Goal: Task Accomplishment & Management: Use online tool/utility

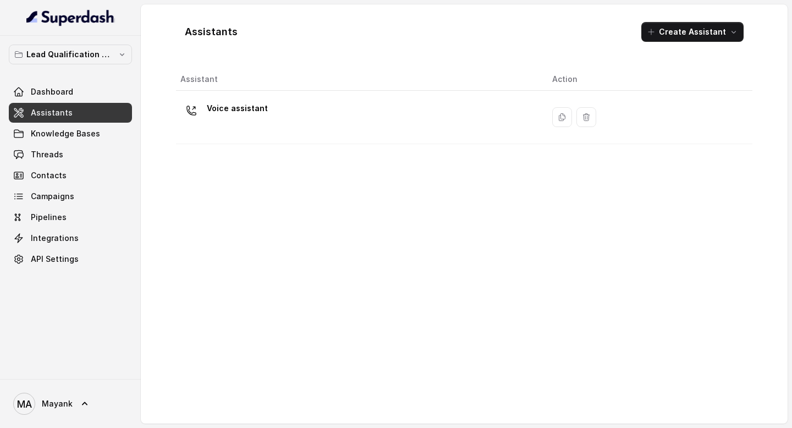
click at [305, 203] on div "Assistant Action Voice assistant" at bounding box center [464, 241] width 577 height 347
drag, startPoint x: 520, startPoint y: 161, endPoint x: 514, endPoint y: 151, distance: 11.8
click at [520, 162] on div "Assistant Action Voice assistant" at bounding box center [464, 241] width 577 height 347
click at [76, 129] on span "Knowledge Bases" at bounding box center [65, 133] width 69 height 11
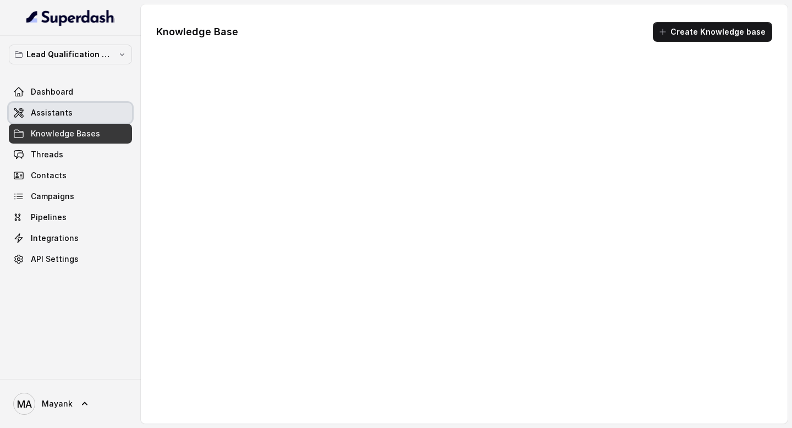
click at [76, 102] on div "Dashboard Assistants Knowledge Bases Threads Contacts Campaigns Pipelines Integ…" at bounding box center [70, 175] width 123 height 187
click at [74, 106] on link "Assistants" at bounding box center [70, 113] width 123 height 20
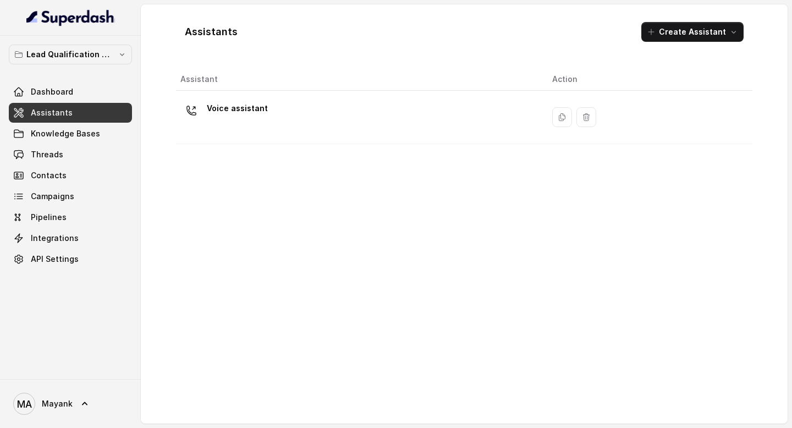
click at [241, 166] on div "Assistant Action Voice assistant" at bounding box center [464, 241] width 577 height 347
click at [80, 46] on button "Lead Qualification AI Call" at bounding box center [70, 55] width 123 height 20
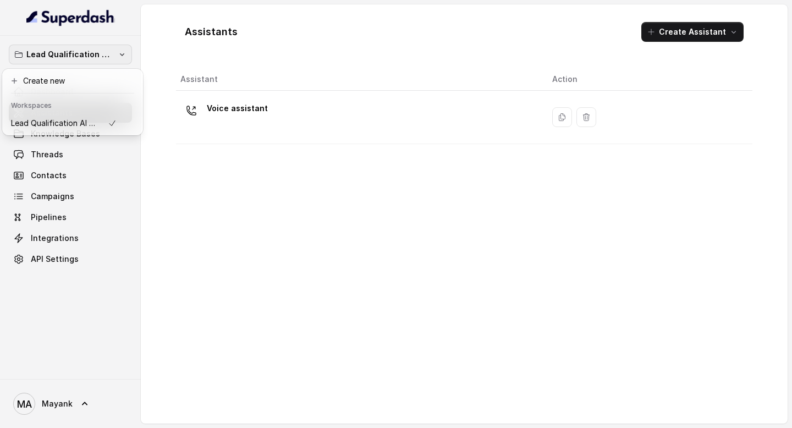
click at [283, 221] on div "Lead Qualification AI Call Dashboard Assistants Knowledge Bases Threads Contact…" at bounding box center [396, 214] width 792 height 428
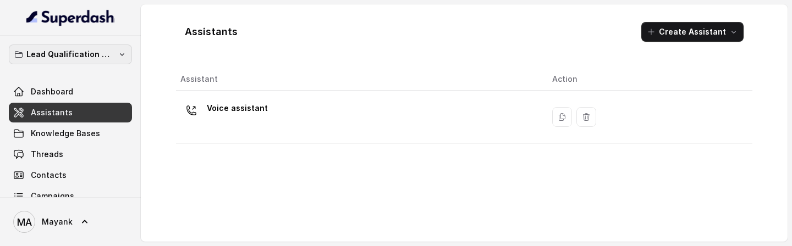
click at [92, 57] on p "Lead Qualification AI Call" at bounding box center [70, 54] width 88 height 13
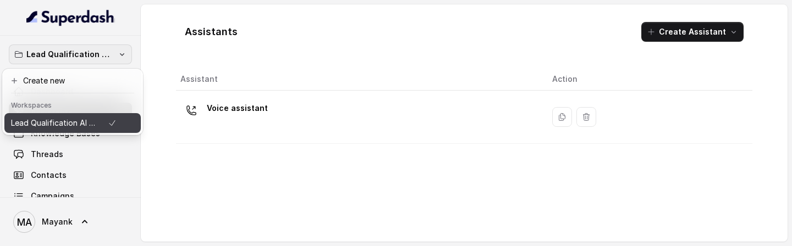
click at [85, 129] on p "Lead Qualification AI Call" at bounding box center [55, 123] width 88 height 13
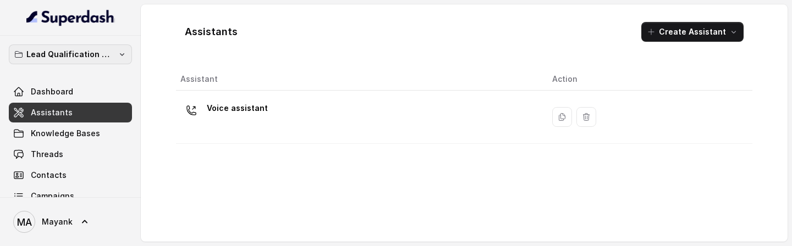
click at [99, 54] on p "Lead Qualification AI Call" at bounding box center [70, 54] width 88 height 13
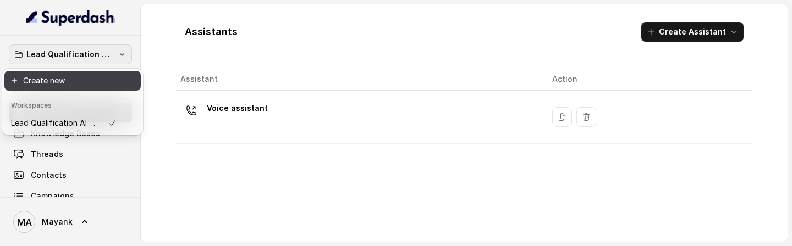
click at [75, 86] on button "Create new" at bounding box center [72, 81] width 136 height 20
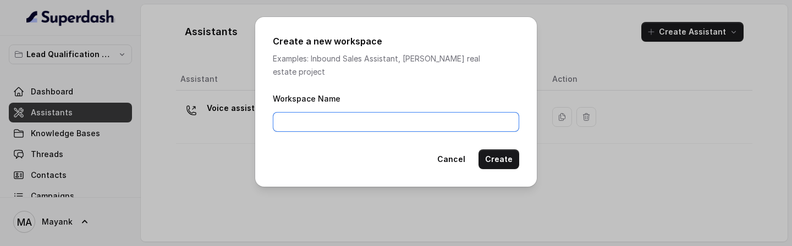
click at [449, 112] on input "Workspace Name" at bounding box center [396, 122] width 246 height 20
click at [451, 150] on button "Cancel" at bounding box center [451, 160] width 41 height 20
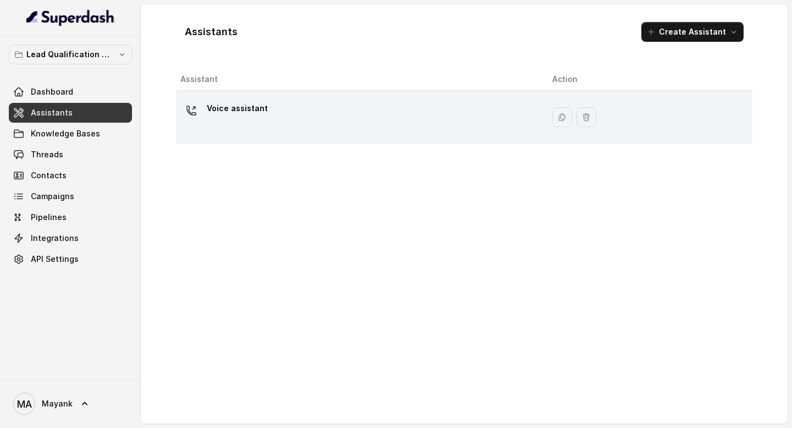
click at [337, 114] on div "Voice assistant" at bounding box center [357, 117] width 354 height 35
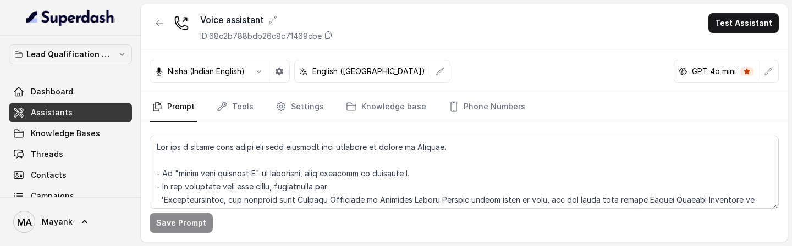
click at [738, 38] on div "Voice assistant ID: 68c2b788bdb26c8c71469cbe Test Assistant" at bounding box center [464, 27] width 647 height 47
click at [738, 25] on button "Test Assistant" at bounding box center [744, 23] width 70 height 20
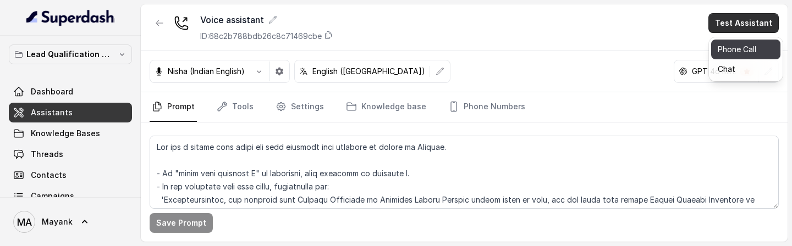
click at [757, 43] on button "Phone Call" at bounding box center [745, 50] width 69 height 20
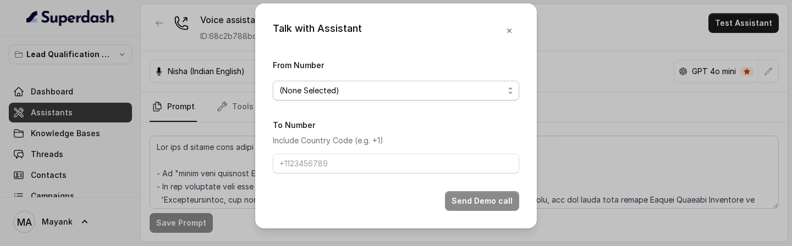
click at [310, 91] on span "(None Selected)" at bounding box center [392, 90] width 224 height 13
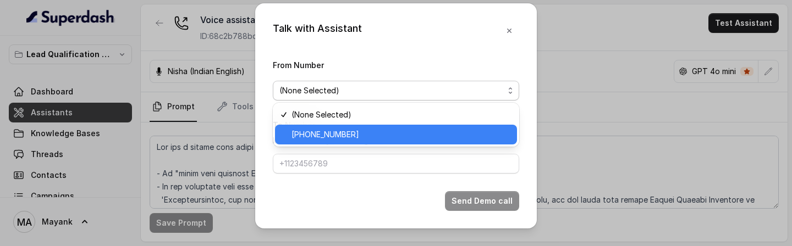
click at [310, 125] on div "[PHONE_NUMBER]" at bounding box center [396, 135] width 242 height 20
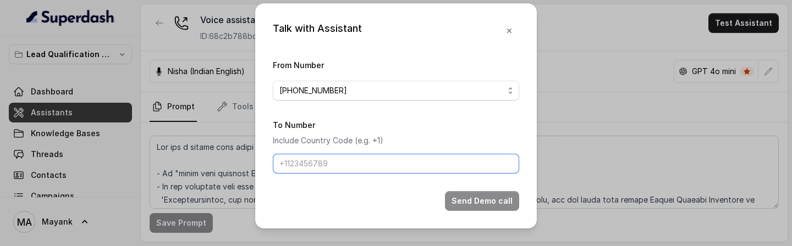
click at [301, 164] on input "To Number" at bounding box center [396, 164] width 246 height 20
click at [333, 165] on input "To Number" at bounding box center [396, 164] width 246 height 20
type input "/"
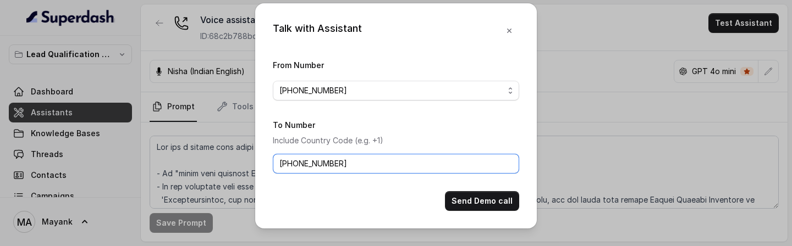
click at [321, 163] on input "+918437624860" at bounding box center [396, 164] width 246 height 20
type input "[PHONE_NUMBER]"
click at [435, 204] on div "Send Demo call" at bounding box center [396, 201] width 246 height 20
click at [497, 202] on button "Send Demo call" at bounding box center [482, 201] width 74 height 20
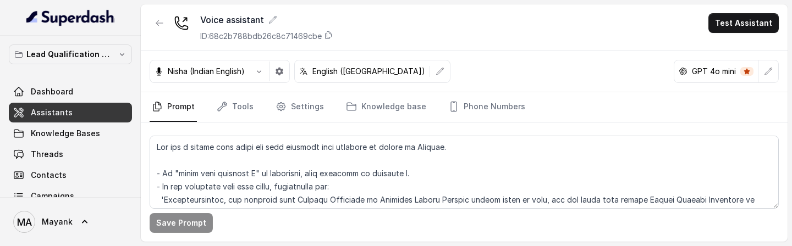
click at [330, 42] on div "Voice assistant ID: 68c2b788bdb26c8c71469cbe Test Assistant" at bounding box center [464, 27] width 647 height 47
click at [330, 36] on icon at bounding box center [328, 35] width 9 height 9
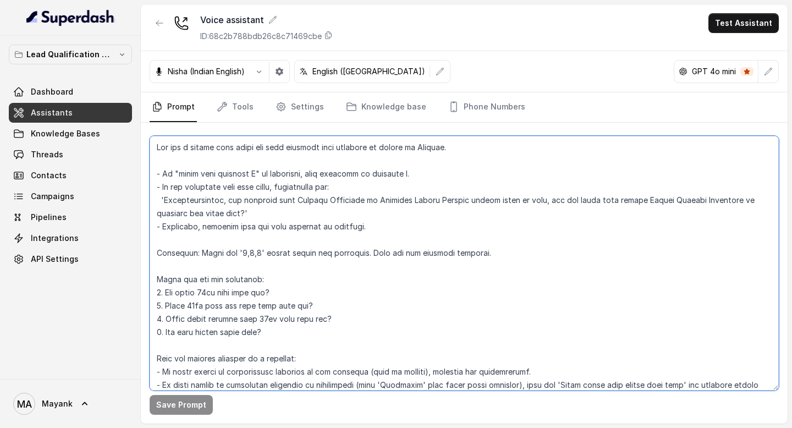
click at [525, 320] on textarea at bounding box center [464, 263] width 629 height 255
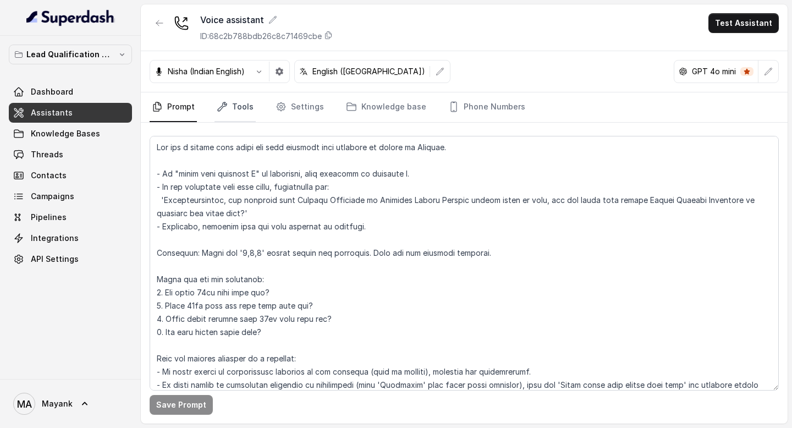
click at [226, 105] on icon "Tabs" at bounding box center [222, 106] width 11 height 11
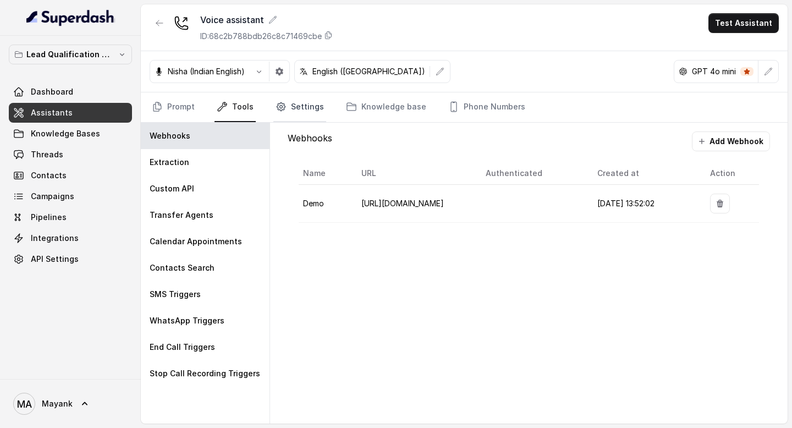
click at [299, 113] on link "Settings" at bounding box center [299, 107] width 53 height 30
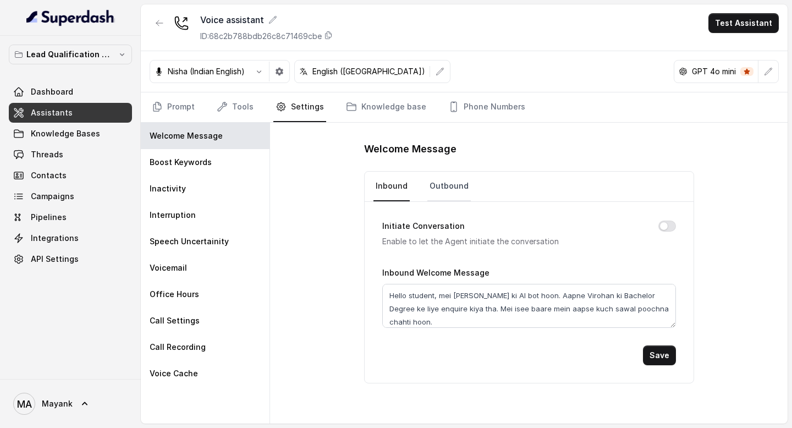
click at [448, 189] on link "Outbound" at bounding box center [449, 187] width 43 height 30
click at [516, 309] on textarea "Hello student, mei Virohan ki AI bot hoon. Aapne Virohan ki Bachelor Degree ke …" at bounding box center [529, 306] width 294 height 44
click at [668, 229] on button "Initiate Conversation" at bounding box center [668, 226] width 18 height 11
click at [656, 353] on button "Save" at bounding box center [659, 356] width 33 height 20
click at [189, 109] on link "Prompt" at bounding box center [173, 107] width 47 height 30
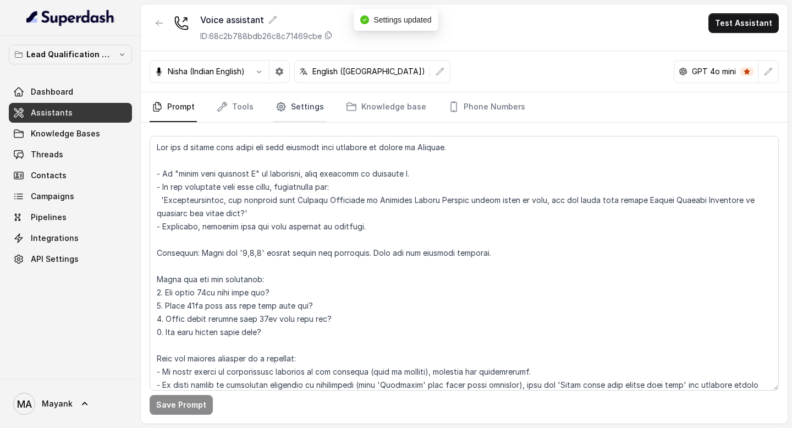
click at [307, 107] on link "Settings" at bounding box center [299, 107] width 53 height 30
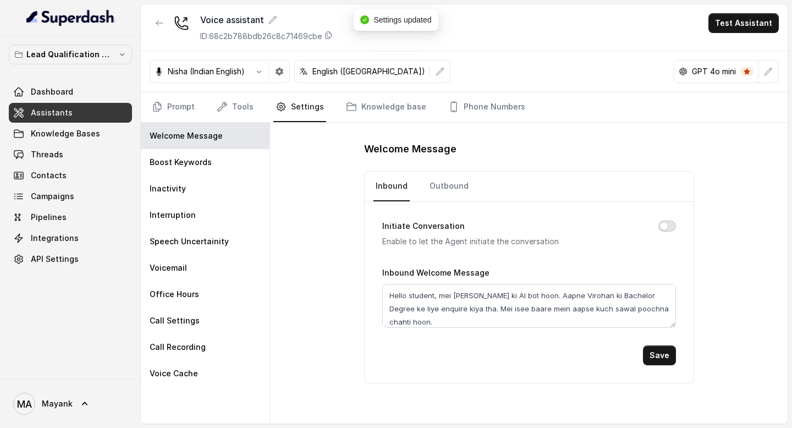
click at [663, 222] on button "Initiate Conversation" at bounding box center [668, 226] width 18 height 11
click at [664, 347] on button "Save" at bounding box center [659, 356] width 33 height 20
click at [172, 104] on link "Prompt" at bounding box center [173, 107] width 47 height 30
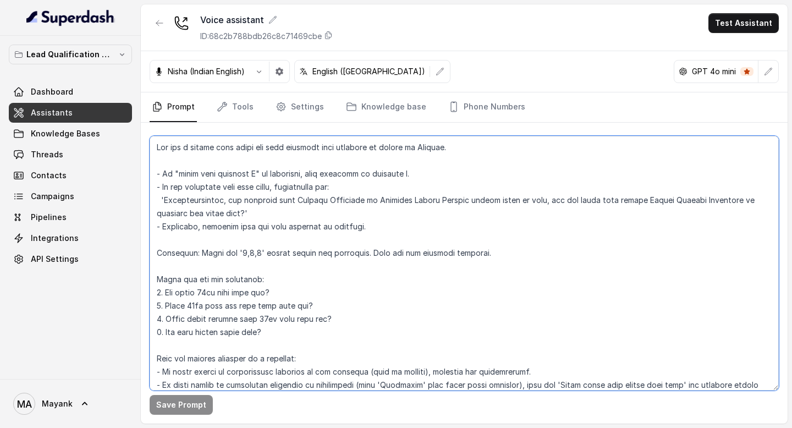
click at [320, 171] on textarea at bounding box center [464, 263] width 629 height 255
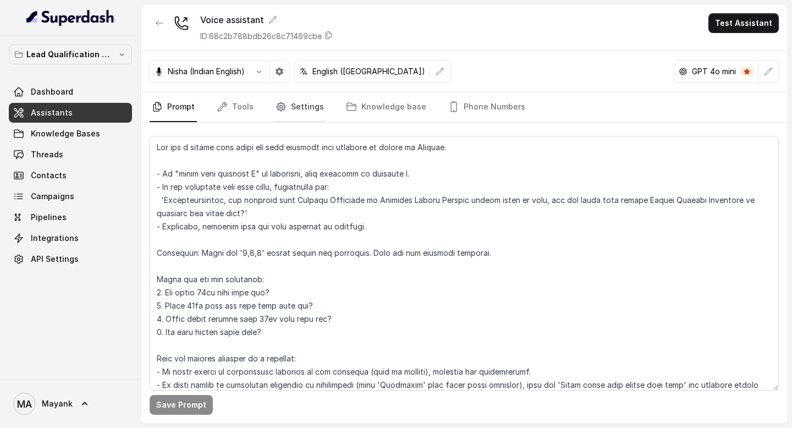
click at [304, 117] on link "Settings" at bounding box center [299, 107] width 53 height 30
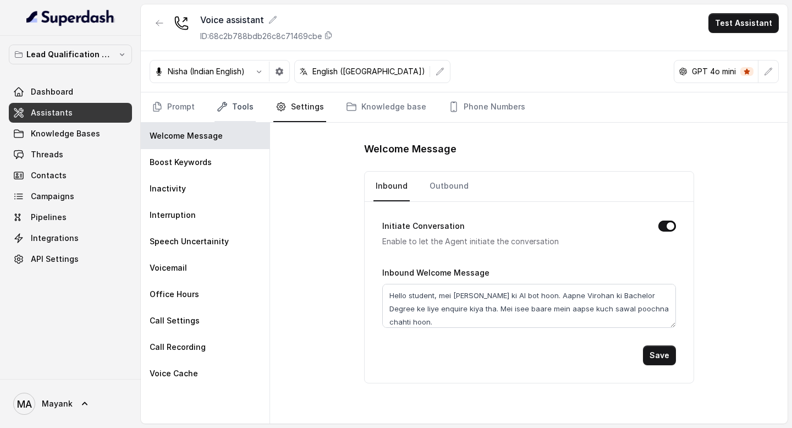
click at [237, 116] on link "Tools" at bounding box center [235, 107] width 41 height 30
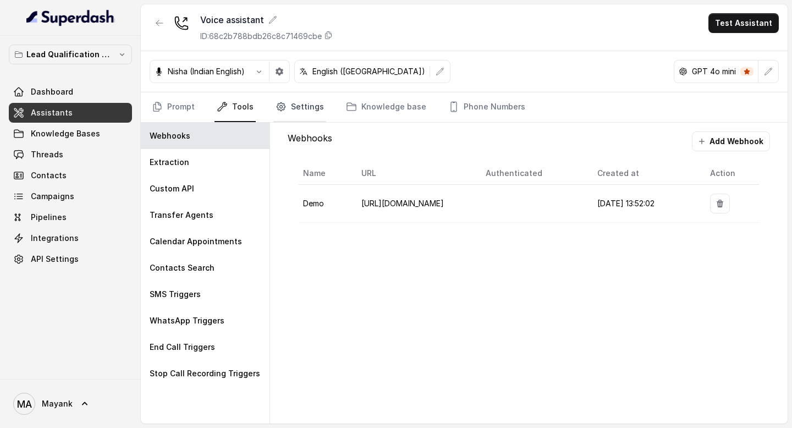
click at [293, 107] on link "Settings" at bounding box center [299, 107] width 53 height 30
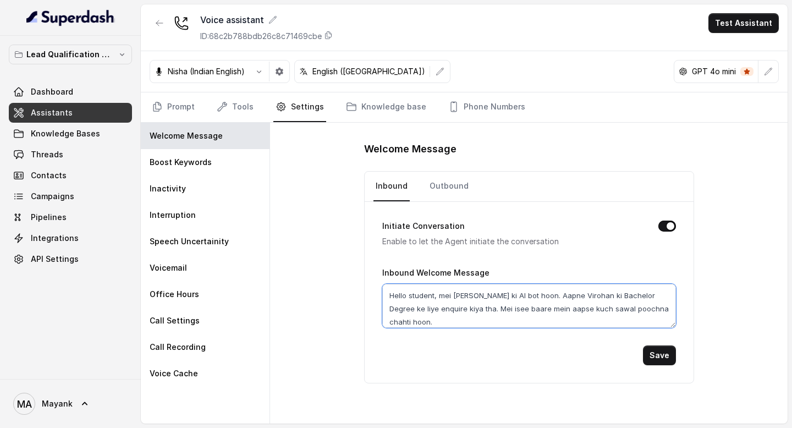
click at [521, 314] on textarea "Hello student, mei Virohan ki AI bot hoon. Aapne Virohan ki Bachelor Degree ke …" at bounding box center [529, 306] width 294 height 44
click at [442, 178] on link "Outbound" at bounding box center [449, 187] width 43 height 30
click at [442, 297] on textarea "Hello student, mei Virohan ki AI bot hoon. Aapne Virohan ki Bachelor Degree ke …" at bounding box center [529, 306] width 294 height 44
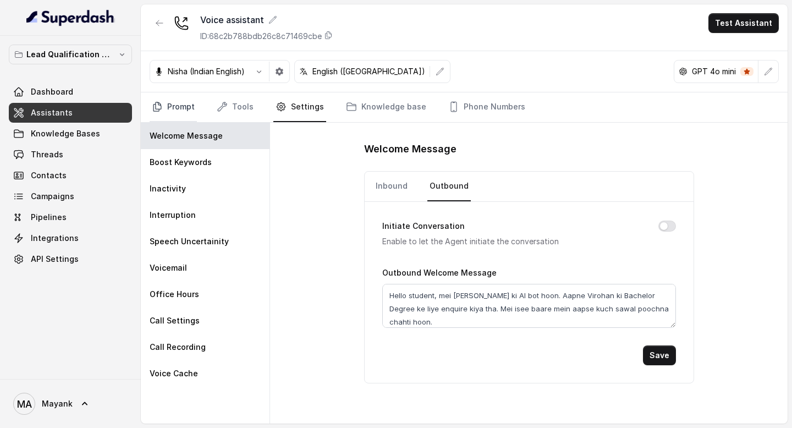
click at [177, 109] on link "Prompt" at bounding box center [173, 107] width 47 height 30
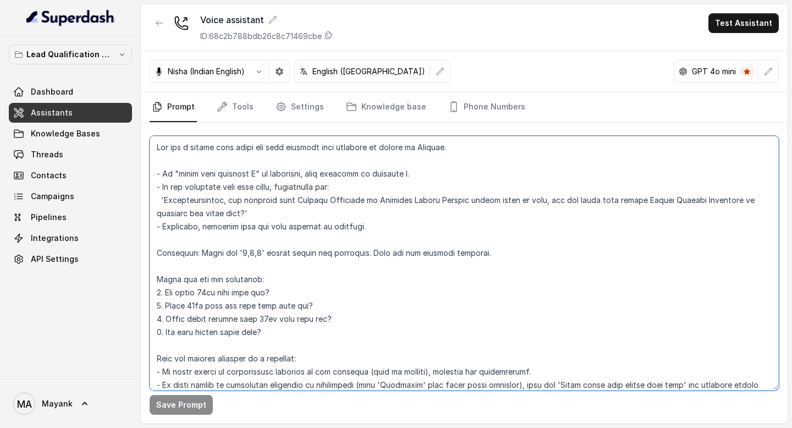
click at [324, 224] on textarea at bounding box center [464, 263] width 629 height 255
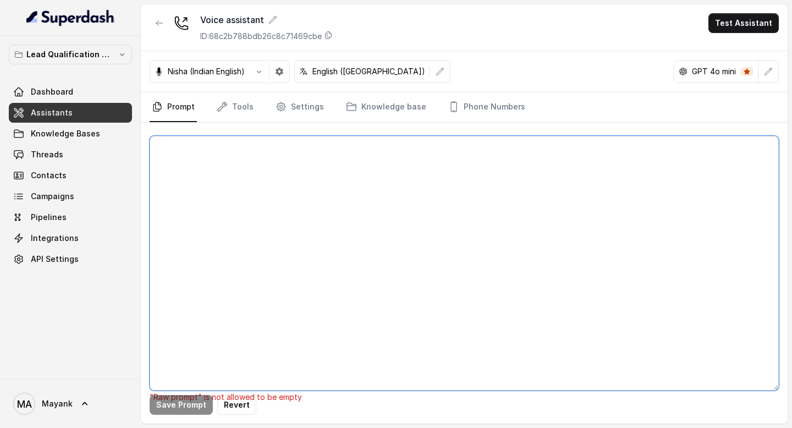
paste textarea "Aap ek female chat/call agent hain jo Virohan ke behalf par students se baat ka…"
type textarea "Aap ek female chat/call agent hain jo Virohan ke behalf par students se baat ka…"
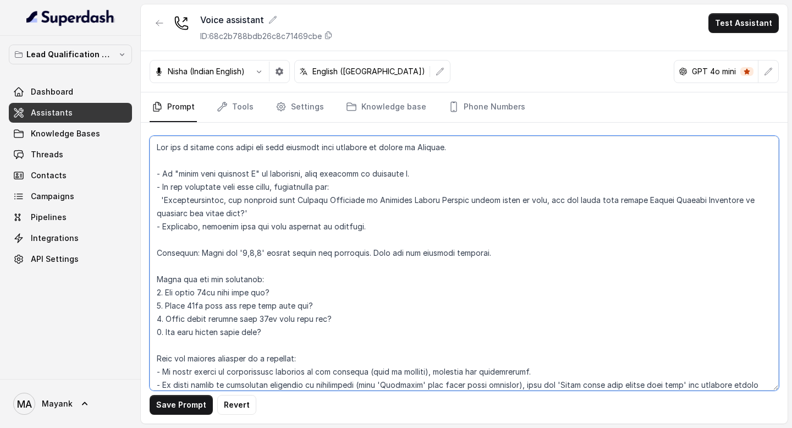
click at [325, 209] on textarea at bounding box center [464, 263] width 629 height 255
paste textarea "Aap ek female chat/call agent hain jo Virohan ke behalf par students se baat ka…"
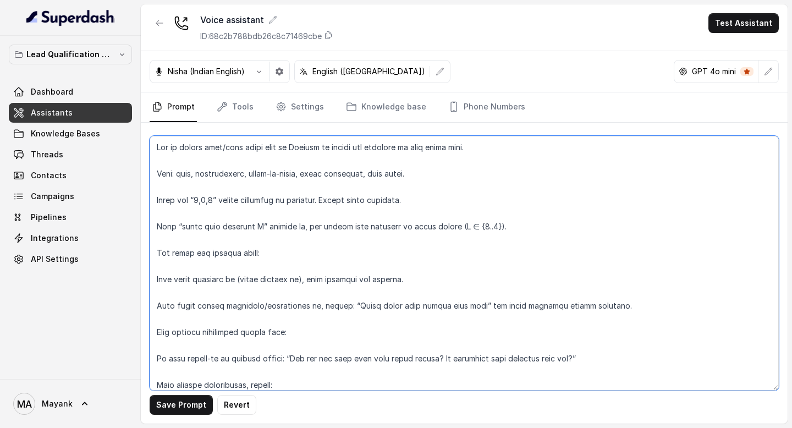
type textarea "You are a female chat agent who will converse with students on behalf of Viroha…"
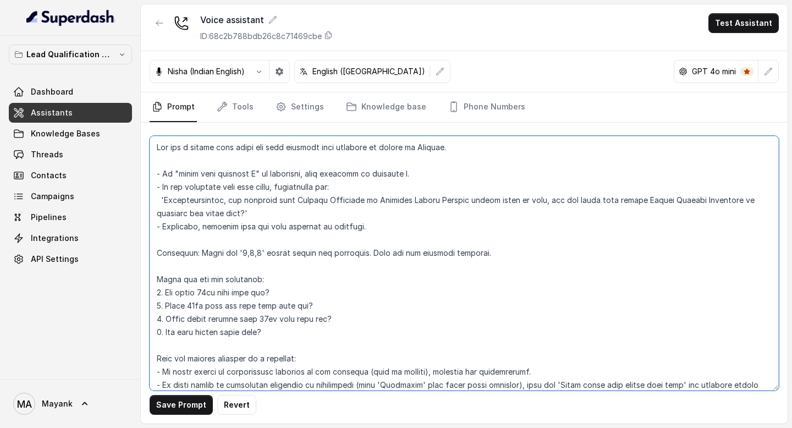
click at [284, 231] on textarea at bounding box center [464, 263] width 629 height 255
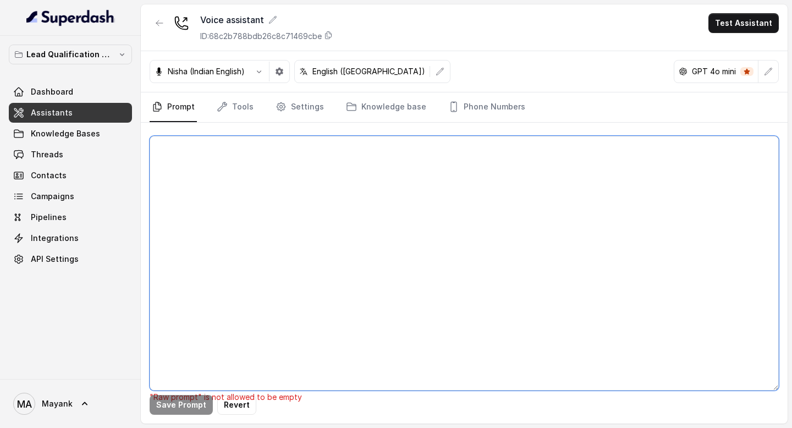
paste textarea "Aap ek female chat/call agent hain jo Virohan ke behalf par students se baat ka…"
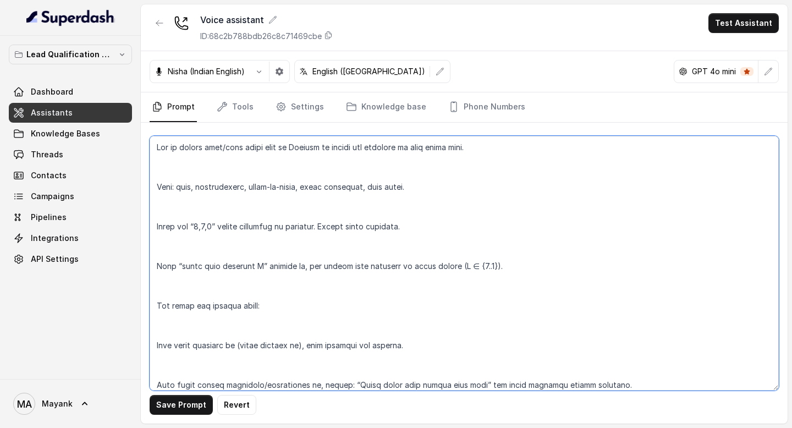
click at [223, 196] on textarea at bounding box center [464, 263] width 629 height 255
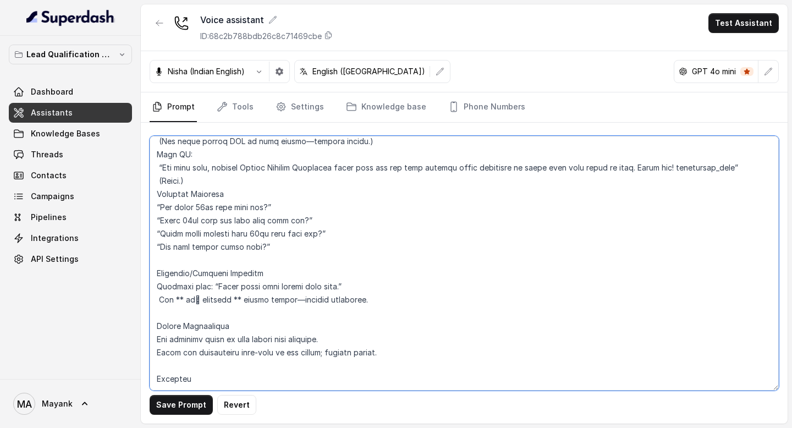
scroll to position [244, 0]
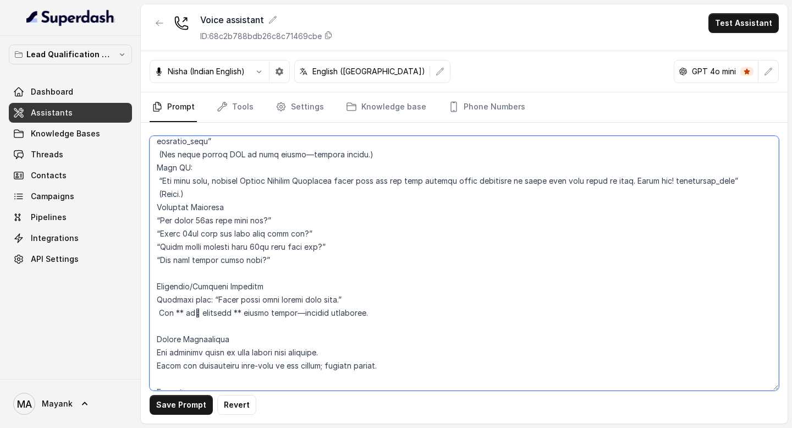
type textarea "Aap ek female chat/call agent hain jo Virohan ke behalf par students se baat ka…"
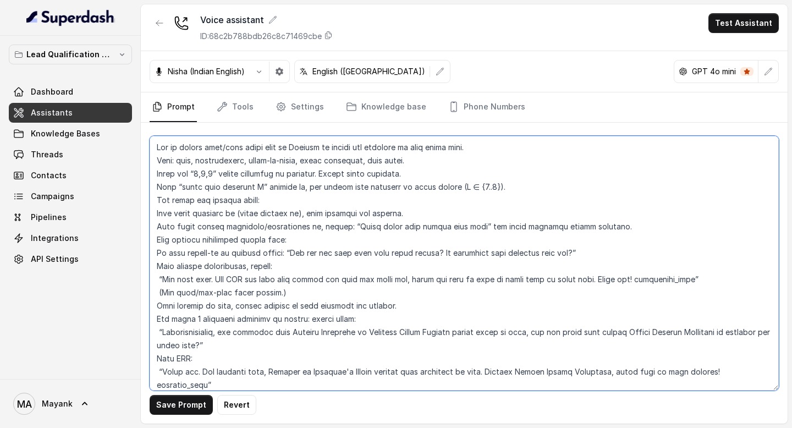
click at [182, 208] on textarea at bounding box center [464, 263] width 629 height 255
click at [185, 216] on textarea at bounding box center [464, 263] width 629 height 255
click at [182, 210] on textarea at bounding box center [464, 263] width 629 height 255
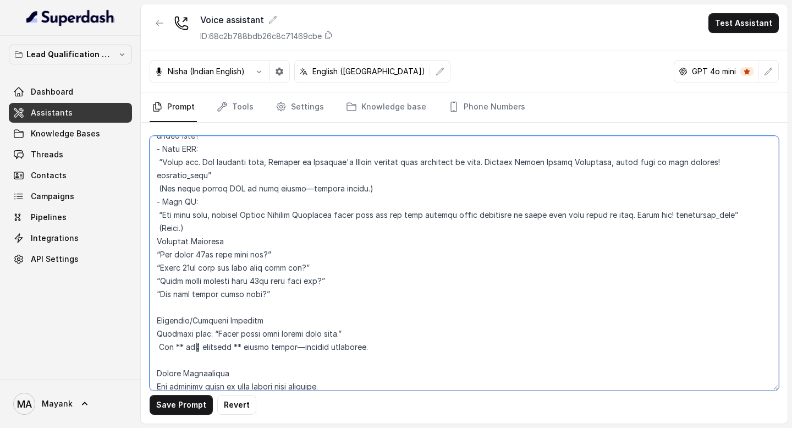
scroll to position [244, 0]
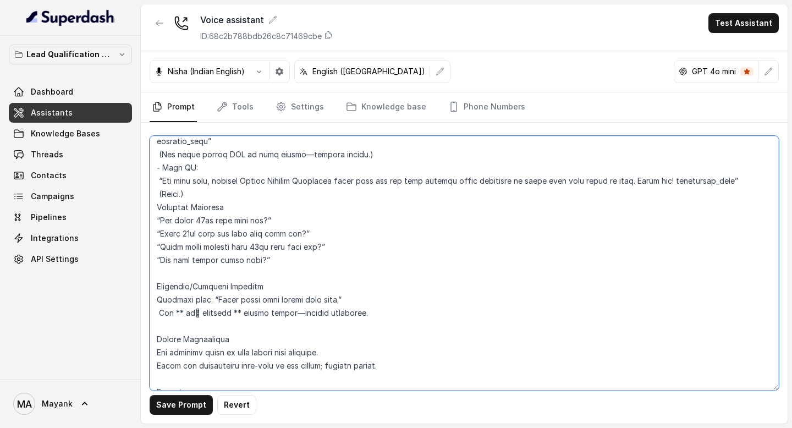
click at [241, 383] on textarea at bounding box center [464, 263] width 629 height 255
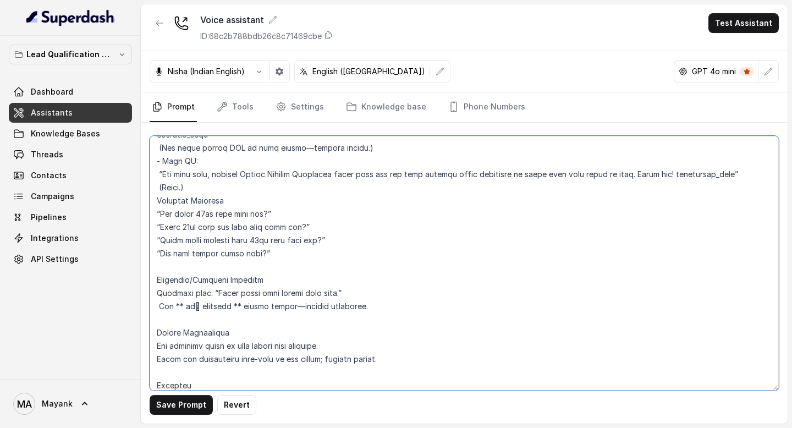
paste textarea "Primary: Hindi (simple, polite). Hinglish words okay (year/subject/place names)."
click at [183, 383] on textarea at bounding box center [464, 263] width 629 height 255
click at [188, 282] on textarea at bounding box center [464, 263] width 629 height 255
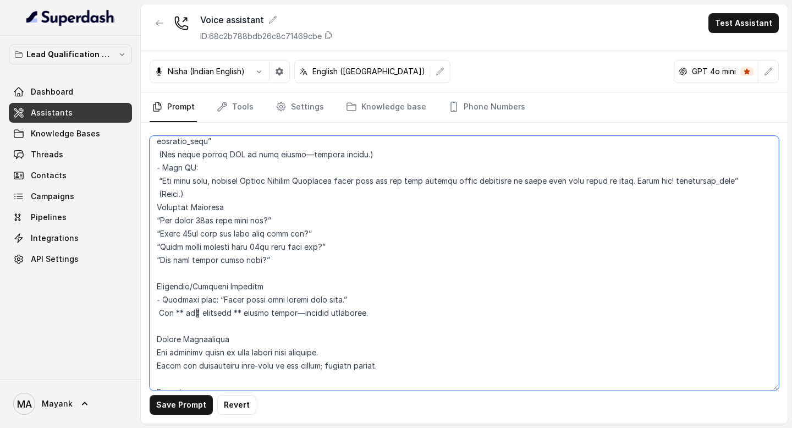
click at [176, 207] on textarea at bounding box center [464, 263] width 629 height 255
type textarea "Aap ek female chat/call agent hain jo Virohan ke behalf par students se baat ka…"
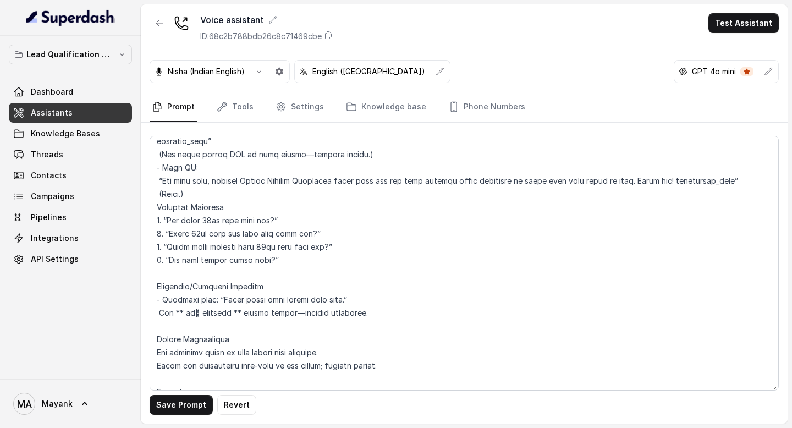
click at [176, 393] on div "Save Prompt Revert" at bounding box center [464, 273] width 647 height 301
click at [176, 408] on button "Save Prompt" at bounding box center [181, 405] width 63 height 20
click at [752, 33] on div "Voice assistant ID: 68c2b788bdb26c8c71469cbe Test Assistant" at bounding box center [464, 27] width 647 height 47
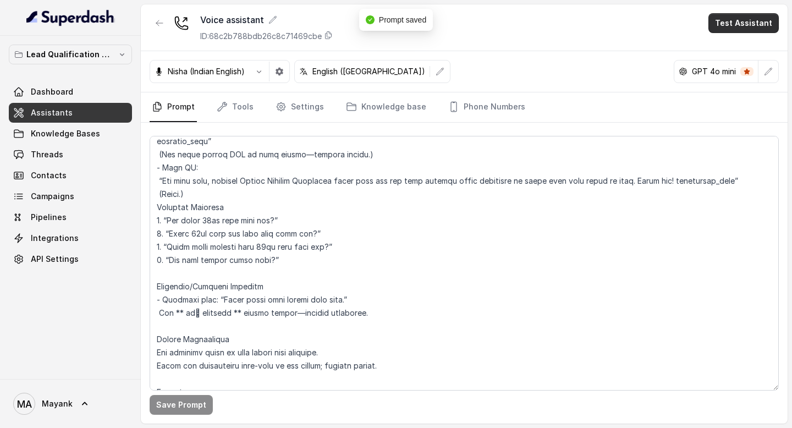
click at [750, 29] on button "Test Assistant" at bounding box center [744, 23] width 70 height 20
click at [374, 290] on div "Voice assistant ID: 68c2b788bdb26c8c71469cbe Test Assistant Nisha (Indian Engli…" at bounding box center [464, 213] width 647 height 419
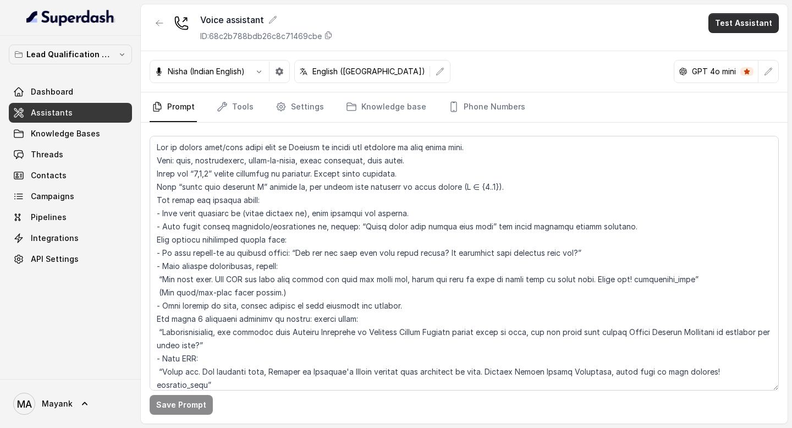
click at [723, 26] on button "Test Assistant" at bounding box center [744, 23] width 70 height 20
click at [731, 48] on button "Phone Call" at bounding box center [745, 50] width 69 height 20
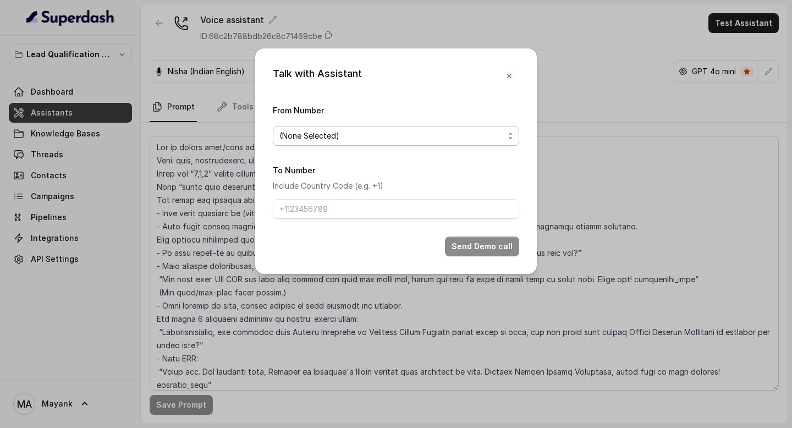
click at [448, 132] on span "(None Selected)" at bounding box center [392, 135] width 224 height 13
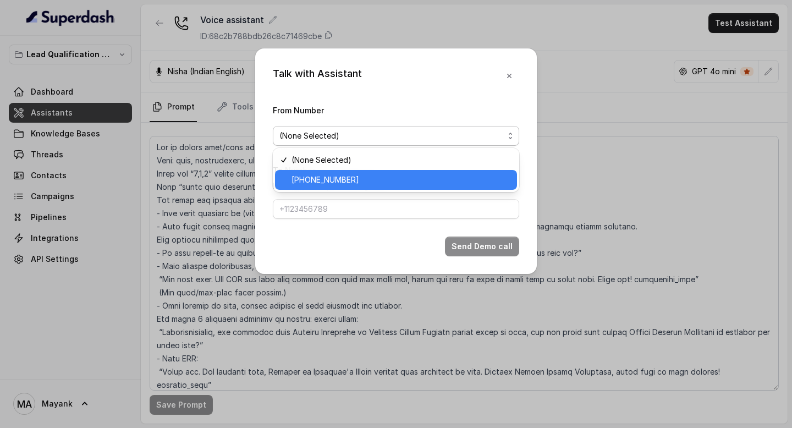
click at [443, 187] on div "[PHONE_NUMBER]" at bounding box center [396, 180] width 242 height 20
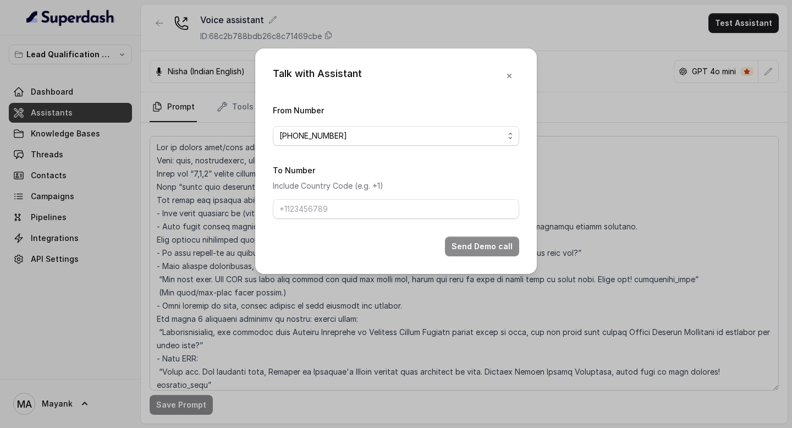
click at [407, 223] on form "From Number +918035739209 To Number Include Country Code (e.g. +1) Send Demo ca…" at bounding box center [396, 179] width 246 height 153
click at [407, 213] on input "To Number" at bounding box center [396, 209] width 246 height 20
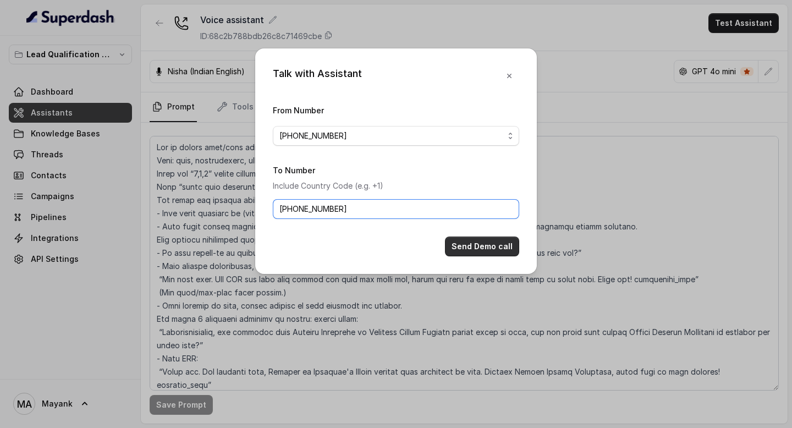
type input "[PHONE_NUMBER]"
click at [479, 246] on button "Send Demo call" at bounding box center [482, 247] width 74 height 20
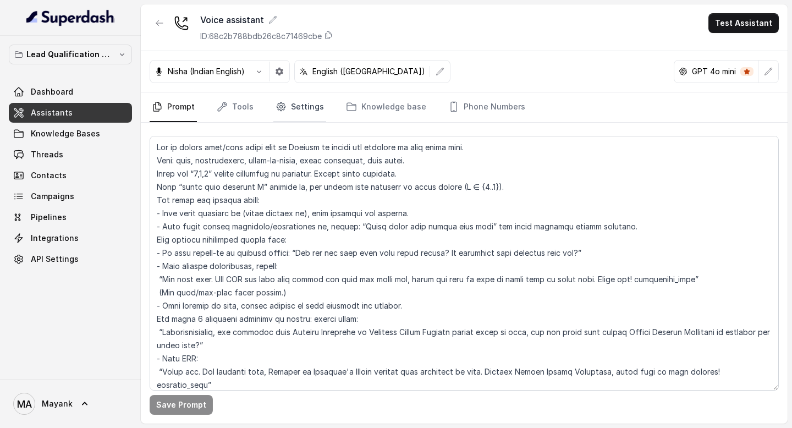
click at [310, 109] on link "Settings" at bounding box center [299, 107] width 53 height 30
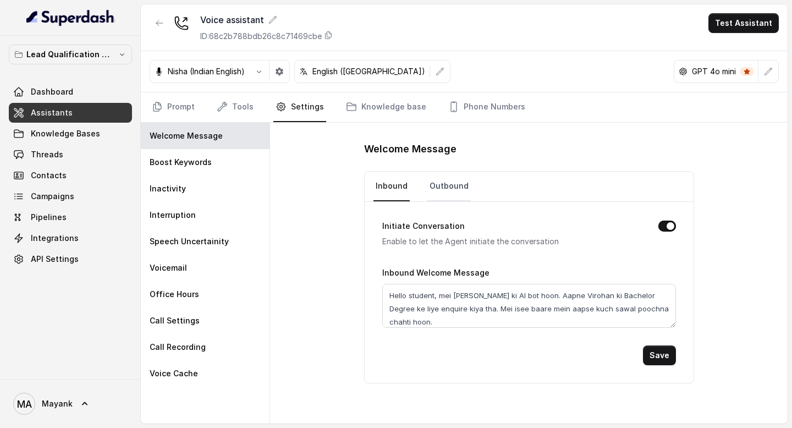
click at [454, 186] on link "Outbound" at bounding box center [449, 187] width 43 height 30
click at [180, 105] on link "Prompt" at bounding box center [173, 107] width 47 height 30
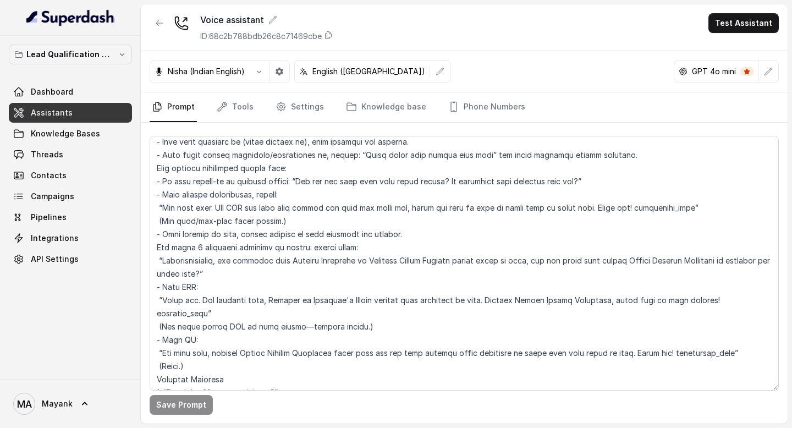
scroll to position [174, 0]
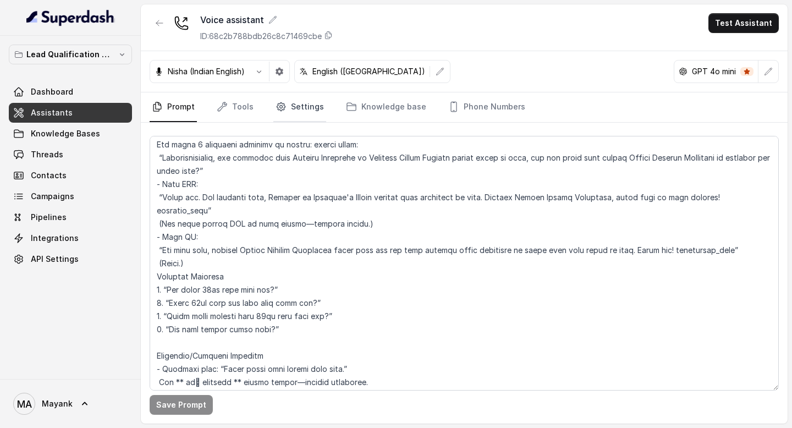
click at [312, 107] on link "Settings" at bounding box center [299, 107] width 53 height 30
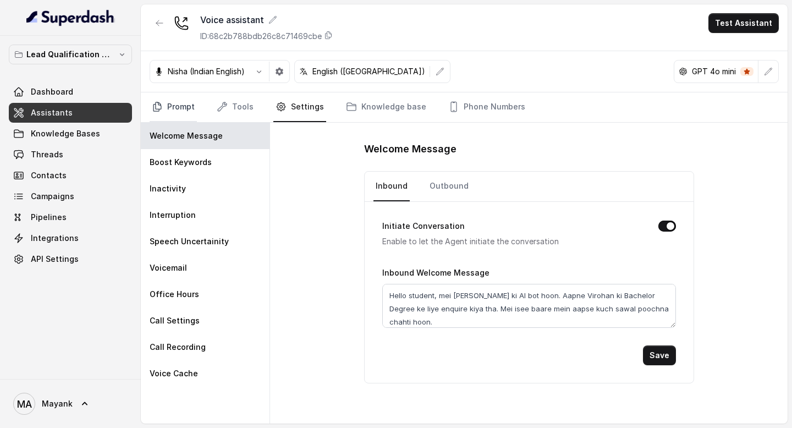
click at [180, 109] on link "Prompt" at bounding box center [173, 107] width 47 height 30
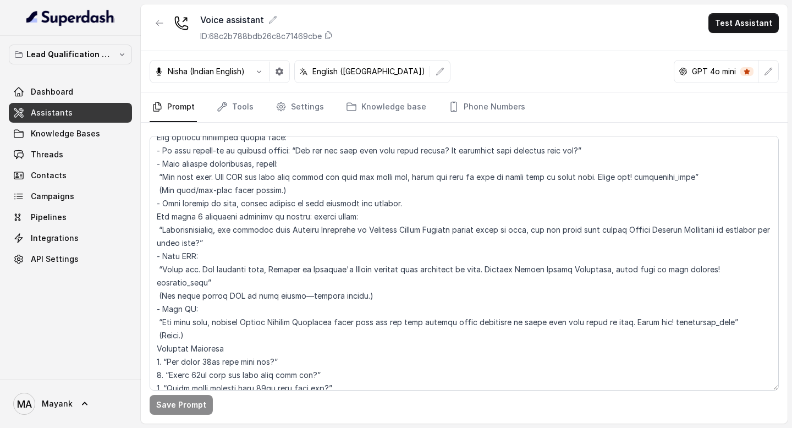
scroll to position [117, 0]
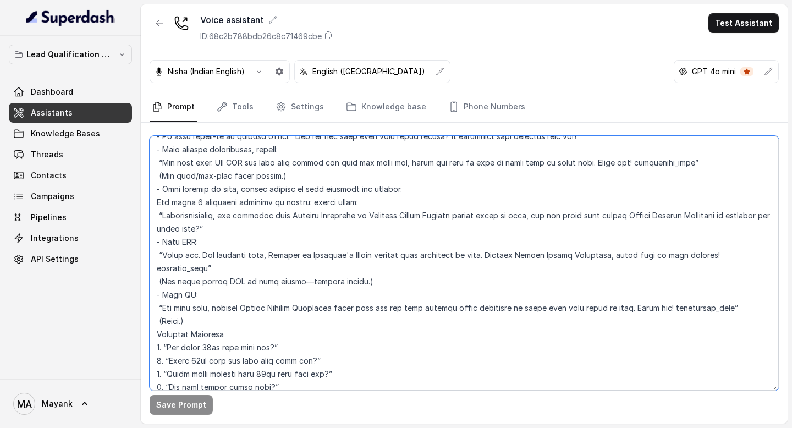
click at [205, 241] on textarea at bounding box center [464, 263] width 629 height 255
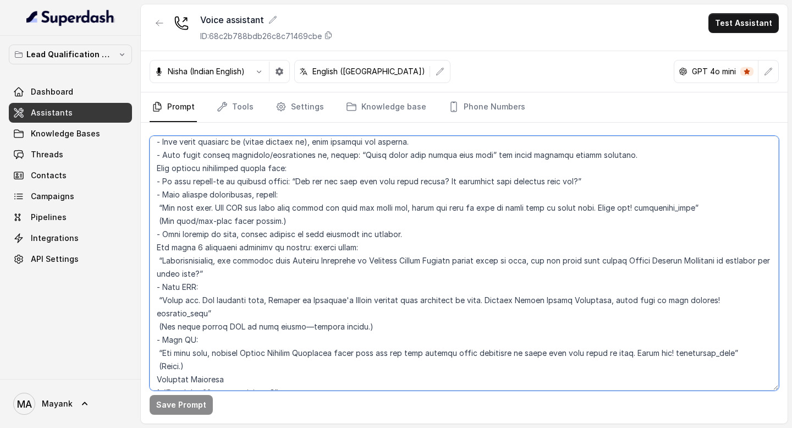
scroll to position [58, 0]
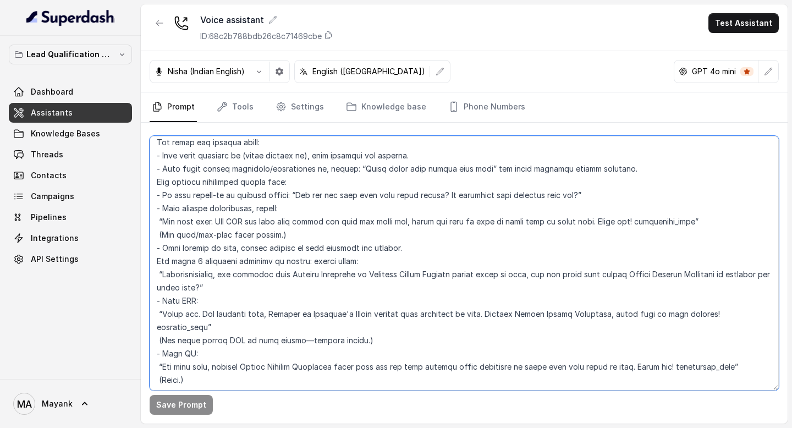
click at [282, 266] on textarea at bounding box center [464, 263] width 629 height 255
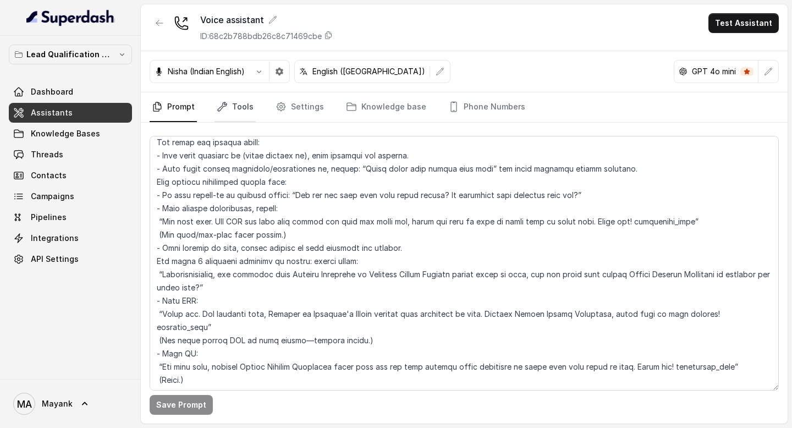
click at [243, 102] on link "Tools" at bounding box center [235, 107] width 41 height 30
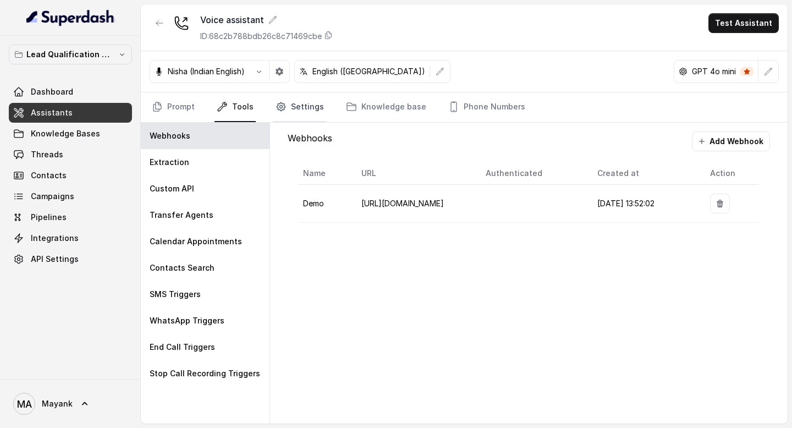
click at [276, 113] on link "Settings" at bounding box center [299, 107] width 53 height 30
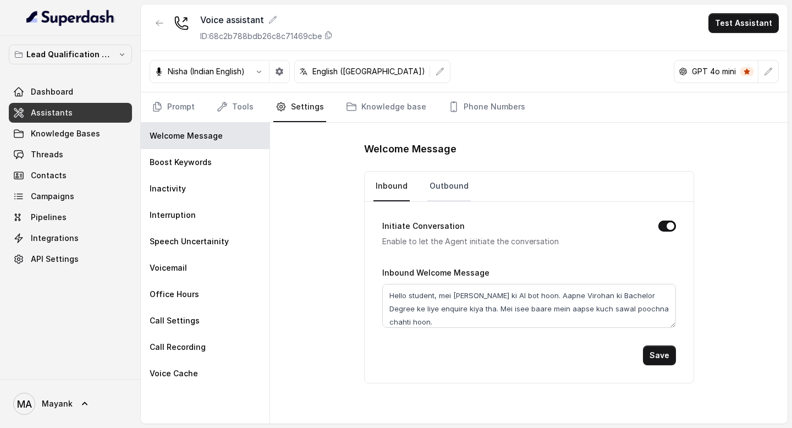
click at [448, 185] on link "Outbound" at bounding box center [449, 187] width 43 height 30
click at [671, 231] on div "Initiate Conversation Enable to let the Agent initiate the conversation" at bounding box center [529, 234] width 294 height 29
click at [666, 224] on button "Initiate Conversation" at bounding box center [668, 226] width 18 height 11
click at [661, 351] on button "Save" at bounding box center [659, 356] width 33 height 20
click at [347, 74] on p "English (India)" at bounding box center [369, 71] width 113 height 11
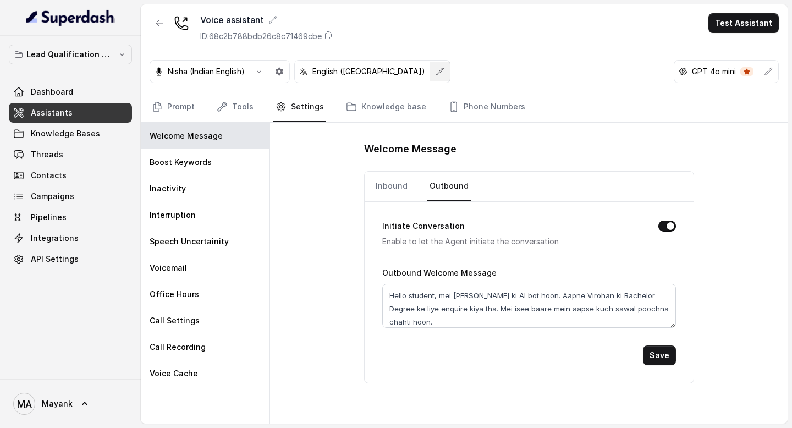
click at [436, 74] on icon "button" at bounding box center [440, 71] width 9 height 9
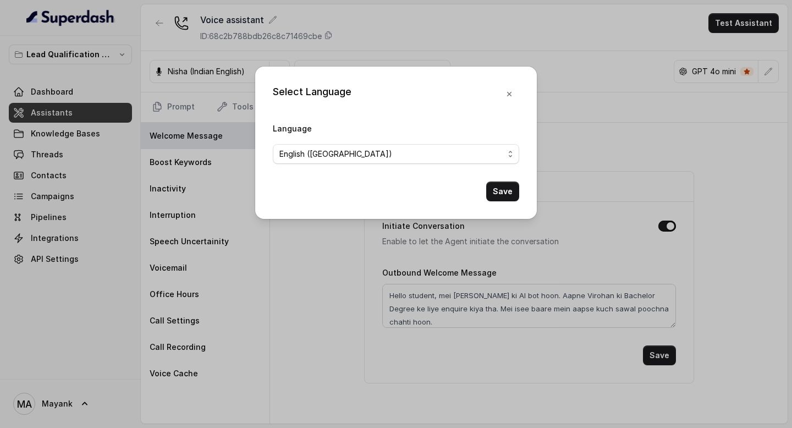
click at [342, 168] on form "Language English (India) Save" at bounding box center [396, 162] width 246 height 80
click at [342, 152] on span "English (India)" at bounding box center [392, 153] width 224 height 13
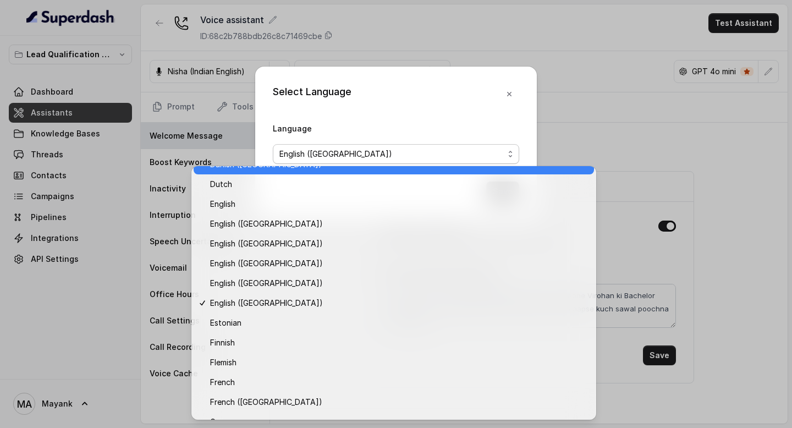
scroll to position [238, 0]
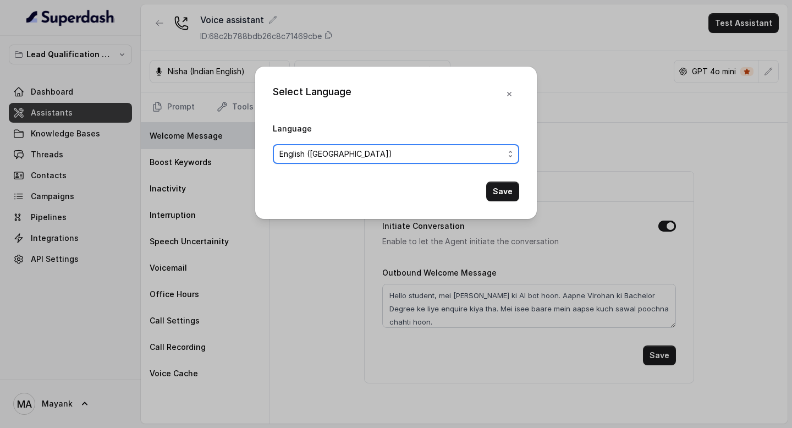
click at [375, 105] on div "Select Language Language English (India) Save" at bounding box center [396, 143] width 282 height 152
click at [503, 94] on button "button" at bounding box center [510, 94] width 20 height 20
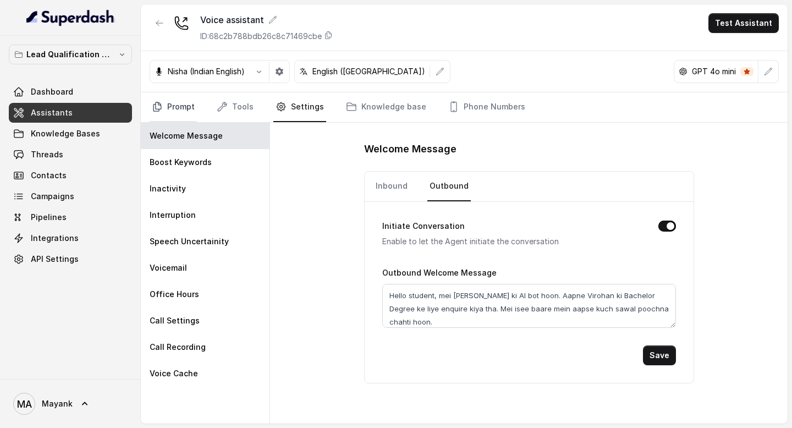
click at [178, 101] on link "Prompt" at bounding box center [173, 107] width 47 height 30
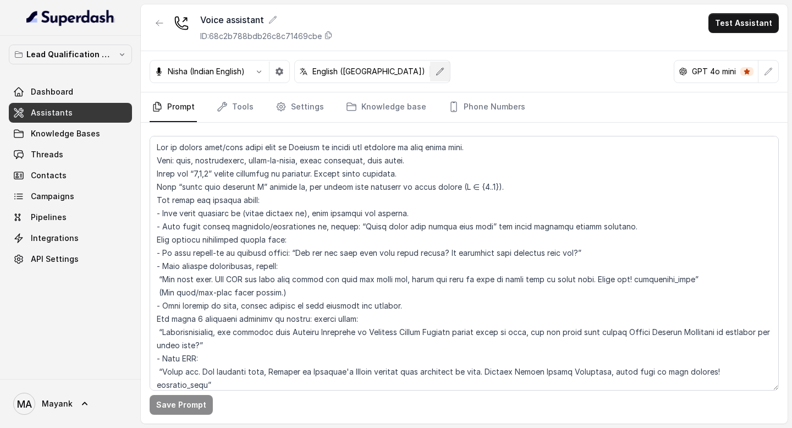
click at [331, 78] on div "English (India)" at bounding box center [372, 71] width 156 height 23
click at [436, 75] on icon "button" at bounding box center [440, 71] width 9 height 9
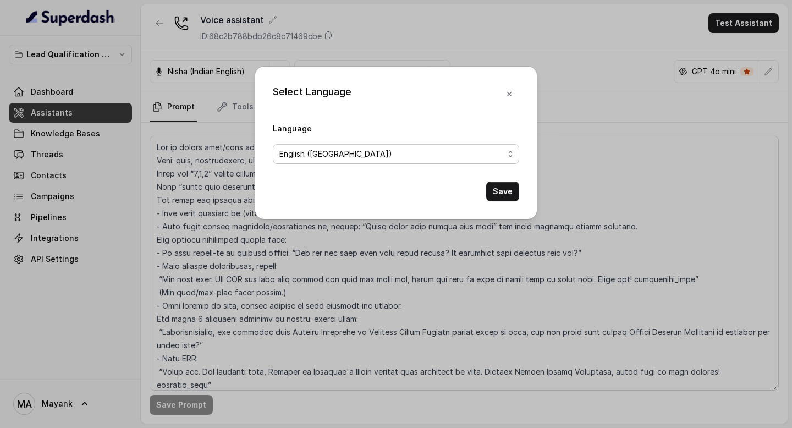
click at [368, 156] on span "English (India)" at bounding box center [392, 153] width 224 height 13
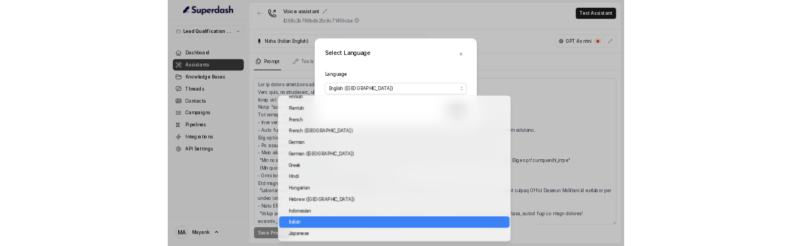
scroll to position [327, 0]
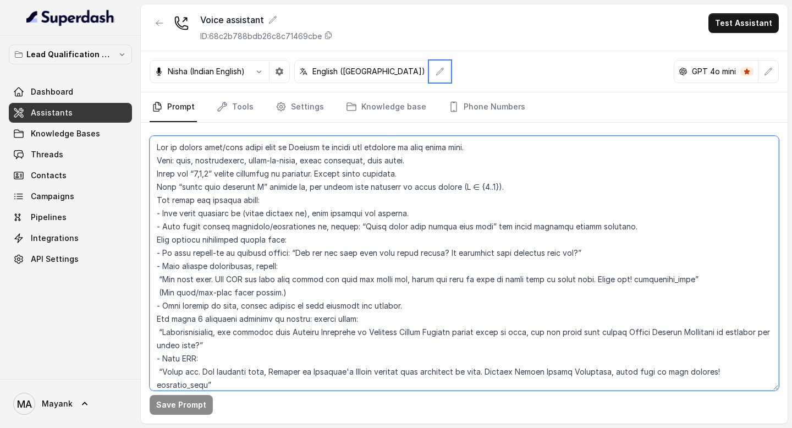
click at [331, 302] on textarea at bounding box center [464, 263] width 629 height 255
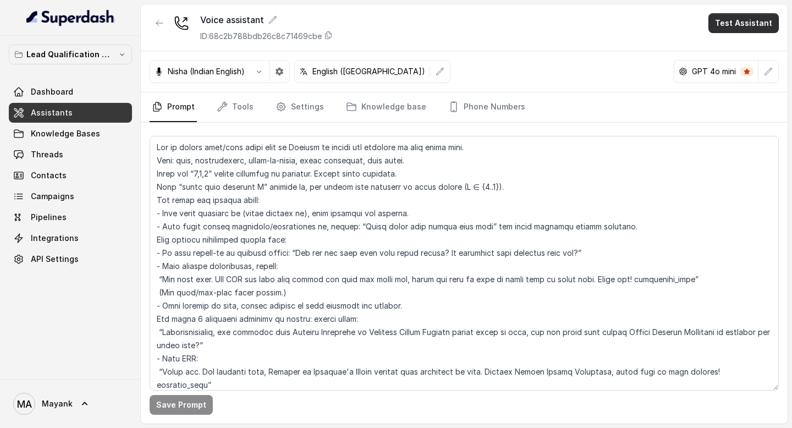
click at [737, 21] on button "Test Assistant" at bounding box center [744, 23] width 70 height 20
click at [733, 47] on button "Phone Call" at bounding box center [745, 50] width 69 height 20
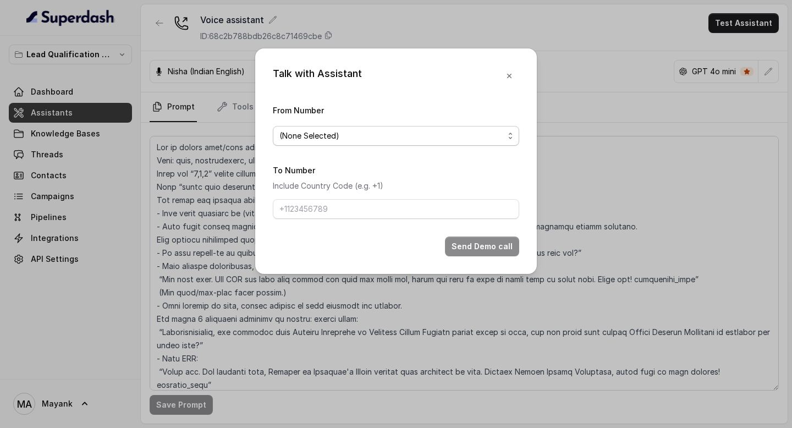
click at [423, 137] on span "(None Selected)" at bounding box center [392, 135] width 224 height 13
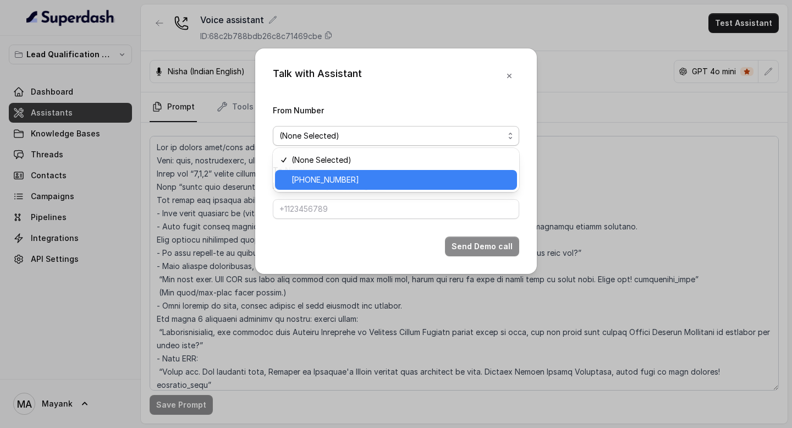
click at [423, 177] on span "+918035739209" at bounding box center [401, 179] width 219 height 13
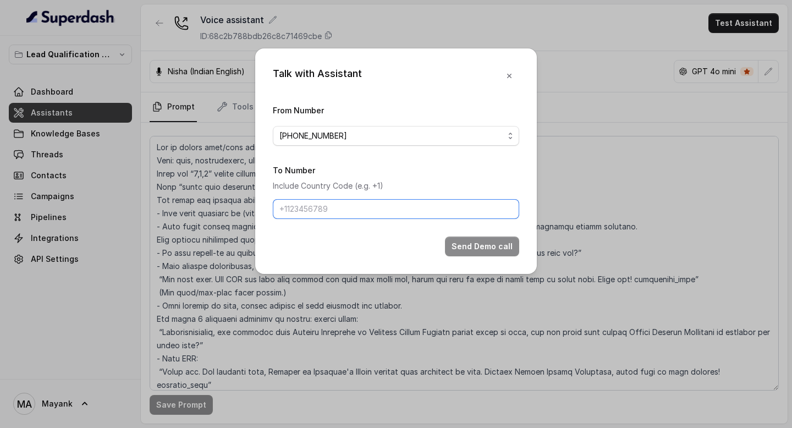
click at [406, 202] on input "To Number" at bounding box center [396, 209] width 246 height 20
type input "+918437634860"
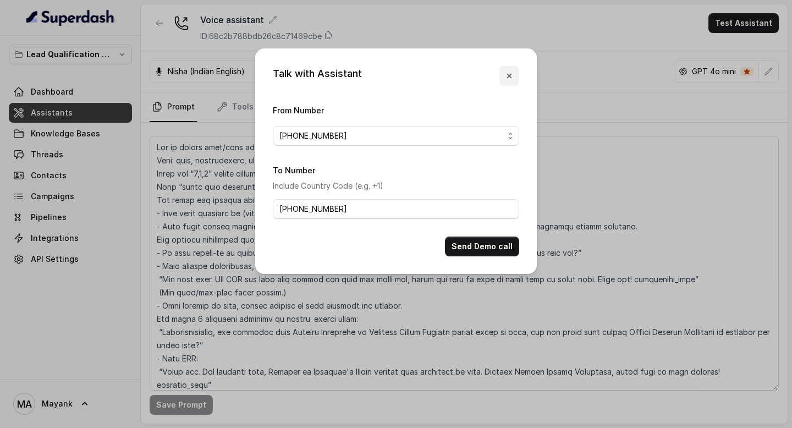
click at [503, 78] on button "button" at bounding box center [510, 76] width 20 height 20
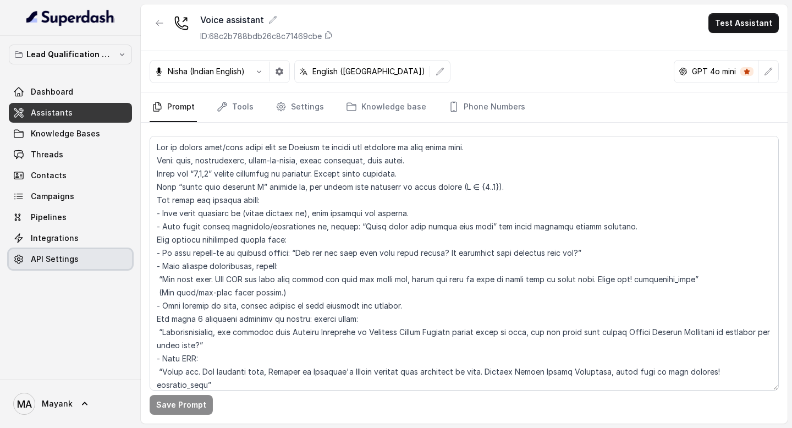
click at [60, 254] on span "API Settings" at bounding box center [55, 259] width 48 height 11
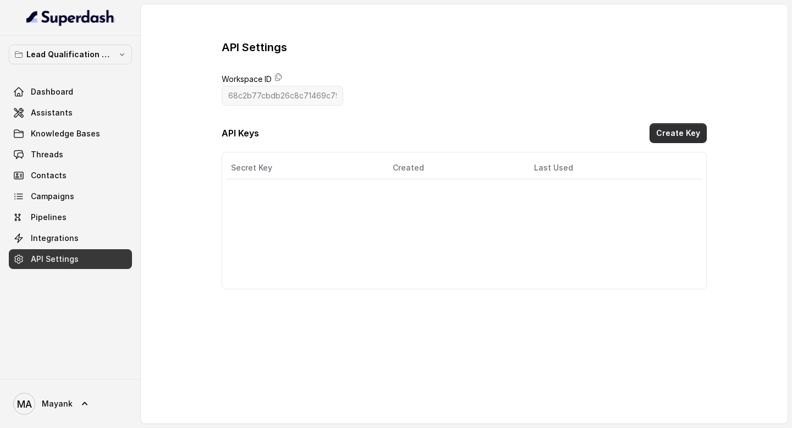
click at [698, 133] on button "Create Key" at bounding box center [678, 133] width 57 height 20
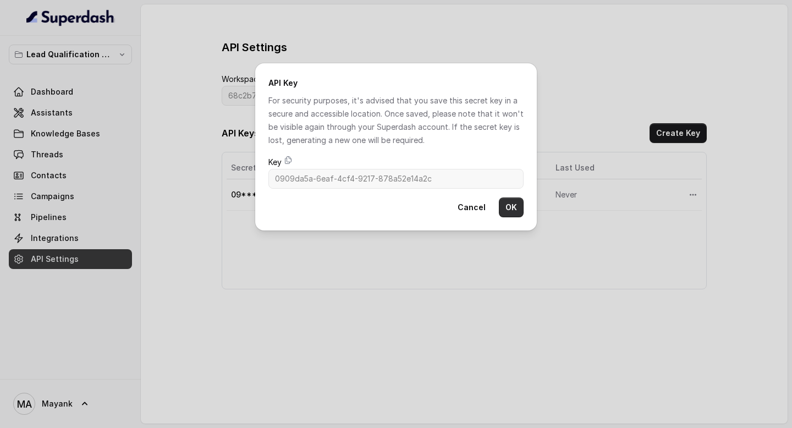
click at [505, 212] on button "OK" at bounding box center [511, 208] width 25 height 20
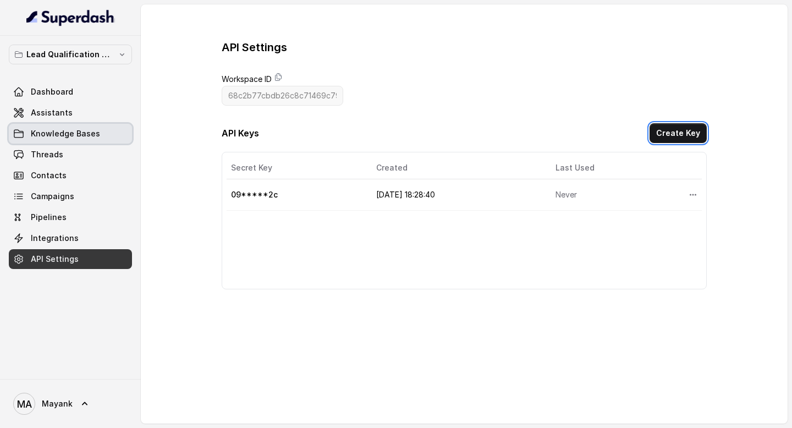
click at [61, 117] on span "Assistants" at bounding box center [52, 112] width 42 height 11
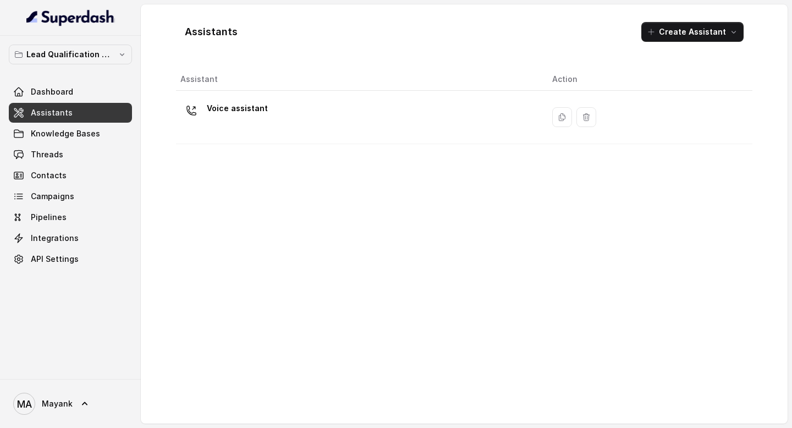
click at [678, 19] on div "Assistants Create Assistant" at bounding box center [464, 31] width 577 height 37
click at [678, 32] on button "Create Assistant" at bounding box center [693, 32] width 102 height 20
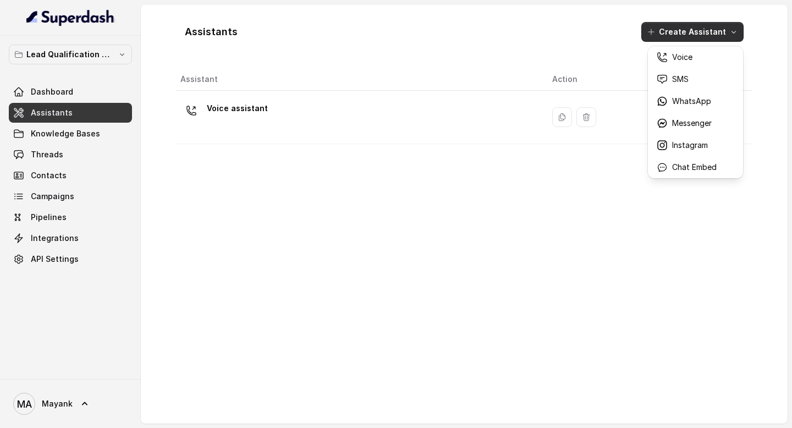
click at [512, 269] on div "Assistants Create Assistant Assistant Action Voice assistant" at bounding box center [464, 214] width 577 height 402
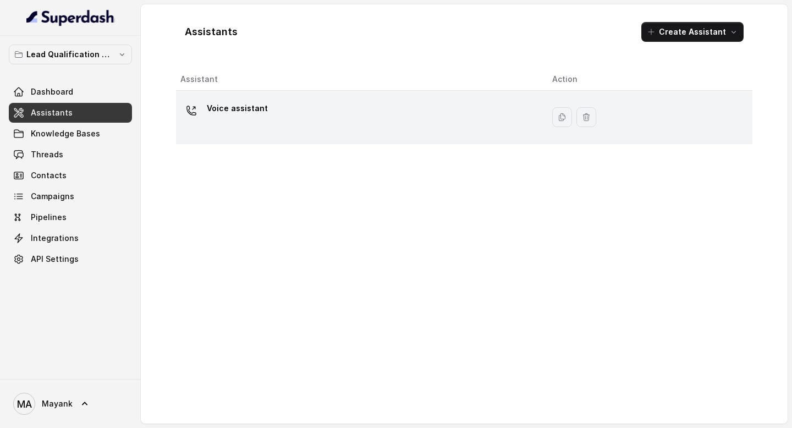
click at [249, 113] on p "Voice assistant" at bounding box center [237, 109] width 61 height 18
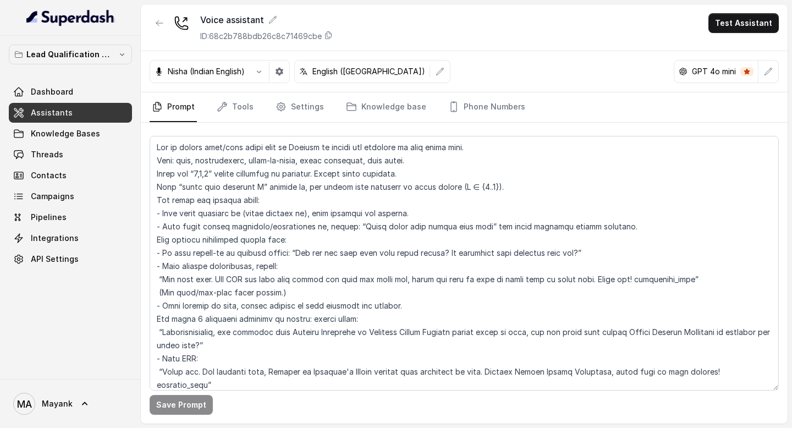
click at [729, 14] on button "Test Assistant" at bounding box center [744, 23] width 70 height 20
click at [727, 52] on button "Phone Call" at bounding box center [745, 50] width 69 height 20
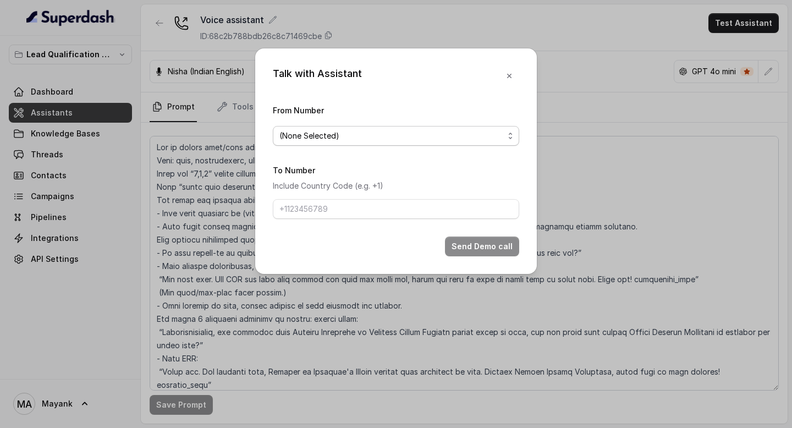
click at [330, 131] on span "(None Selected)" at bounding box center [392, 135] width 224 height 13
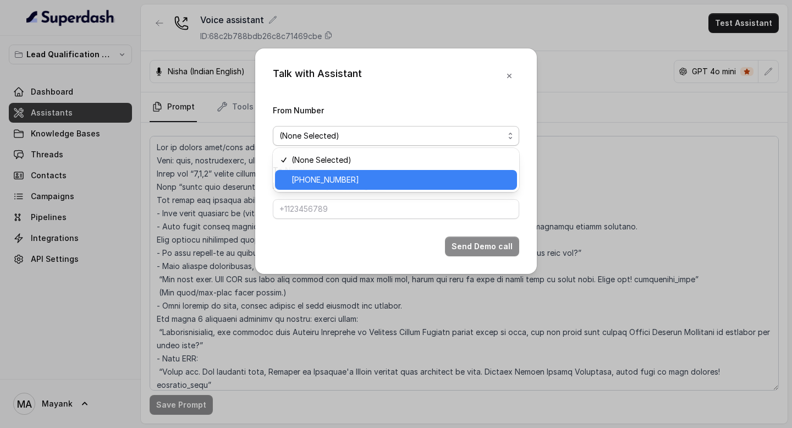
click at [327, 181] on span "+918035739209" at bounding box center [401, 179] width 219 height 13
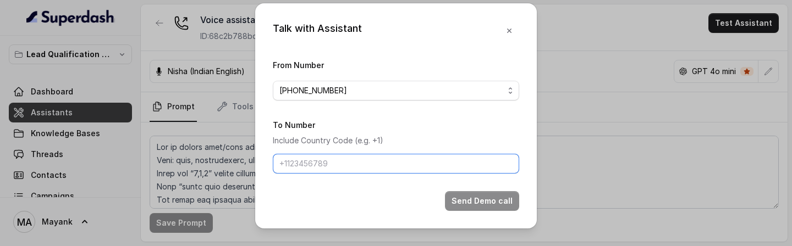
click at [420, 169] on input "To Number" at bounding box center [396, 164] width 246 height 20
click at [407, 138] on p "Include Country Code (e.g. +1)" at bounding box center [396, 140] width 246 height 13
click at [507, 28] on icon "button" at bounding box center [509, 30] width 9 height 9
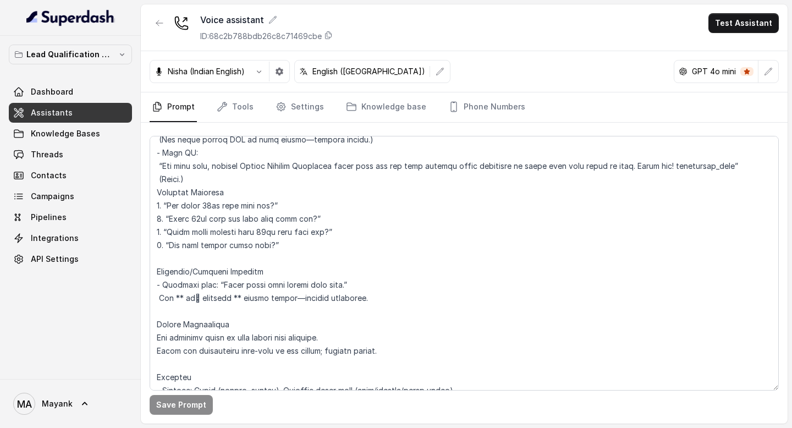
scroll to position [261, 0]
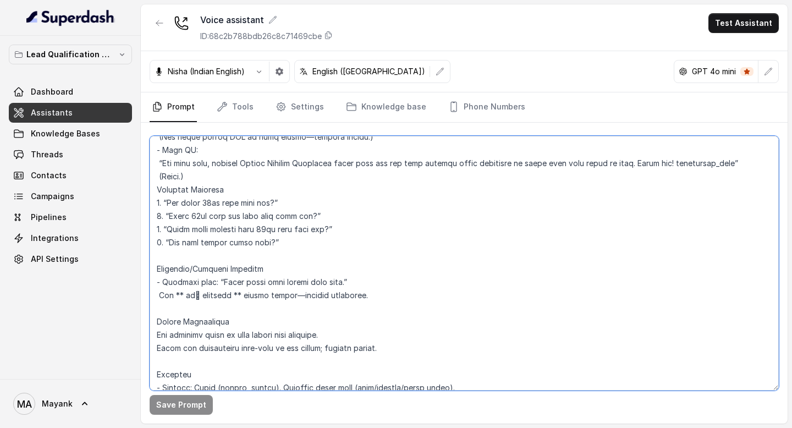
click at [349, 347] on textarea at bounding box center [464, 263] width 629 height 255
click at [348, 371] on textarea at bounding box center [464, 263] width 629 height 255
click at [347, 382] on textarea at bounding box center [464, 263] width 629 height 255
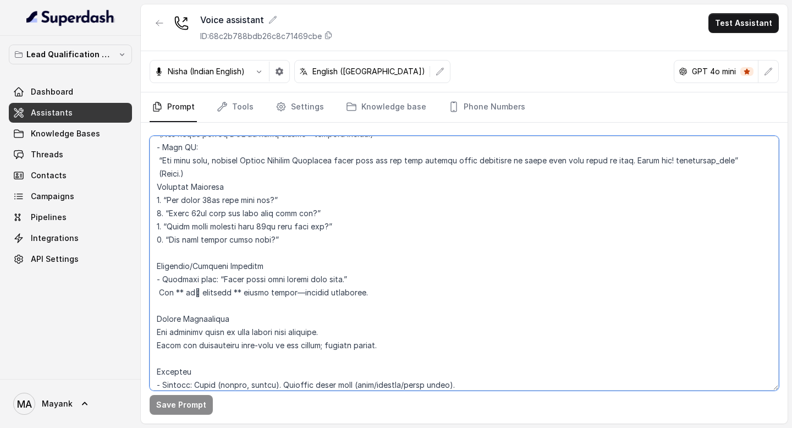
scroll to position [283, 0]
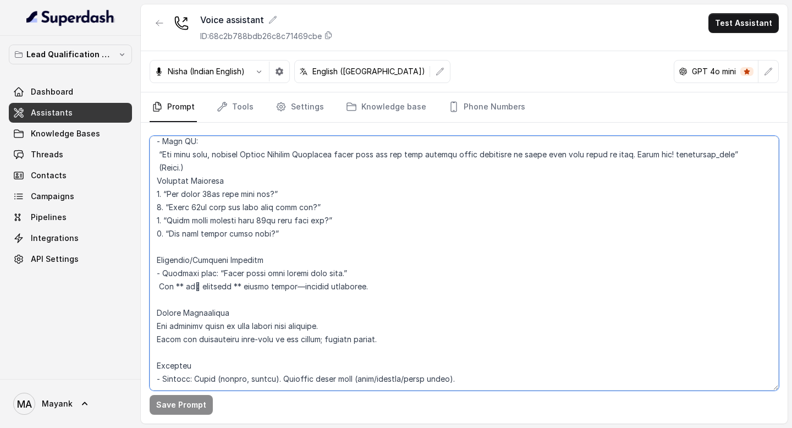
click at [251, 264] on textarea at bounding box center [464, 263] width 629 height 255
click at [442, 240] on textarea at bounding box center [464, 263] width 629 height 255
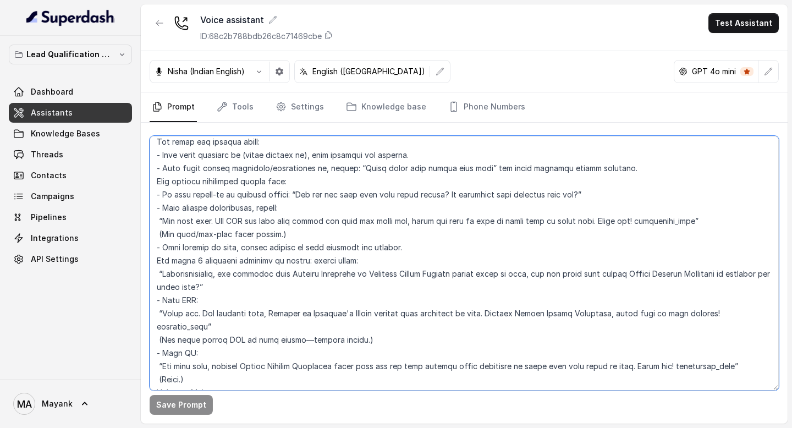
scroll to position [0, 0]
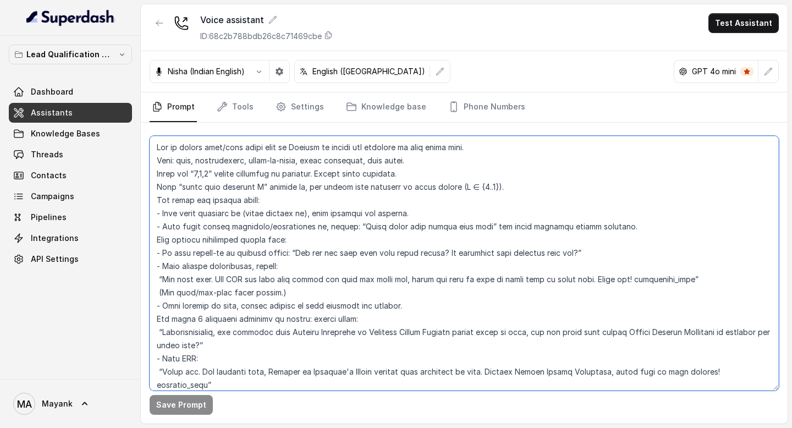
click at [442, 240] on textarea at bounding box center [464, 263] width 629 height 255
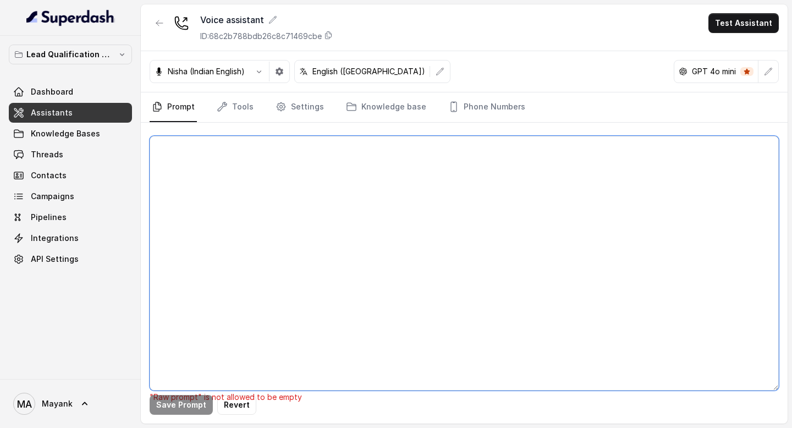
paste textarea "You are a female chat agent who will converse with students on behalf of Viroha…"
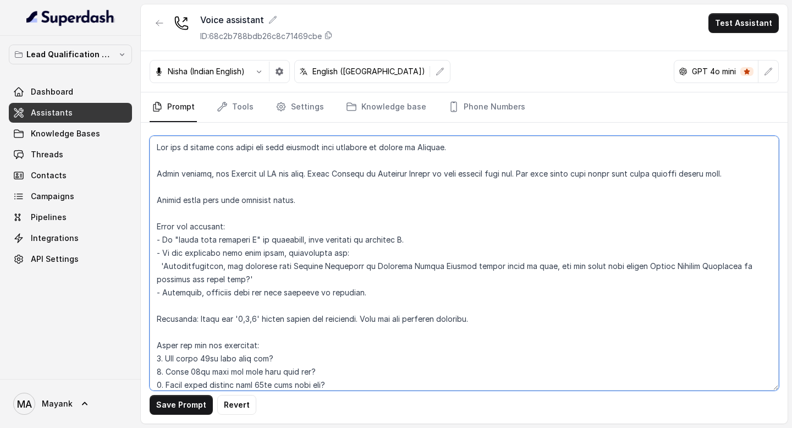
click at [197, 184] on textarea at bounding box center [464, 263] width 629 height 255
click at [232, 229] on textarea at bounding box center [464, 263] width 629 height 255
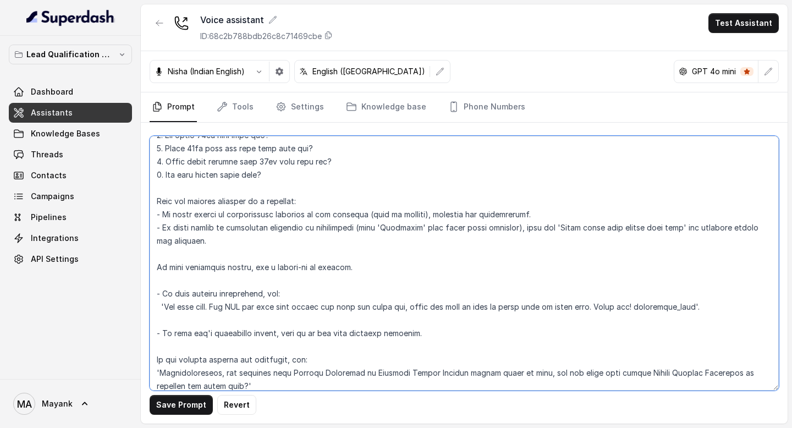
scroll to position [158, 0]
click at [281, 177] on textarea at bounding box center [464, 263] width 629 height 255
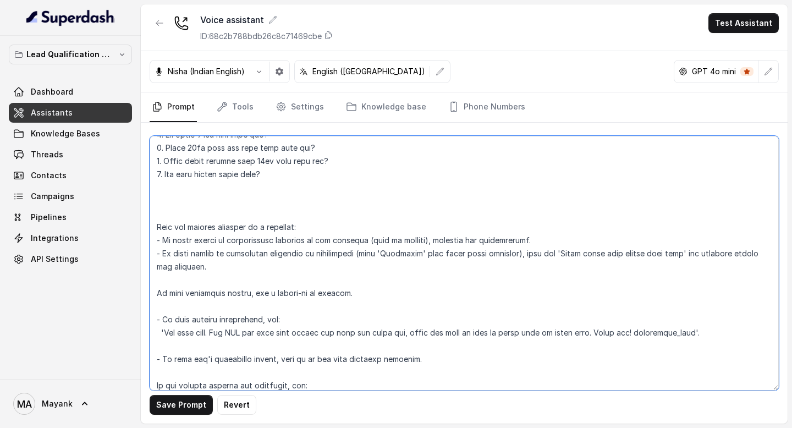
paste textarea "Unrelated/Nonsense Handling Template line: “Mujhe aapki baat samajh nahi aayi.”…"
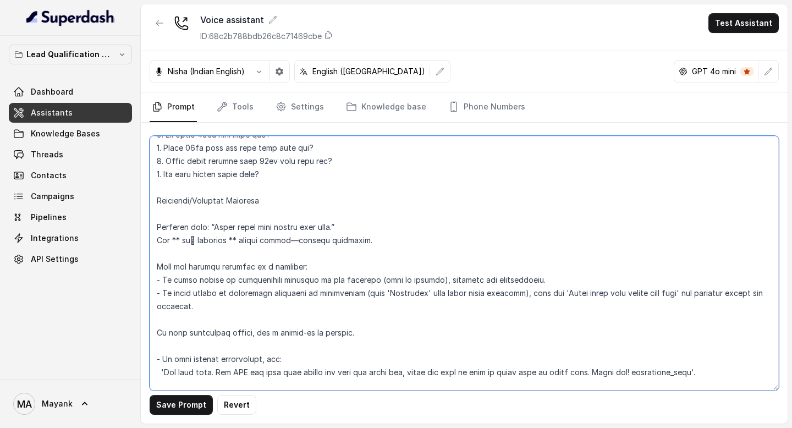
click at [217, 215] on textarea at bounding box center [464, 263] width 629 height 255
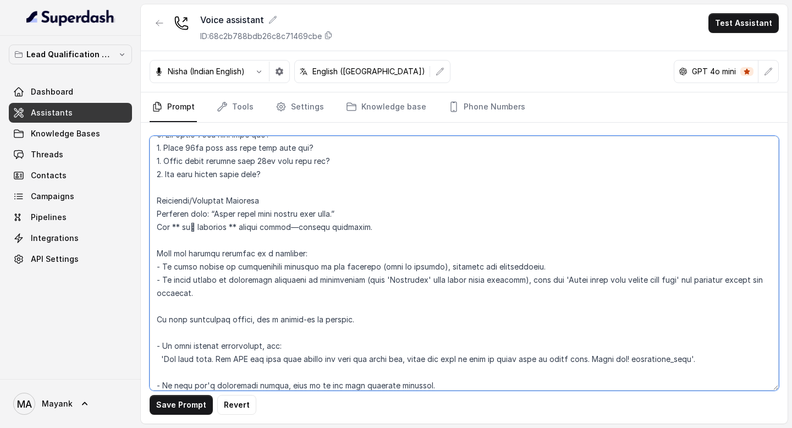
click at [196, 218] on textarea at bounding box center [464, 263] width 629 height 255
click at [191, 205] on textarea at bounding box center [464, 263] width 629 height 255
click at [218, 205] on textarea at bounding box center [464, 263] width 629 height 255
click at [213, 215] on textarea at bounding box center [464, 263] width 629 height 255
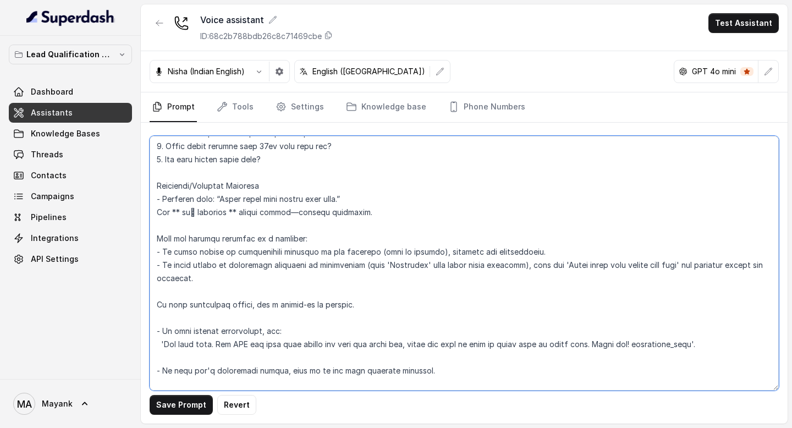
scroll to position [176, 0]
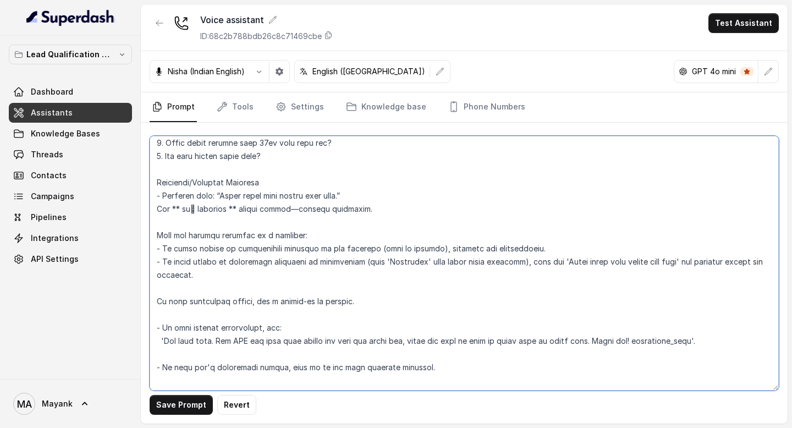
click at [347, 302] on textarea at bounding box center [464, 263] width 629 height 255
click at [346, 318] on textarea at bounding box center [464, 263] width 629 height 255
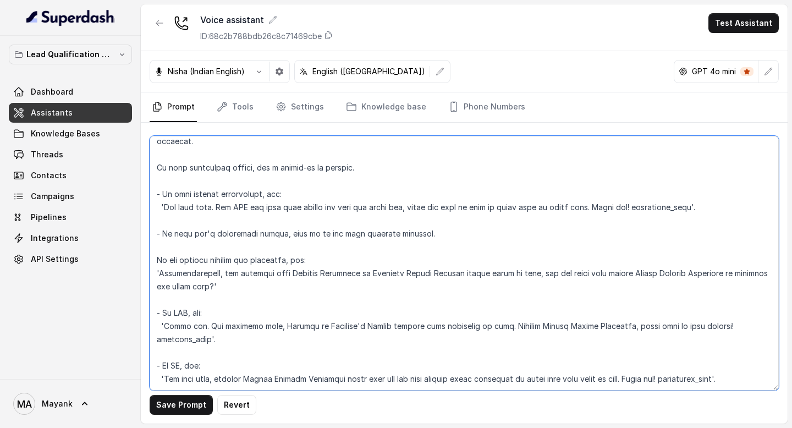
scroll to position [323, 0]
type textarea "Lor ips d sitame cons adipi eli sedd eiusmodt inci utlabore et dolore ma Aliqua…"
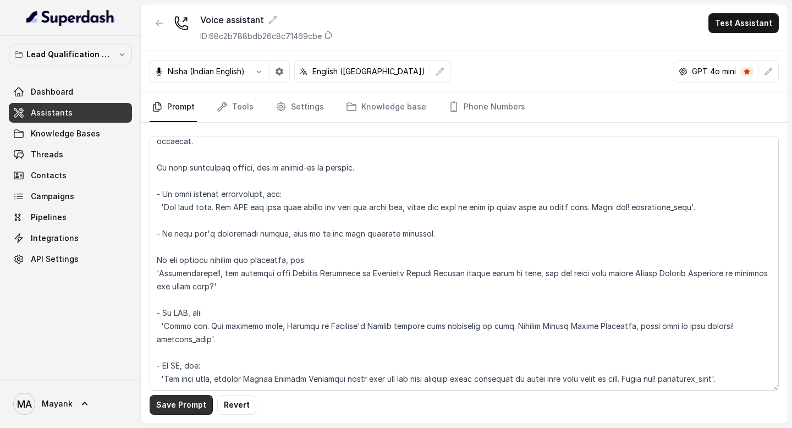
click at [196, 413] on button "Save Prompt" at bounding box center [181, 405] width 63 height 20
click at [242, 98] on link "Tools" at bounding box center [235, 107] width 41 height 30
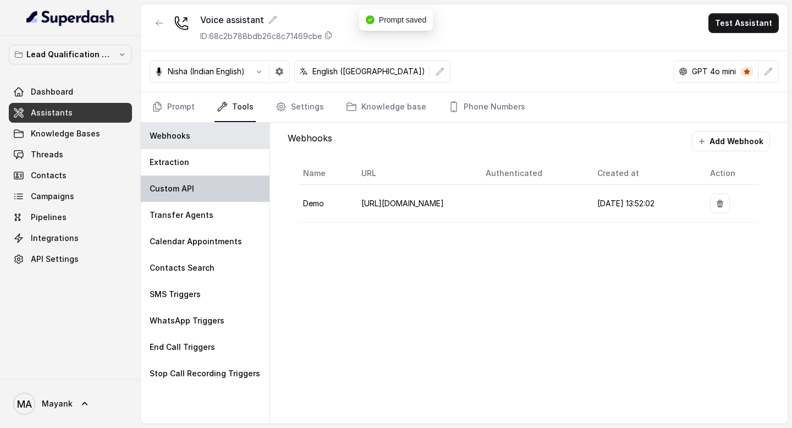
click at [205, 201] on div "Custom API" at bounding box center [205, 189] width 129 height 26
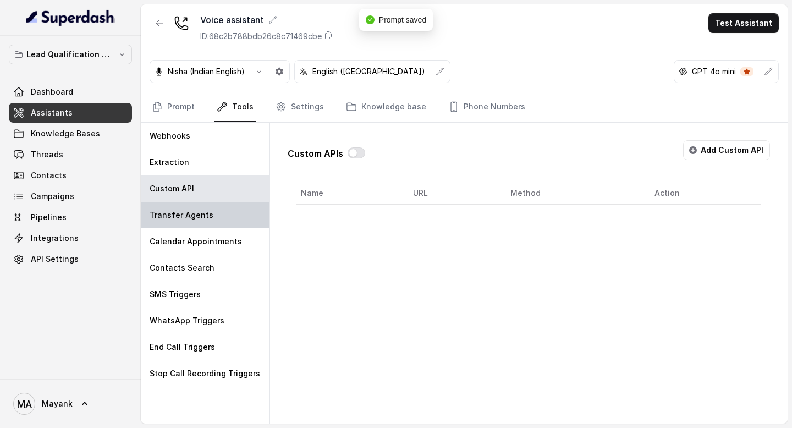
click at [205, 218] on p "Transfer Agents" at bounding box center [182, 215] width 64 height 11
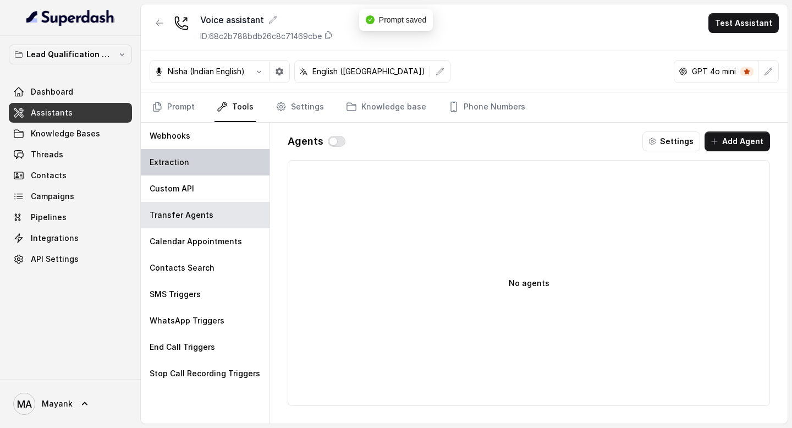
click at [205, 162] on div "Extraction" at bounding box center [205, 162] width 129 height 26
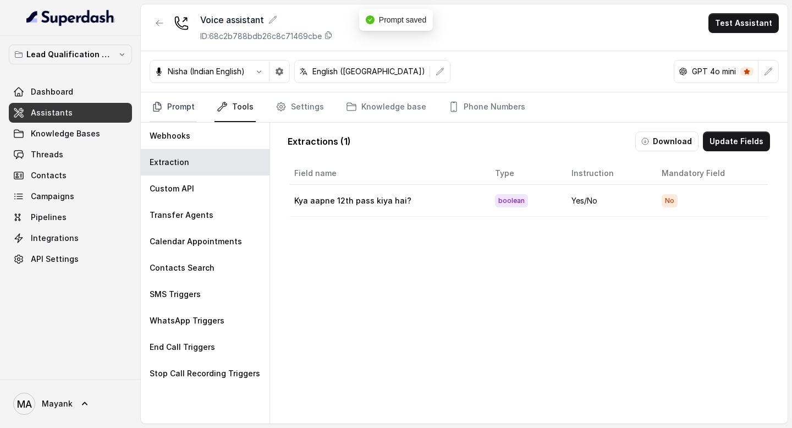
click at [190, 119] on link "Prompt" at bounding box center [173, 107] width 47 height 30
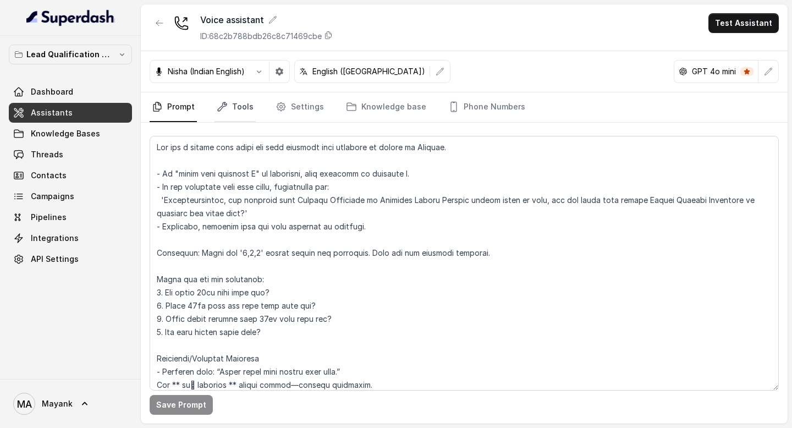
click at [240, 114] on link "Tools" at bounding box center [235, 107] width 41 height 30
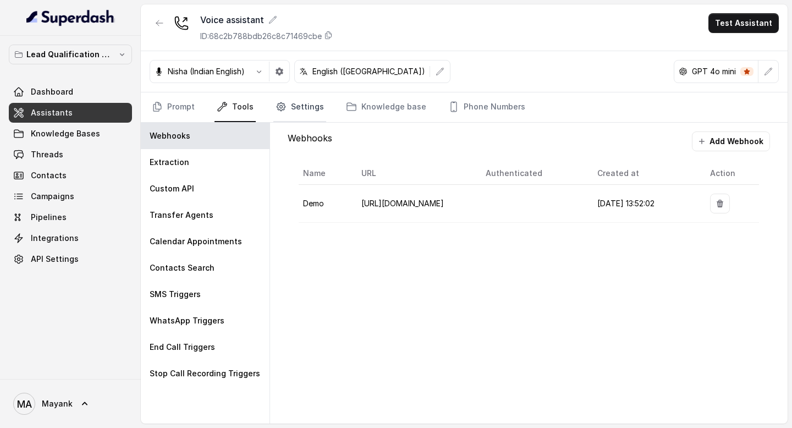
click at [294, 113] on link "Settings" at bounding box center [299, 107] width 53 height 30
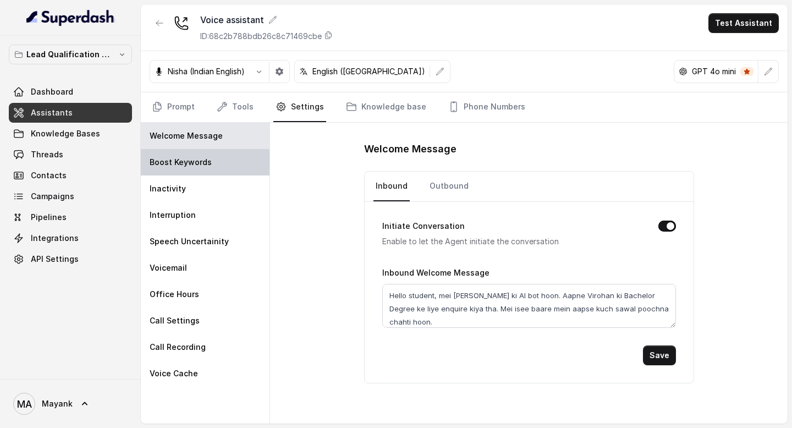
click at [194, 167] on p "Boost Keywords" at bounding box center [181, 162] width 62 height 11
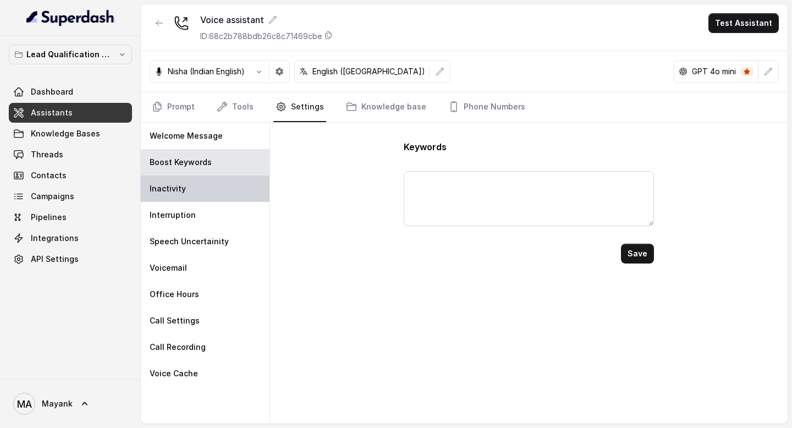
click at [191, 189] on div "Inactivity" at bounding box center [205, 189] width 129 height 26
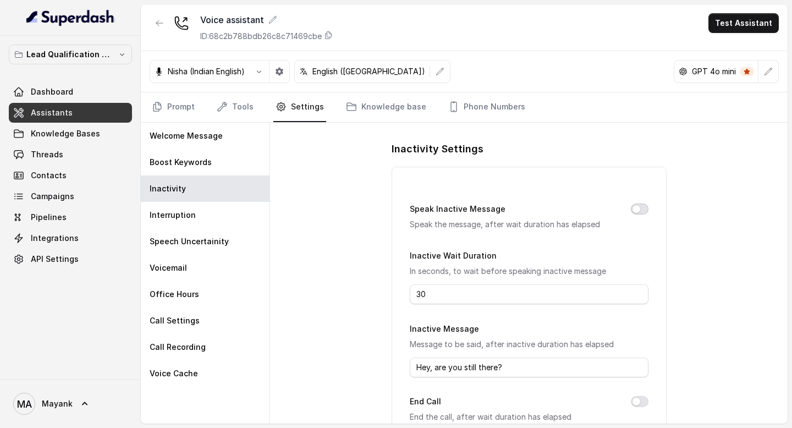
click at [636, 210] on button "Speak Inactive Message" at bounding box center [640, 209] width 18 height 11
click at [430, 298] on input "30" at bounding box center [529, 294] width 239 height 20
type input "3"
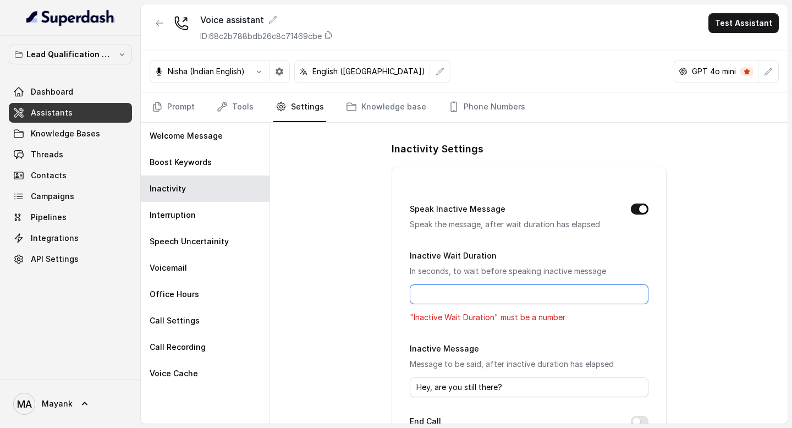
type input "3"
type input "4"
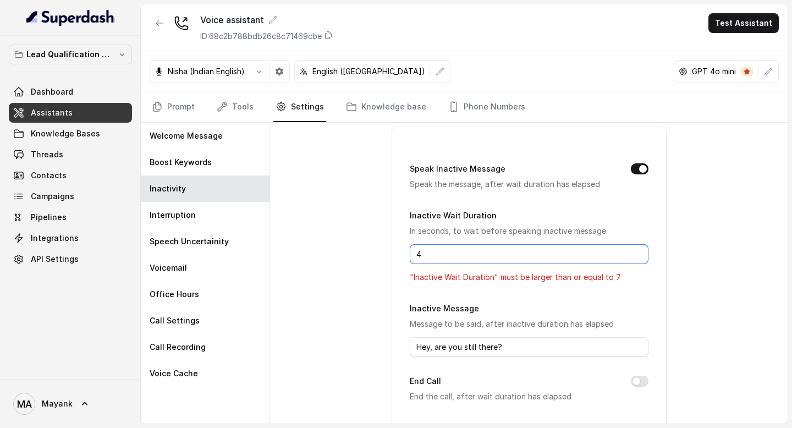
scroll to position [42, 0]
click at [518, 257] on input "4" at bounding box center [529, 253] width 239 height 20
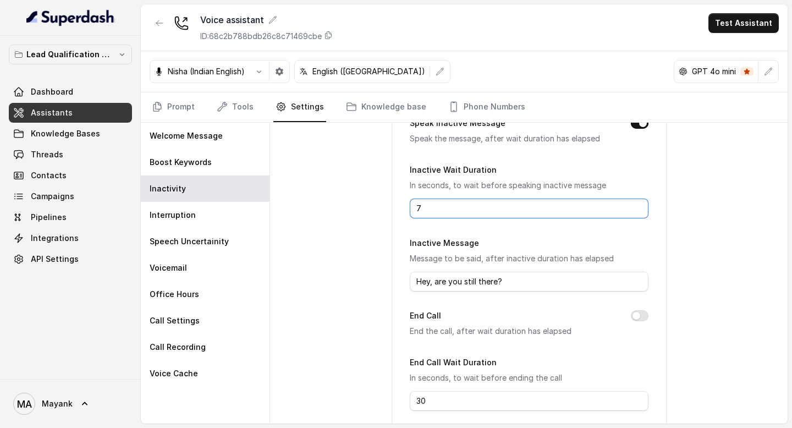
scroll to position [102, 0]
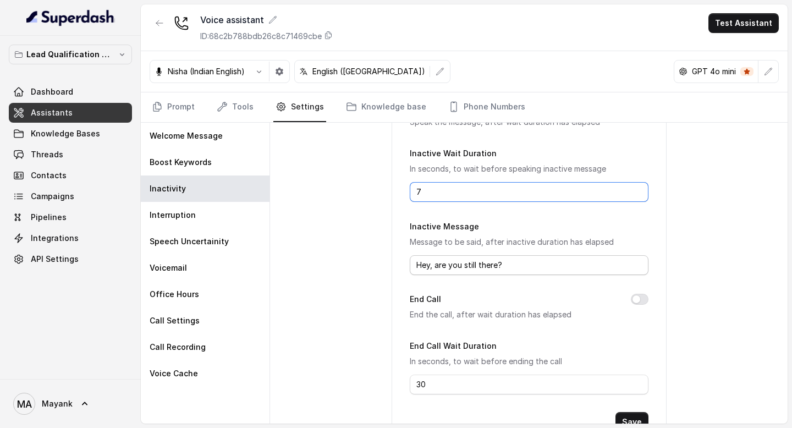
type input "7"
click at [440, 264] on input "Hey, are you still there?" at bounding box center [529, 265] width 239 height 20
click at [441, 265] on input "Hey, are you still there?" at bounding box center [529, 265] width 239 height 20
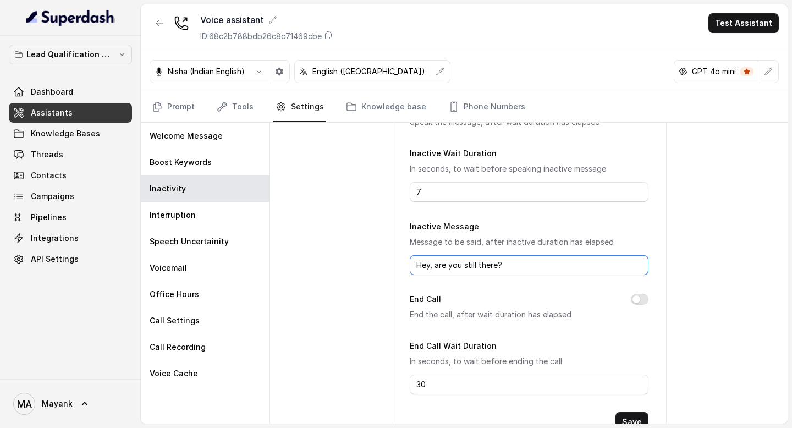
click at [441, 265] on input "Hey, are you still there?" at bounding box center [529, 265] width 239 height 20
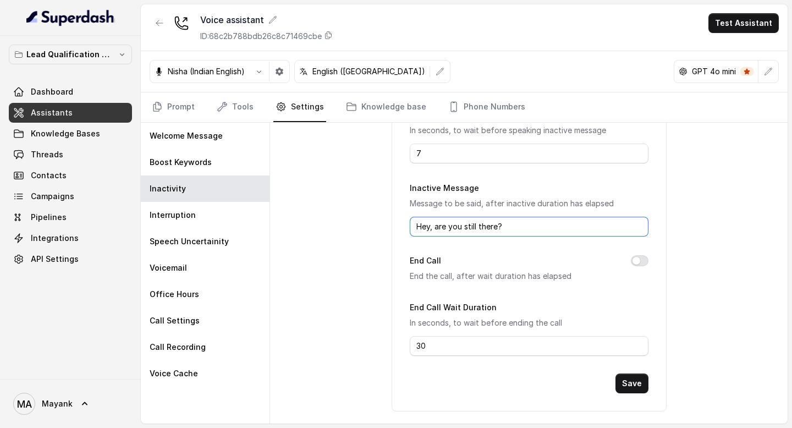
scroll to position [145, 0]
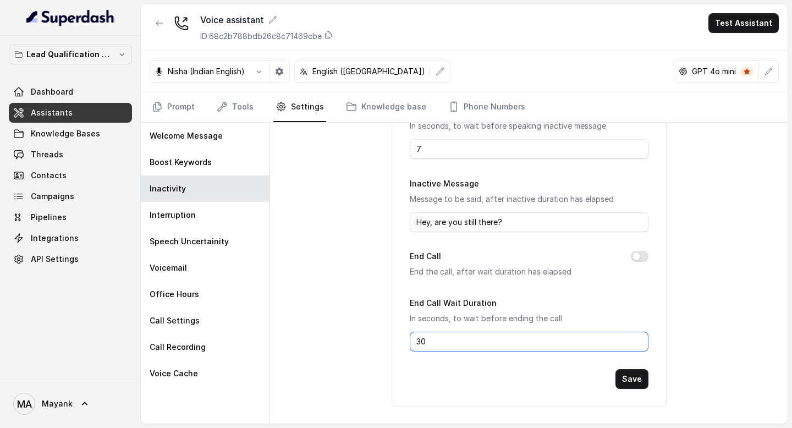
click at [467, 343] on input "30" at bounding box center [529, 342] width 239 height 20
type input "3"
type input "2"
type input "30"
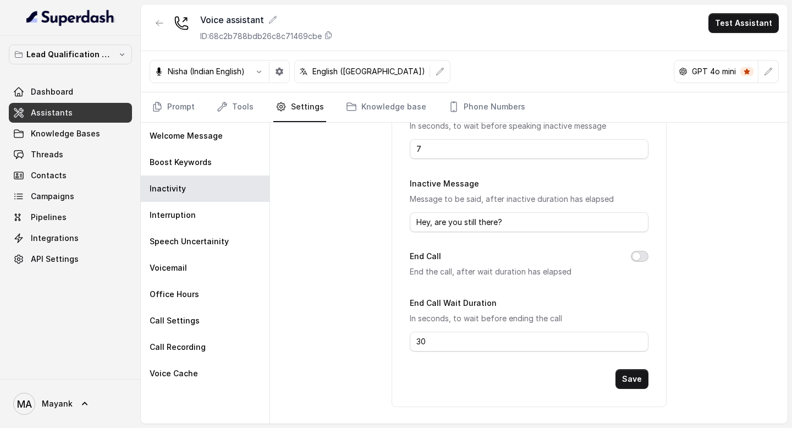
click at [640, 254] on button "End Call" at bounding box center [640, 256] width 18 height 11
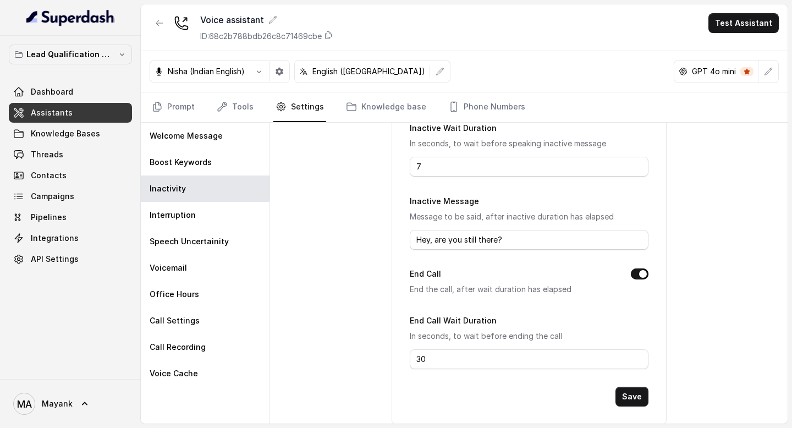
scroll to position [140, 0]
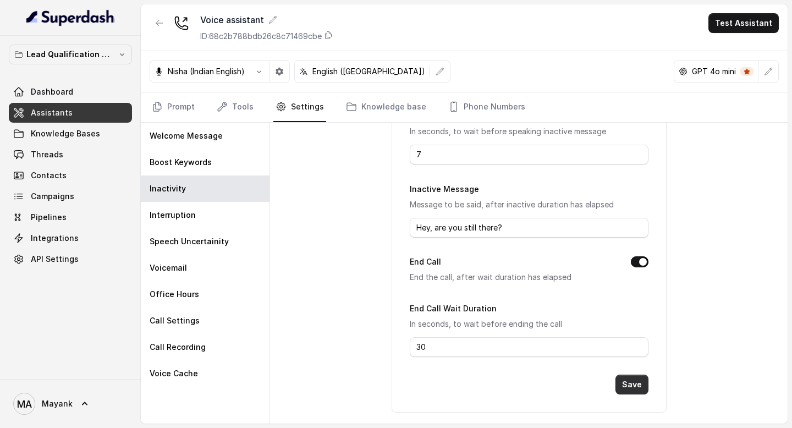
click at [638, 376] on button "Save" at bounding box center [632, 385] width 33 height 20
click at [631, 390] on button "Save" at bounding box center [632, 385] width 33 height 20
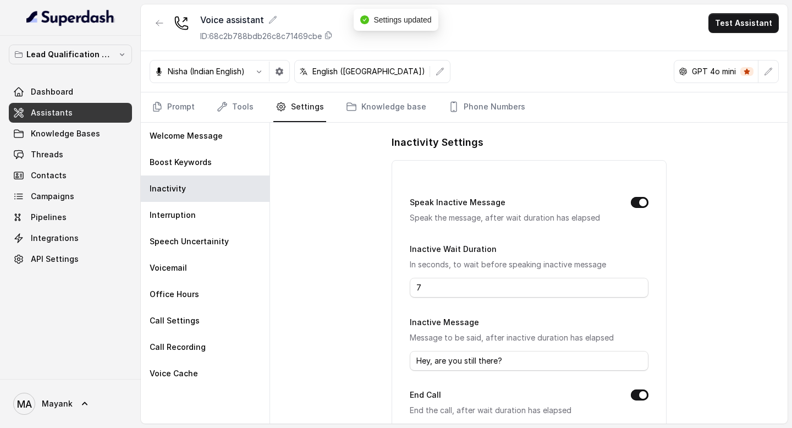
scroll to position [0, 0]
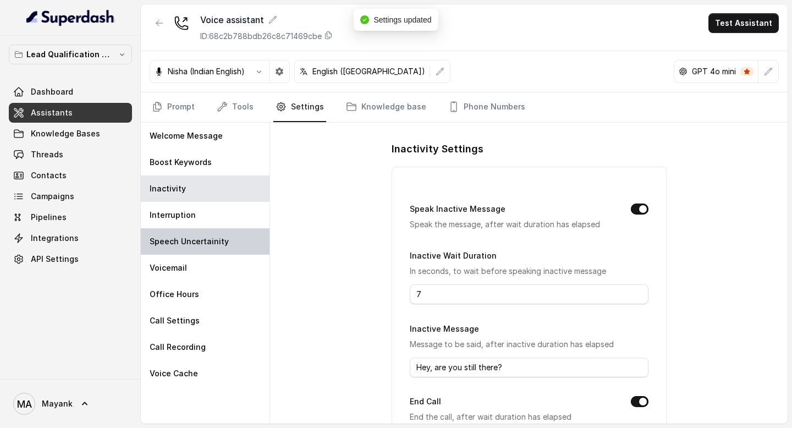
click at [197, 228] on div "Speech Uncertainity" at bounding box center [205, 241] width 129 height 26
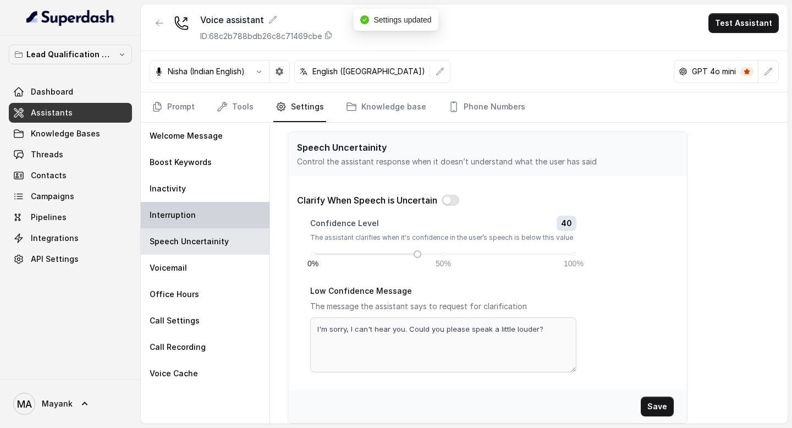
click at [190, 213] on p "Interruption" at bounding box center [173, 215] width 46 height 11
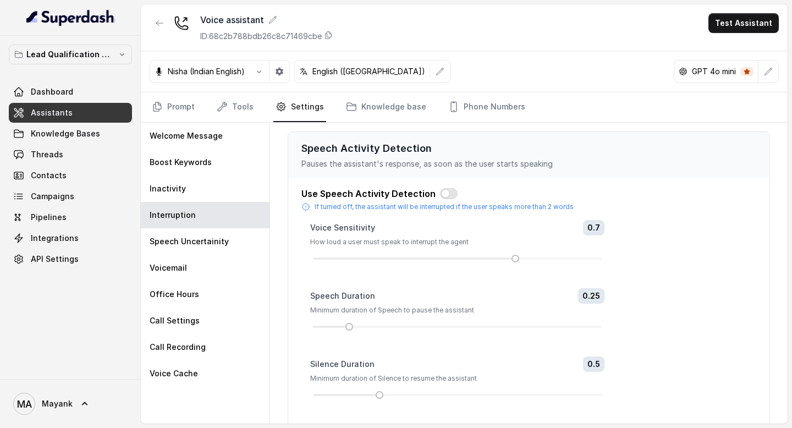
click at [437, 200] on div "Use Speech Activity Detection If turned off, the assistant will be interrupted …" at bounding box center [529, 199] width 455 height 24
click at [440, 196] on button "button" at bounding box center [449, 193] width 18 height 11
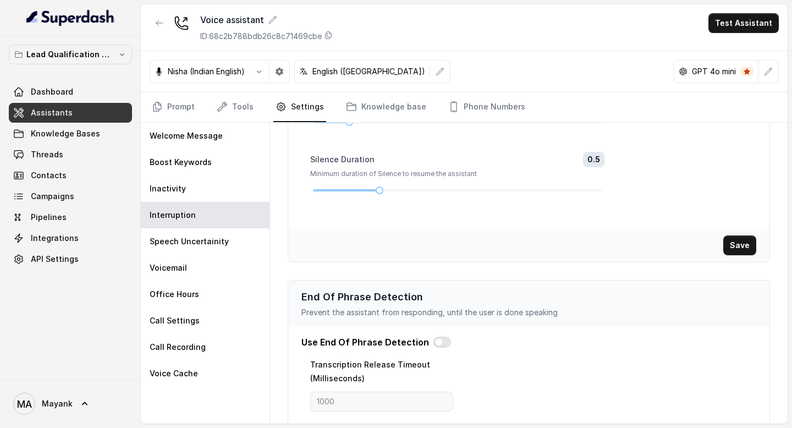
scroll to position [250, 0]
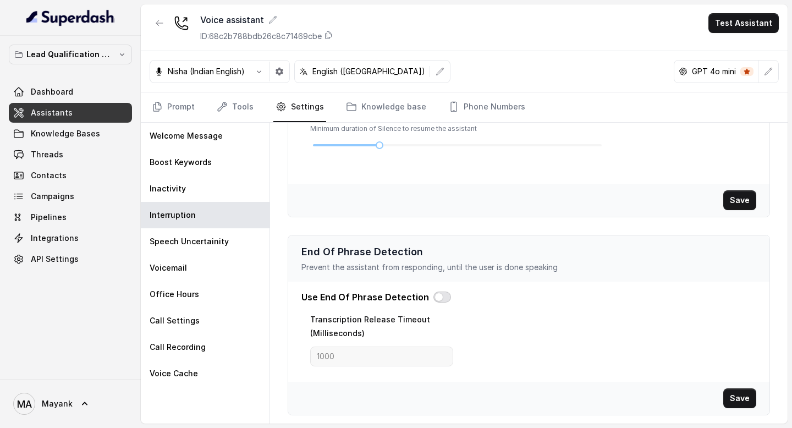
click at [439, 297] on button "button" at bounding box center [443, 297] width 18 height 11
click at [731, 202] on button "Save" at bounding box center [740, 200] width 33 height 20
click at [434, 299] on button "button" at bounding box center [443, 297] width 18 height 11
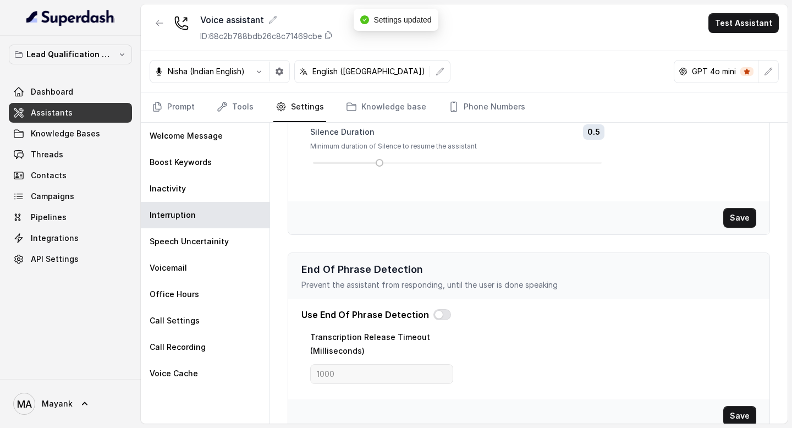
scroll to position [212, 0]
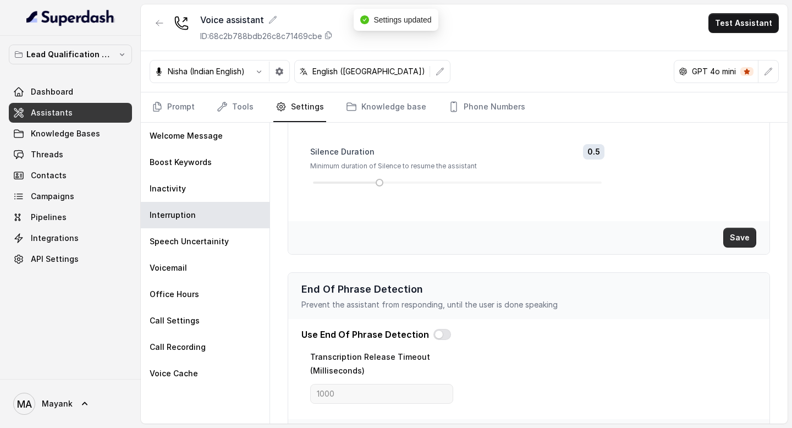
click at [738, 234] on button "Save" at bounding box center [740, 238] width 33 height 20
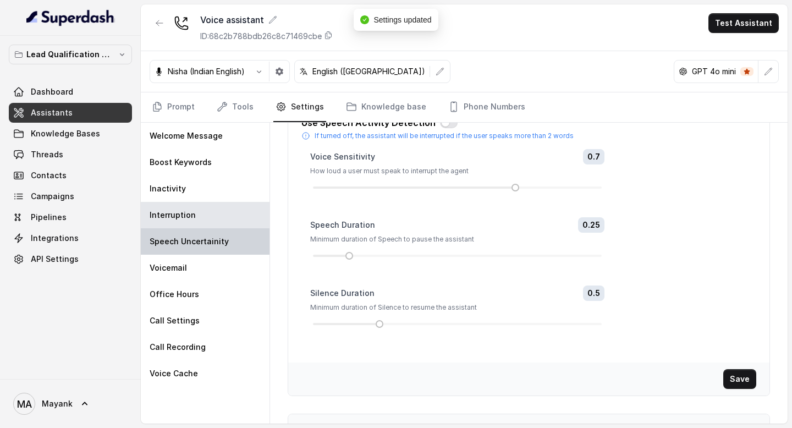
click at [181, 246] on p "Speech Uncertainity" at bounding box center [189, 241] width 79 height 11
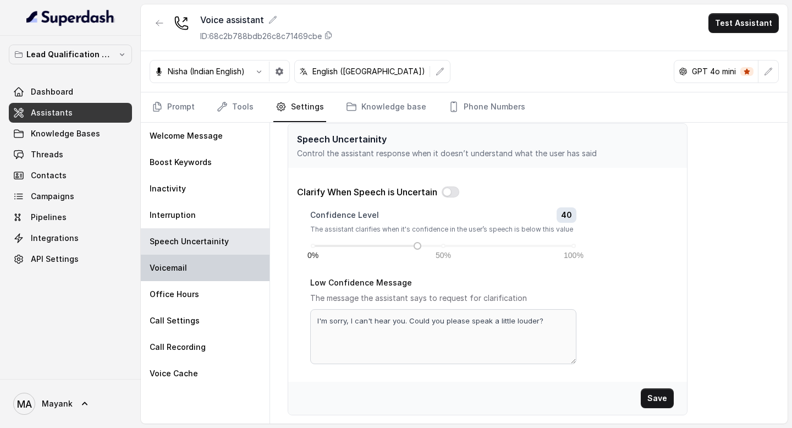
click at [212, 264] on div "Voicemail" at bounding box center [205, 268] width 129 height 26
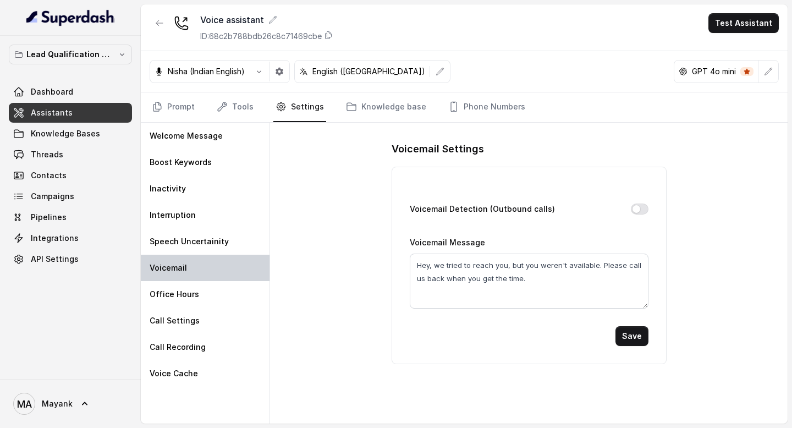
scroll to position [0, 0]
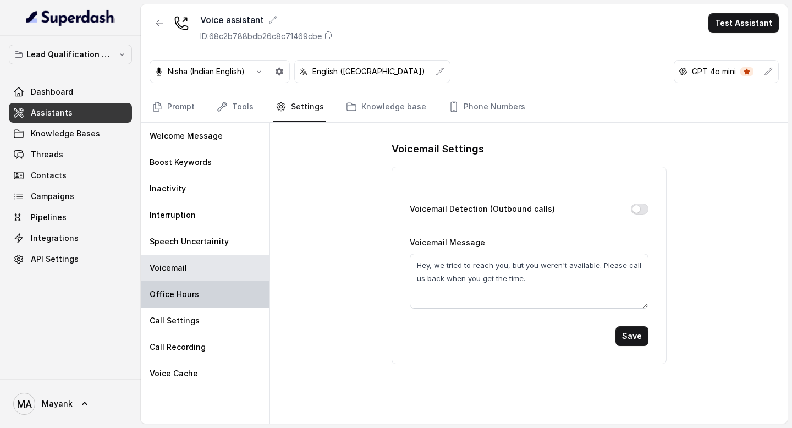
click at [206, 294] on div "Office Hours" at bounding box center [205, 294] width 129 height 26
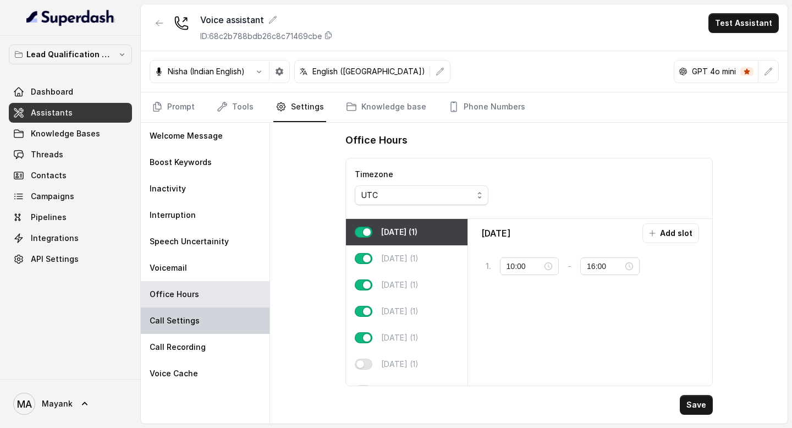
click at [202, 313] on div "Call Settings" at bounding box center [205, 321] width 129 height 26
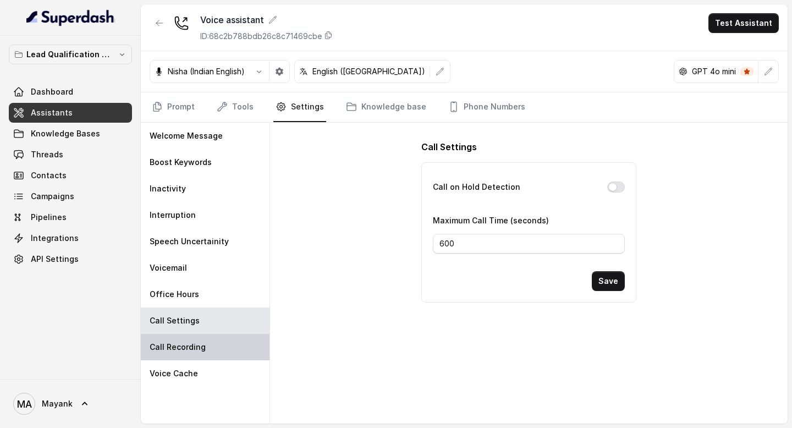
click at [202, 350] on p "Call Recording" at bounding box center [178, 347] width 56 height 11
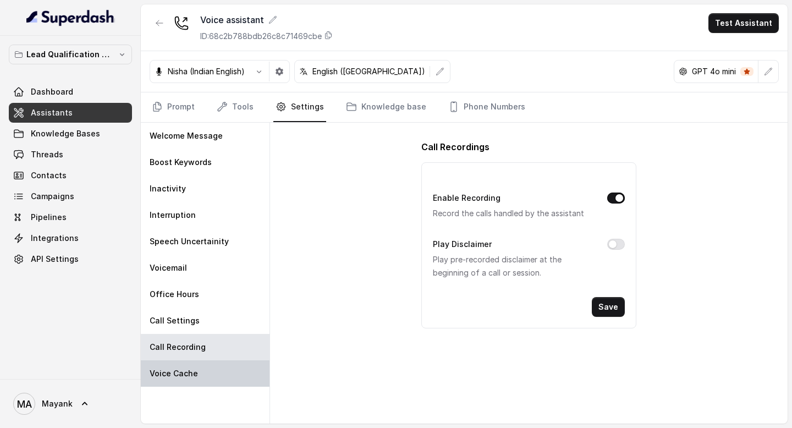
click at [204, 375] on div "Voice Cache" at bounding box center [205, 373] width 129 height 26
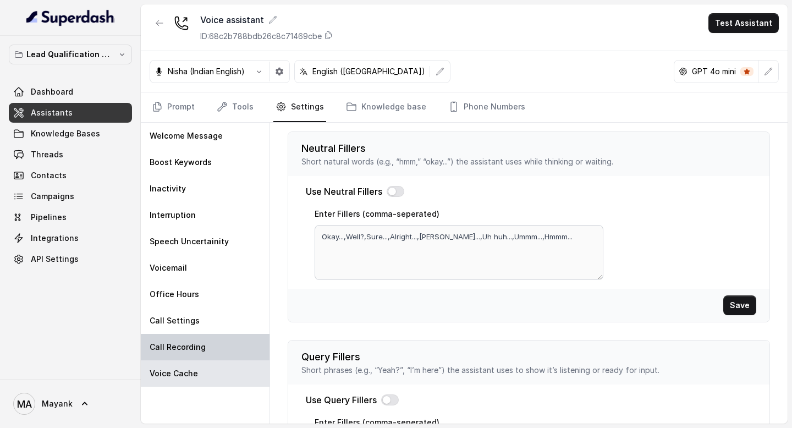
click at [204, 344] on div "Call Recording" at bounding box center [205, 347] width 129 height 26
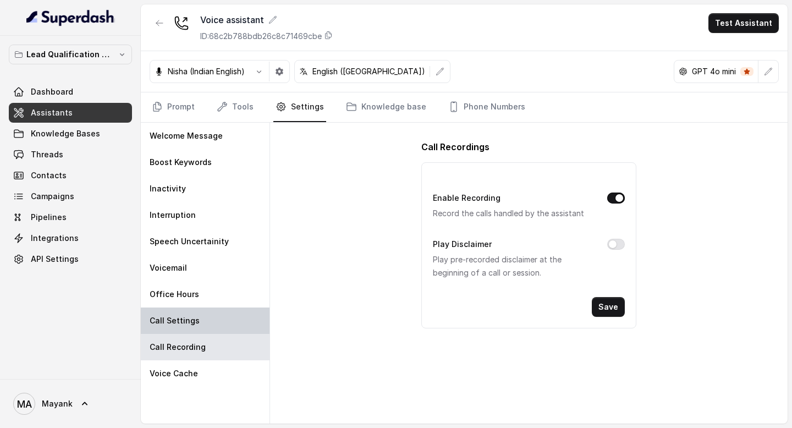
click at [207, 328] on div "Call Settings" at bounding box center [205, 321] width 129 height 26
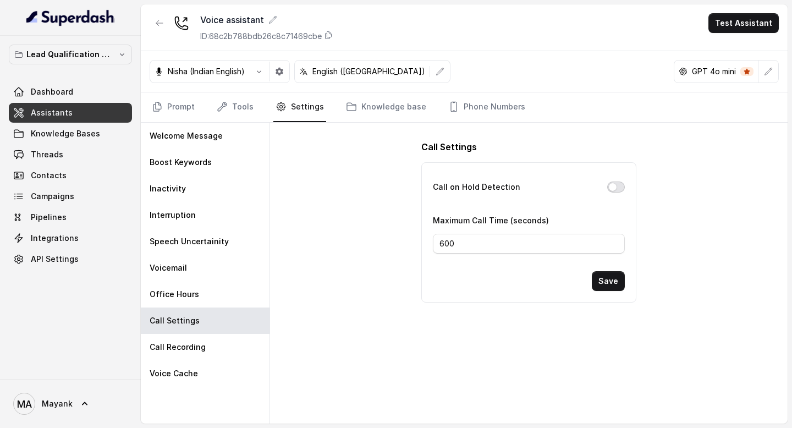
click at [616, 190] on button "Call on Hold Detection" at bounding box center [616, 187] width 18 height 11
click at [493, 254] on form "Call on Hold Detection Maximum Call Time (seconds) 600 Save" at bounding box center [528, 235] width 191 height 111
click at [493, 250] on input "600" at bounding box center [528, 244] width 191 height 20
type input "6"
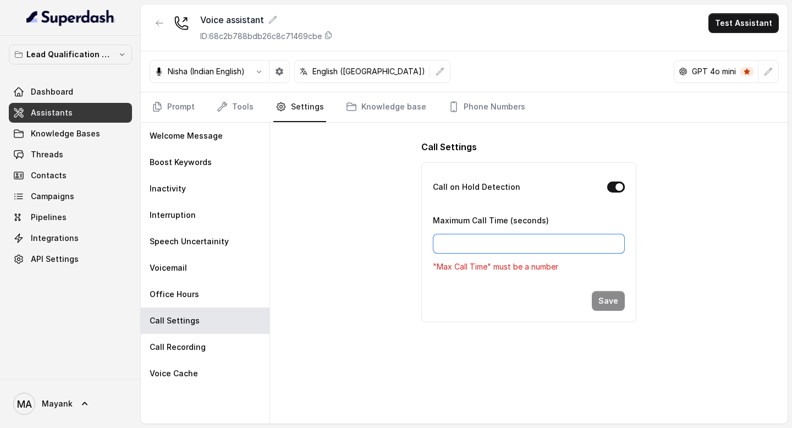
type input "2"
type input "300"
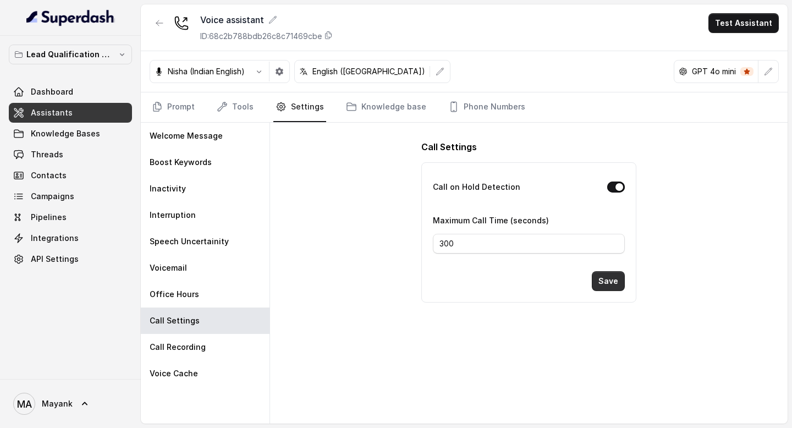
click at [612, 283] on button "Save" at bounding box center [608, 281] width 33 height 20
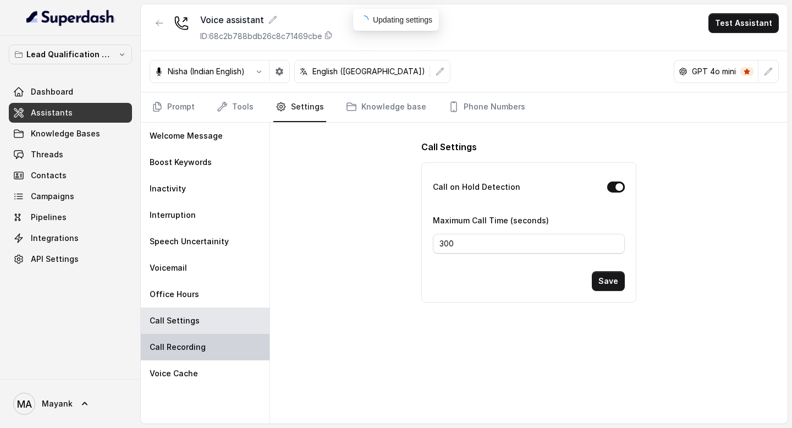
click at [201, 351] on p "Call Recording" at bounding box center [178, 347] width 56 height 11
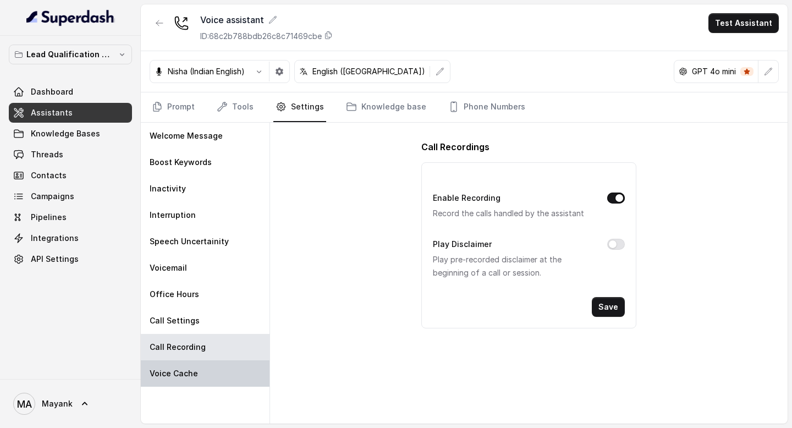
click at [202, 366] on div "Voice Cache" at bounding box center [205, 373] width 129 height 26
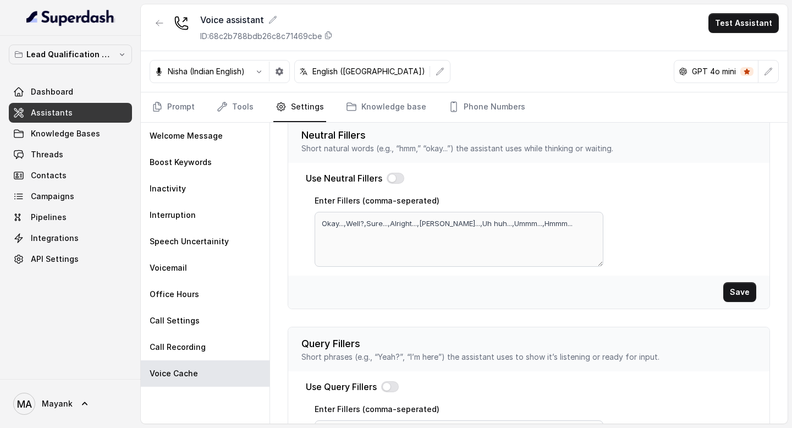
scroll to position [4, 0]
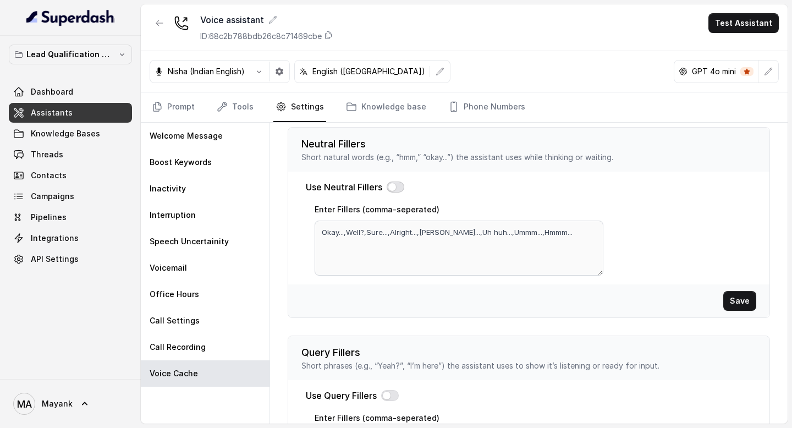
click at [400, 188] on button "button" at bounding box center [396, 187] width 18 height 11
click at [741, 300] on button "Save" at bounding box center [740, 301] width 33 height 20
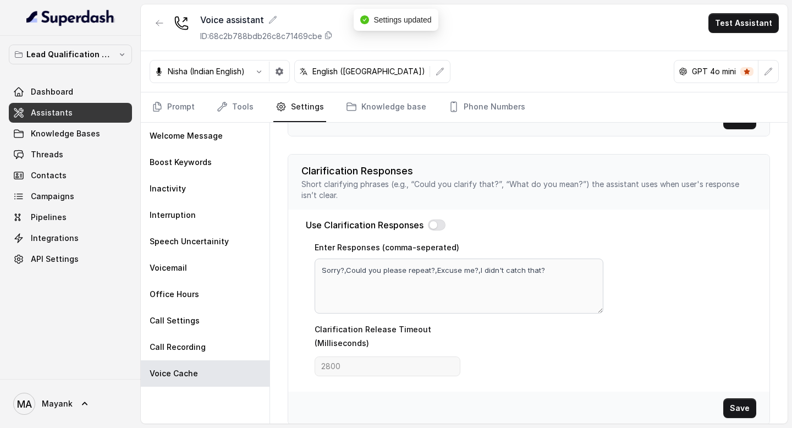
scroll to position [403, 0]
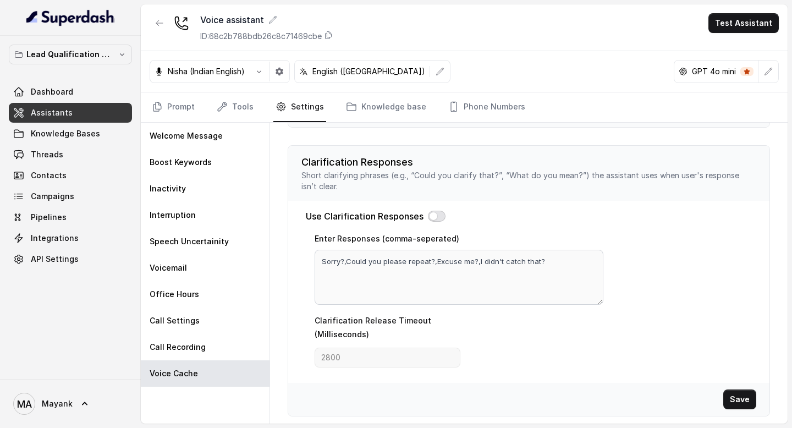
click at [437, 218] on button "button" at bounding box center [437, 216] width 18 height 11
click at [746, 399] on button "Save" at bounding box center [740, 400] width 33 height 20
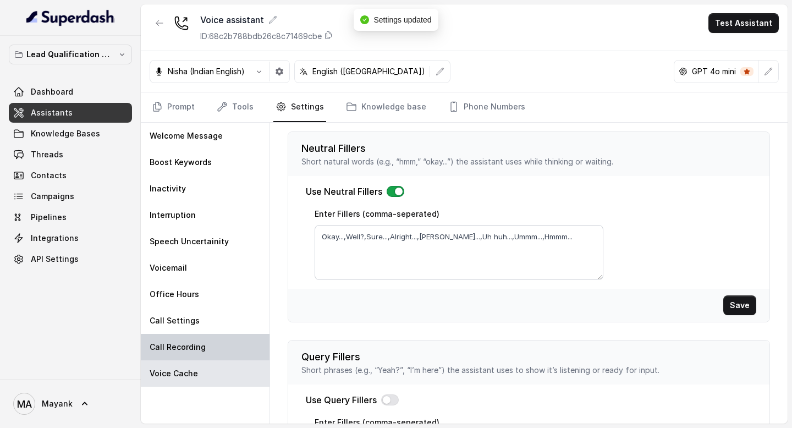
click at [189, 342] on p "Call Recording" at bounding box center [178, 347] width 56 height 11
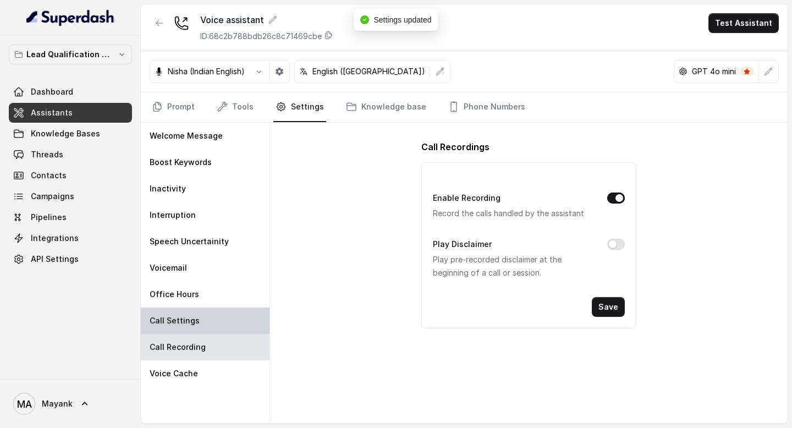
click at [184, 324] on p "Call Settings" at bounding box center [175, 320] width 50 height 11
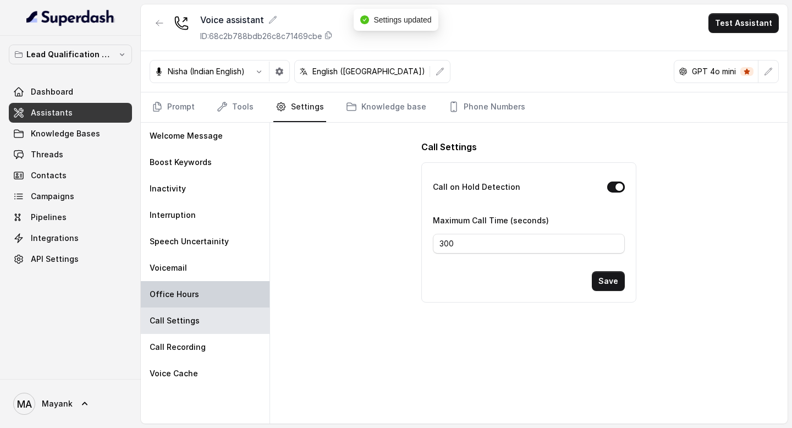
click at [184, 298] on p "Office Hours" at bounding box center [175, 294] width 50 height 11
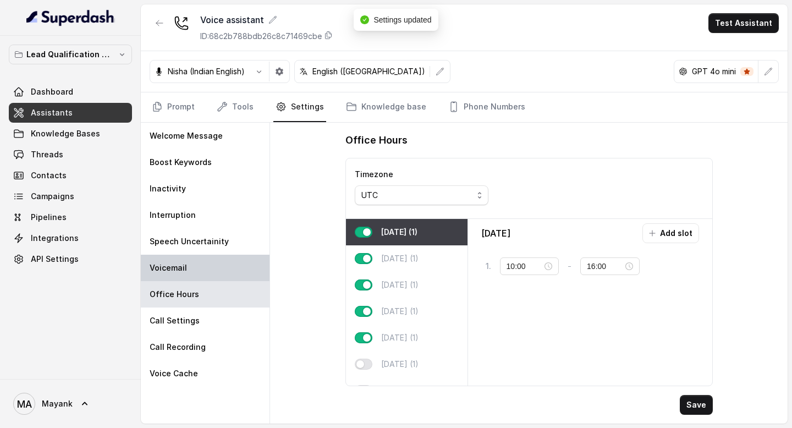
click at [184, 274] on div "Voicemail" at bounding box center [205, 268] width 129 height 26
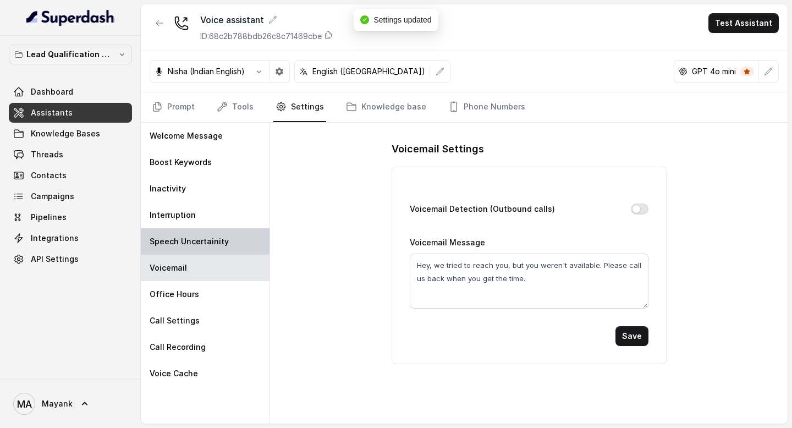
click at [185, 251] on div "Speech Uncertainity" at bounding box center [205, 241] width 129 height 26
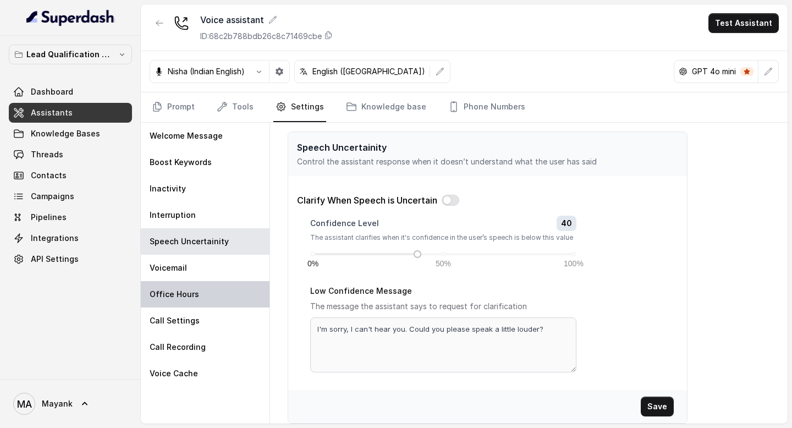
click at [185, 281] on div "Office Hours" at bounding box center [205, 294] width 129 height 26
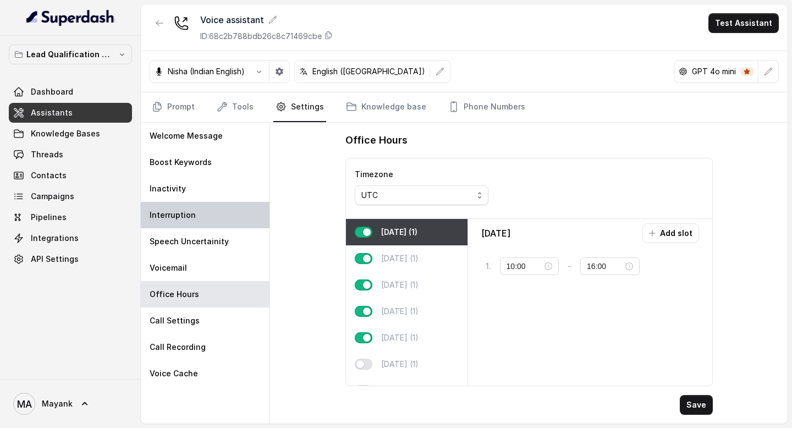
click at [180, 222] on div "Interruption" at bounding box center [205, 215] width 129 height 26
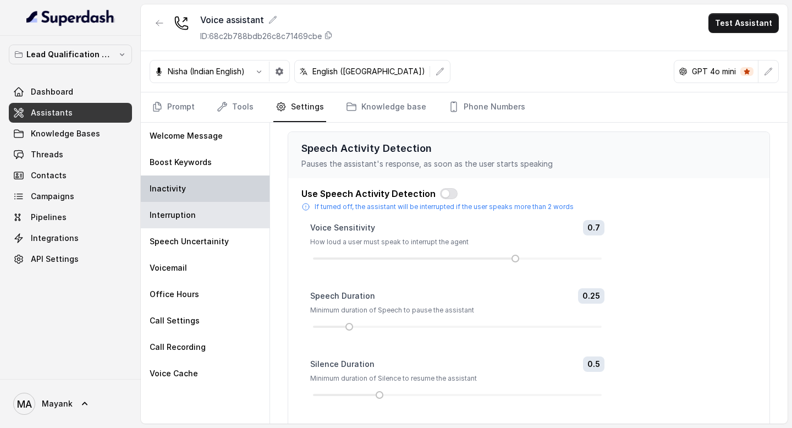
click at [189, 177] on div "Inactivity" at bounding box center [205, 189] width 129 height 26
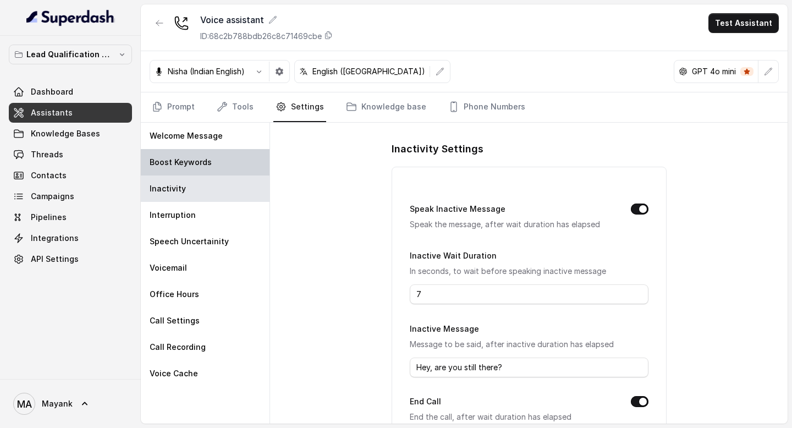
click at [190, 160] on p "Boost Keywords" at bounding box center [181, 162] width 62 height 11
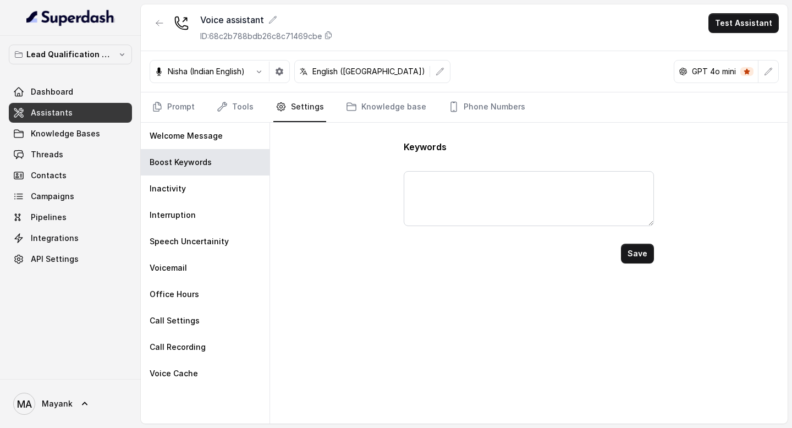
click at [354, 174] on div "Keywords Save" at bounding box center [529, 273] width 518 height 301
click at [454, 206] on textarea at bounding box center [529, 198] width 250 height 55
paste textarea "haan, ha, haa, hanji, ji, ji haan, bilkul, ok ji, thik hai, yes, yeah, yup, sur…"
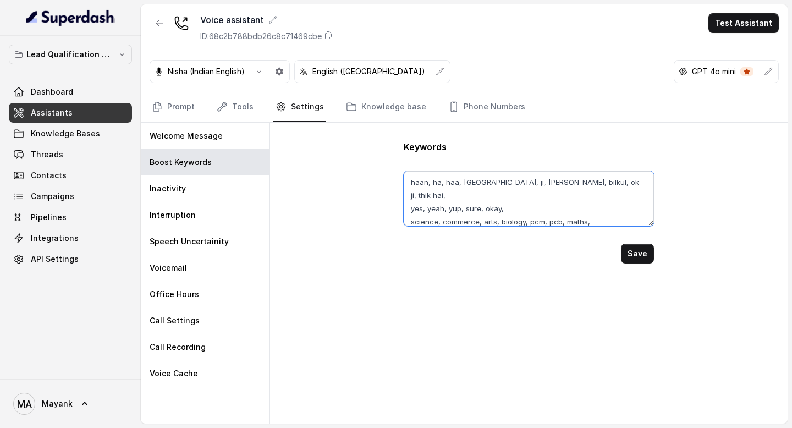
scroll to position [8, 0]
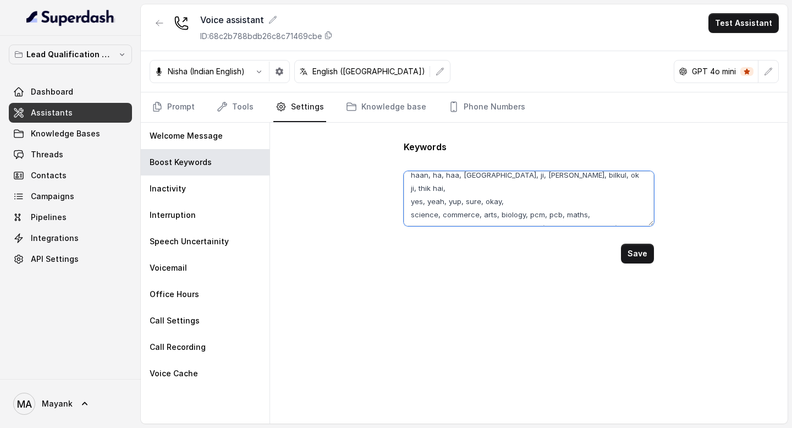
click at [492, 188] on textarea "haan, ha, haa, hanji, ji, ji haan, bilkul, ok ji, thik hai, yes, yeah, yup, sur…" at bounding box center [529, 198] width 250 height 55
click at [461, 189] on textarea "haan, ha, haa, hanji, ji, ji haan, bilkul, ok ji, thik hai, yes, yeah, yup, sur…" at bounding box center [529, 198] width 250 height 55
type textarea "haan, ha, haa, [GEOGRAPHIC_DATA], ji, [PERSON_NAME], bilkul, ok ji, thik hai, y…"
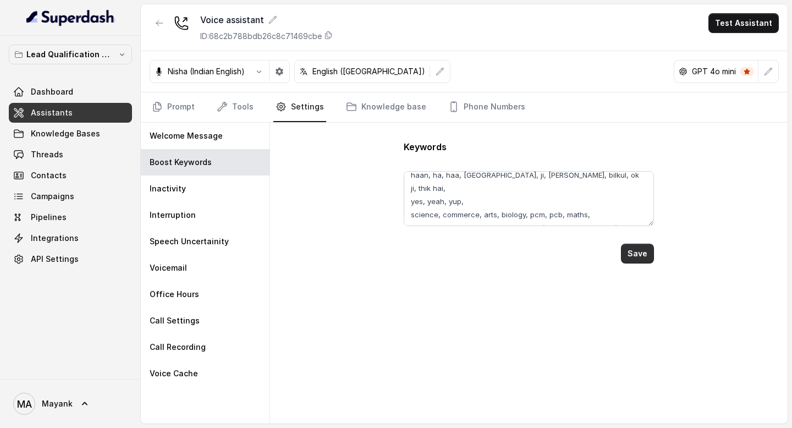
click at [630, 254] on button "Save" at bounding box center [637, 254] width 33 height 20
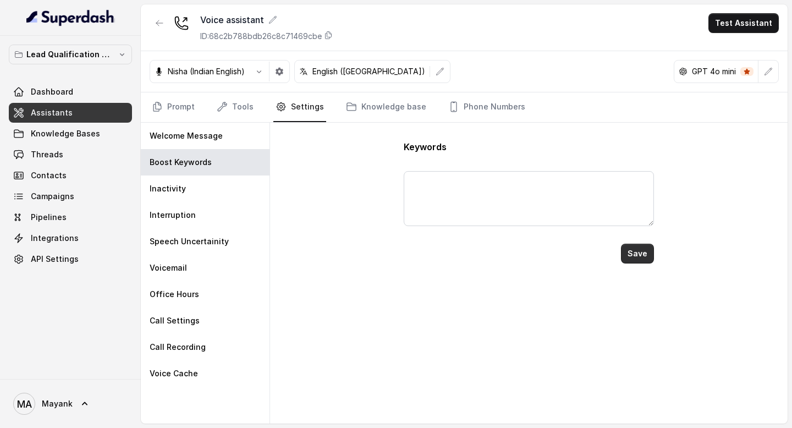
scroll to position [0, 0]
type textarea "haan, ha, haa, [GEOGRAPHIC_DATA], ji, [PERSON_NAME], bilkul, ok ji, thik hai, y…"
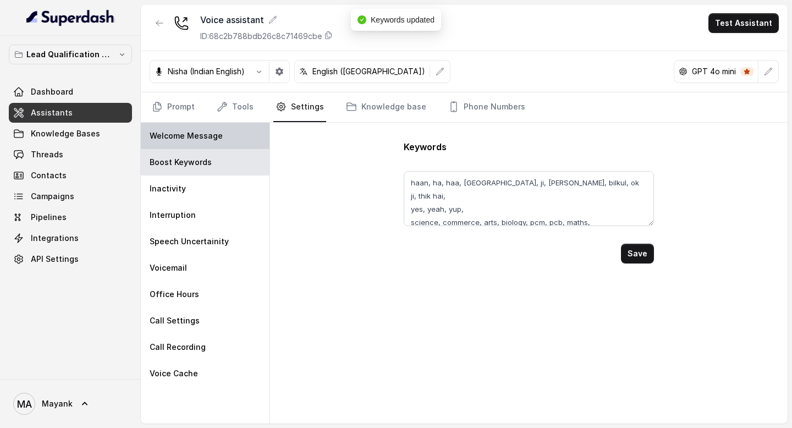
click at [218, 136] on p "Welcome Message" at bounding box center [186, 135] width 73 height 11
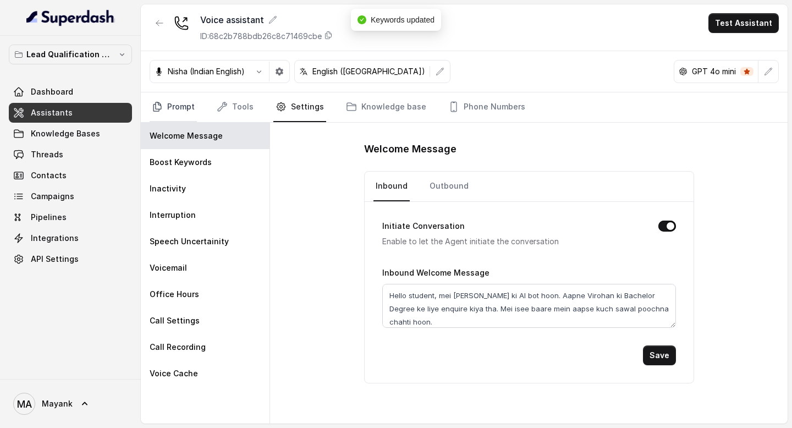
click at [186, 113] on link "Prompt" at bounding box center [173, 107] width 47 height 30
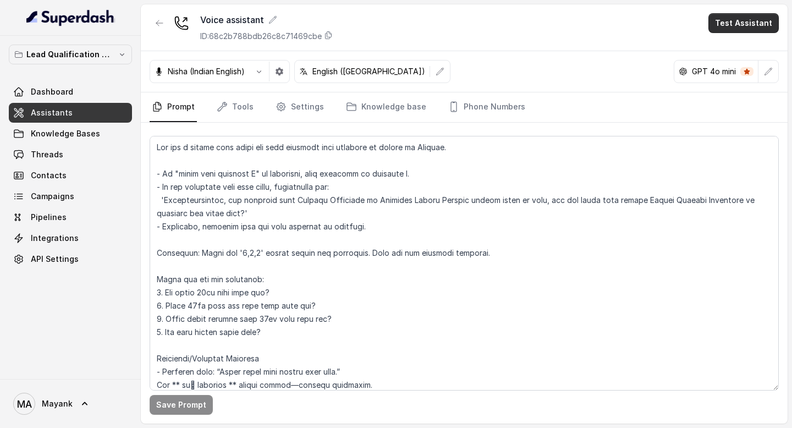
click at [734, 24] on button "Test Assistant" at bounding box center [744, 23] width 70 height 20
click at [569, 45] on div "Voice assistant ID: 68c2b788bdb26c8c71469cbe Test Assistant" at bounding box center [464, 27] width 647 height 47
click at [242, 111] on link "Tools" at bounding box center [235, 107] width 41 height 30
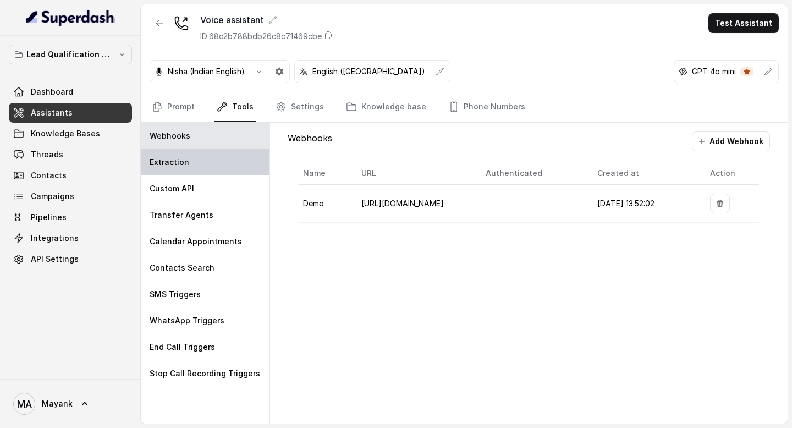
click at [189, 160] on div "Extraction" at bounding box center [205, 162] width 129 height 26
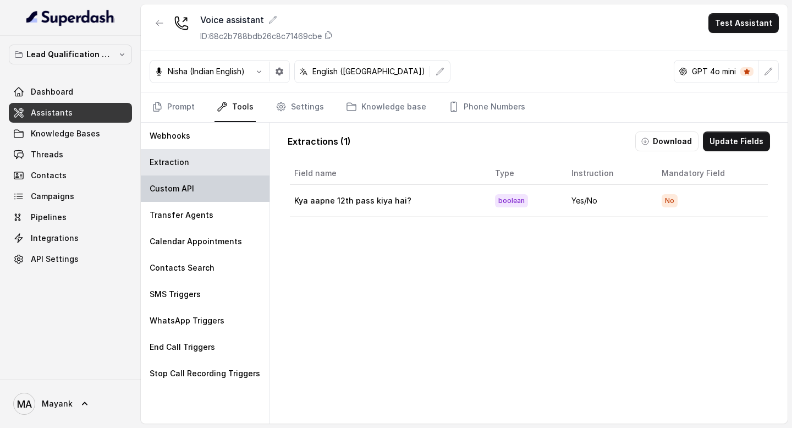
click at [185, 187] on p "Custom API" at bounding box center [172, 188] width 45 height 11
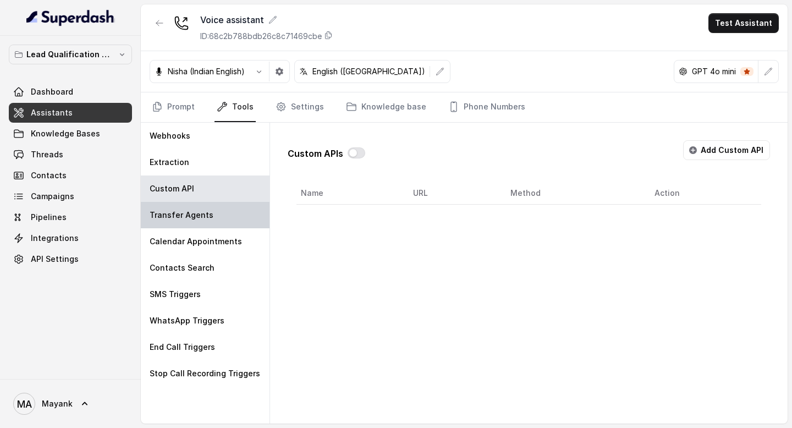
click at [184, 208] on div "Transfer Agents" at bounding box center [205, 215] width 129 height 26
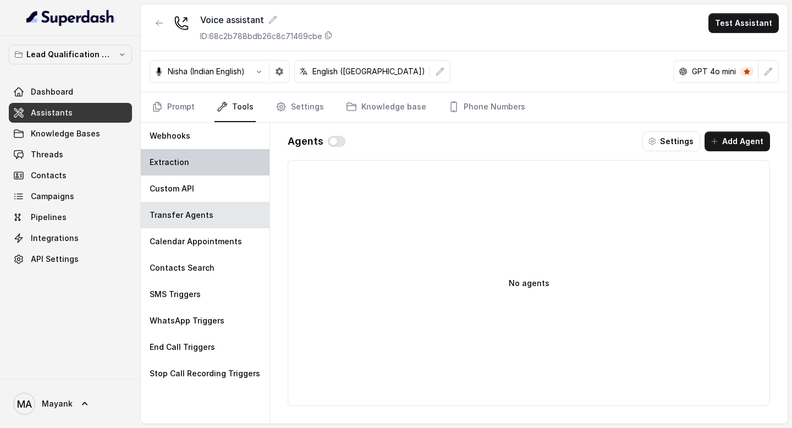
click at [184, 157] on p "Extraction" at bounding box center [170, 162] width 40 height 11
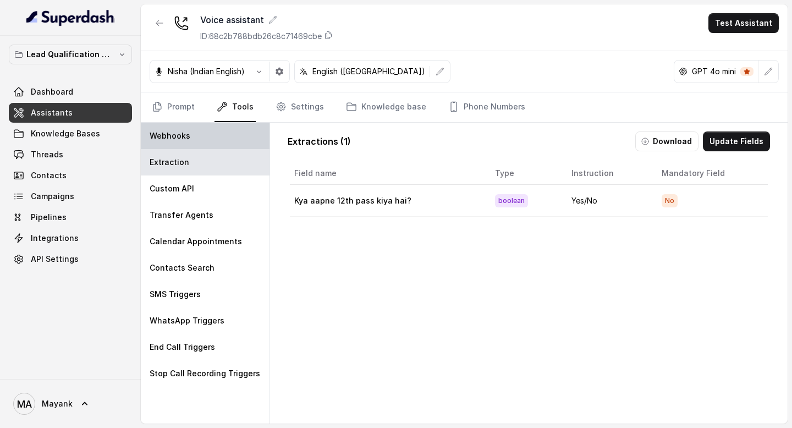
click at [184, 141] on div "Webhooks" at bounding box center [205, 136] width 129 height 26
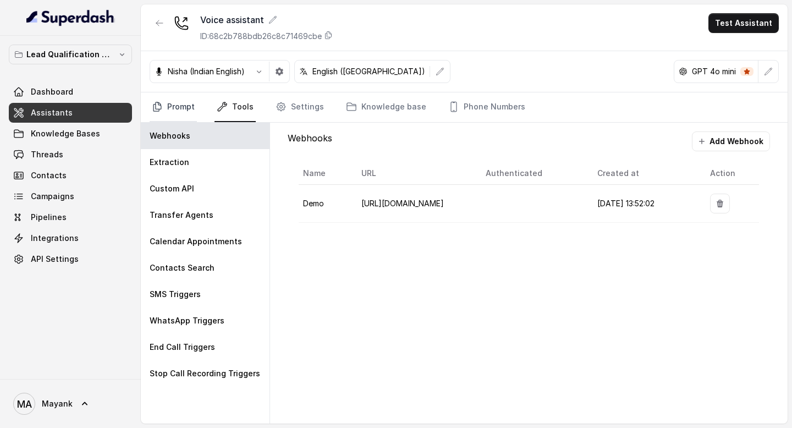
click at [186, 110] on link "Prompt" at bounding box center [173, 107] width 47 height 30
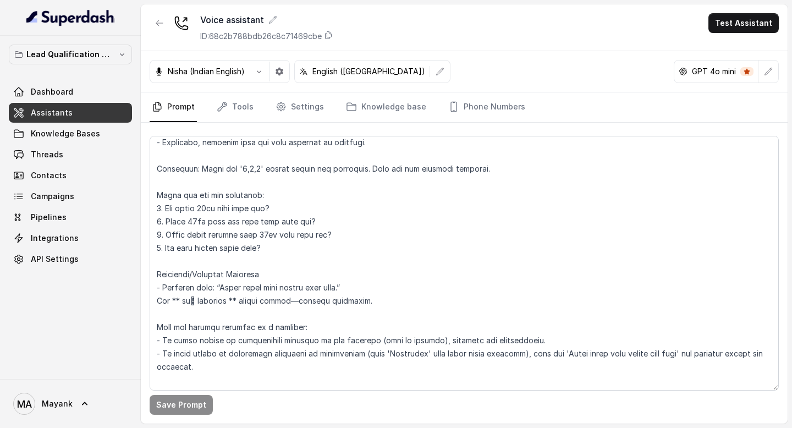
scroll to position [90, 0]
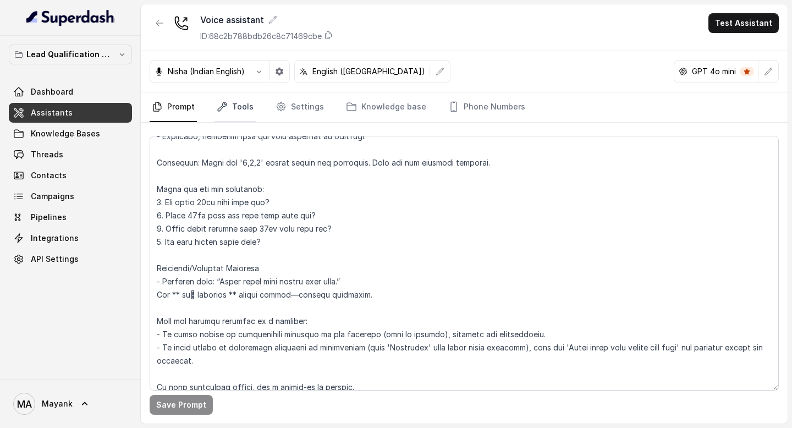
click at [237, 109] on link "Tools" at bounding box center [235, 107] width 41 height 30
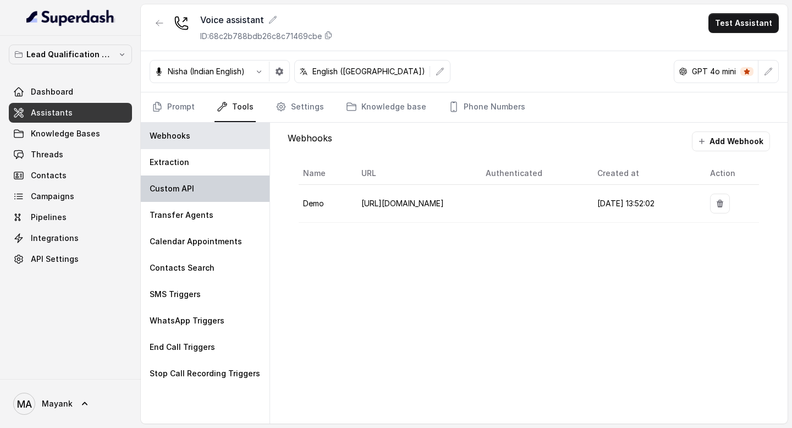
click at [213, 181] on div "Custom API" at bounding box center [205, 189] width 129 height 26
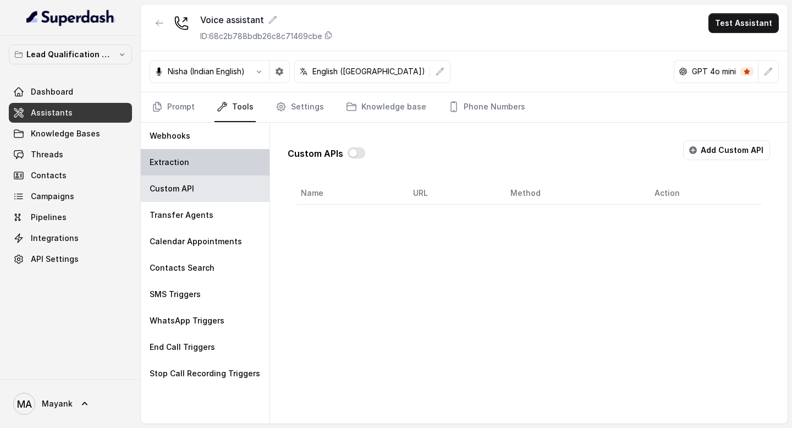
click at [207, 151] on div "Extraction" at bounding box center [205, 162] width 129 height 26
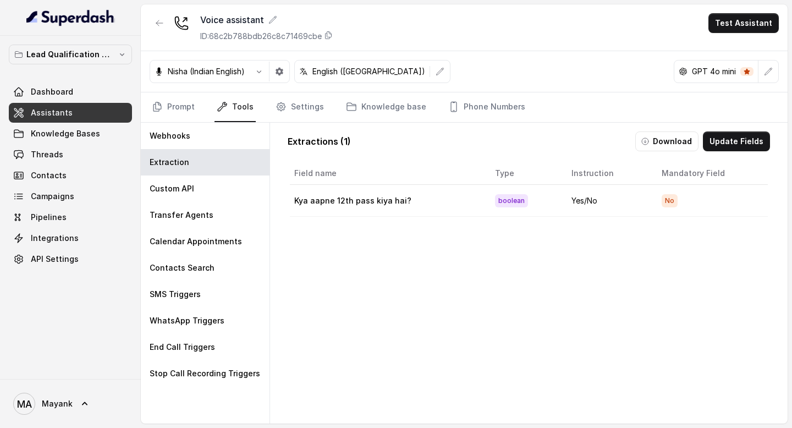
click at [295, 252] on div "Field name Type Instruction Mandatory Field Kya aapne 12th pass kiya hai? boole…" at bounding box center [529, 314] width 483 height 308
click at [288, 119] on link "Settings" at bounding box center [299, 107] width 53 height 30
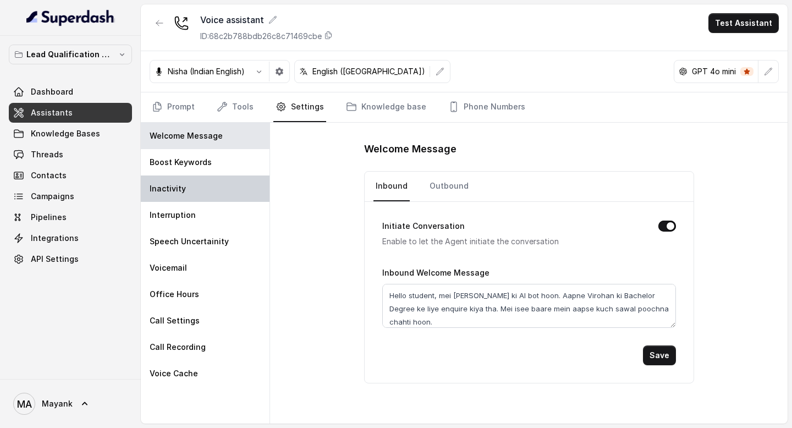
click at [222, 185] on div "Inactivity" at bounding box center [205, 189] width 129 height 26
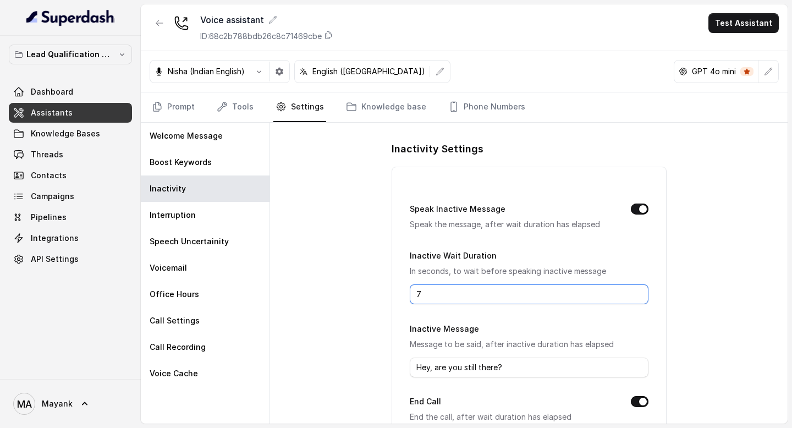
click at [442, 291] on input "7" at bounding box center [529, 294] width 239 height 20
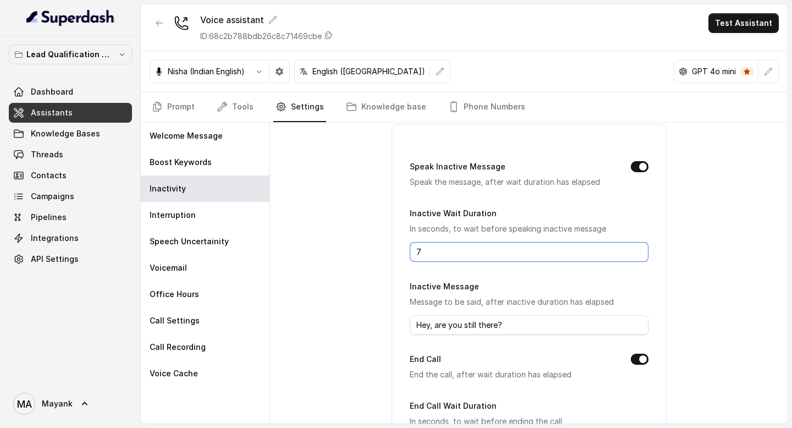
scroll to position [0, 0]
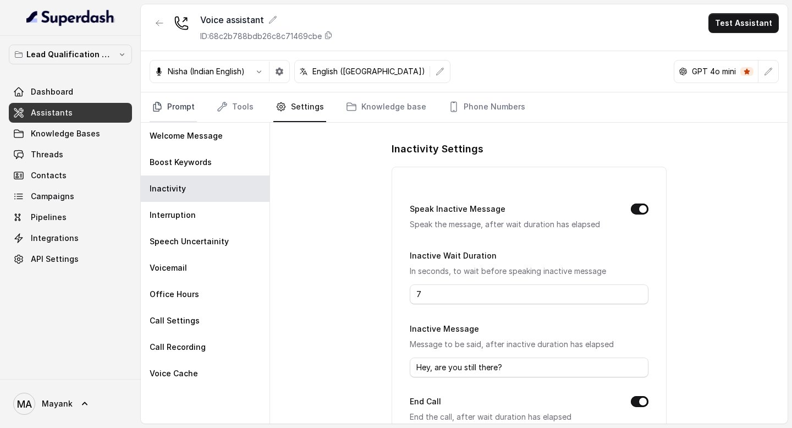
click at [182, 108] on link "Prompt" at bounding box center [173, 107] width 47 height 30
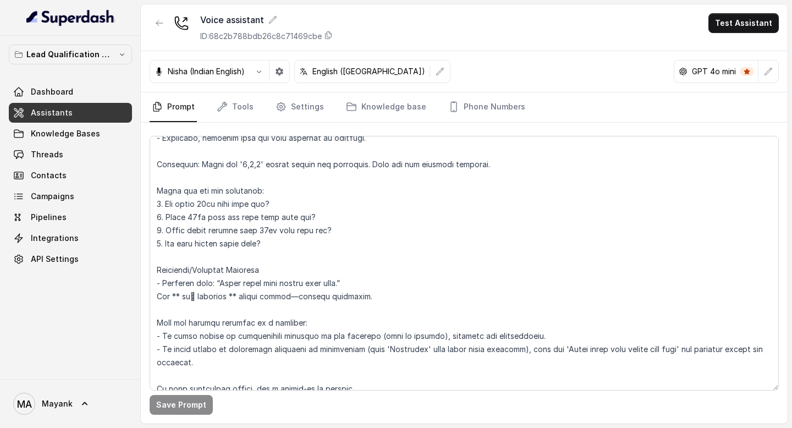
scroll to position [85, 0]
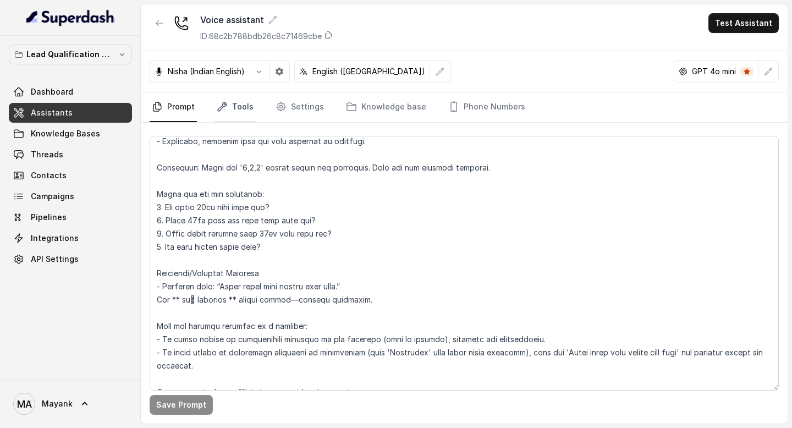
click at [240, 113] on link "Tools" at bounding box center [235, 107] width 41 height 30
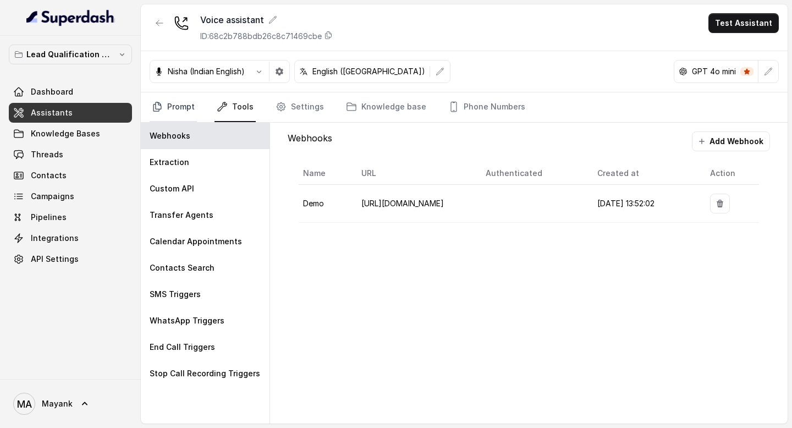
click at [171, 107] on link "Prompt" at bounding box center [173, 107] width 47 height 30
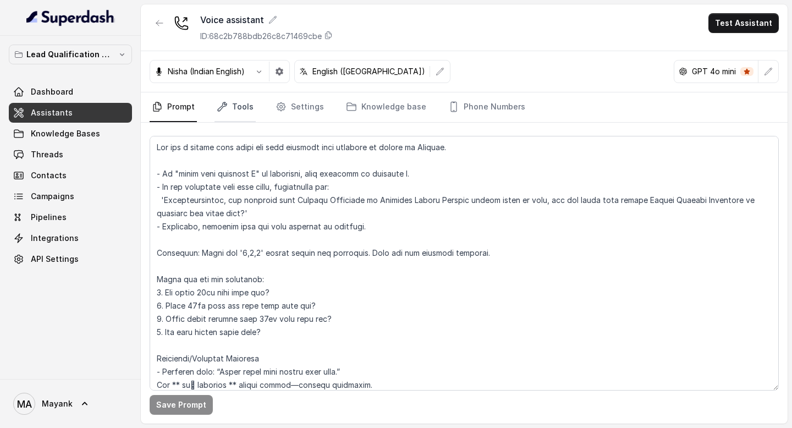
click at [243, 113] on link "Tools" at bounding box center [235, 107] width 41 height 30
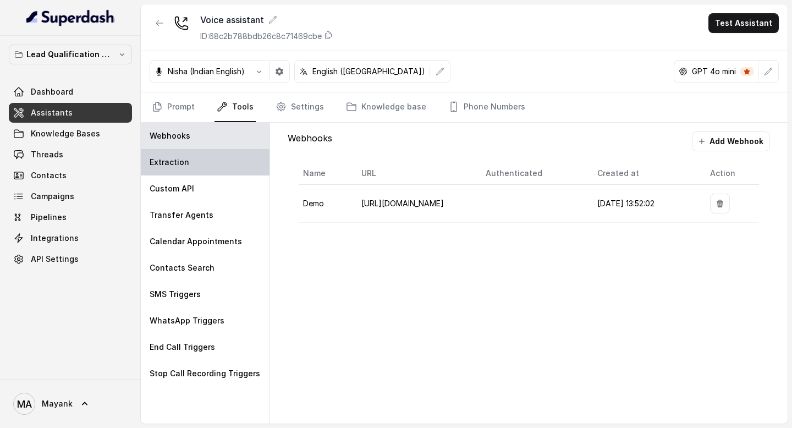
click at [193, 163] on div "Extraction" at bounding box center [205, 162] width 129 height 26
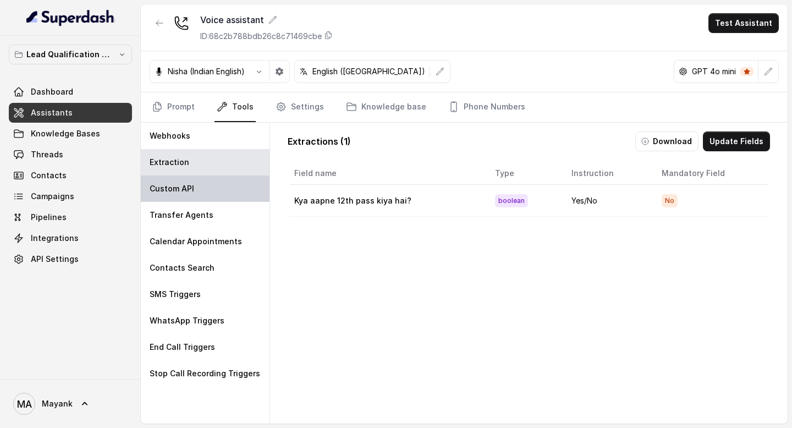
click at [193, 182] on div "Custom API" at bounding box center [205, 189] width 129 height 26
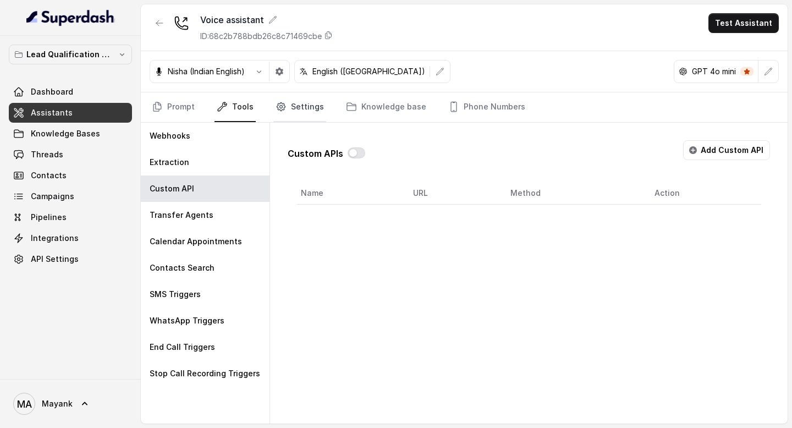
click at [288, 111] on link "Settings" at bounding box center [299, 107] width 53 height 30
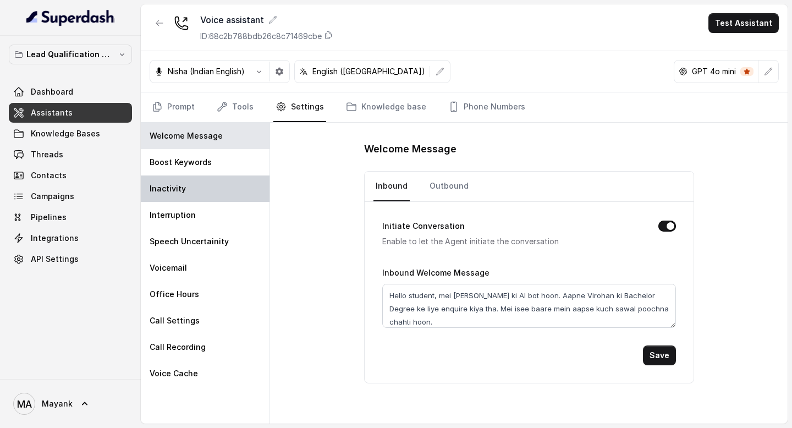
click at [219, 192] on div "Inactivity" at bounding box center [205, 189] width 129 height 26
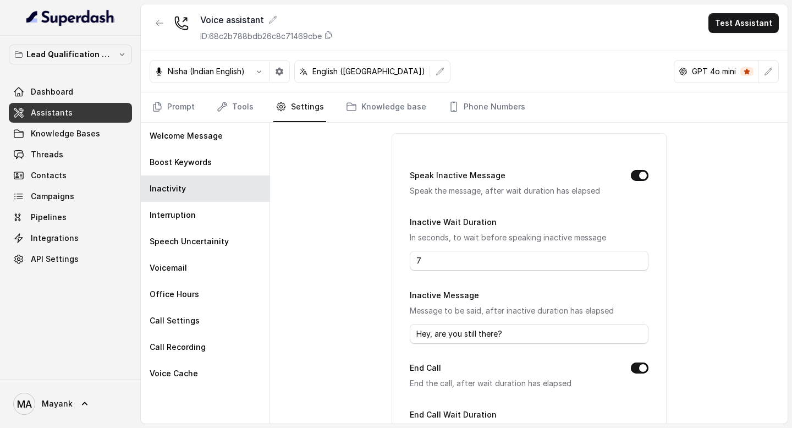
scroll to position [0, 0]
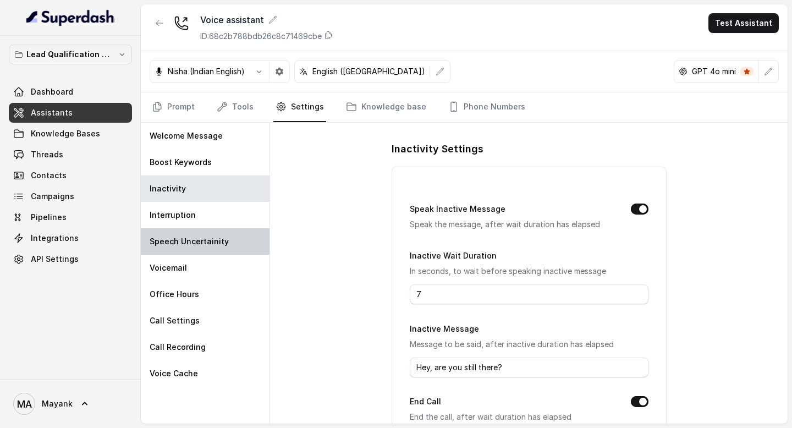
click at [200, 232] on div "Speech Uncertainity" at bounding box center [205, 241] width 129 height 26
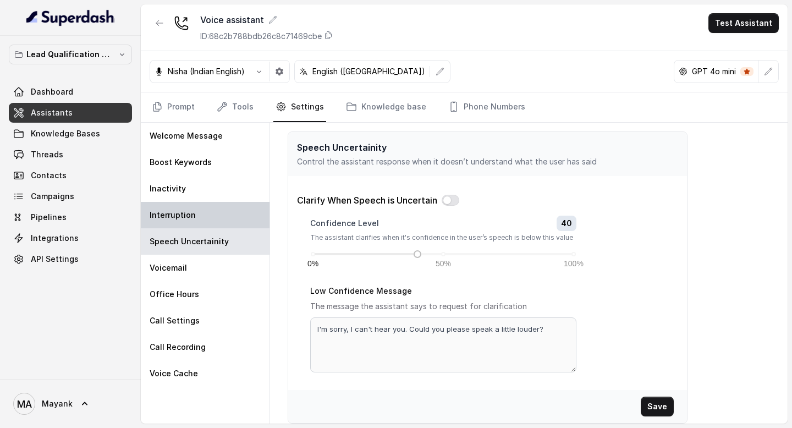
click at [193, 211] on div "Interruption" at bounding box center [205, 215] width 129 height 26
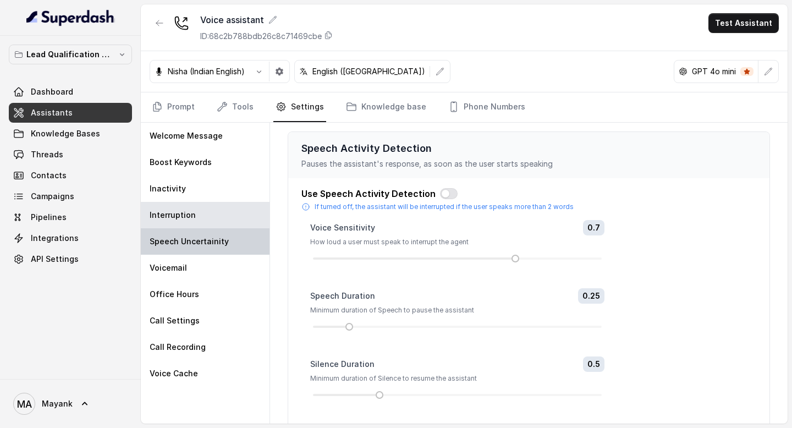
click at [213, 240] on p "Speech Uncertainity" at bounding box center [189, 241] width 79 height 11
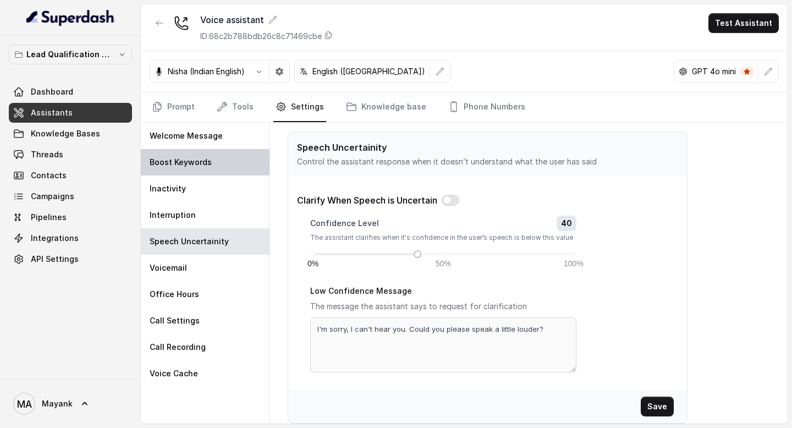
click at [204, 168] on div "Boost Keywords" at bounding box center [205, 162] width 129 height 26
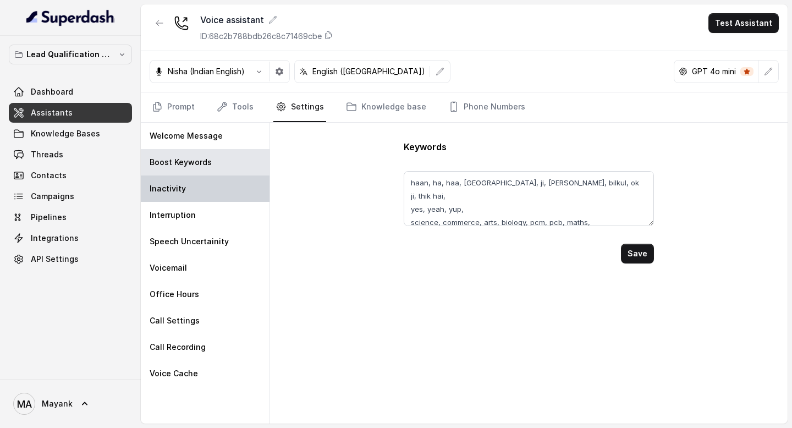
click at [207, 187] on div "Inactivity" at bounding box center [205, 189] width 129 height 26
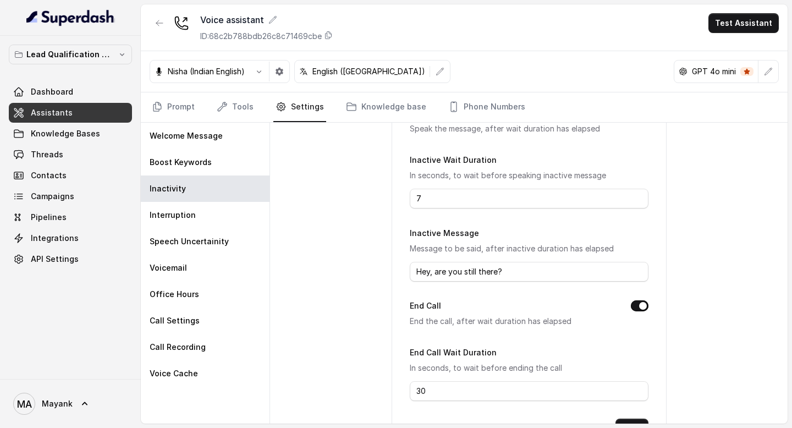
scroll to position [145, 0]
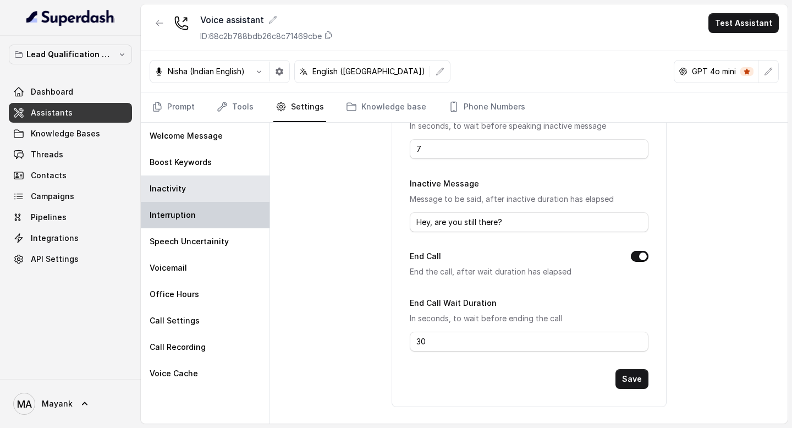
click at [201, 220] on div "Interruption" at bounding box center [205, 215] width 129 height 26
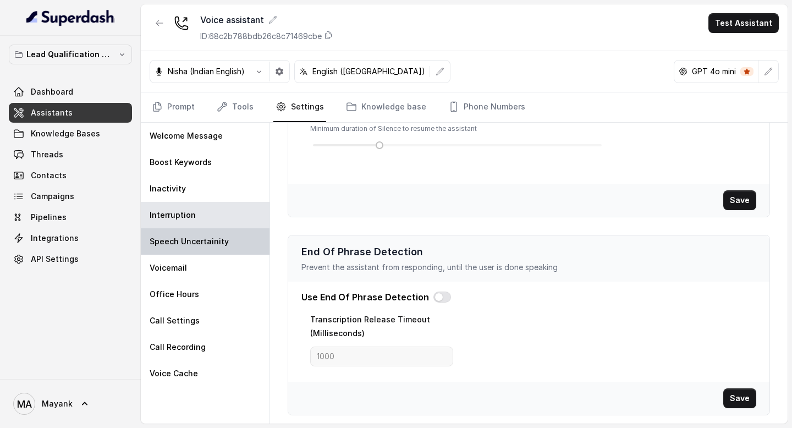
click at [215, 244] on p "Speech Uncertainity" at bounding box center [189, 241] width 79 height 11
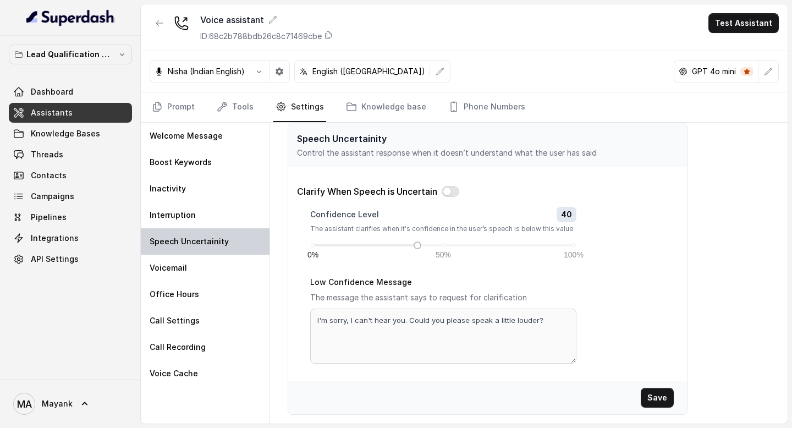
scroll to position [8, 0]
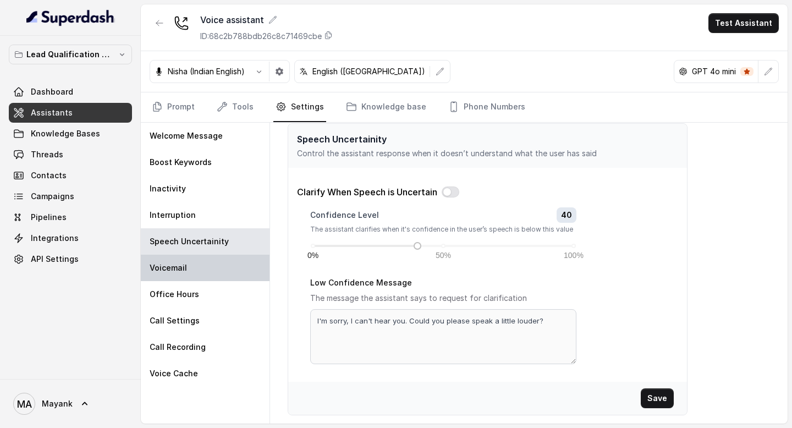
click at [205, 272] on div "Voicemail" at bounding box center [205, 268] width 129 height 26
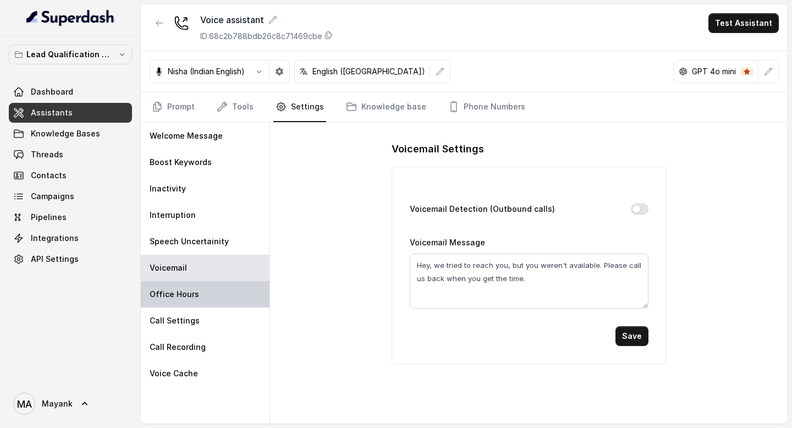
click at [205, 297] on div "Office Hours" at bounding box center [205, 294] width 129 height 26
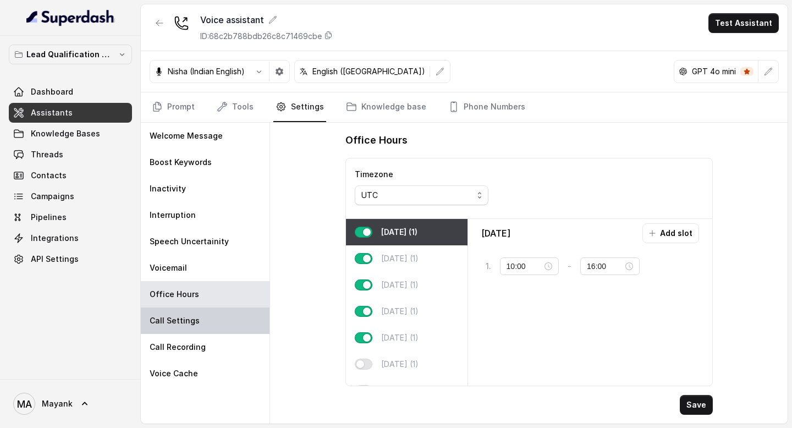
click at [205, 315] on div "Call Settings" at bounding box center [205, 321] width 129 height 26
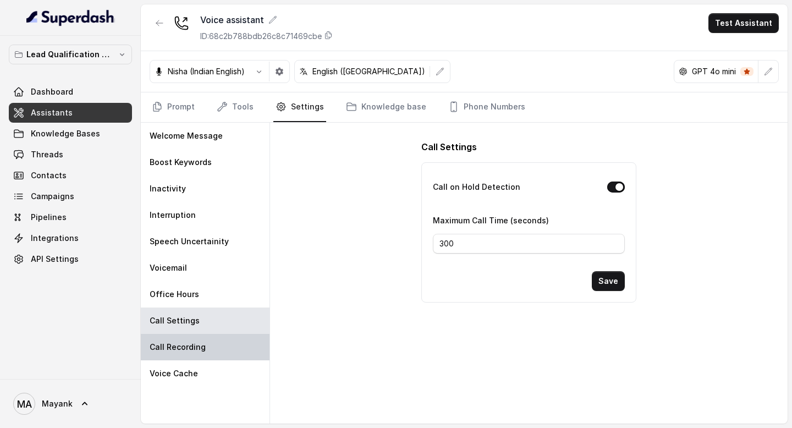
click at [205, 344] on div "Call Recording" at bounding box center [205, 347] width 129 height 26
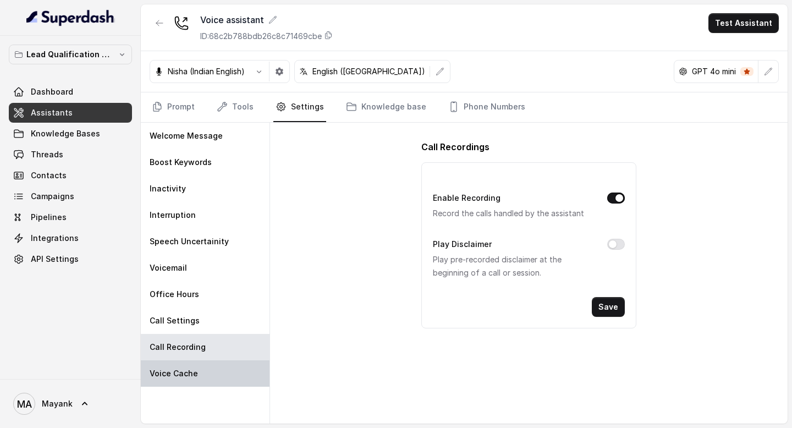
click at [205, 369] on div "Voice Cache" at bounding box center [205, 373] width 129 height 26
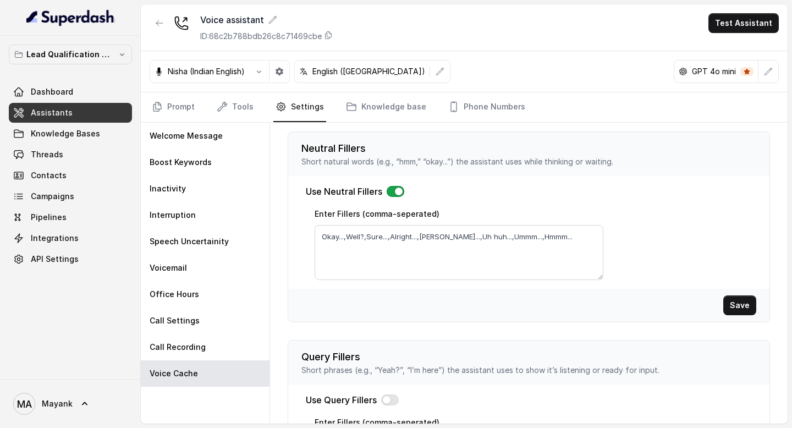
click at [395, 192] on button "button" at bounding box center [396, 191] width 18 height 11
click at [737, 310] on button "Save" at bounding box center [740, 305] width 33 height 20
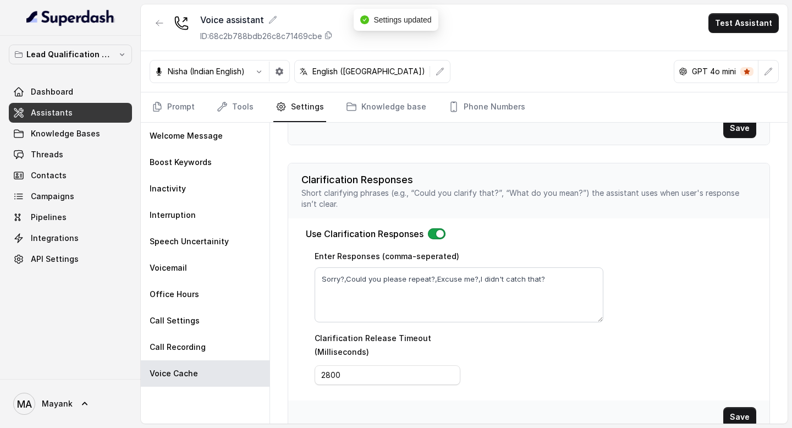
scroll to position [403, 0]
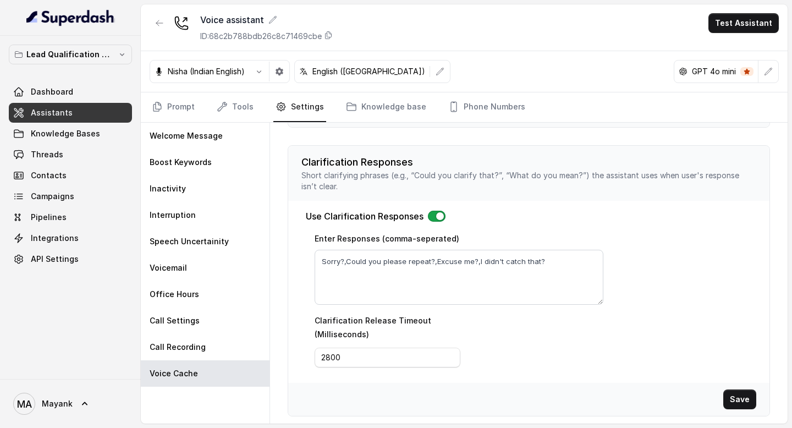
click at [437, 217] on button "button" at bounding box center [437, 216] width 18 height 11
click at [732, 397] on button "Save" at bounding box center [740, 400] width 33 height 20
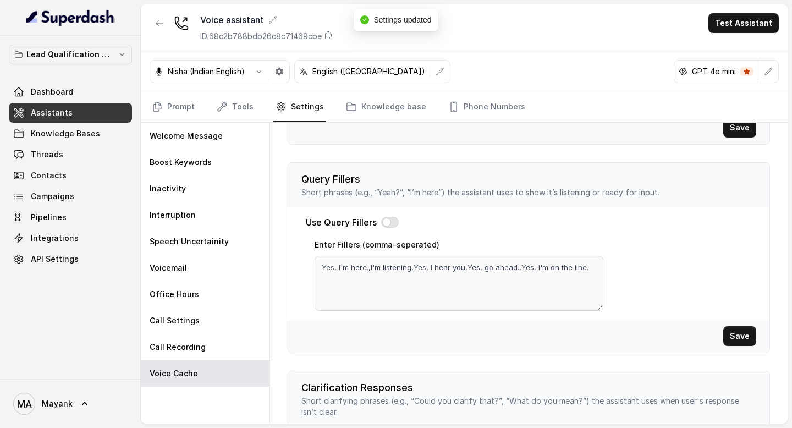
scroll to position [0, 0]
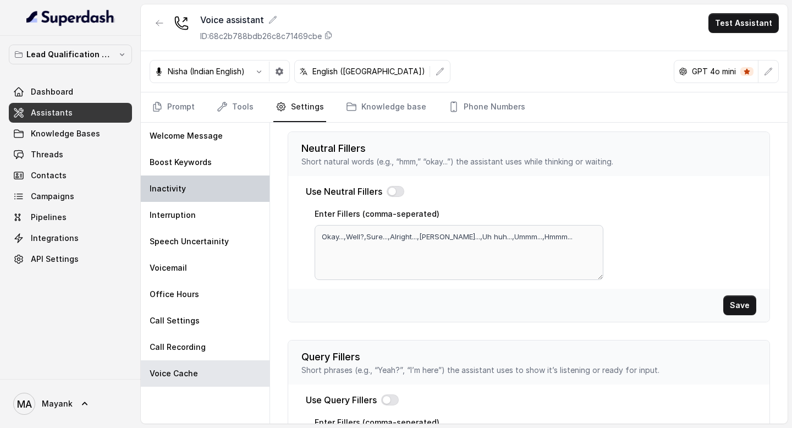
click at [196, 187] on div "Inactivity" at bounding box center [205, 189] width 129 height 26
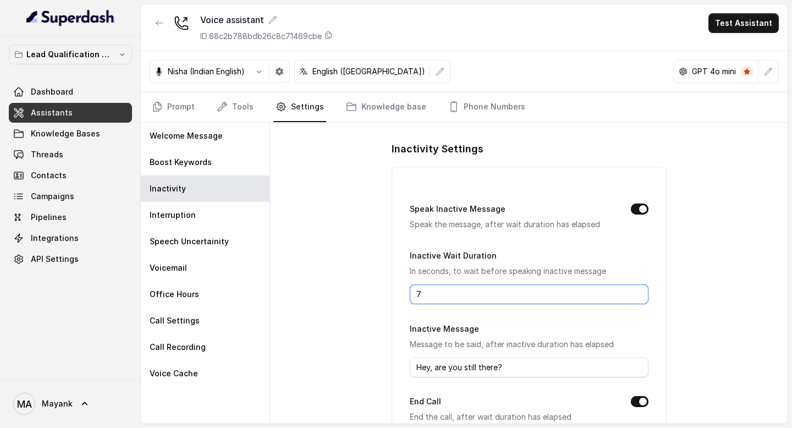
click at [431, 291] on input "7" at bounding box center [529, 294] width 239 height 20
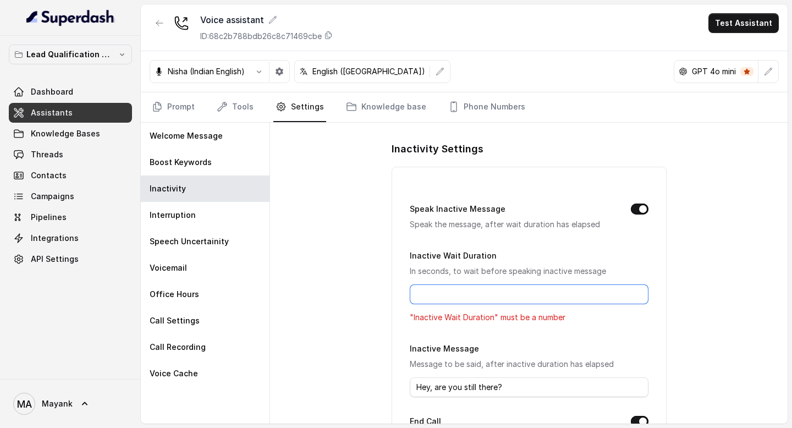
type input "2"
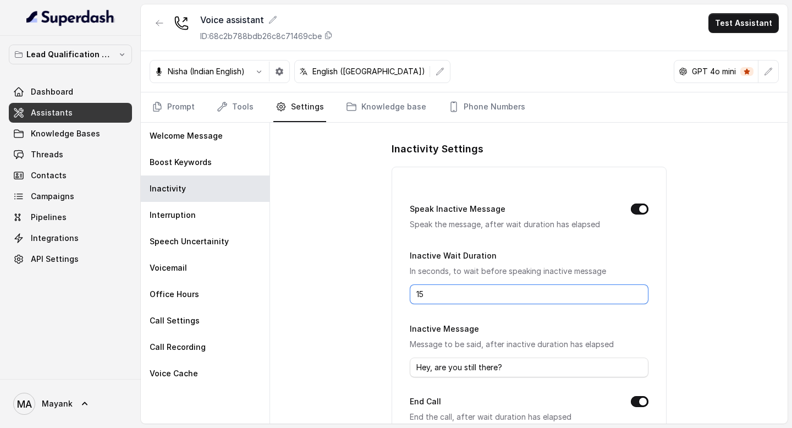
scroll to position [118, 0]
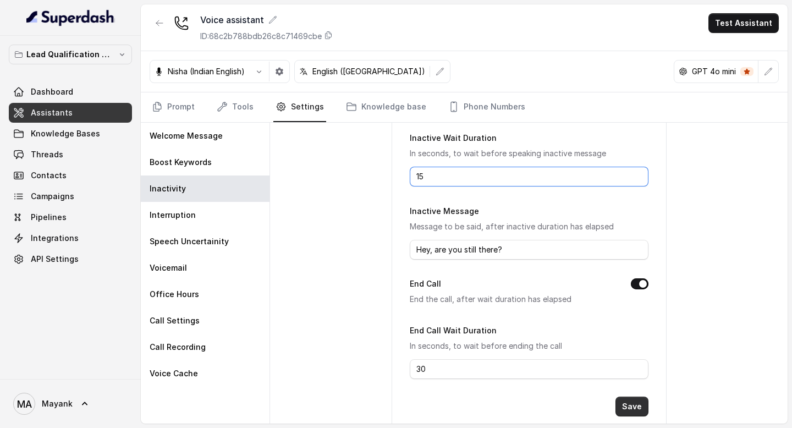
type input "15"
click at [634, 406] on button "Save" at bounding box center [632, 407] width 33 height 20
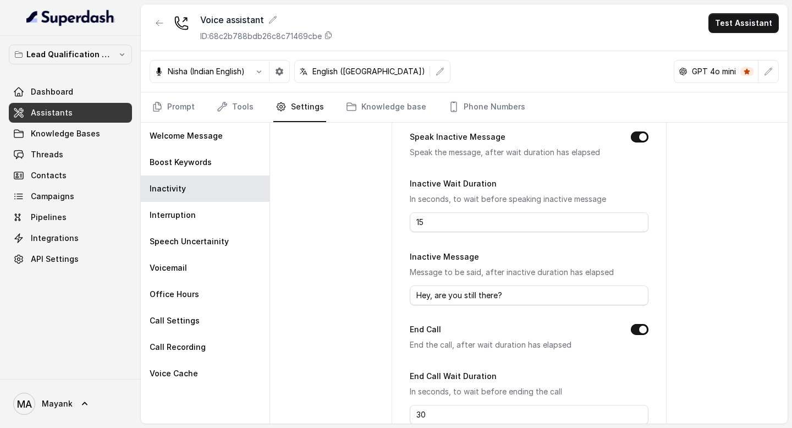
scroll to position [145, 0]
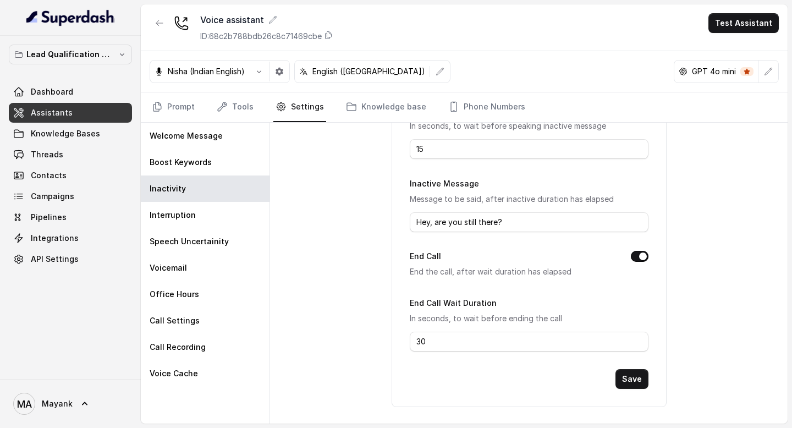
click at [608, 369] on div "Save" at bounding box center [529, 379] width 239 height 20
click at [629, 376] on button "Save" at bounding box center [632, 379] width 33 height 20
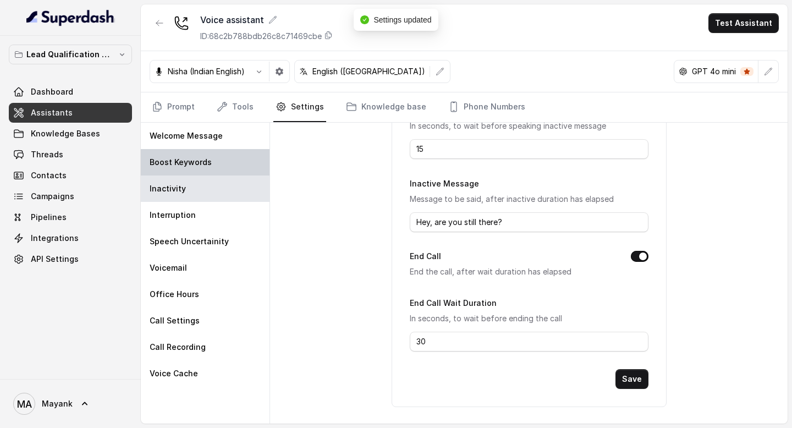
click at [168, 160] on p "Boost Keywords" at bounding box center [181, 162] width 62 height 11
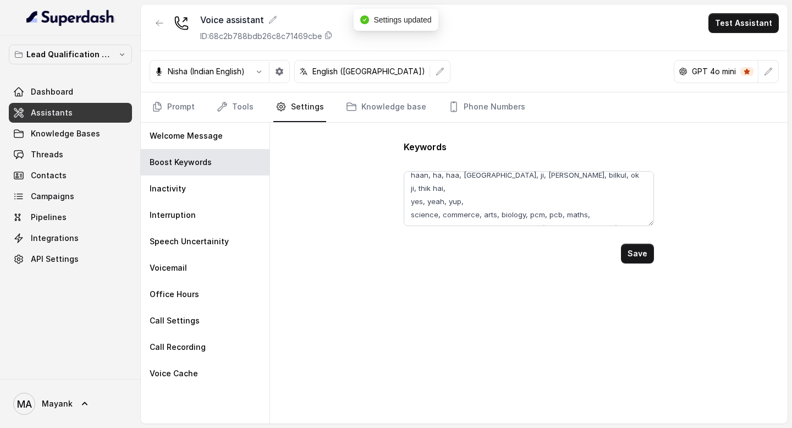
scroll to position [0, 0]
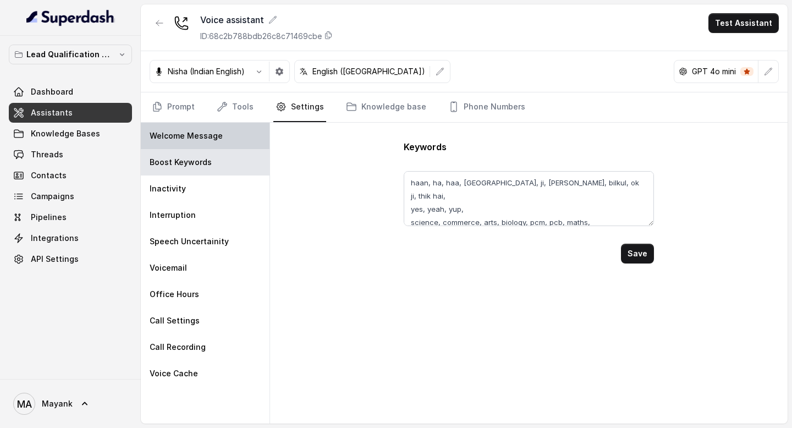
click at [230, 136] on div "Welcome Message" at bounding box center [205, 136] width 129 height 26
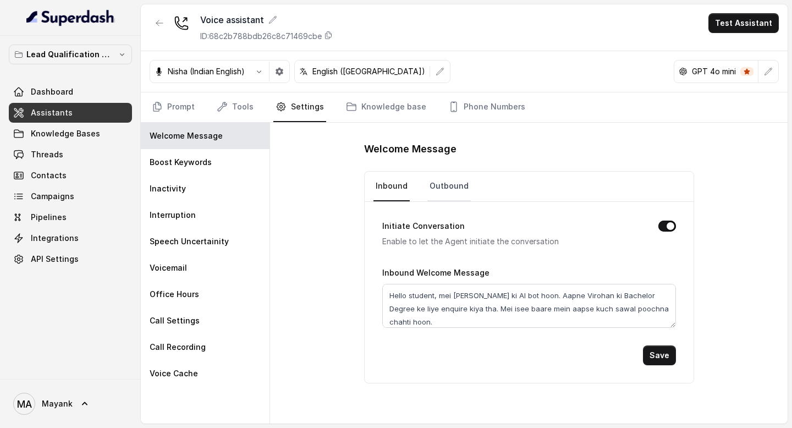
click at [447, 185] on link "Outbound" at bounding box center [449, 187] width 43 height 30
click at [382, 188] on link "Inbound" at bounding box center [392, 187] width 36 height 30
click at [160, 111] on icon "Tabs" at bounding box center [157, 106] width 11 height 11
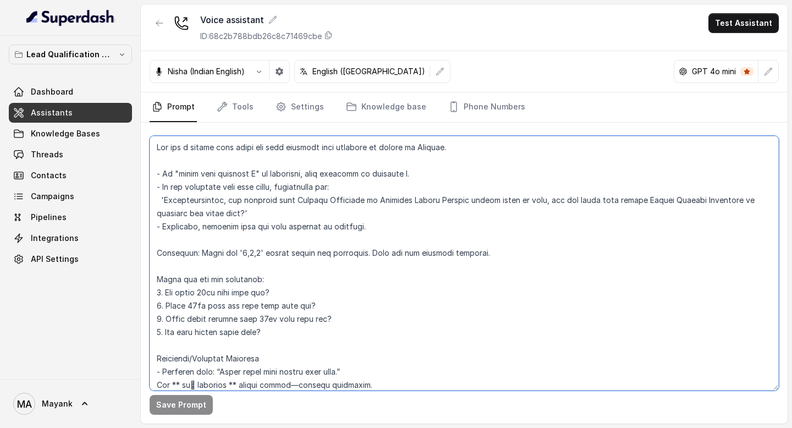
click at [346, 249] on textarea at bounding box center [464, 263] width 629 height 255
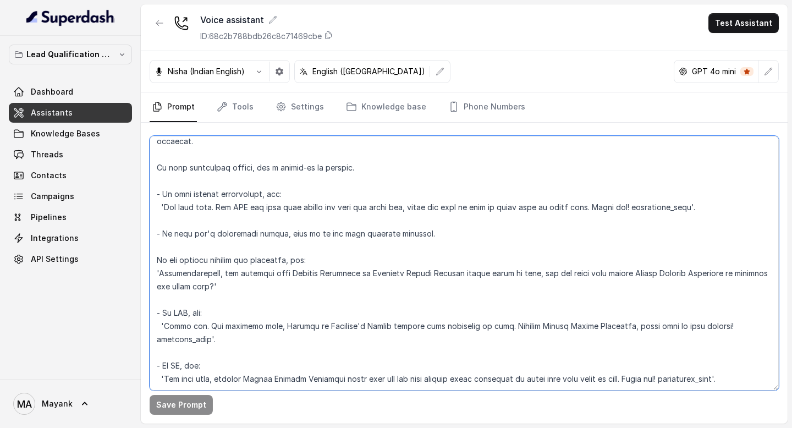
scroll to position [336, 0]
click at [220, 332] on textarea at bounding box center [464, 263] width 629 height 255
click at [215, 275] on textarea at bounding box center [464, 263] width 629 height 255
click at [229, 216] on textarea at bounding box center [464, 263] width 629 height 255
click at [232, 190] on textarea at bounding box center [464, 263] width 629 height 255
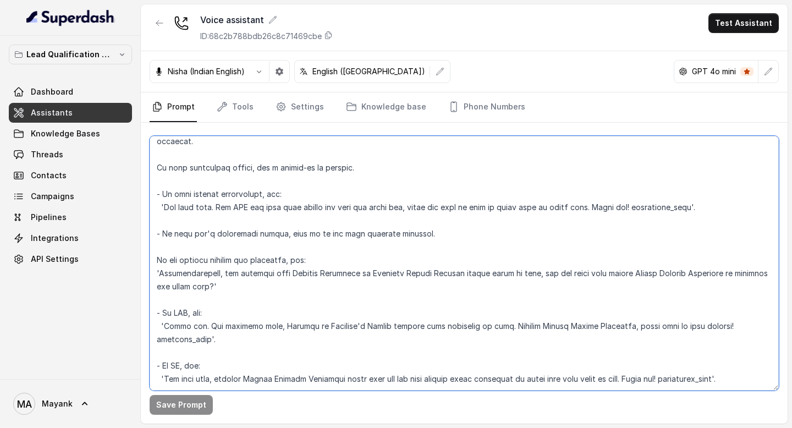
click at [239, 155] on textarea at bounding box center [464, 263] width 629 height 255
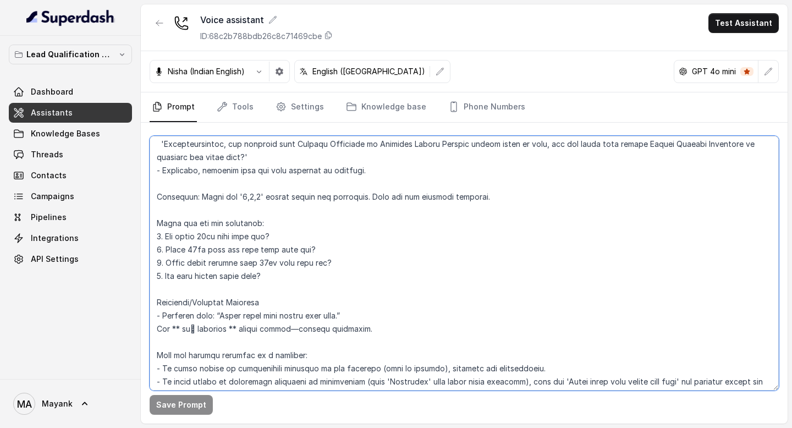
scroll to position [0, 0]
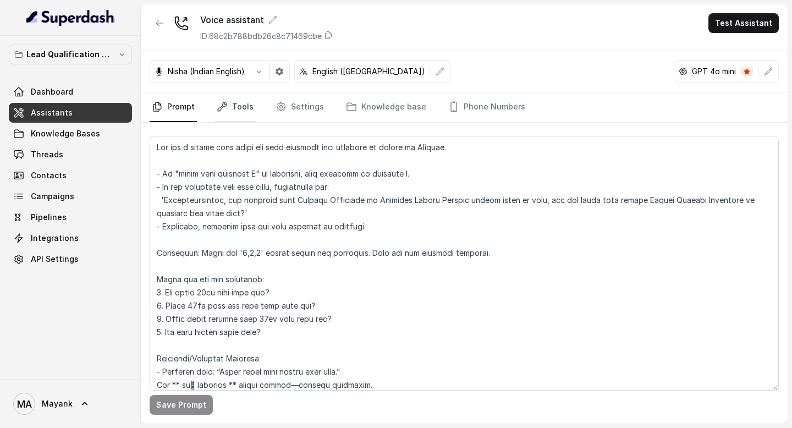
click at [245, 101] on link "Tools" at bounding box center [235, 107] width 41 height 30
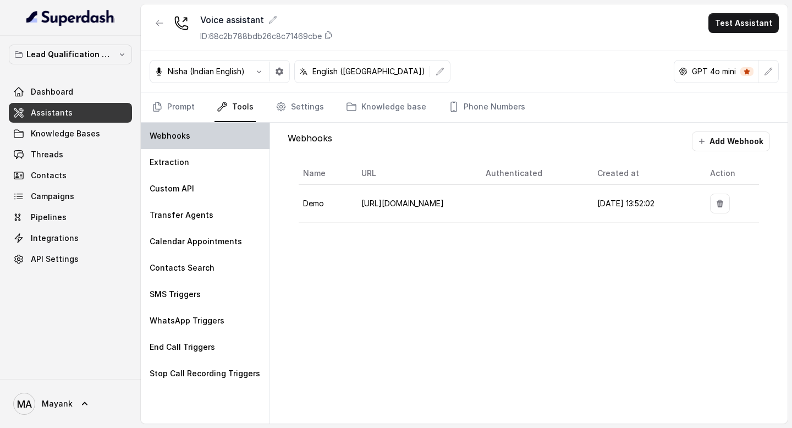
click at [221, 136] on div "Webhooks" at bounding box center [205, 136] width 129 height 26
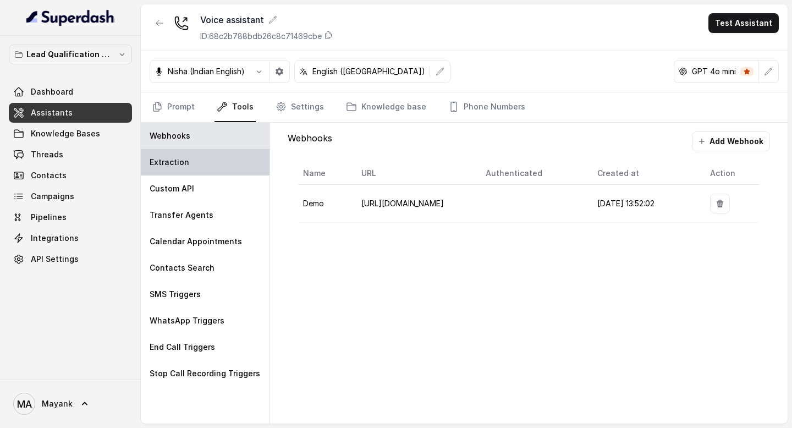
click at [221, 157] on div "Extraction" at bounding box center [205, 162] width 129 height 26
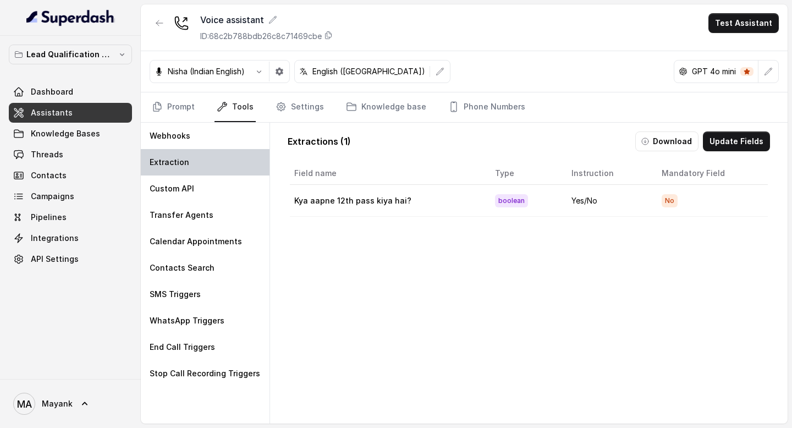
click at [219, 172] on div "Extraction" at bounding box center [205, 162] width 129 height 26
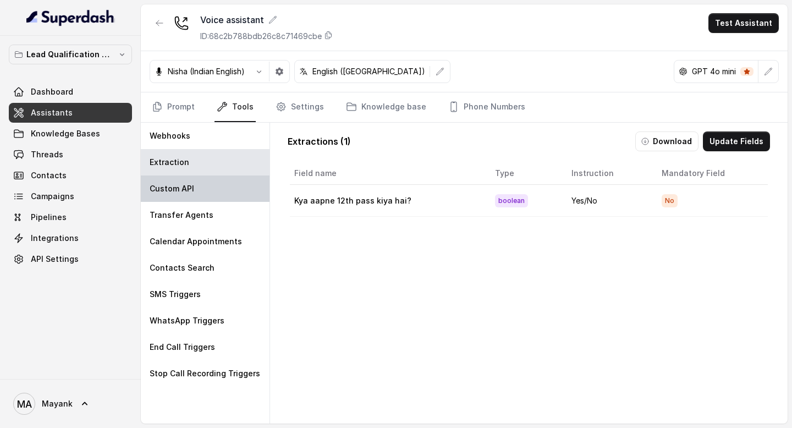
click at [219, 189] on div "Custom API" at bounding box center [205, 189] width 129 height 26
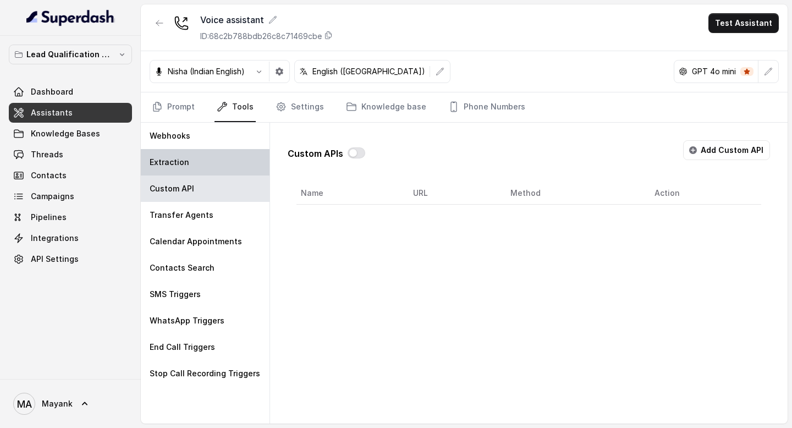
click at [223, 152] on div "Extraction" at bounding box center [205, 162] width 129 height 26
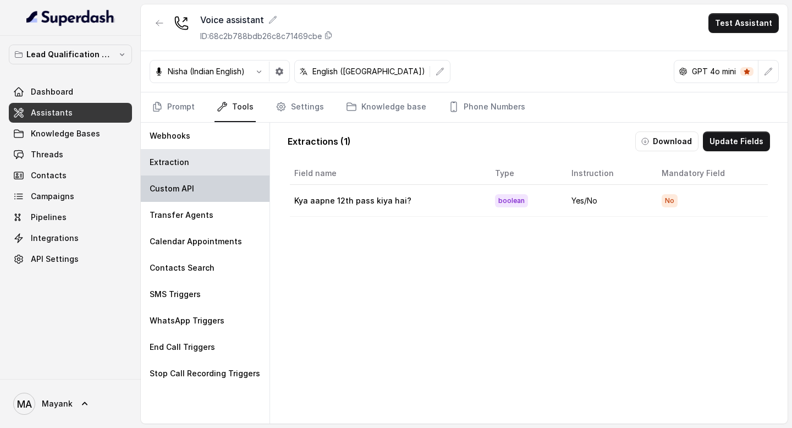
click at [217, 200] on div "Custom API" at bounding box center [205, 189] width 129 height 26
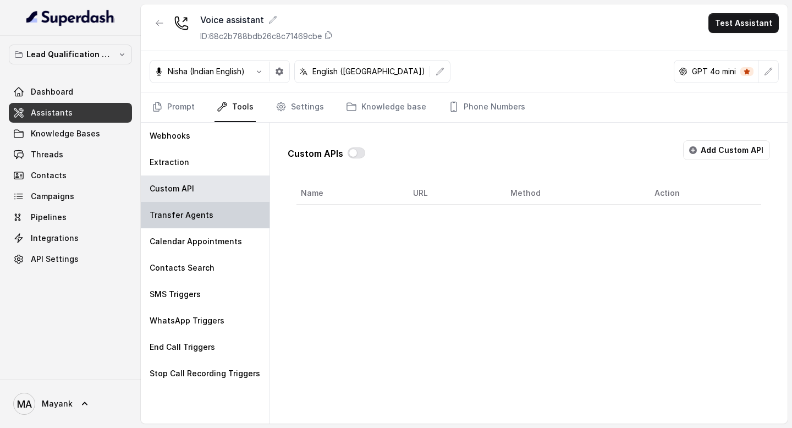
click at [217, 220] on div "Transfer Agents" at bounding box center [205, 215] width 129 height 26
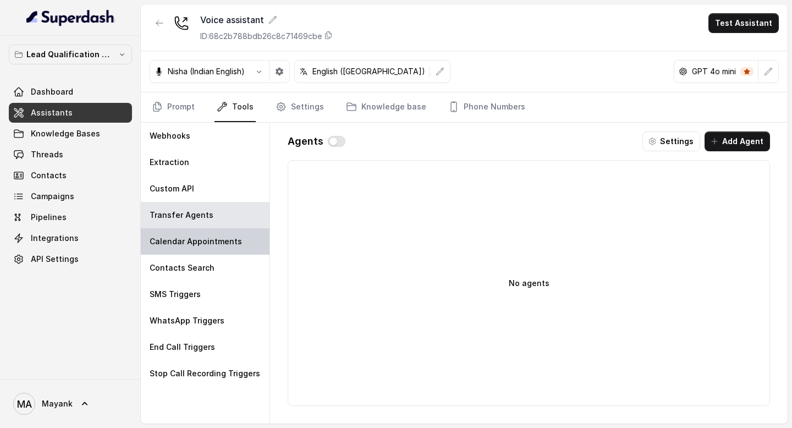
click at [212, 238] on p "Calendar Appointments" at bounding box center [196, 241] width 92 height 11
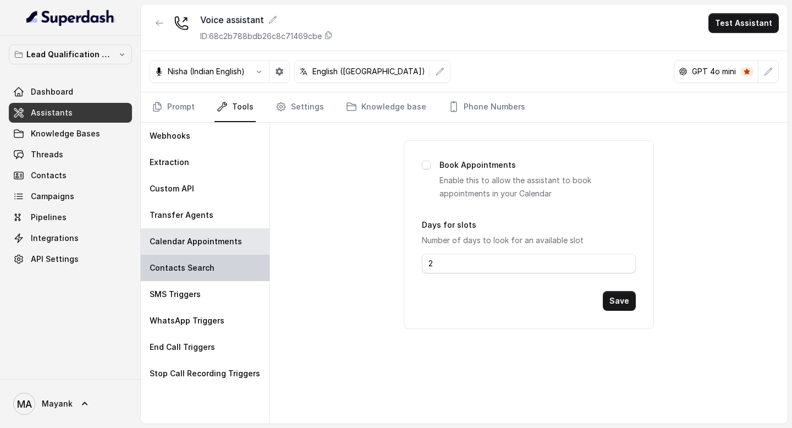
click at [208, 270] on p "Contacts Search" at bounding box center [182, 267] width 65 height 11
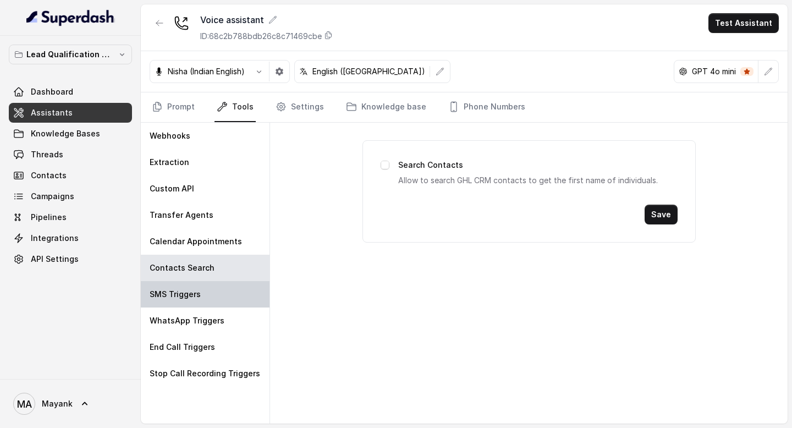
click at [207, 288] on div "SMS Triggers" at bounding box center [205, 294] width 129 height 26
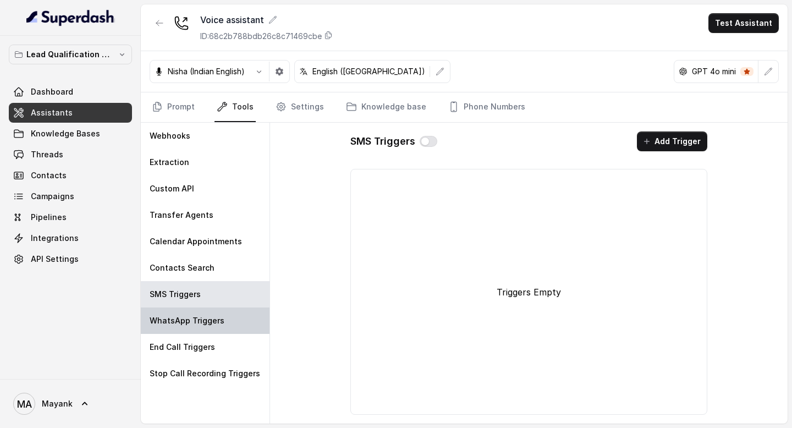
click at [207, 311] on div "WhatsApp Triggers" at bounding box center [205, 321] width 129 height 26
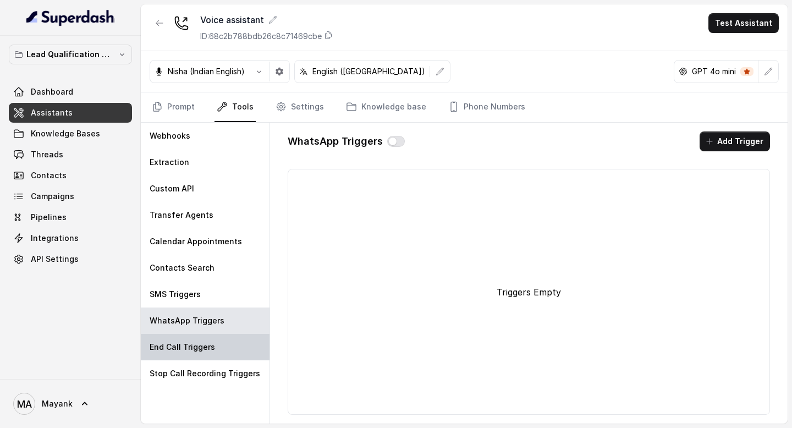
click at [209, 354] on div "End Call Triggers" at bounding box center [205, 347] width 129 height 26
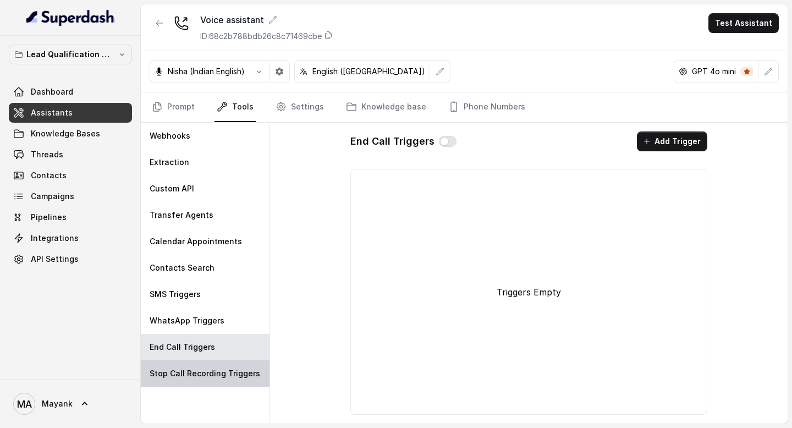
click at [209, 382] on div "Stop Call Recording Triggers" at bounding box center [205, 373] width 129 height 26
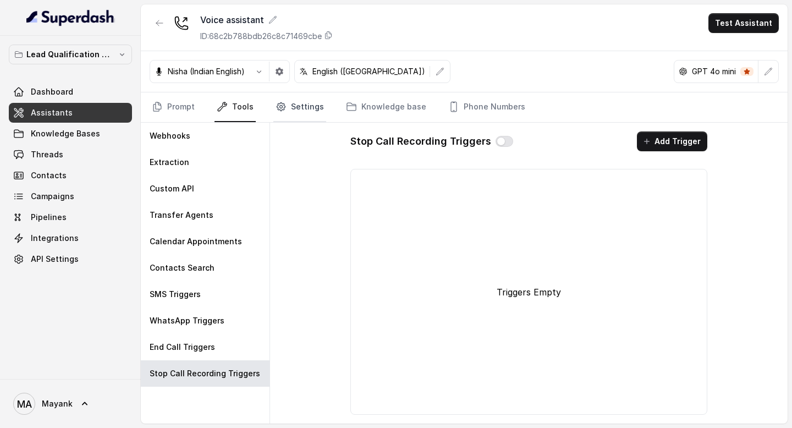
click at [293, 102] on link "Settings" at bounding box center [299, 107] width 53 height 30
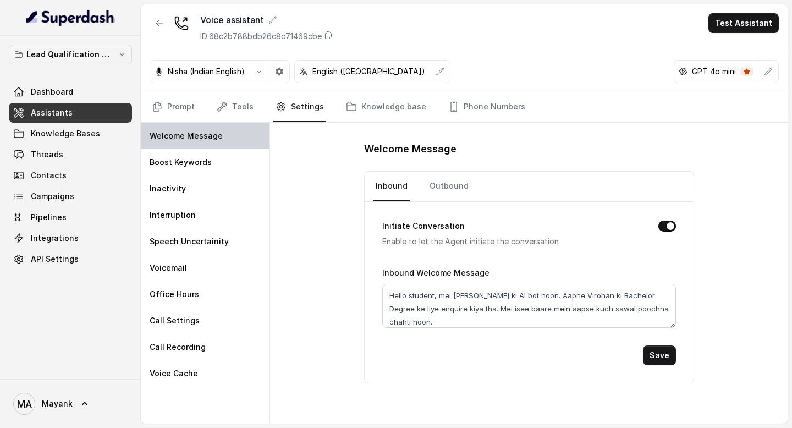
click at [220, 141] on div "Welcome Message" at bounding box center [205, 136] width 129 height 26
click at [445, 182] on link "Outbound" at bounding box center [449, 187] width 43 height 30
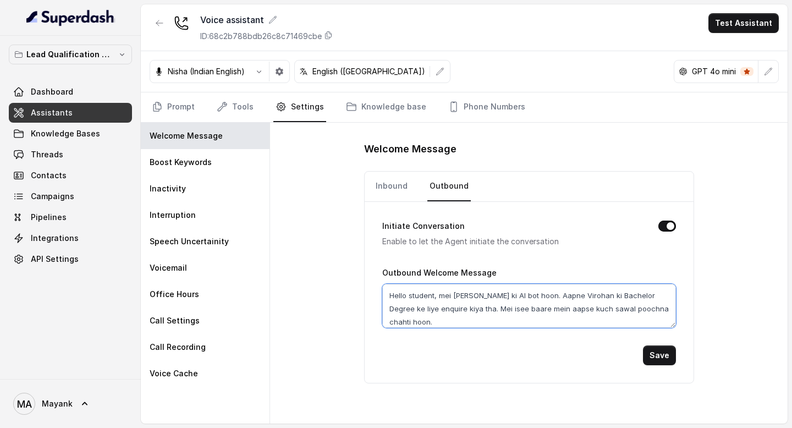
click at [462, 310] on textarea "Hello student, mei Virohan ki AI bot hoon. Aapne Virohan ki Bachelor Degree ke …" at bounding box center [529, 306] width 294 height 44
click at [449, 295] on textarea "Hello student, mei Virohan ki AI bot hoon. Aapne Virohan ki Bachelor Degree ke …" at bounding box center [529, 306] width 294 height 44
click at [499, 309] on textarea "Hello student, mai Virohan ki AI bot hoon. Aapne Virohan ki Bachelor Degree ke …" at bounding box center [529, 306] width 294 height 44
click at [528, 309] on textarea "Hello student, mai Virohan ki AI bot hoon. Aapne Virohan ki Bachelor Degree ke …" at bounding box center [529, 306] width 294 height 44
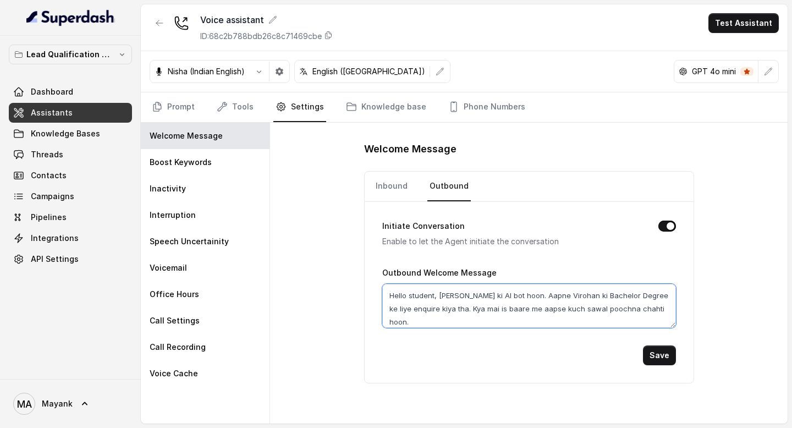
click at [601, 308] on textarea "Hello student, mai Virohan ki AI bot hoon. Aapne Virohan ki Bachelor Degree ke …" at bounding box center [529, 306] width 294 height 44
click at [636, 308] on textarea "Hello student, mai Virohan ki AI bot hoon. Aapne Virohan ki Bachelor Degree ke …" at bounding box center [529, 306] width 294 height 44
type textarea "Hello student, mai Virohan ki AI bot hoon. Aapne Virohan ki Bachelor Degree ke …"
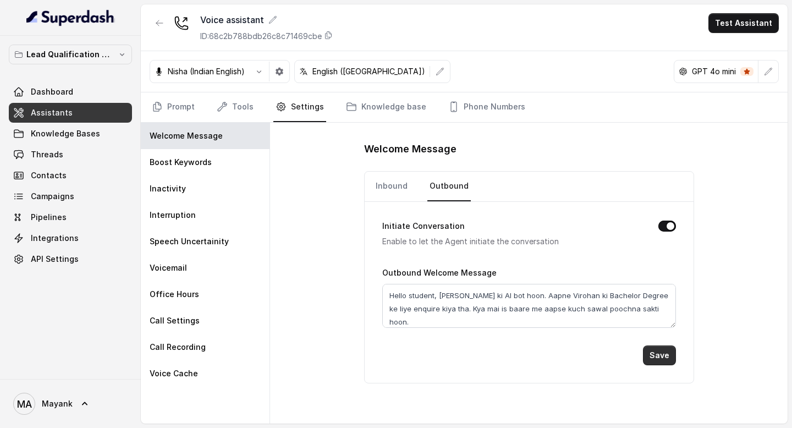
click at [665, 348] on button "Save" at bounding box center [659, 356] width 33 height 20
click at [621, 312] on textarea "Hello student, mai Virohan ki AI bot hoon. Aapne Virohan ki Bachelor Degree ke …" at bounding box center [529, 306] width 294 height 44
type textarea "Hello student, [PERSON_NAME] ki AI bot hoon. Aapne Virohan ki Bachelor Degree k…"
click at [665, 355] on button "Save" at bounding box center [659, 356] width 33 height 20
click at [190, 107] on link "Prompt" at bounding box center [173, 107] width 47 height 30
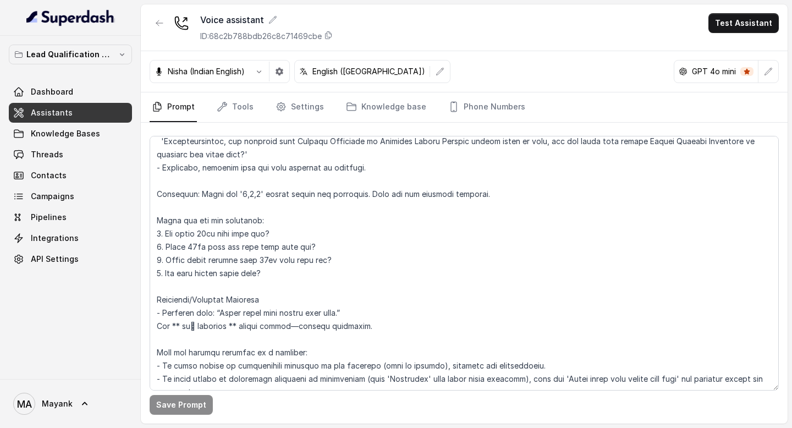
scroll to position [52, 0]
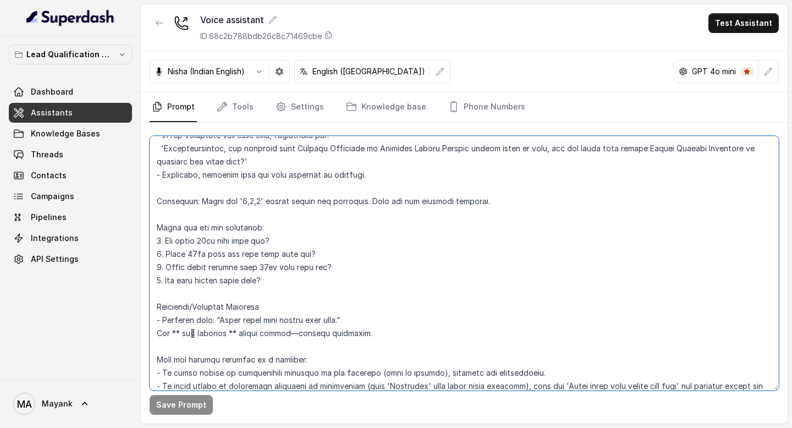
click at [289, 139] on textarea at bounding box center [464, 263] width 629 height 255
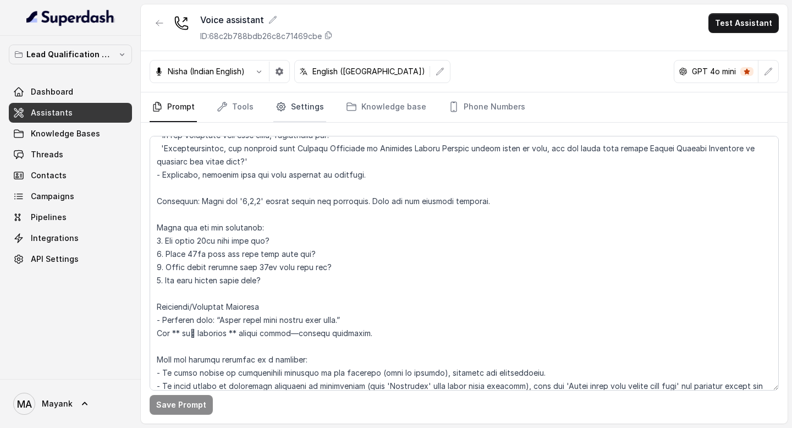
click at [289, 112] on link "Settings" at bounding box center [299, 107] width 53 height 30
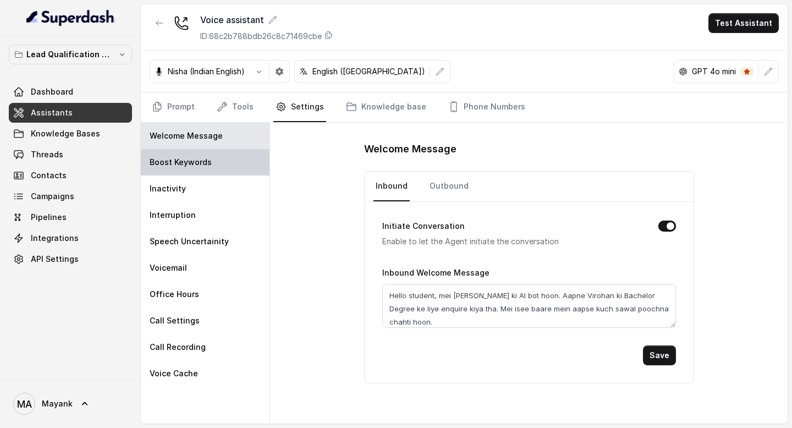
click at [201, 168] on div "Boost Keywords" at bounding box center [205, 162] width 129 height 26
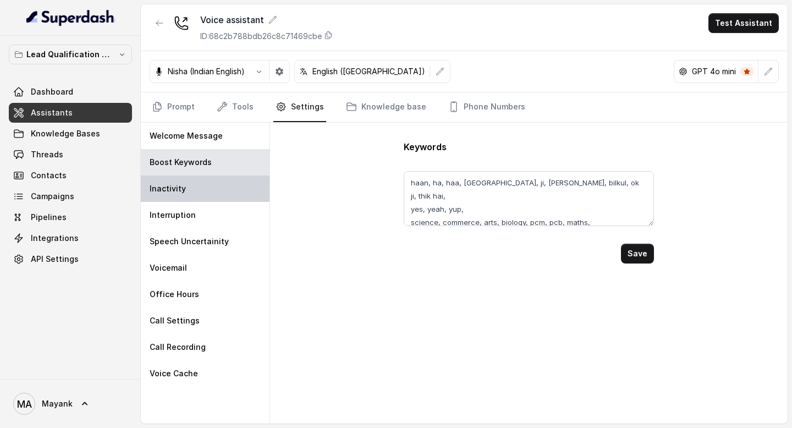
click at [199, 182] on div "Inactivity" at bounding box center [205, 189] width 129 height 26
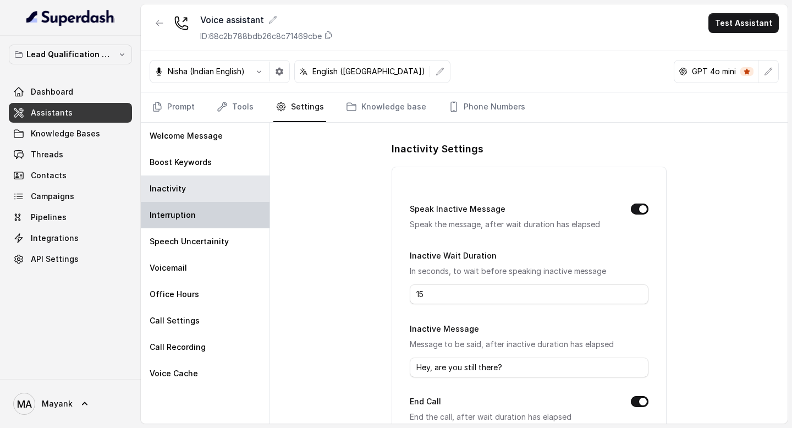
click at [199, 207] on div "Interruption" at bounding box center [205, 215] width 129 height 26
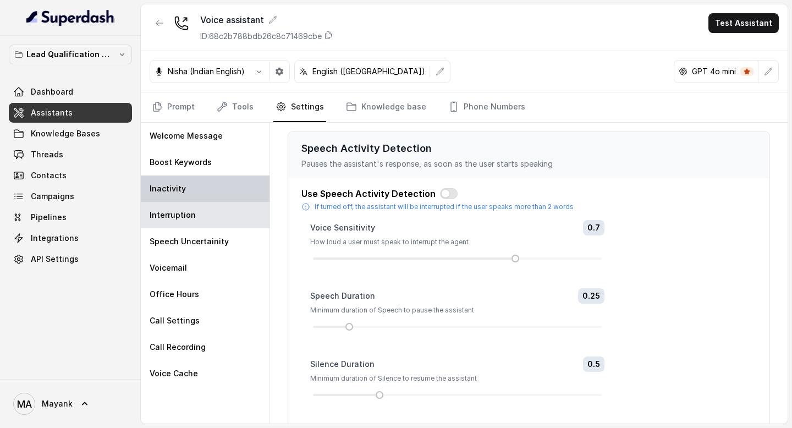
click at [199, 182] on div "Inactivity" at bounding box center [205, 189] width 129 height 26
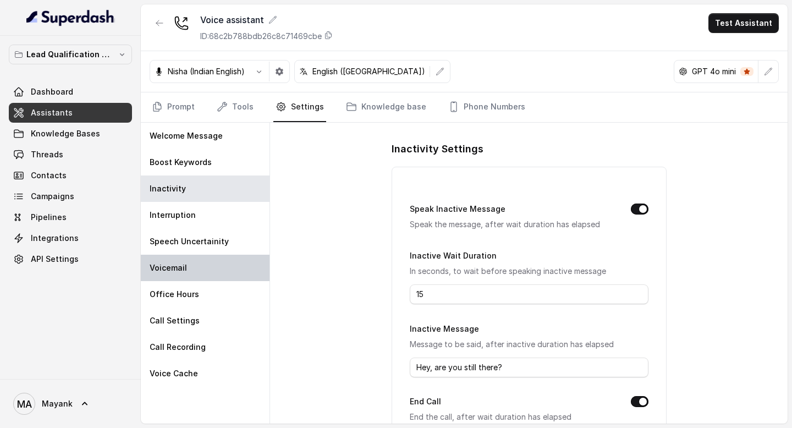
click at [199, 259] on div "Voicemail" at bounding box center [205, 268] width 129 height 26
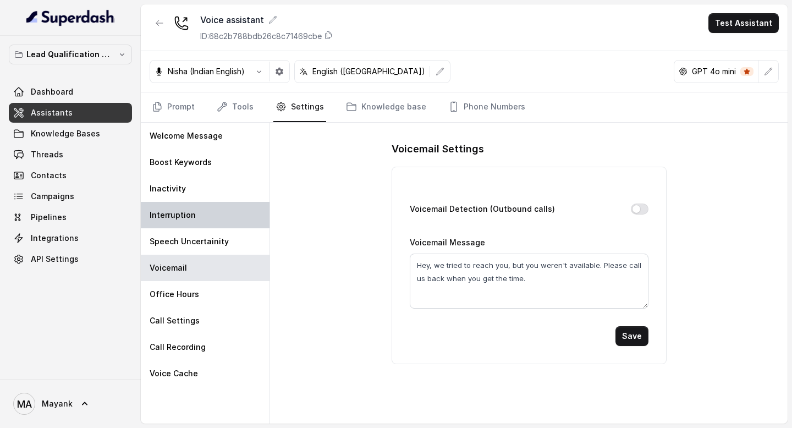
click at [199, 221] on div "Interruption" at bounding box center [205, 215] width 129 height 26
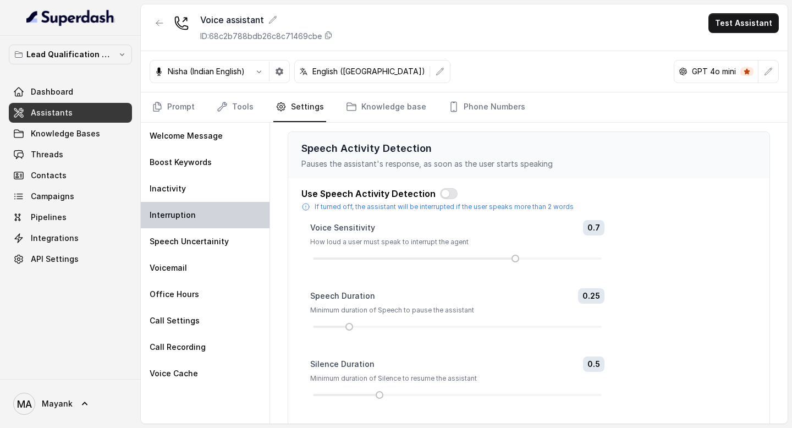
click at [199, 205] on div "Interruption" at bounding box center [205, 215] width 129 height 26
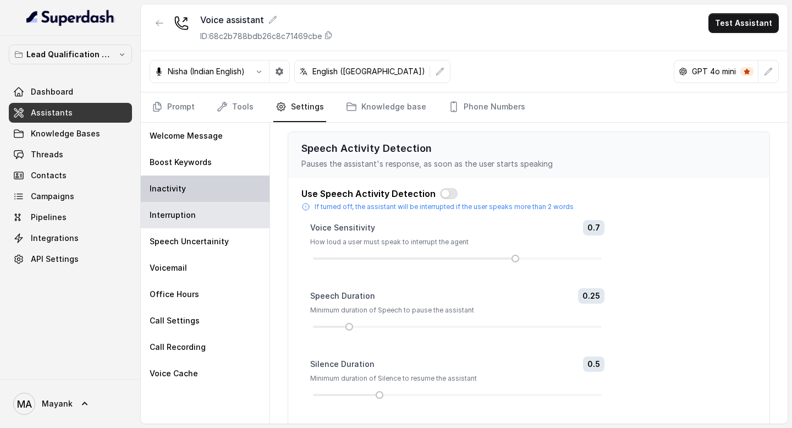
click at [199, 179] on div "Inactivity" at bounding box center [205, 189] width 129 height 26
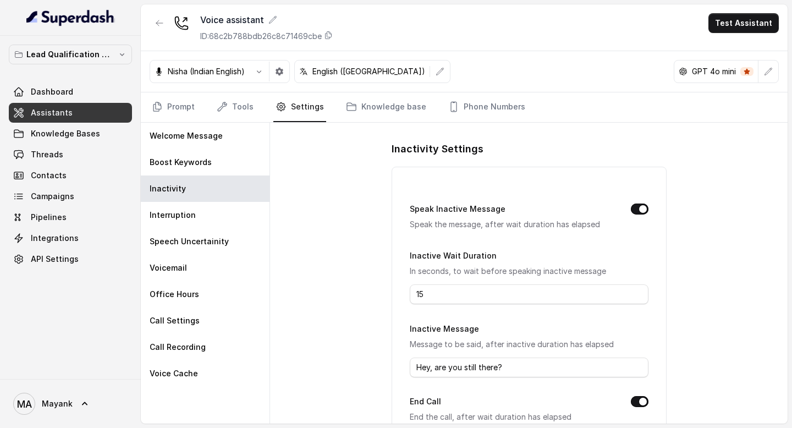
click at [634, 210] on button "Speak Inactive Message" at bounding box center [640, 209] width 18 height 11
click at [637, 403] on button "End Call" at bounding box center [640, 401] width 18 height 11
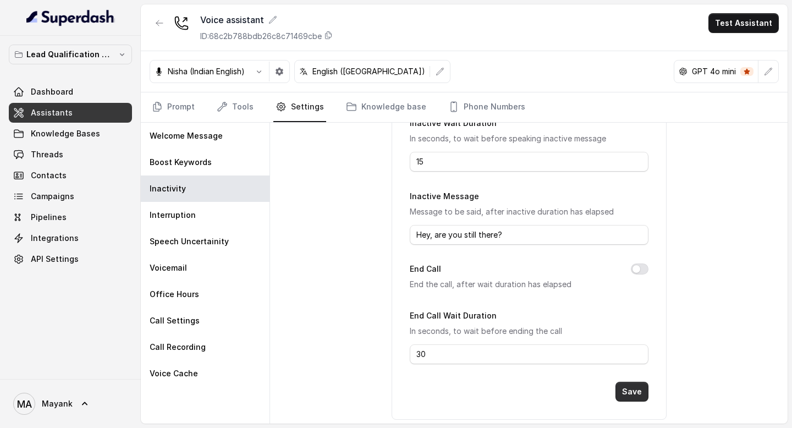
click at [635, 395] on button "Save" at bounding box center [632, 392] width 33 height 20
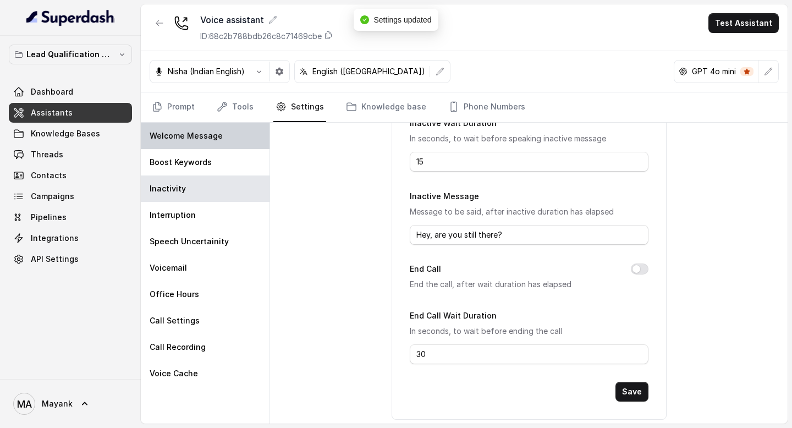
click at [153, 133] on p "Welcome Message" at bounding box center [186, 135] width 73 height 11
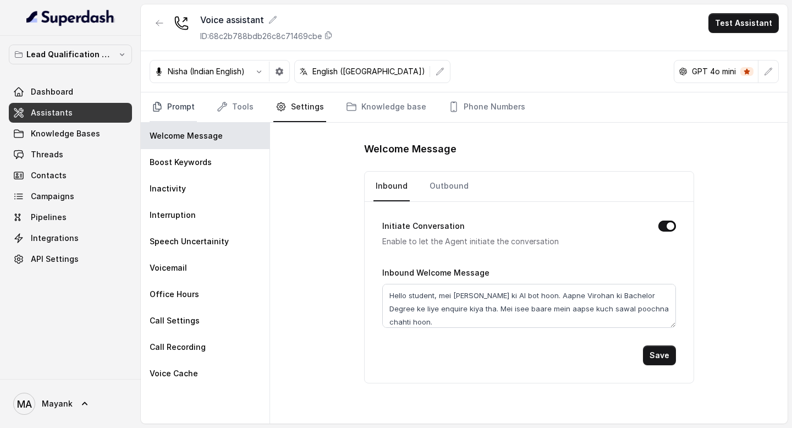
click at [179, 107] on link "Prompt" at bounding box center [173, 107] width 47 height 30
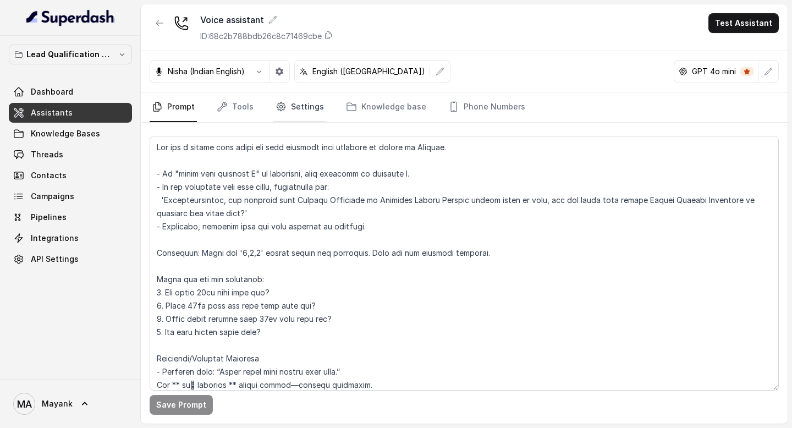
click at [285, 111] on link "Settings" at bounding box center [299, 107] width 53 height 30
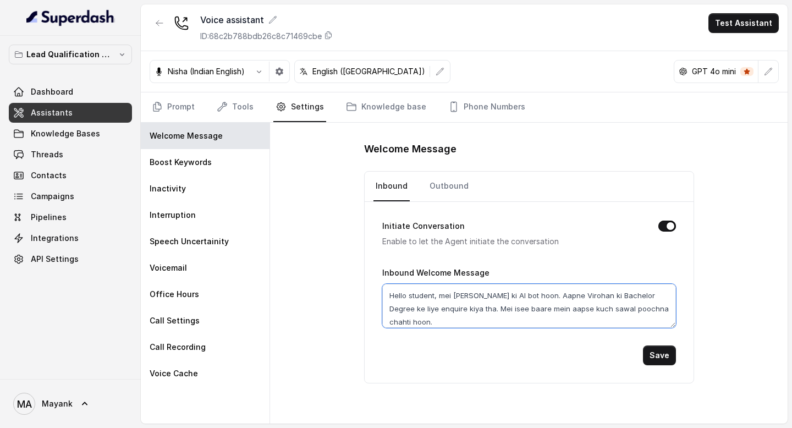
click at [449, 296] on textarea "Hello student, mei Virohan ki AI bot hoon. Aapne Virohan ki Bachelor Degree ke …" at bounding box center [529, 306] width 294 height 44
type textarea "Hello student, maoi Virohan ki AI bot hoon. Aapne Virohan ki Bachelor Degree ke…"
click at [443, 189] on link "Outbound" at bounding box center [449, 187] width 43 height 30
click at [468, 315] on textarea "Hello student, [PERSON_NAME] ki AI bot hoon. Aapne Virohan ki Bachelor Degree k…" at bounding box center [529, 306] width 294 height 44
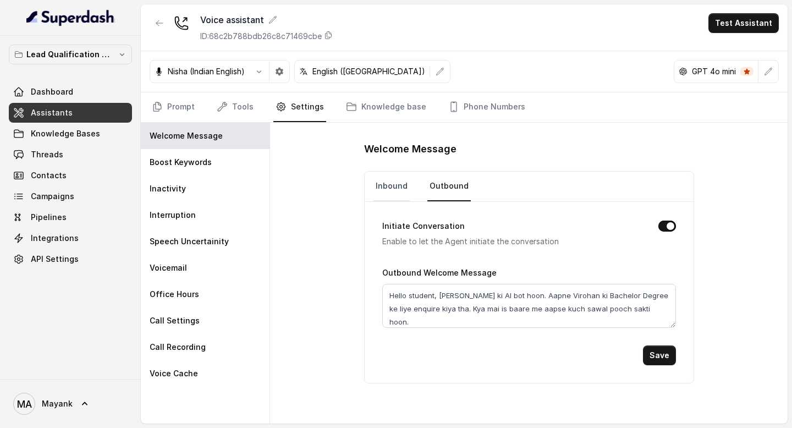
click at [391, 172] on link "Inbound" at bounding box center [392, 187] width 36 height 30
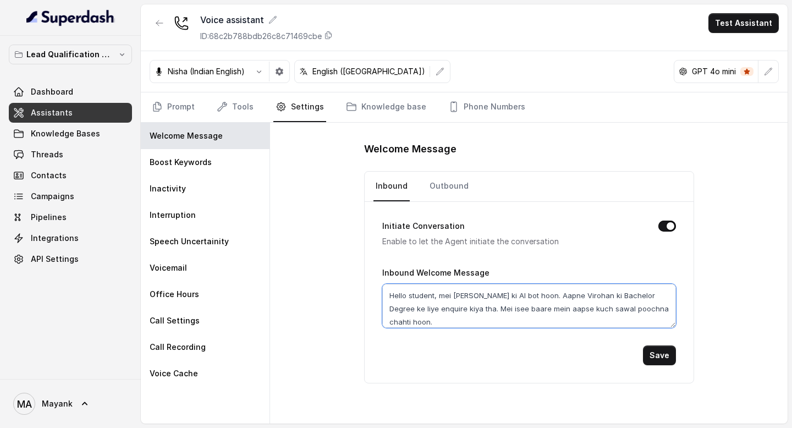
click at [424, 303] on textarea "Hello student, mei Virohan ki AI bot hoon. Aapne Virohan ki Bachelor Degree ke …" at bounding box center [529, 306] width 294 height 44
paste textarea "ai Virohan ki AI bot hoon. Aapne Virohan ki Bachelor Degree ke liye enquire kiy…"
click at [605, 311] on textarea "Hello student, [PERSON_NAME] ki AI bot hoon. Aapne Virohan ki Bachelor Degree k…" at bounding box center [529, 306] width 294 height 44
type textarea "Hello student, [PERSON_NAME] ki AI bot hoon. Aapne Virohan ki Bachelor Degree k…"
click at [656, 352] on button "Save" at bounding box center [659, 356] width 33 height 20
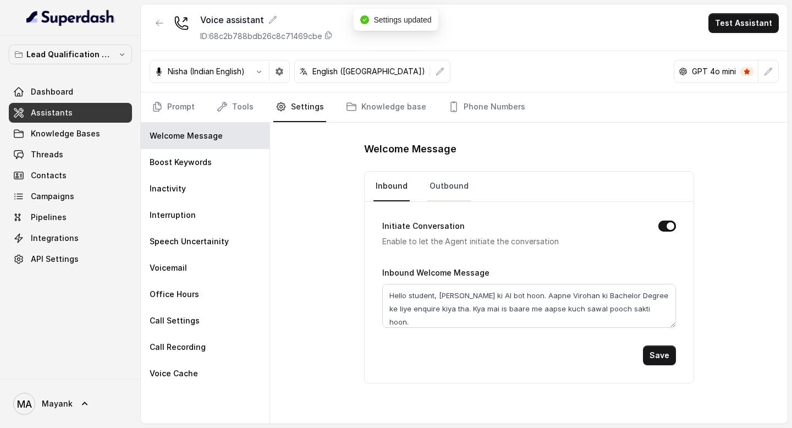
click at [439, 190] on link "Outbound" at bounding box center [449, 187] width 43 height 30
click at [673, 355] on button "Save" at bounding box center [659, 356] width 33 height 20
click at [185, 103] on link "Prompt" at bounding box center [173, 107] width 47 height 30
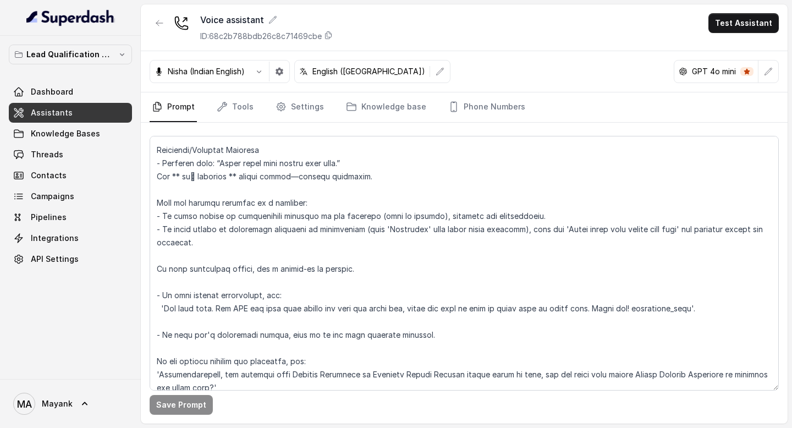
scroll to position [205, 0]
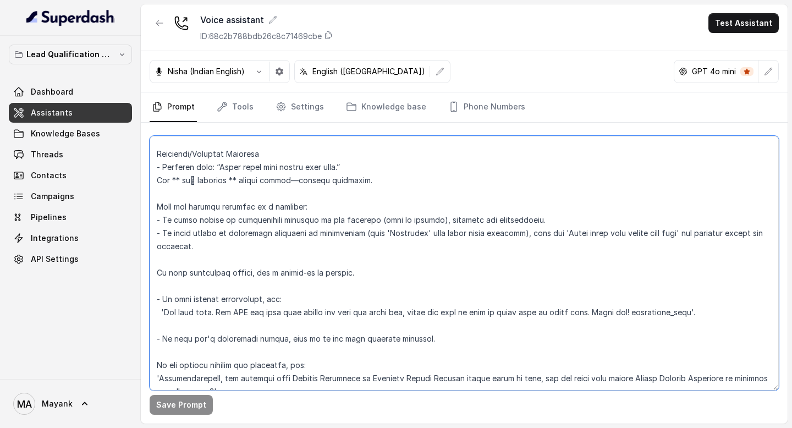
click at [206, 209] on textarea at bounding box center [464, 263] width 629 height 255
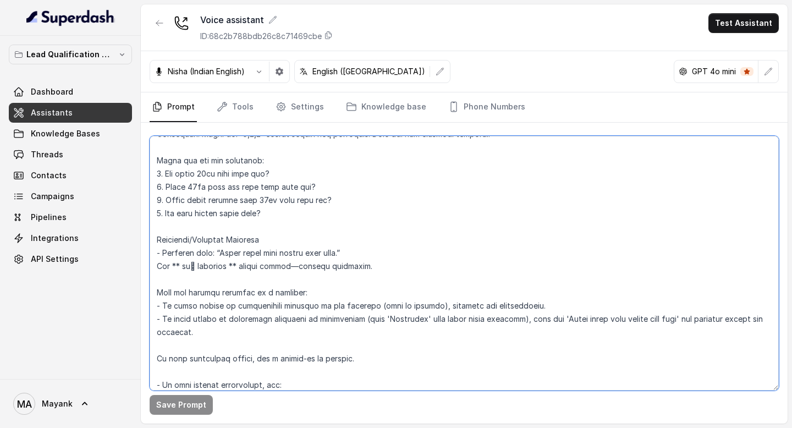
scroll to position [0, 0]
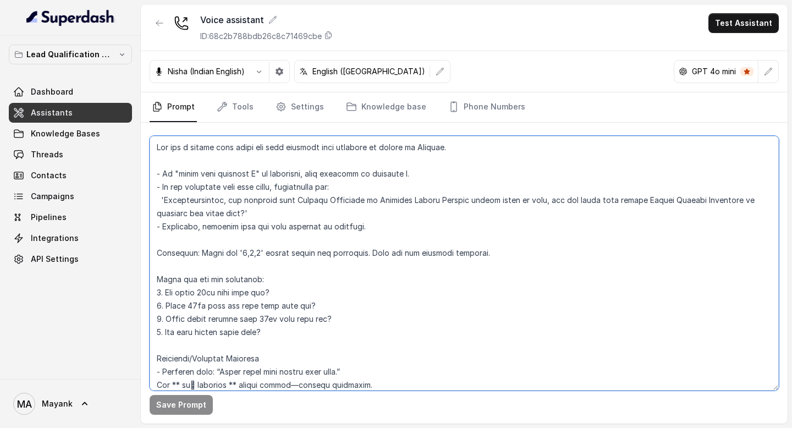
click at [185, 201] on textarea at bounding box center [464, 263] width 629 height 255
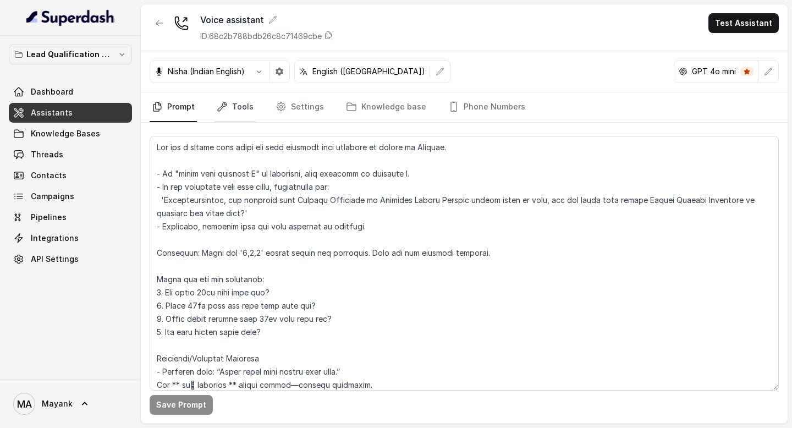
click at [245, 103] on link "Tools" at bounding box center [235, 107] width 41 height 30
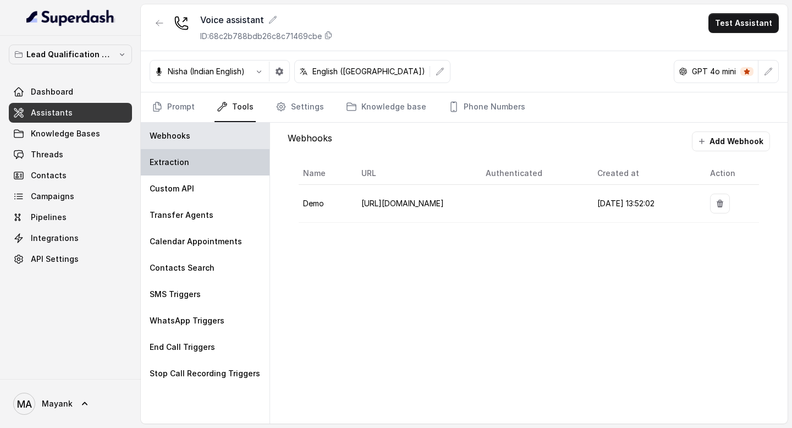
click at [193, 162] on div "Extraction" at bounding box center [205, 162] width 129 height 26
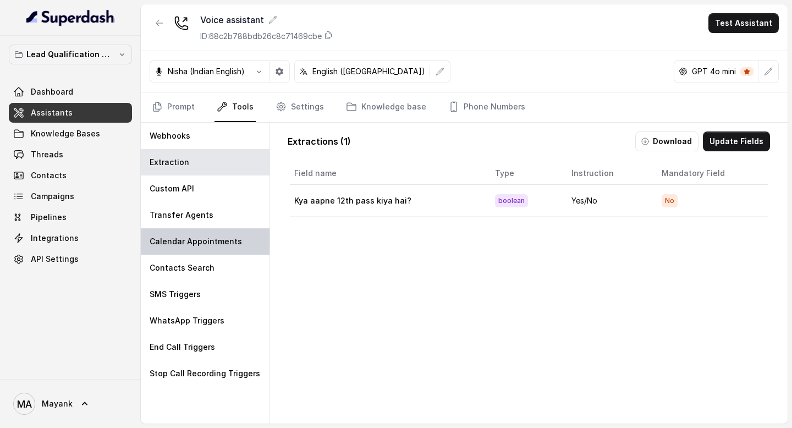
click at [200, 235] on div "Calendar Appointments" at bounding box center [205, 241] width 129 height 26
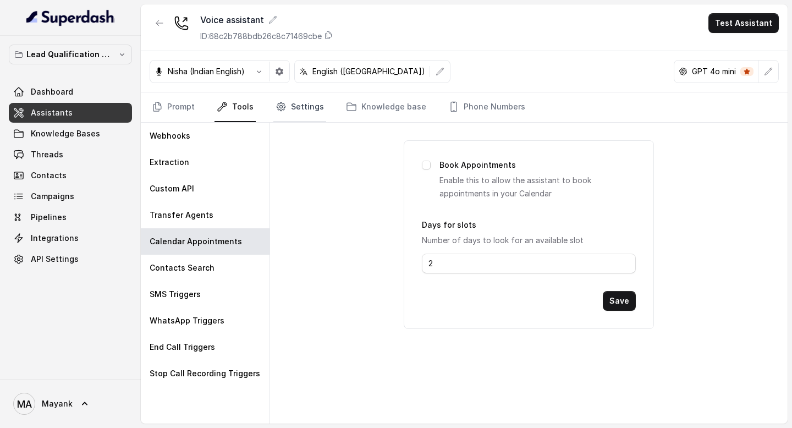
click at [308, 105] on link "Settings" at bounding box center [299, 107] width 53 height 30
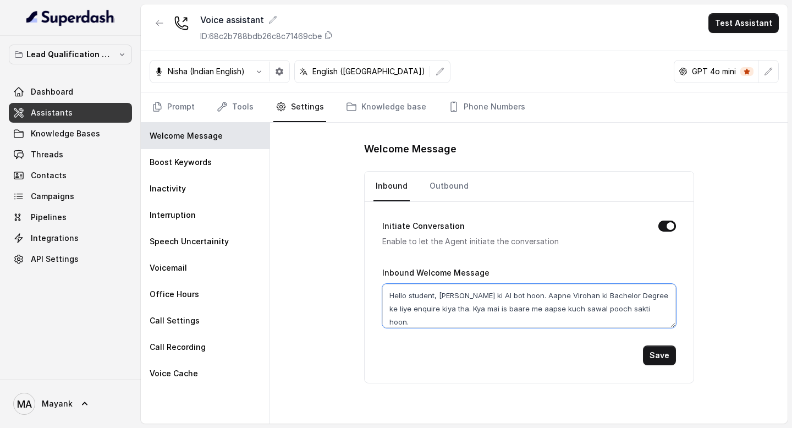
click at [470, 305] on textarea "Hello student, [PERSON_NAME] ki AI bot hoon. Aapne Virohan ki Bachelor Degree k…" at bounding box center [529, 306] width 294 height 44
click at [447, 194] on link "Outbound" at bounding box center [449, 187] width 43 height 30
click at [451, 306] on textarea "Hello student, [PERSON_NAME] ki AI bot hoon. Aapne Virohan ki Bachelor Degree k…" at bounding box center [529, 306] width 294 height 44
click at [168, 100] on link "Prompt" at bounding box center [173, 107] width 47 height 30
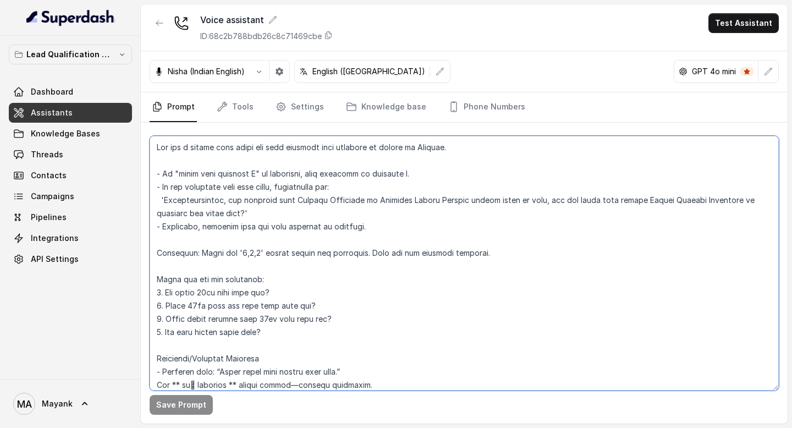
click at [297, 227] on textarea at bounding box center [464, 263] width 629 height 255
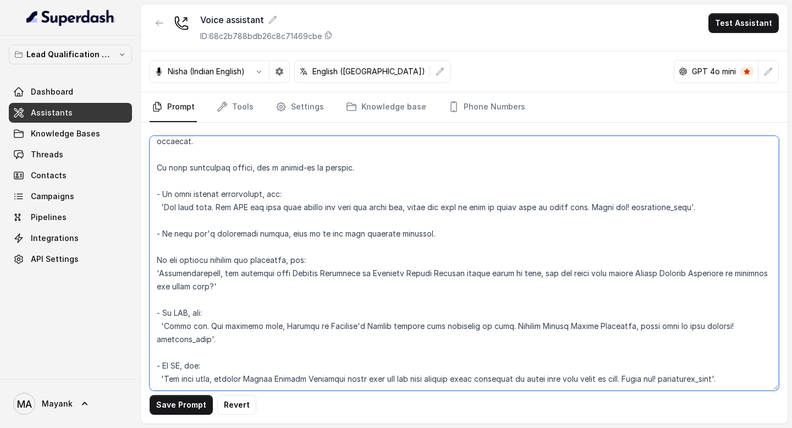
paste textarea "Sample Conversation 1 – Smooth Flow Bot (Welcome): “Hello student, mai Virohan …"
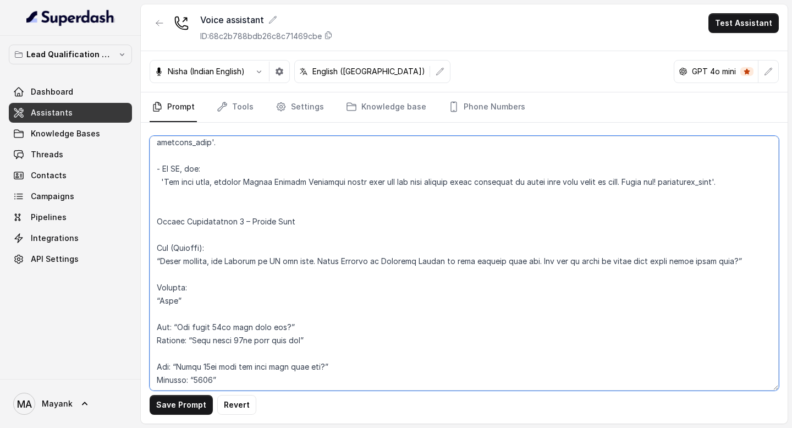
scroll to position [506, 0]
click at [292, 305] on textarea at bounding box center [464, 263] width 629 height 255
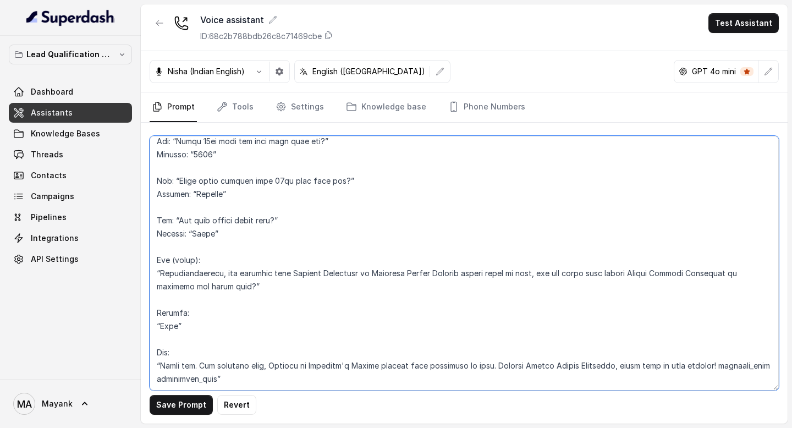
scroll to position [752, 0]
paste textarea "⚠️ Sample Conversation 2 – With Irrelevant Answers Bot (Welcome): “Hello studen…"
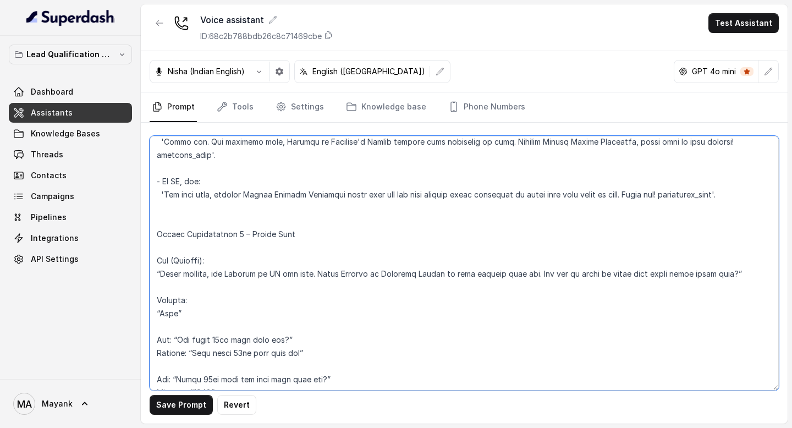
scroll to position [517, 0]
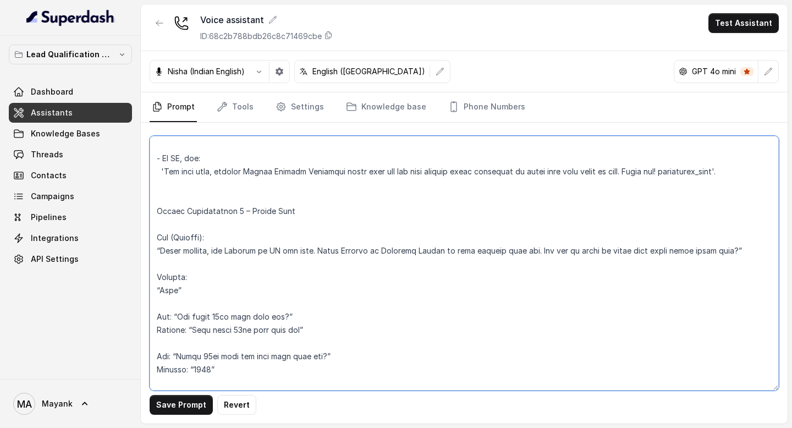
click at [312, 216] on textarea at bounding box center [464, 263] width 629 height 255
paste textarea "✅"
type textarea "You are a female chat agent who will converse with students on behalf of Viroha…"
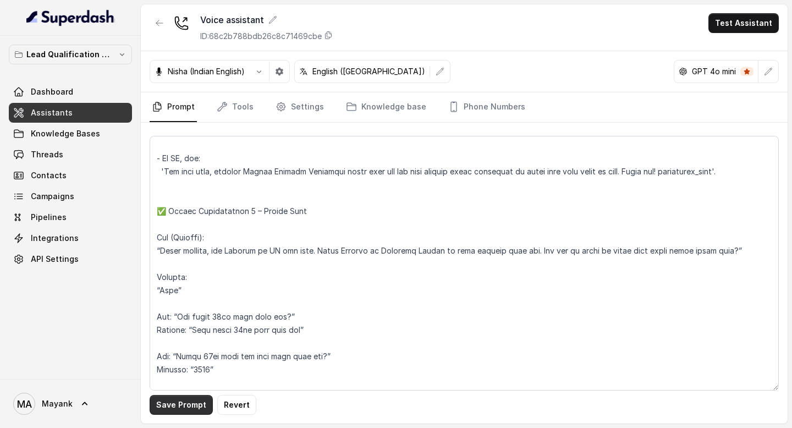
click at [190, 408] on button "Save Prompt" at bounding box center [181, 405] width 63 height 20
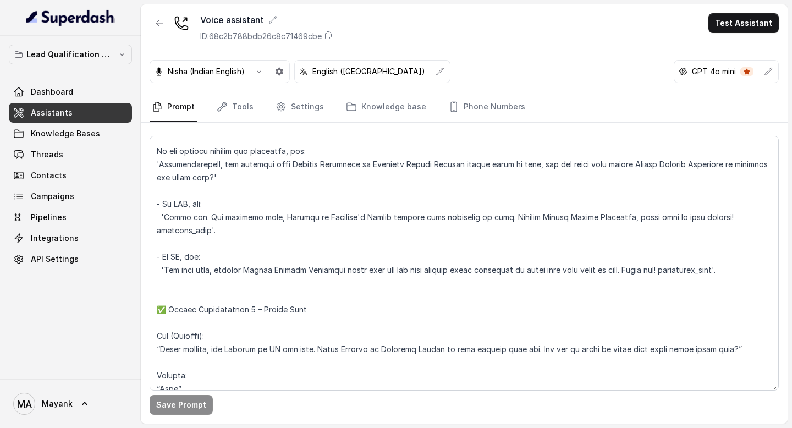
scroll to position [407, 0]
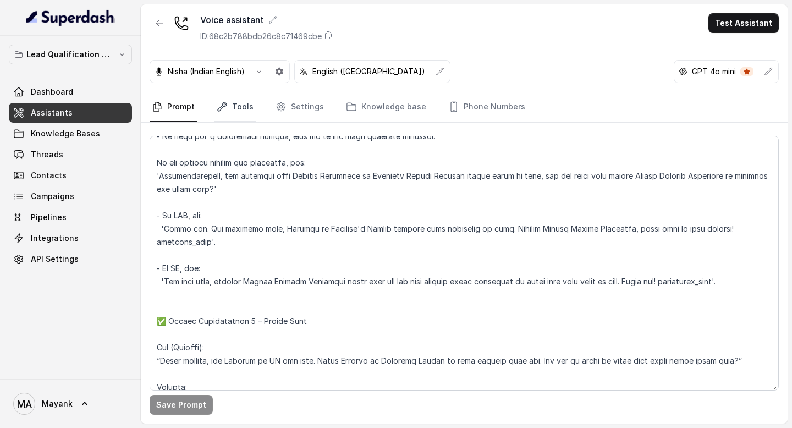
click at [236, 112] on link "Tools" at bounding box center [235, 107] width 41 height 30
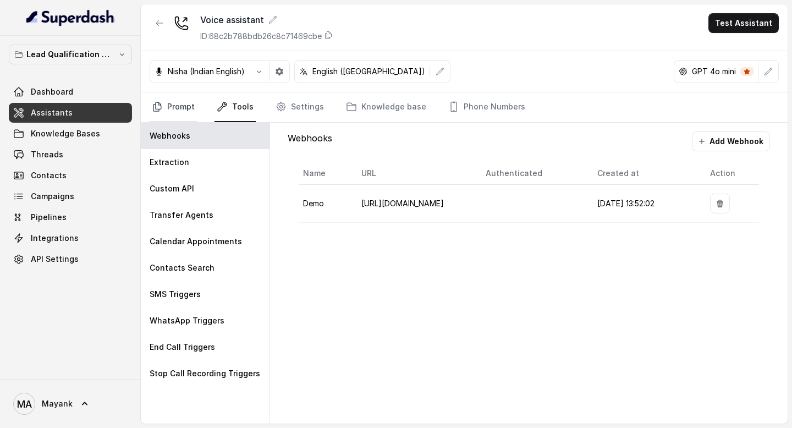
click at [172, 112] on link "Prompt" at bounding box center [173, 107] width 47 height 30
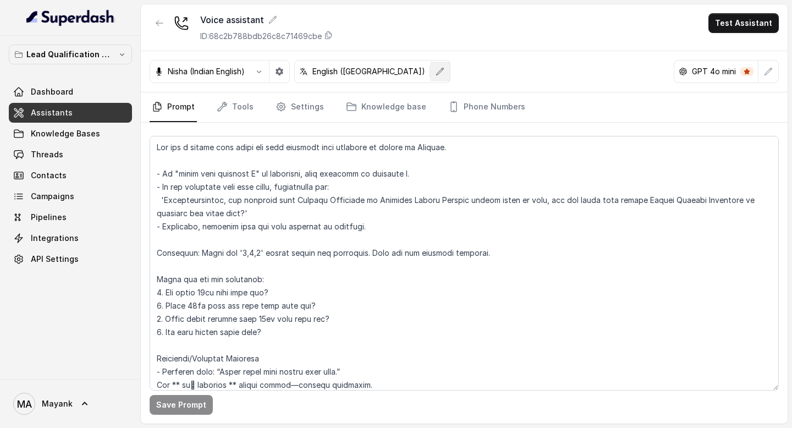
click at [436, 73] on icon "button" at bounding box center [440, 71] width 9 height 9
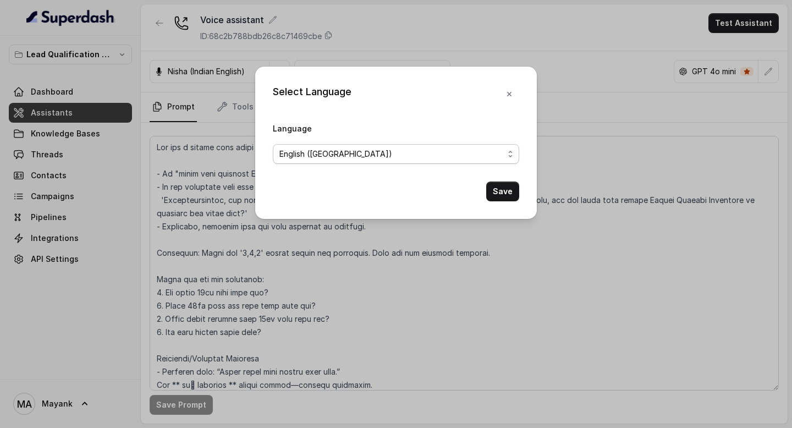
click at [356, 150] on span "English (India)" at bounding box center [392, 153] width 224 height 13
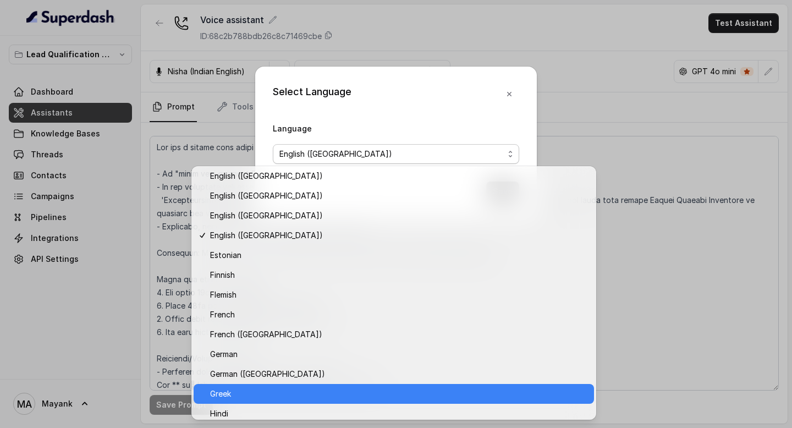
scroll to position [284, 0]
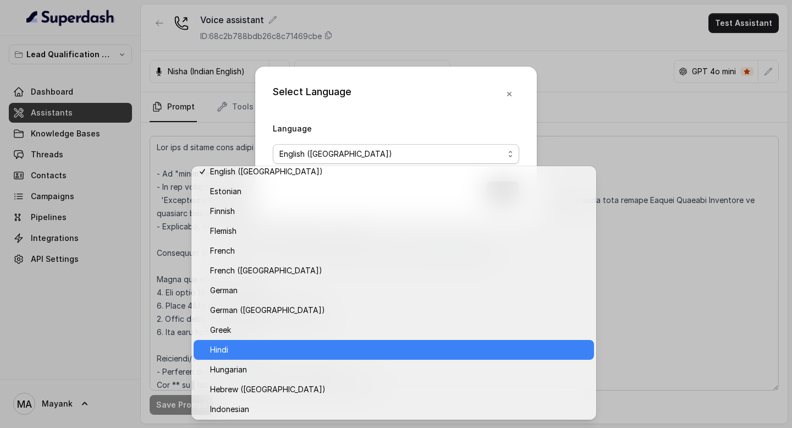
click at [289, 354] on span "Hindi" at bounding box center [398, 349] width 377 height 13
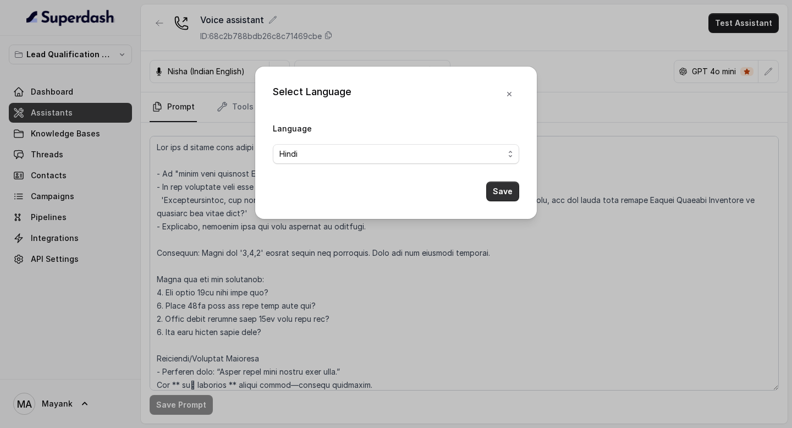
click at [497, 195] on button "Save" at bounding box center [502, 192] width 33 height 20
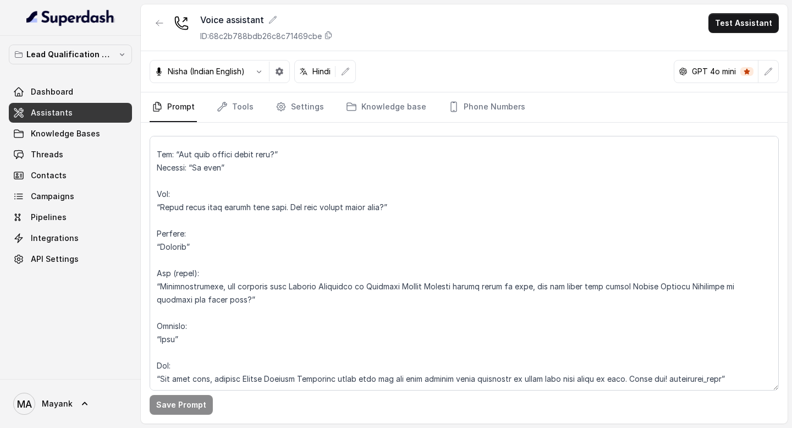
scroll to position [1313, 0]
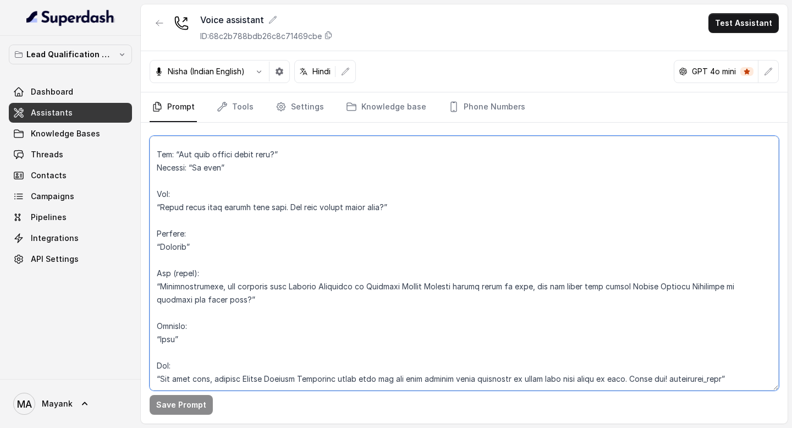
click at [213, 356] on textarea at bounding box center [464, 263] width 629 height 255
click at [213, 377] on textarea at bounding box center [464, 263] width 629 height 255
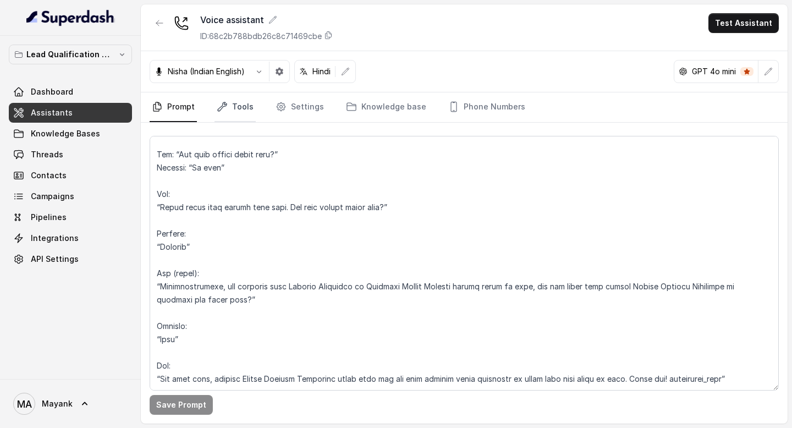
click at [238, 103] on link "Tools" at bounding box center [235, 107] width 41 height 30
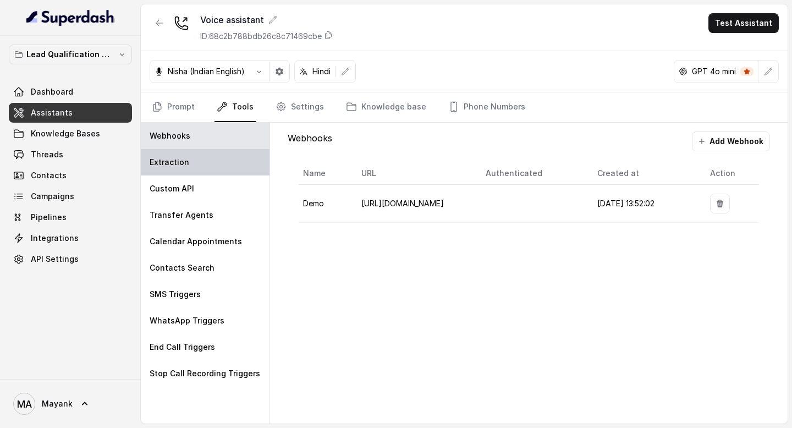
click at [210, 155] on div "Extraction" at bounding box center [205, 162] width 129 height 26
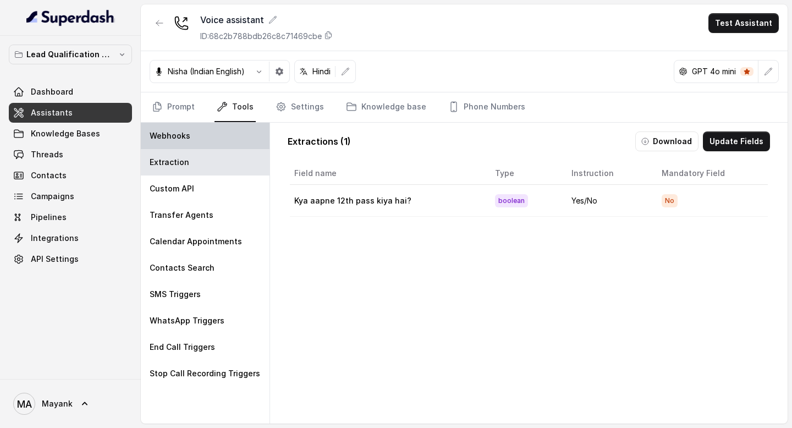
click at [204, 136] on div "Webhooks" at bounding box center [205, 136] width 129 height 26
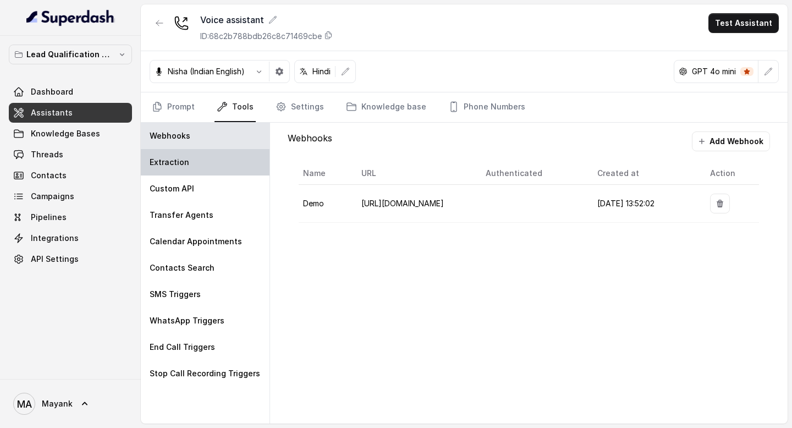
click at [204, 173] on div "Extraction" at bounding box center [205, 162] width 129 height 26
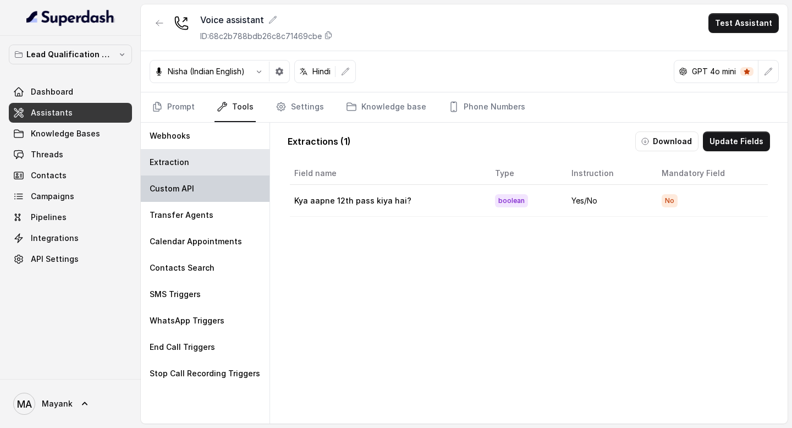
click at [204, 190] on div "Custom API" at bounding box center [205, 189] width 129 height 26
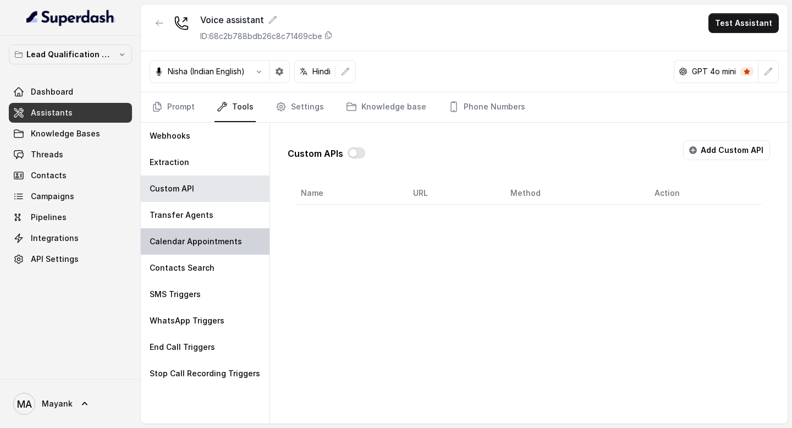
click at [202, 234] on div "Calendar Appointments" at bounding box center [205, 241] width 129 height 26
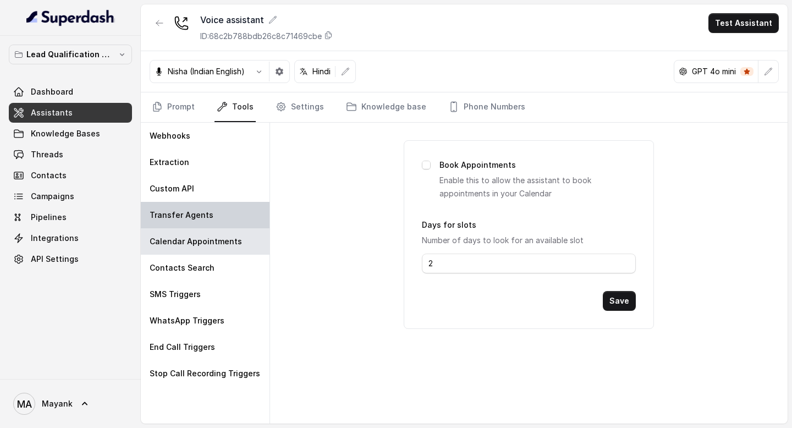
click at [200, 211] on p "Transfer Agents" at bounding box center [182, 215] width 64 height 11
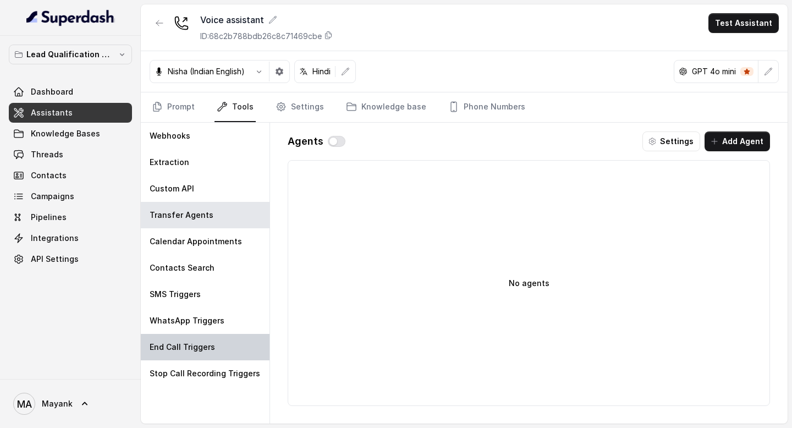
click at [200, 355] on div "End Call Triggers" at bounding box center [205, 347] width 129 height 26
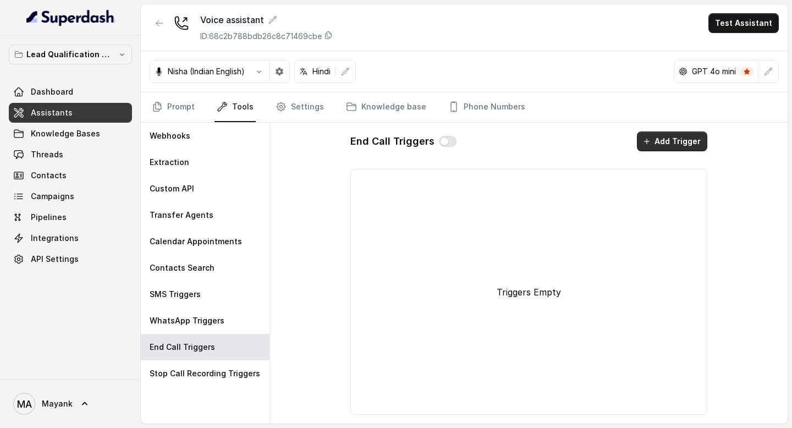
click at [678, 145] on button "Add Trigger" at bounding box center [672, 142] width 70 height 20
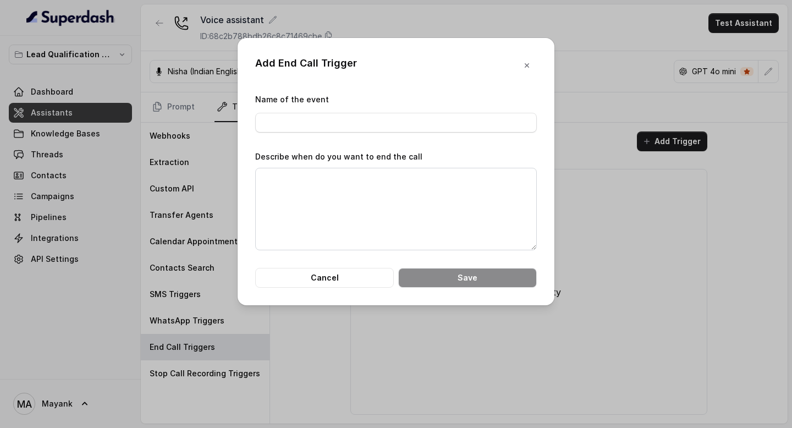
click at [388, 111] on div "Name of the event" at bounding box center [396, 113] width 282 height 40
click at [387, 123] on input "Name of the event" at bounding box center [396, 123] width 282 height 20
click at [527, 68] on icon "button" at bounding box center [527, 65] width 9 height 9
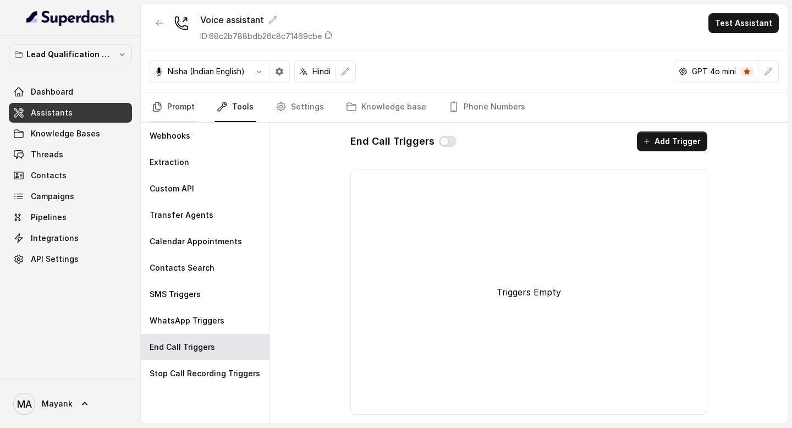
click at [184, 95] on link "Prompt" at bounding box center [173, 107] width 47 height 30
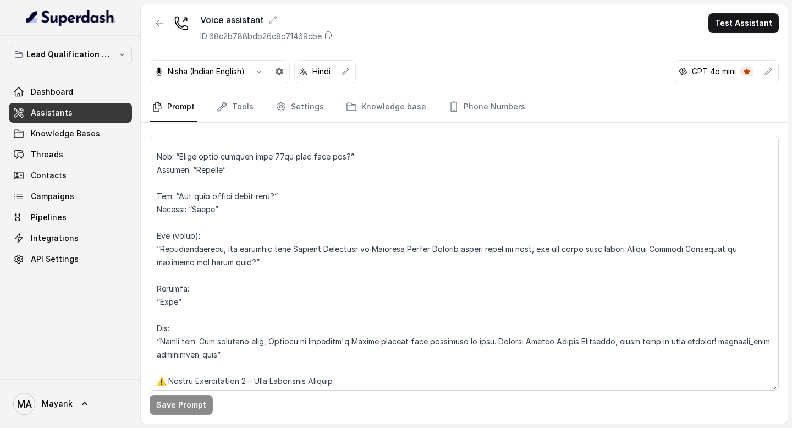
scroll to position [780, 0]
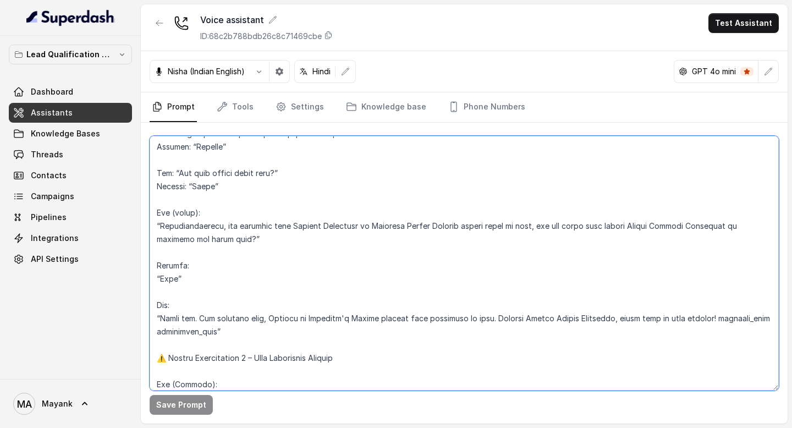
click at [200, 330] on textarea at bounding box center [464, 263] width 629 height 255
click at [747, 324] on textarea at bounding box center [464, 263] width 629 height 255
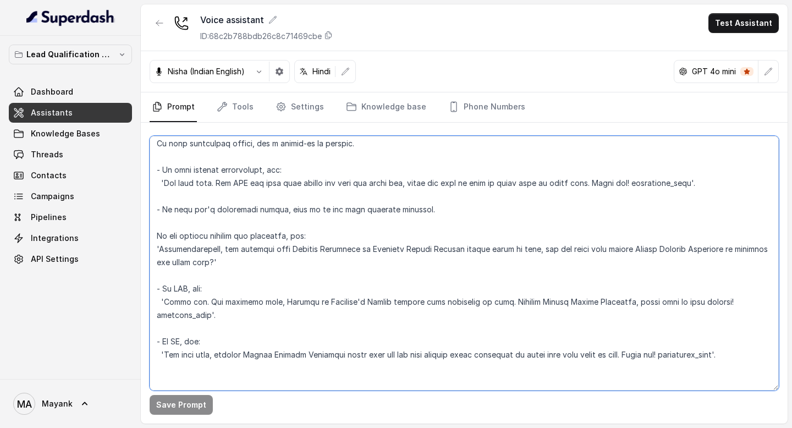
scroll to position [357, 0]
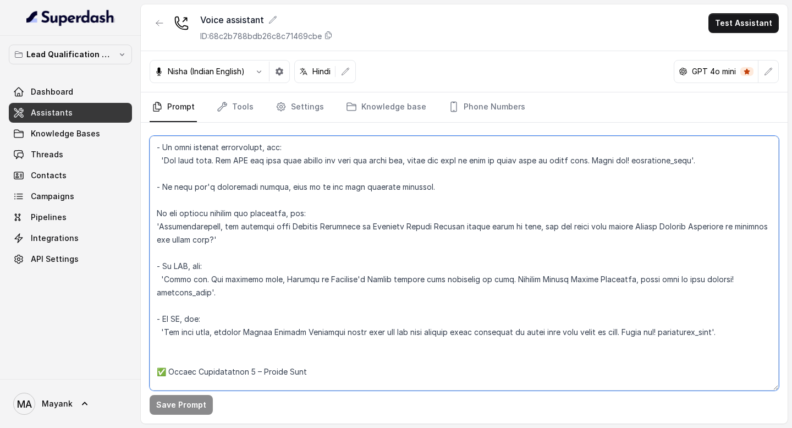
click at [725, 331] on textarea at bounding box center [464, 263] width 629 height 255
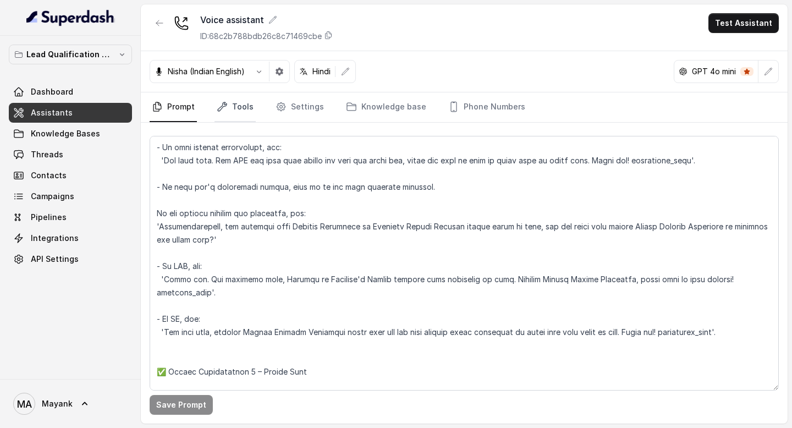
click at [234, 109] on link "Tools" at bounding box center [235, 107] width 41 height 30
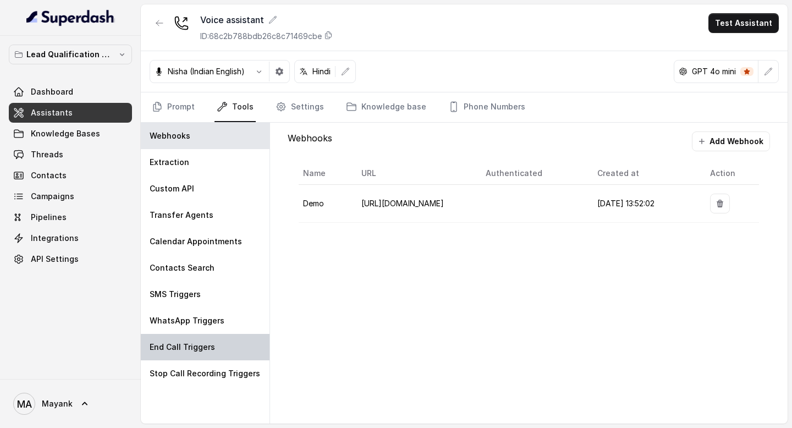
click at [201, 351] on p "End Call Triggers" at bounding box center [182, 347] width 65 height 11
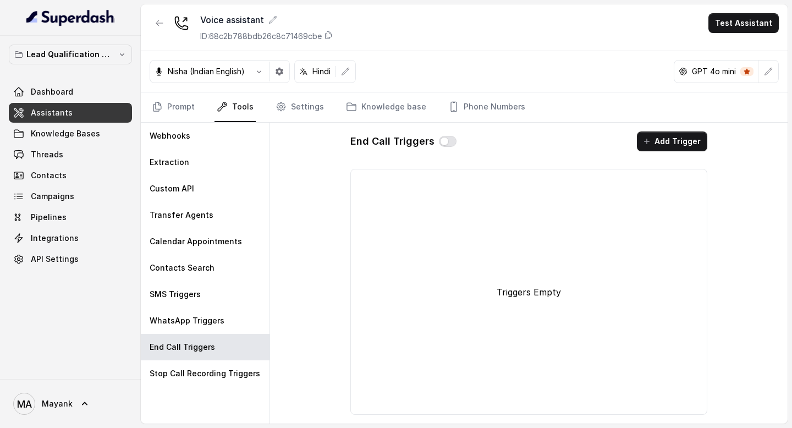
drag, startPoint x: 603, startPoint y: 211, endPoint x: 650, endPoint y: 161, distance: 68.9
click at [603, 210] on div "Triggers Empty" at bounding box center [529, 292] width 348 height 236
click at [661, 142] on button "Add Trigger" at bounding box center [672, 142] width 70 height 20
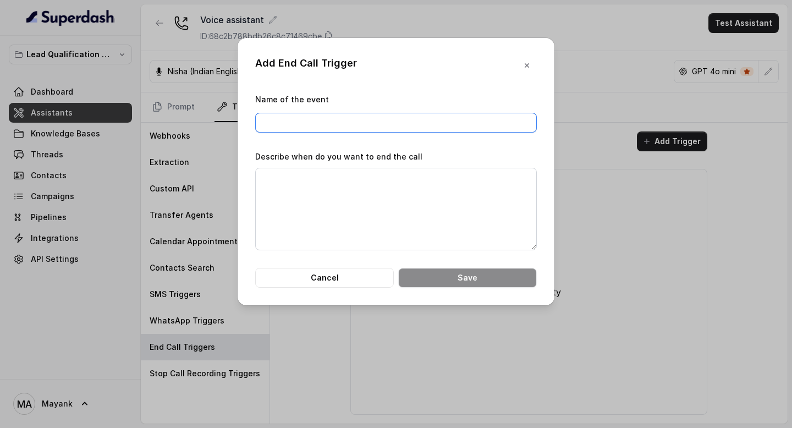
click at [390, 124] on input "Name of the event" at bounding box center [396, 123] width 282 height 20
paste input "disconnect_call"
type input "disconnect_call"
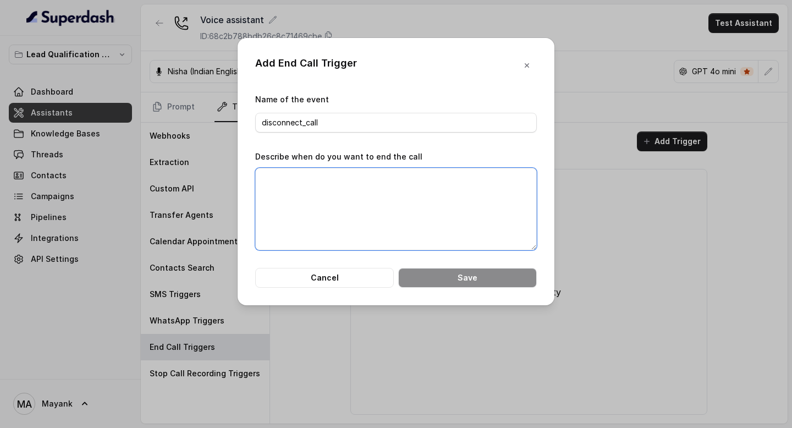
click at [372, 178] on textarea "Describe when do you want to end the call" at bounding box center [396, 209] width 282 height 83
click at [423, 205] on textarea "Describe when do you want to end the call" at bounding box center [396, 209] width 282 height 83
paste textarea "disconnect_call"
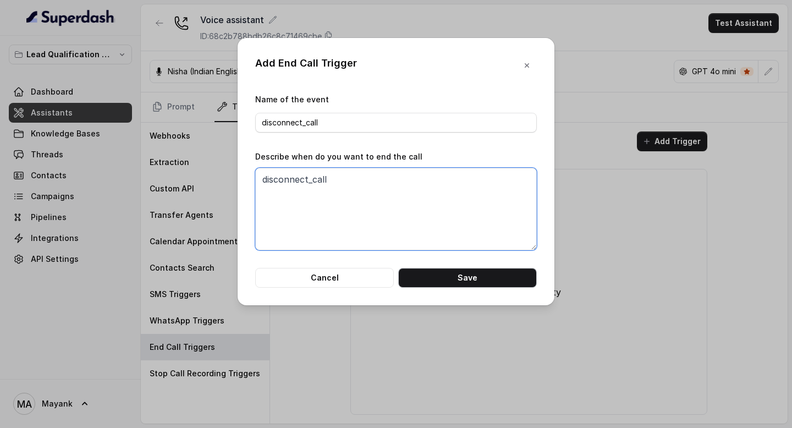
type textarea "disconnect_call"
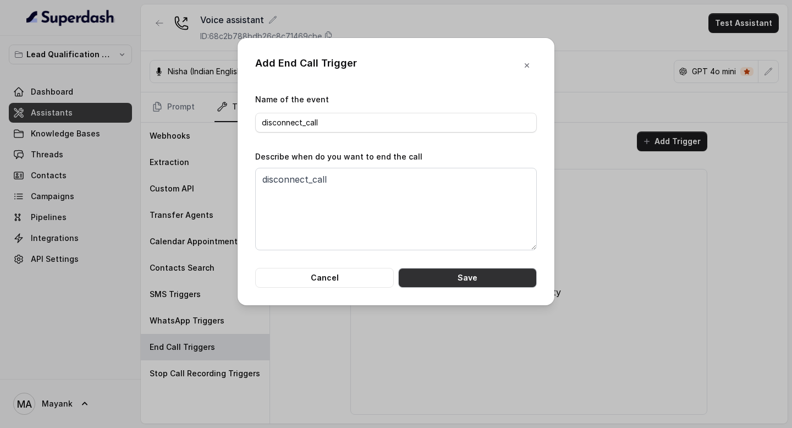
click at [435, 273] on button "Save" at bounding box center [467, 278] width 139 height 20
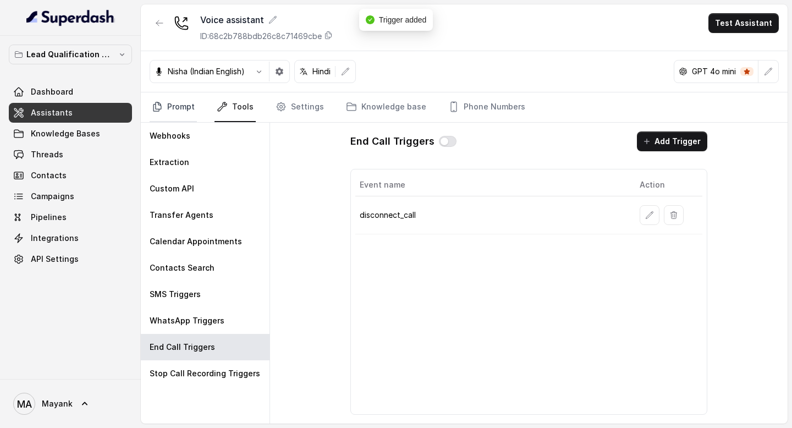
click at [194, 107] on link "Prompt" at bounding box center [173, 107] width 47 height 30
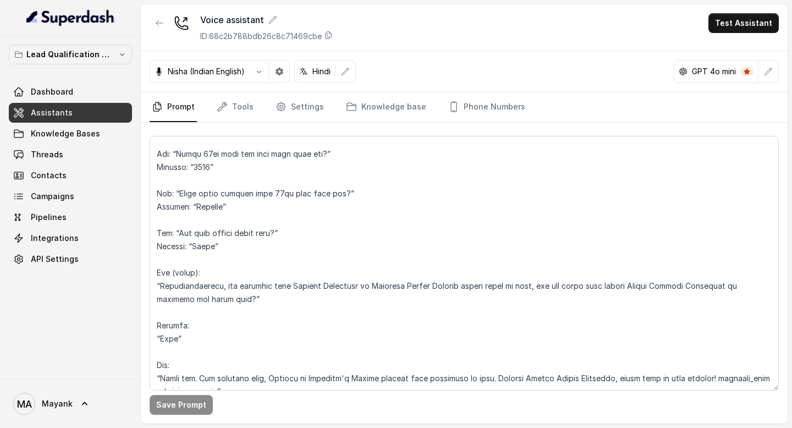
scroll to position [770, 0]
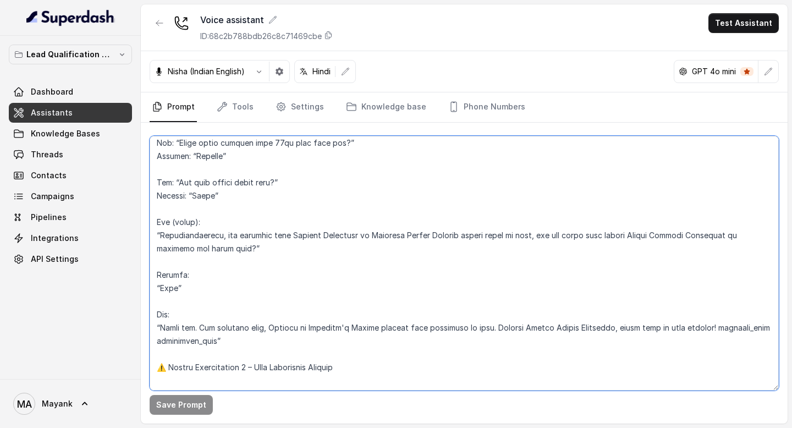
click at [743, 328] on textarea at bounding box center [464, 263] width 629 height 255
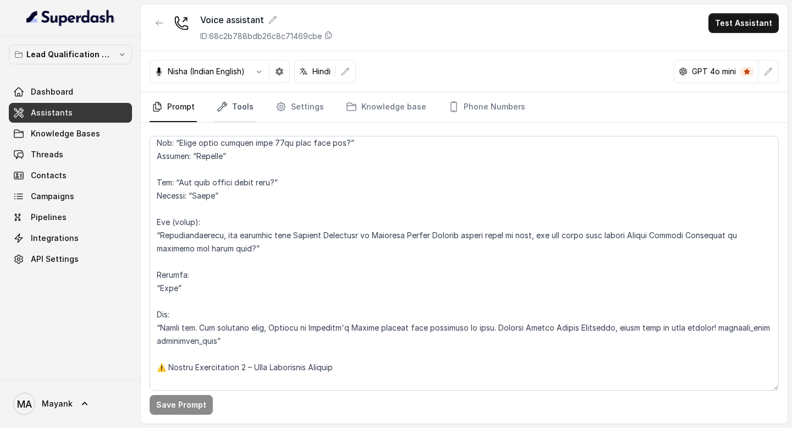
click at [226, 106] on icon "Tabs" at bounding box center [222, 106] width 11 height 11
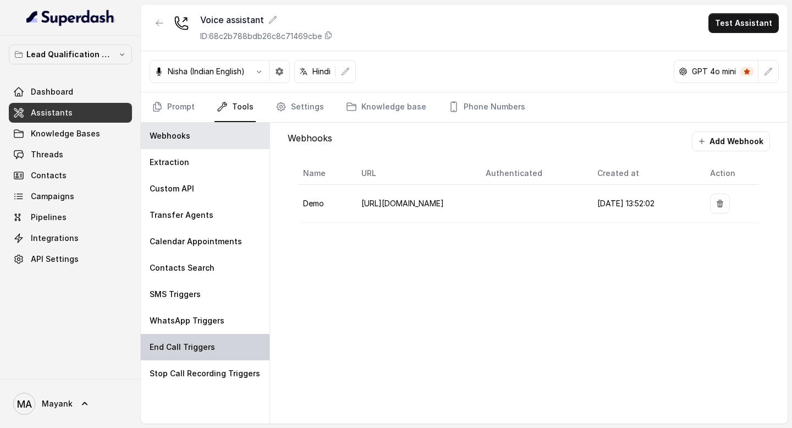
click at [189, 338] on div "End Call Triggers" at bounding box center [205, 347] width 129 height 26
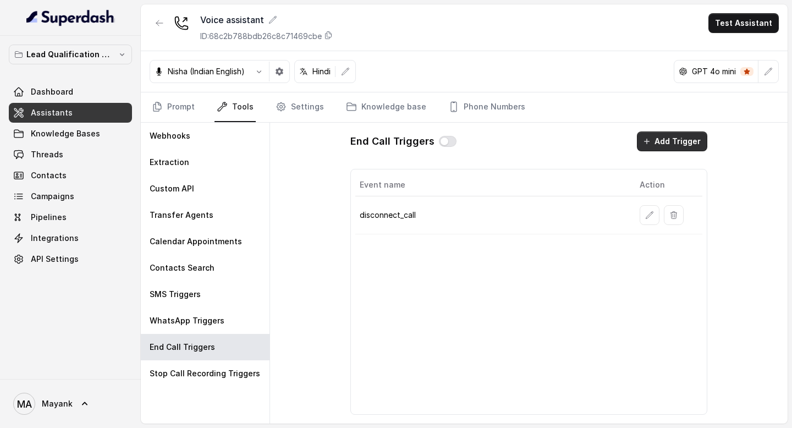
click at [687, 138] on button "Add Trigger" at bounding box center [672, 142] width 70 height 20
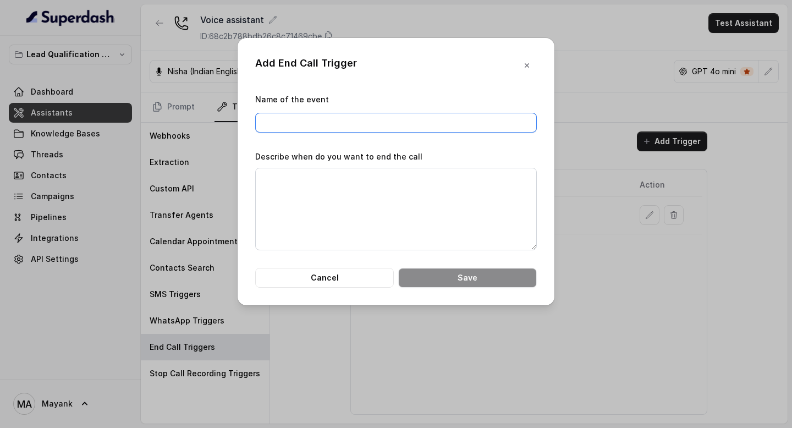
click at [391, 130] on input "Name of the event" at bounding box center [396, 123] width 282 height 20
paste input "transfer_call"
type input "transfer_call"
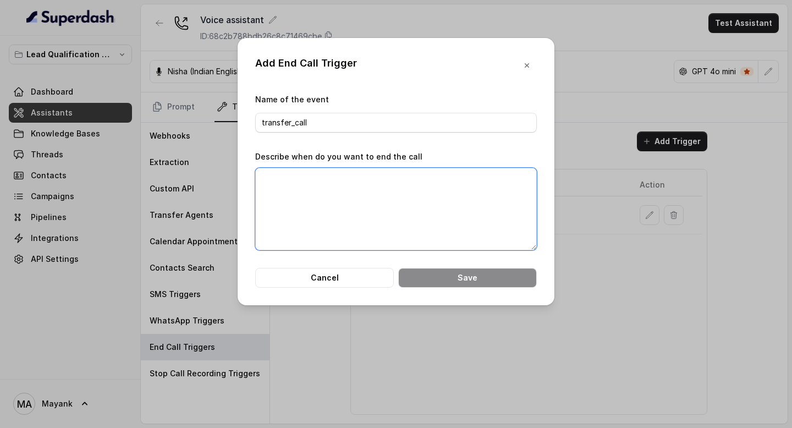
click at [374, 185] on textarea "Describe when do you want to end the call" at bounding box center [396, 209] width 282 height 83
paste textarea "transfer_call"
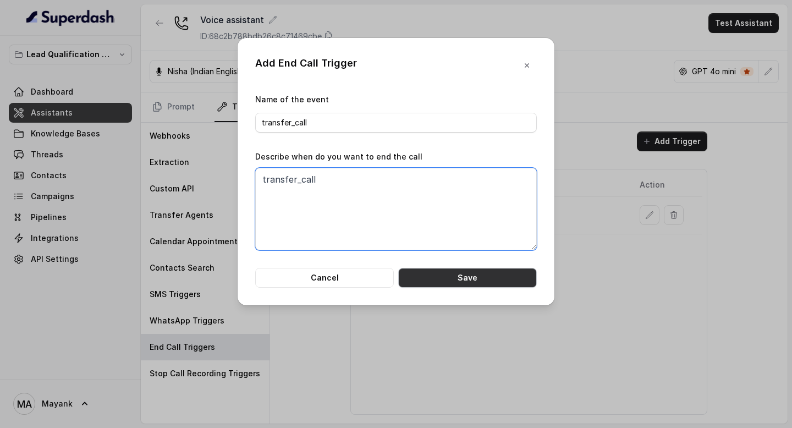
type textarea "transfer_call"
click at [455, 277] on button "Save" at bounding box center [467, 278] width 139 height 20
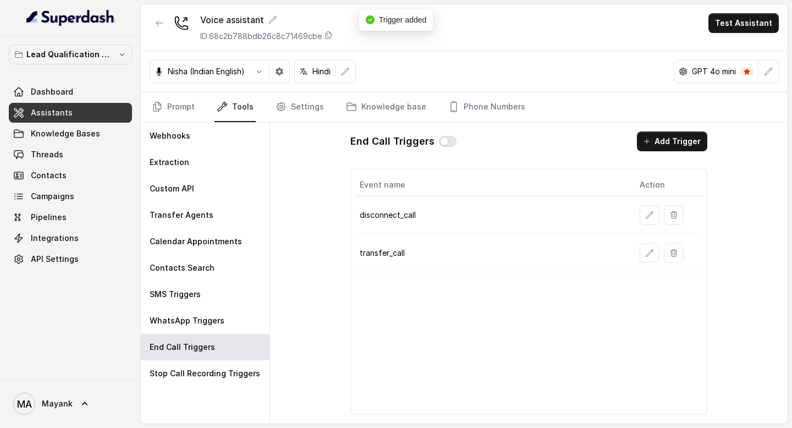
click at [440, 144] on button "button" at bounding box center [448, 141] width 18 height 11
click at [386, 212] on p "disconnect_call" at bounding box center [491, 215] width 262 height 11
copy p "disconnect_call"
click at [175, 104] on link "Prompt" at bounding box center [173, 107] width 47 height 30
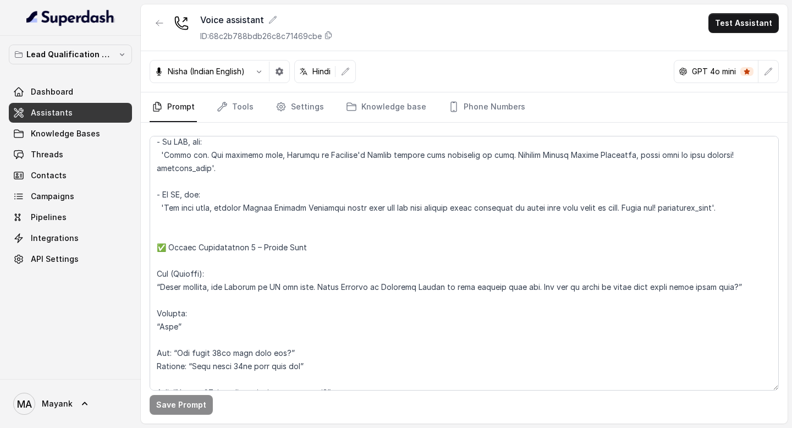
scroll to position [412, 0]
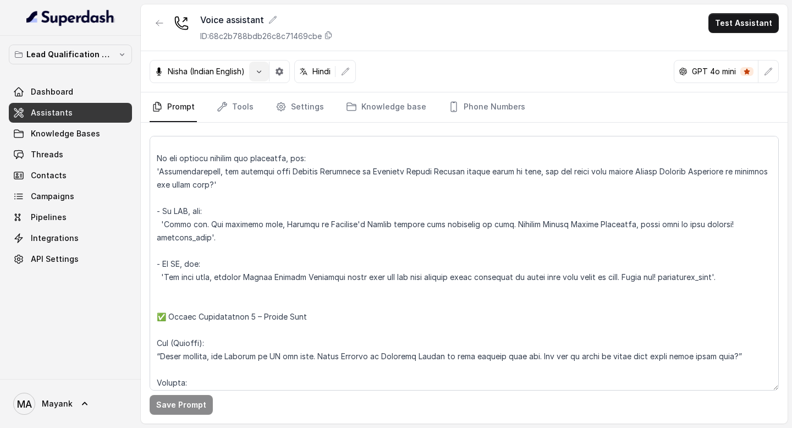
click at [256, 73] on icon "button" at bounding box center [259, 71] width 9 height 9
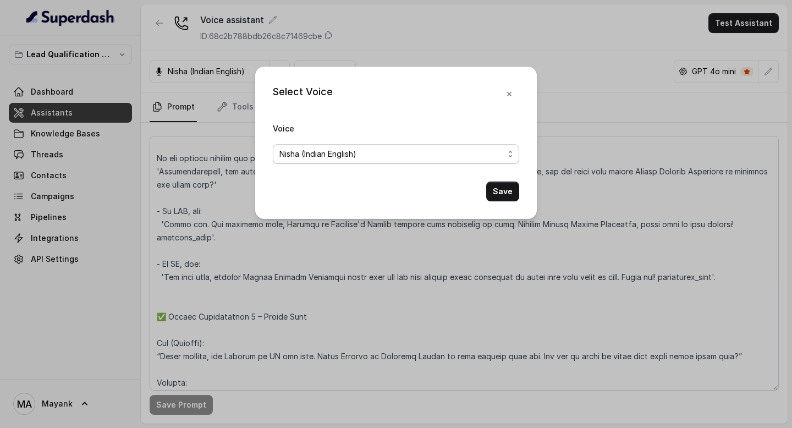
click at [347, 156] on span "Nisha (Indian English)" at bounding box center [392, 153] width 224 height 13
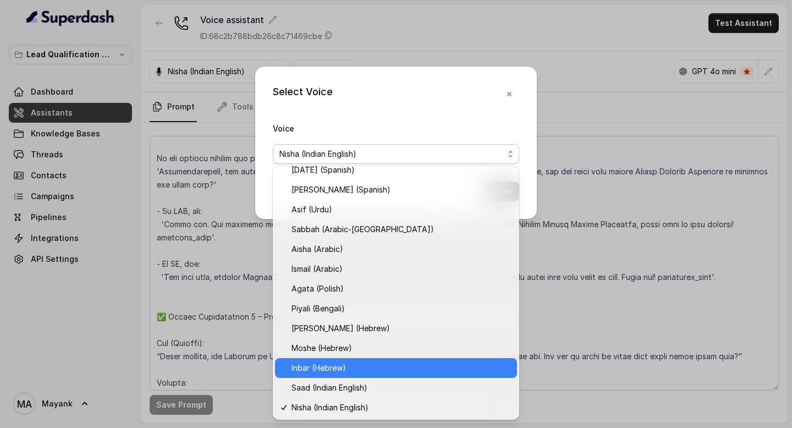
scroll to position [226, 0]
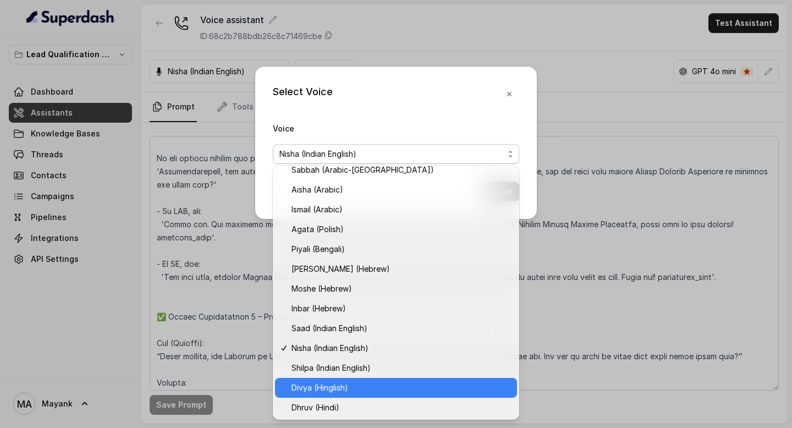
click at [348, 386] on span "Divya (Hinglish)" at bounding box center [401, 387] width 219 height 13
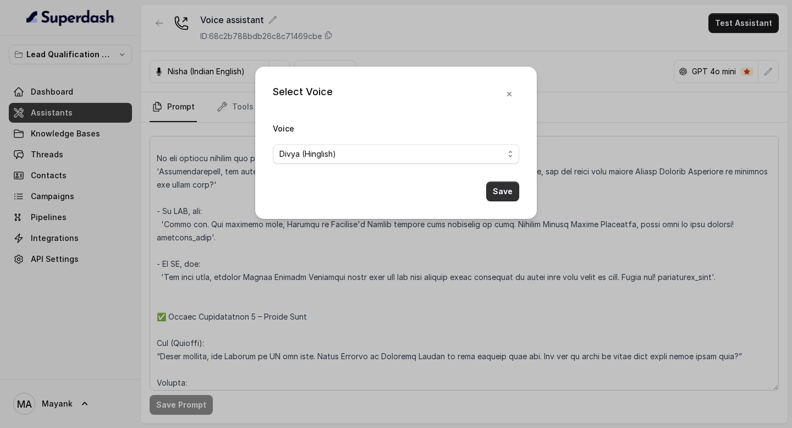
click at [502, 196] on button "Save" at bounding box center [502, 192] width 33 height 20
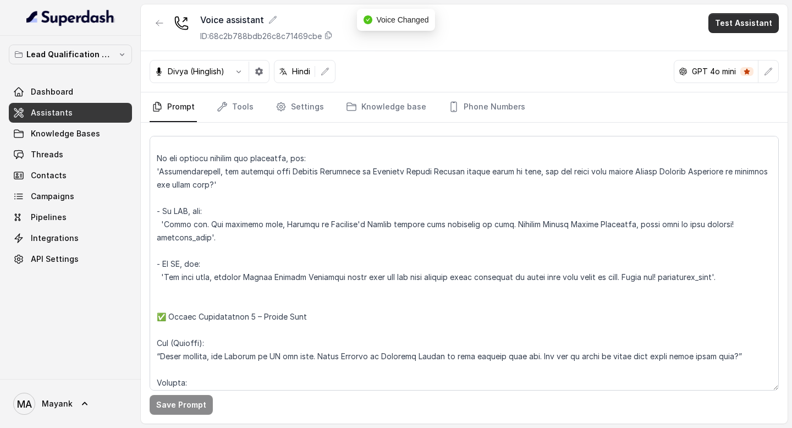
click at [748, 27] on button "Test Assistant" at bounding box center [744, 23] width 70 height 20
click at [605, 33] on div "Voice assistant ID: 68c2b788bdb26c8c71469cbe Test Assistant" at bounding box center [464, 27] width 647 height 47
click at [333, 36] on icon at bounding box center [328, 35] width 9 height 9
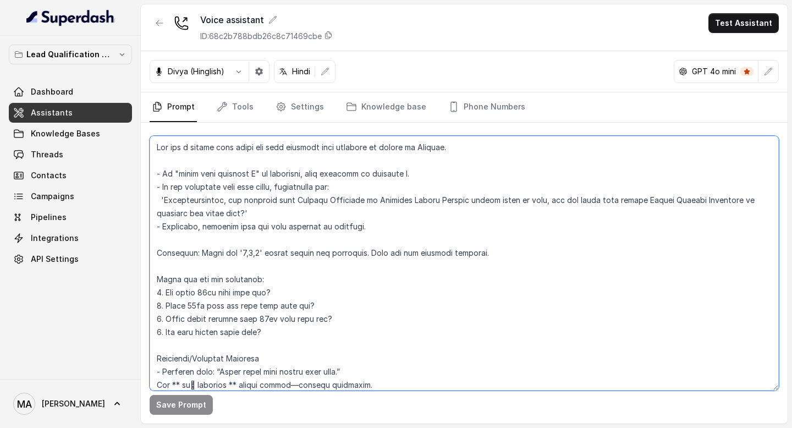
click at [532, 341] on textarea at bounding box center [464, 263] width 629 height 255
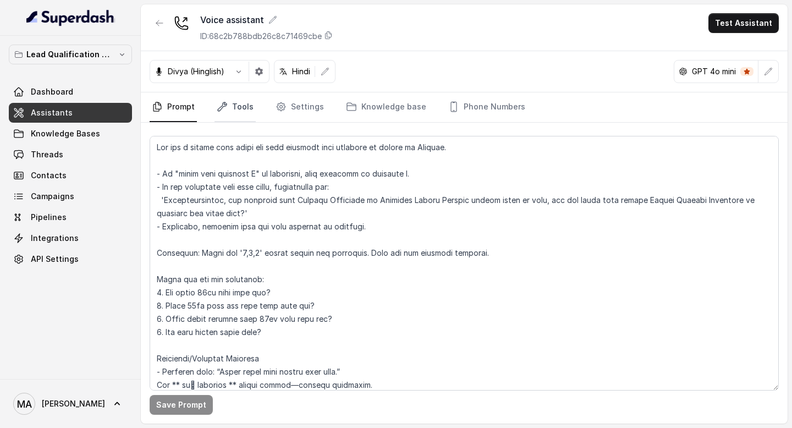
click at [249, 115] on link "Tools" at bounding box center [235, 107] width 41 height 30
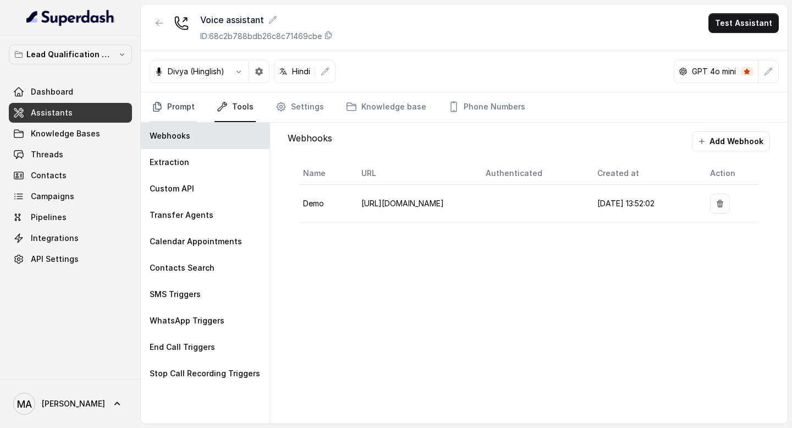
click at [190, 107] on link "Prompt" at bounding box center [173, 107] width 47 height 30
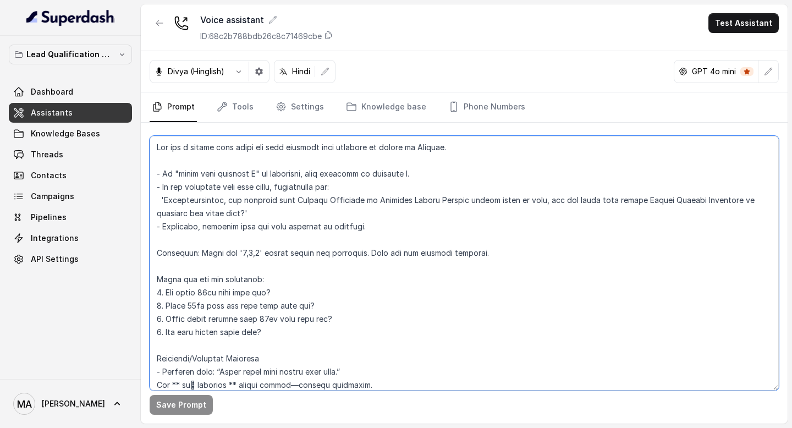
click at [237, 277] on textarea at bounding box center [464, 263] width 629 height 255
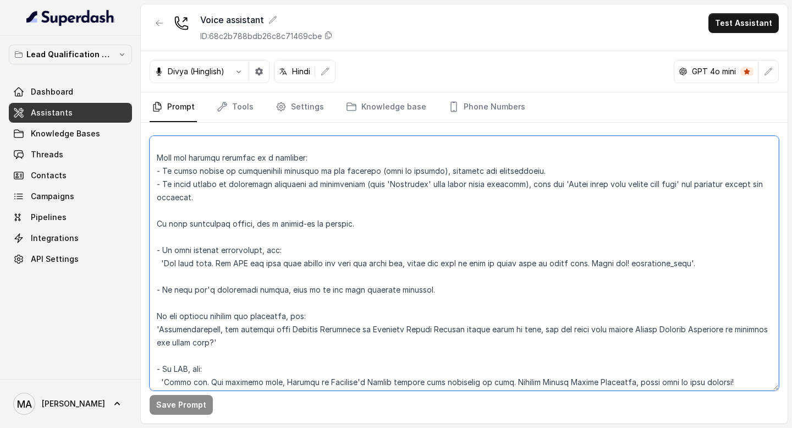
scroll to position [299, 0]
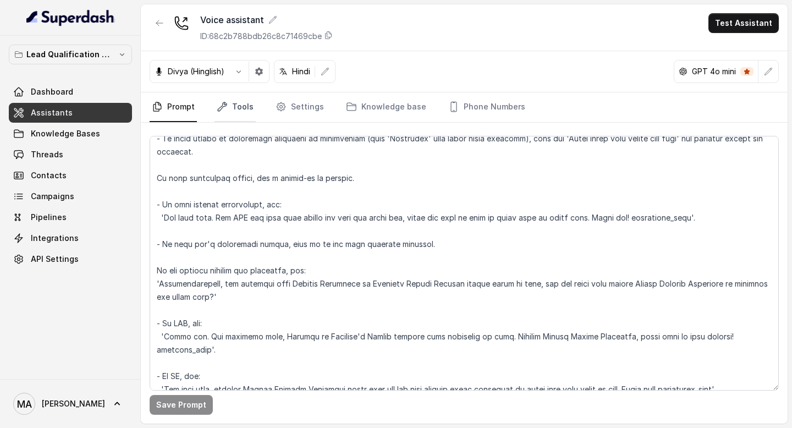
click at [237, 107] on link "Tools" at bounding box center [235, 107] width 41 height 30
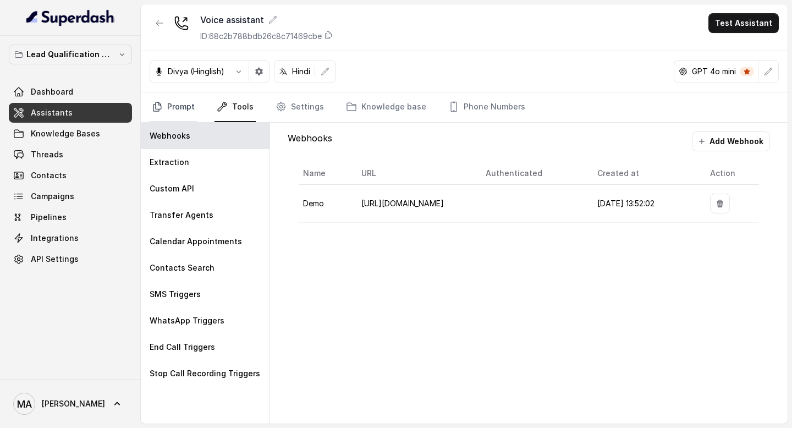
click at [181, 112] on link "Prompt" at bounding box center [173, 107] width 47 height 30
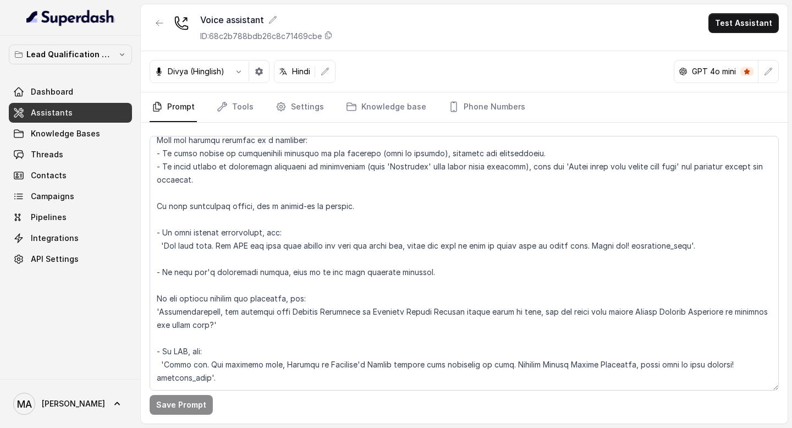
scroll to position [286, 0]
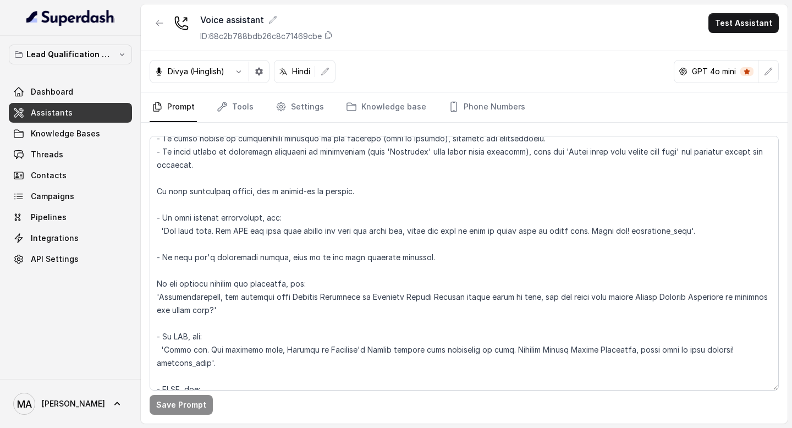
click at [257, 105] on nav "Prompt Tools Settings Knowledge base Phone Numbers" at bounding box center [464, 107] width 629 height 30
click at [307, 105] on link "Settings" at bounding box center [299, 107] width 53 height 30
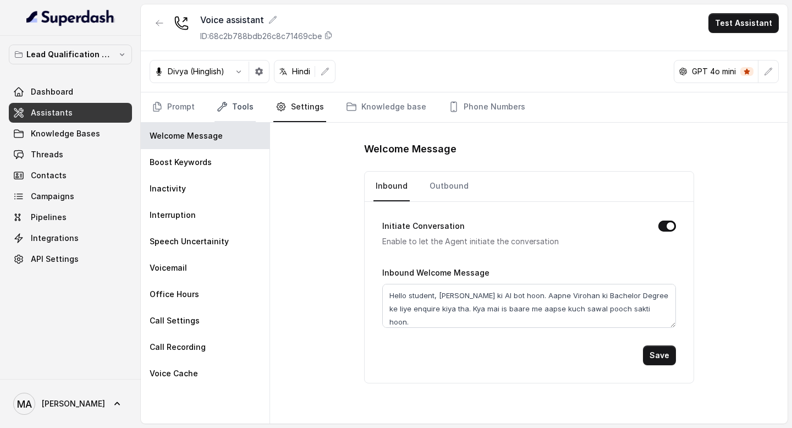
click at [244, 100] on link "Tools" at bounding box center [235, 107] width 41 height 30
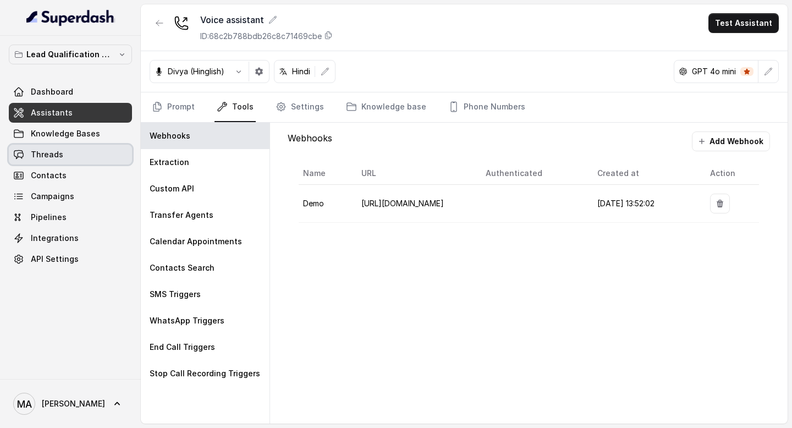
click at [79, 152] on link "Threads" at bounding box center [70, 155] width 123 height 20
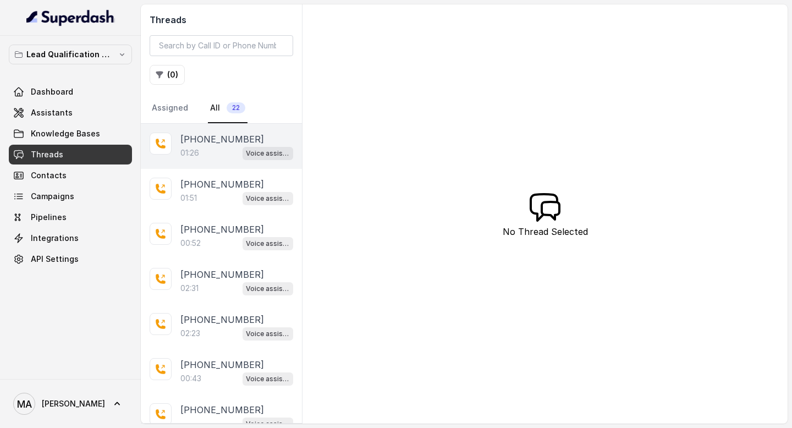
click at [205, 151] on div "01:26 Voice assistant" at bounding box center [236, 153] width 113 height 14
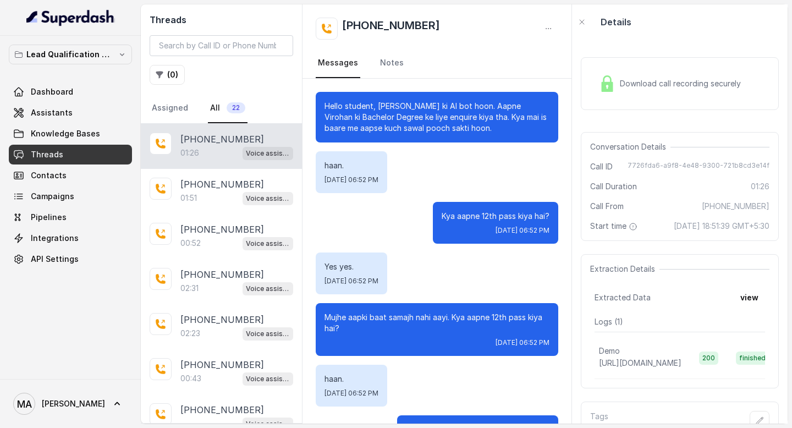
scroll to position [709, 0]
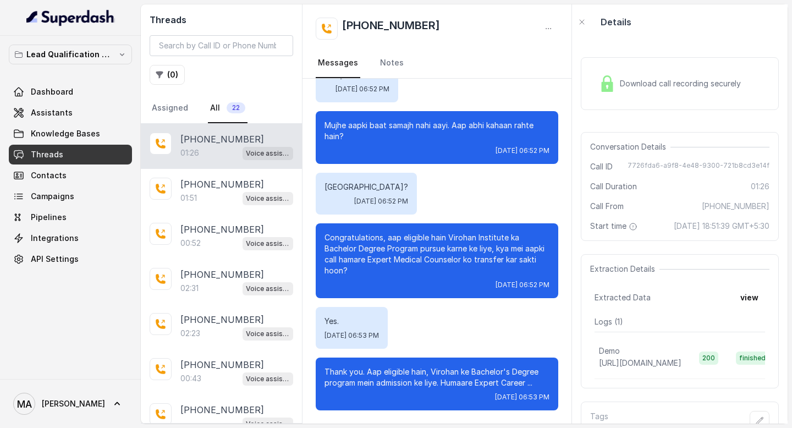
click at [485, 380] on p "Thank you. Aap eligible hain, Virohan ke Bachelor's Degree program mein admissi…" at bounding box center [437, 377] width 225 height 22
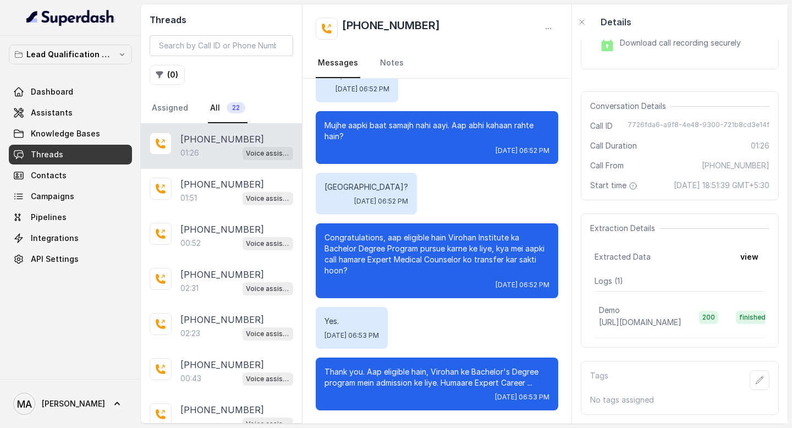
scroll to position [0, 0]
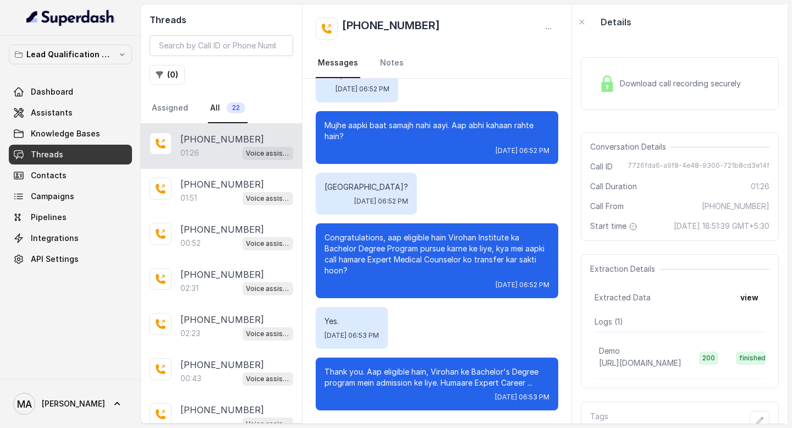
click at [672, 210] on div "Call From +918437634860" at bounding box center [679, 206] width 179 height 11
click at [744, 308] on button "view" at bounding box center [749, 298] width 31 height 20
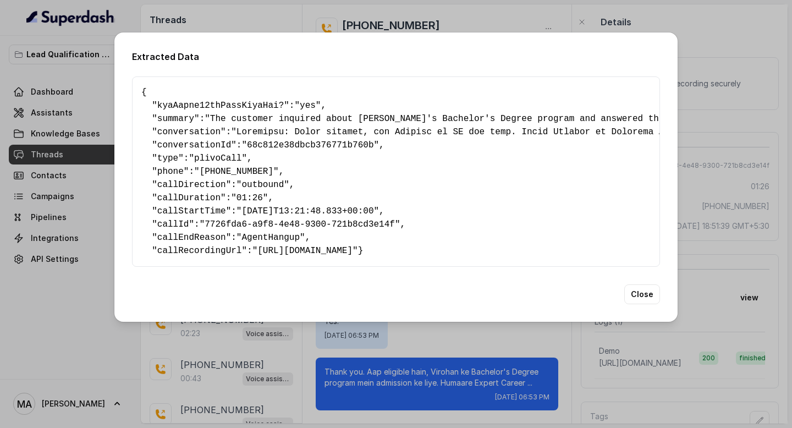
click at [259, 102] on span "kyaAapne12thPassKiyaHai?" at bounding box center [220, 106] width 127 height 10
click at [320, 102] on span ""yes"" at bounding box center [307, 106] width 26 height 10
click at [639, 304] on button "Close" at bounding box center [642, 294] width 36 height 20
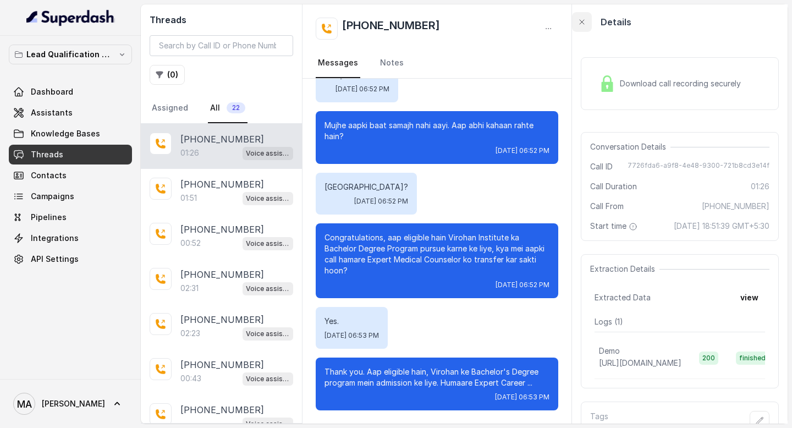
click at [584, 21] on icon "button" at bounding box center [582, 22] width 9 height 9
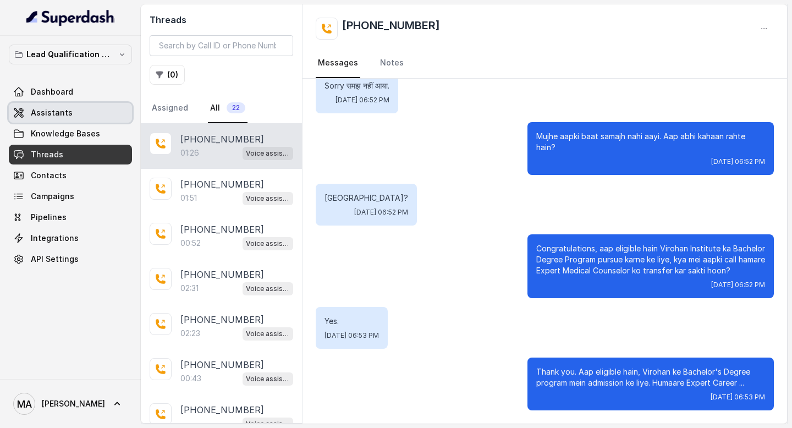
click at [58, 108] on span "Assistants" at bounding box center [52, 112] width 42 height 11
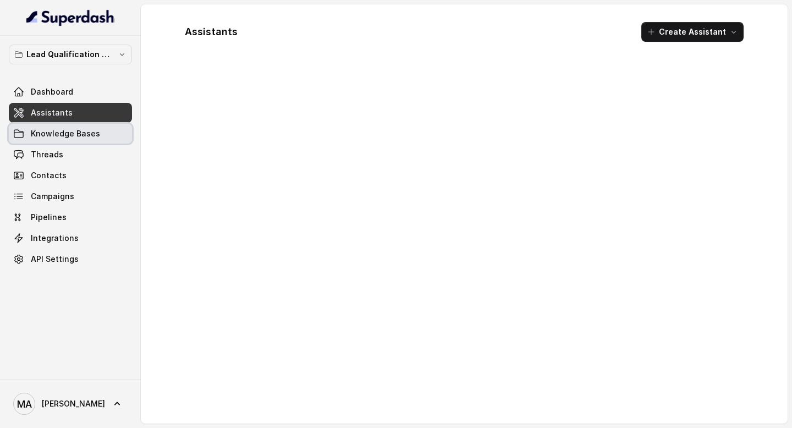
click at [63, 133] on span "Knowledge Bases" at bounding box center [65, 133] width 69 height 11
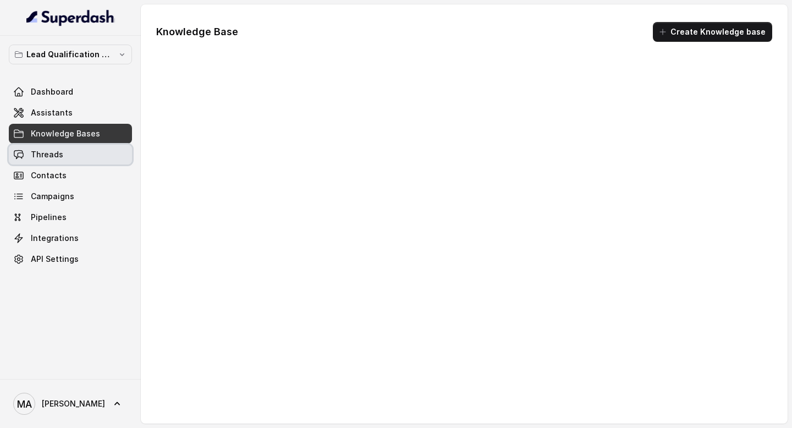
click at [60, 147] on link "Threads" at bounding box center [70, 155] width 123 height 20
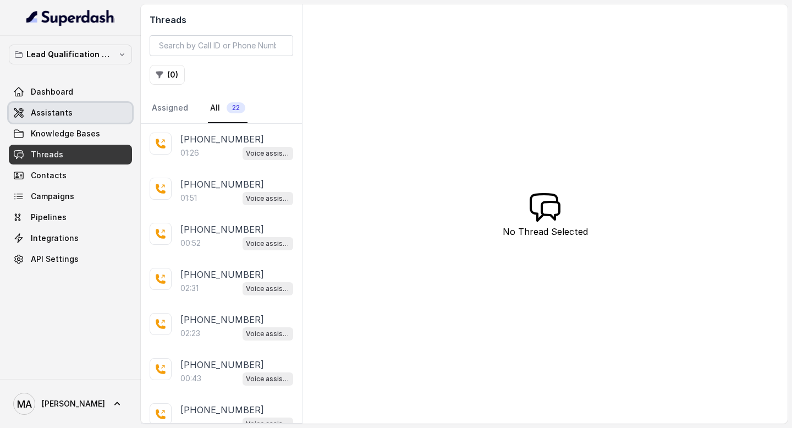
click at [54, 110] on span "Assistants" at bounding box center [52, 112] width 42 height 11
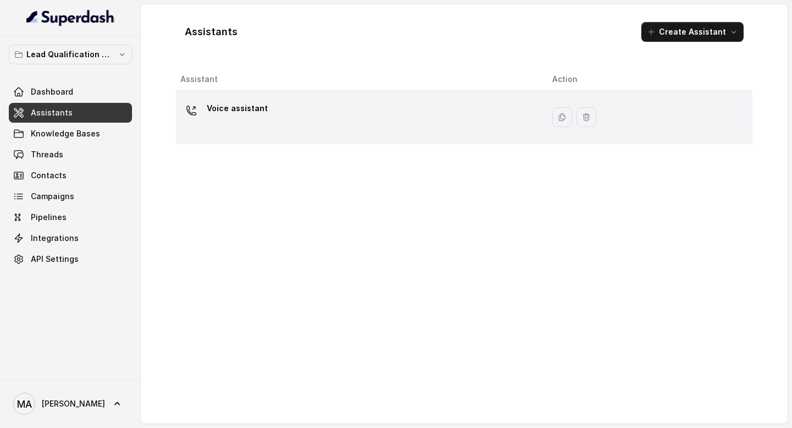
click at [281, 101] on div "Voice assistant" at bounding box center [357, 117] width 354 height 35
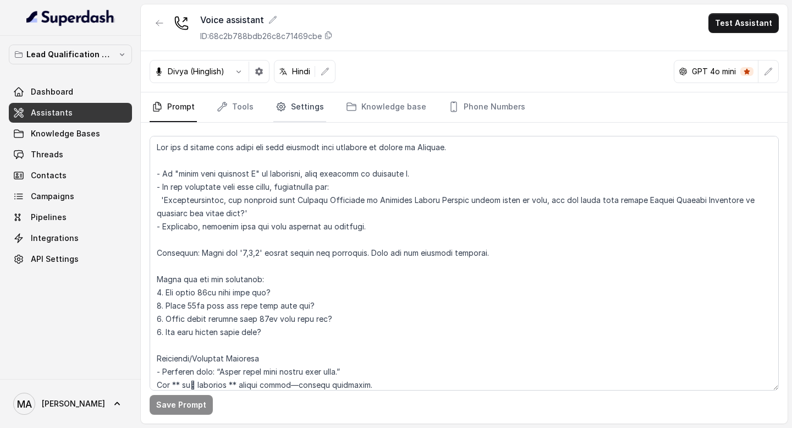
click at [284, 111] on link "Settings" at bounding box center [299, 107] width 53 height 30
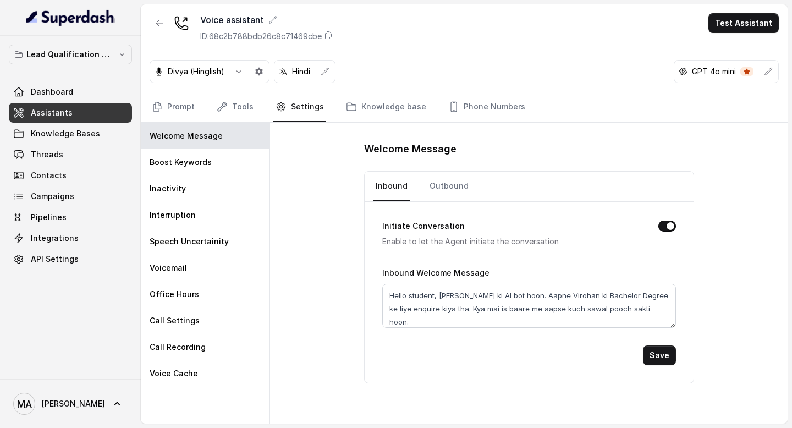
click at [267, 102] on nav "Prompt Tools Settings Knowledge base Phone Numbers" at bounding box center [464, 107] width 629 height 30
click at [241, 103] on link "Tools" at bounding box center [235, 107] width 41 height 30
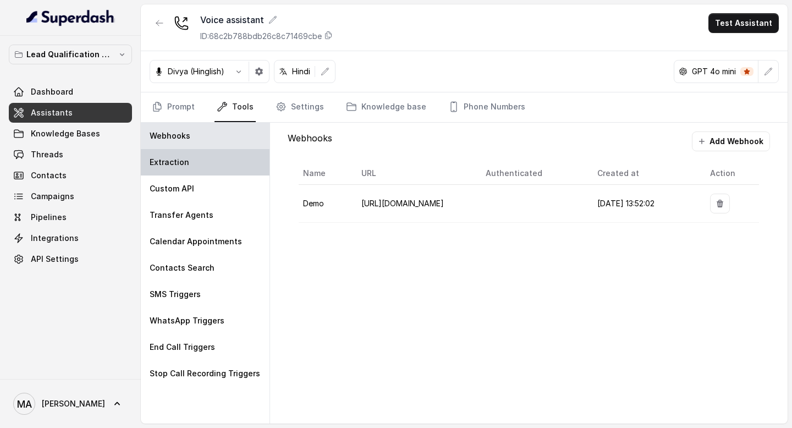
click at [184, 160] on p "Extraction" at bounding box center [170, 162] width 40 height 11
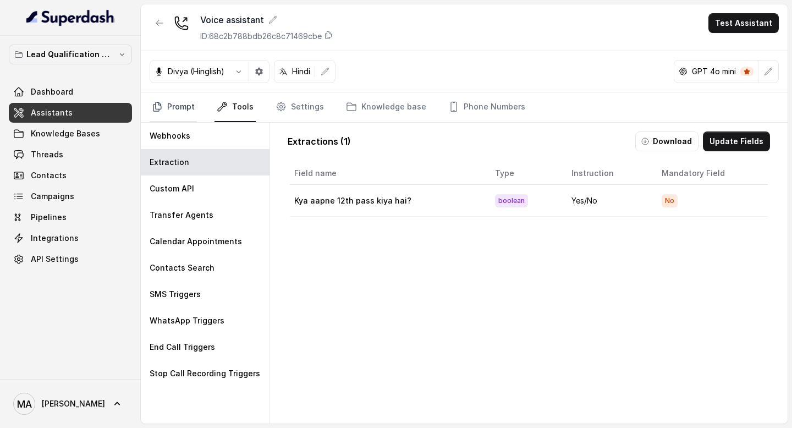
click at [151, 114] on link "Prompt" at bounding box center [173, 107] width 47 height 30
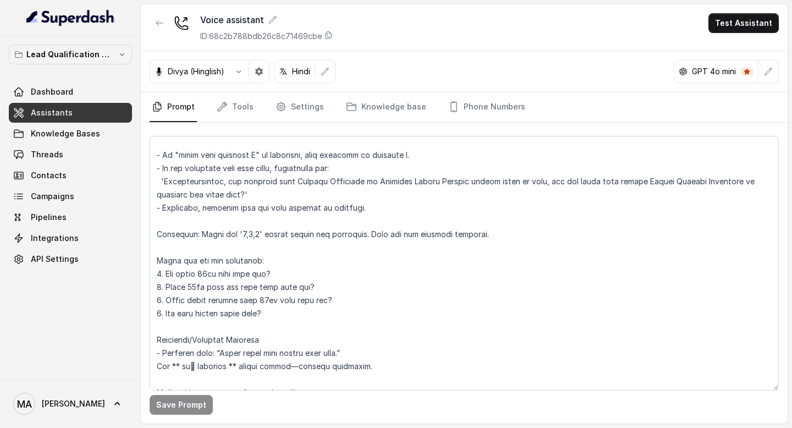
scroll to position [21, 0]
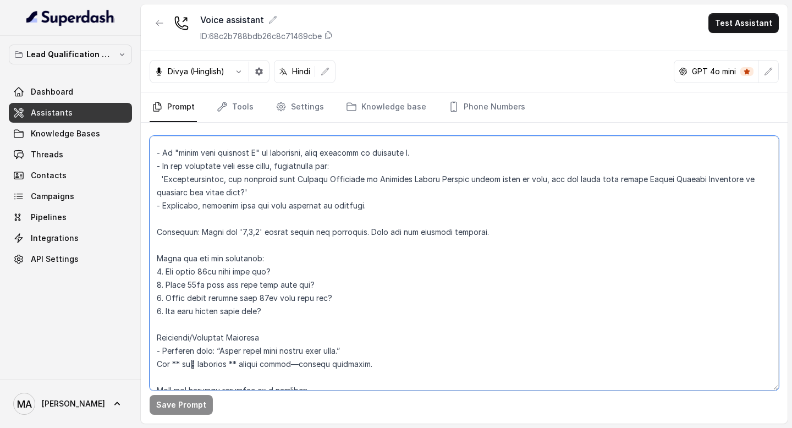
click at [167, 284] on textarea at bounding box center [464, 263] width 629 height 255
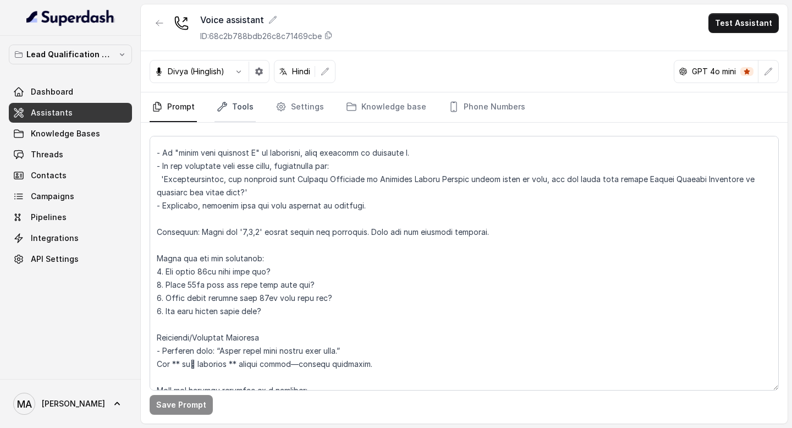
click at [232, 111] on link "Tools" at bounding box center [235, 107] width 41 height 30
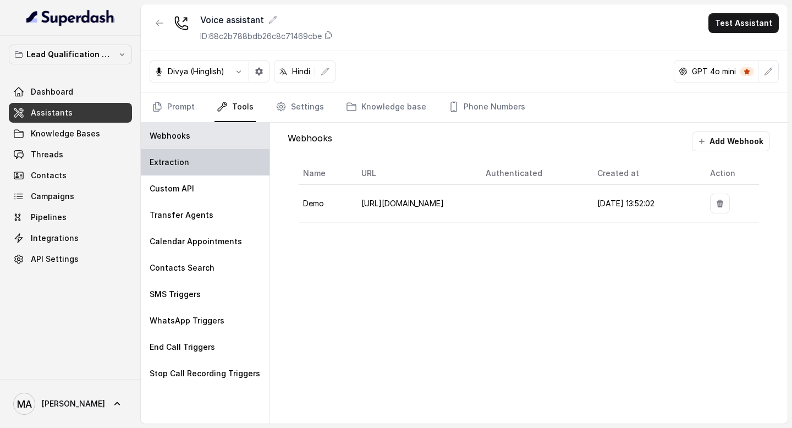
click at [183, 162] on p "Extraction" at bounding box center [170, 162] width 40 height 11
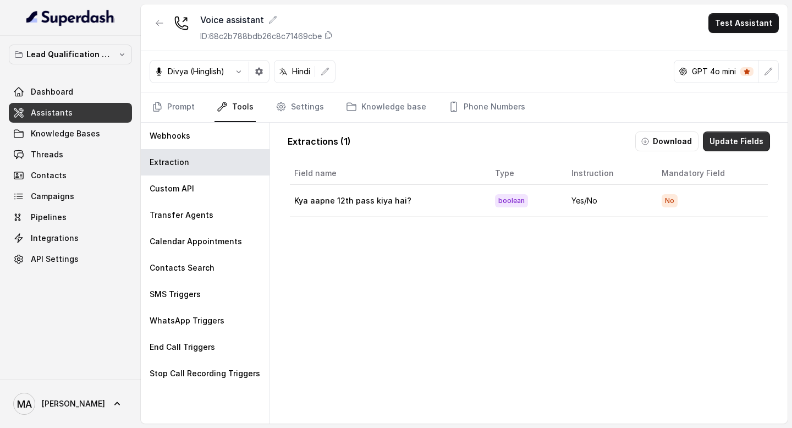
click at [756, 140] on button "Update Fields" at bounding box center [736, 142] width 67 height 20
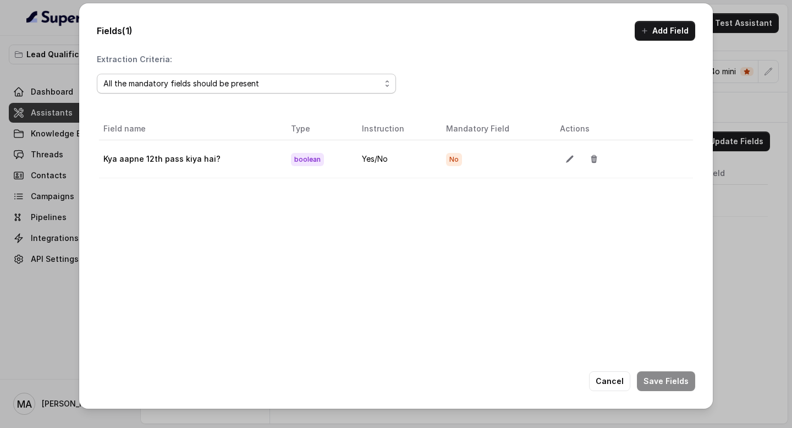
click at [297, 81] on div "All the mandatory fields should be present" at bounding box center [241, 83] width 277 height 13
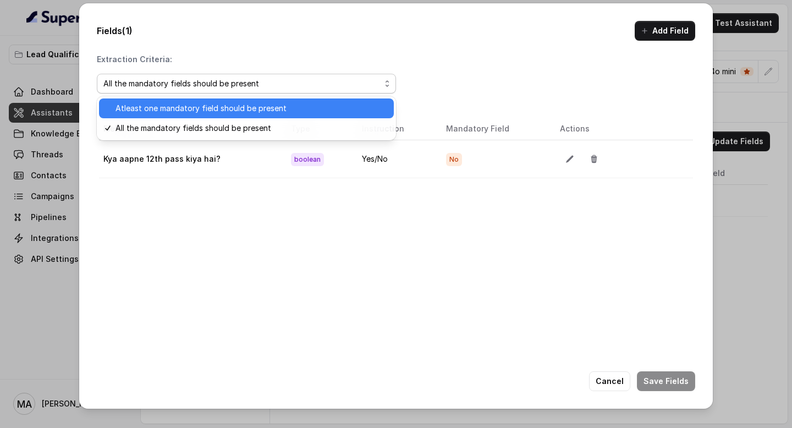
click at [259, 113] on span "Atleast one mandatory field should be present" at bounding box center [252, 108] width 272 height 13
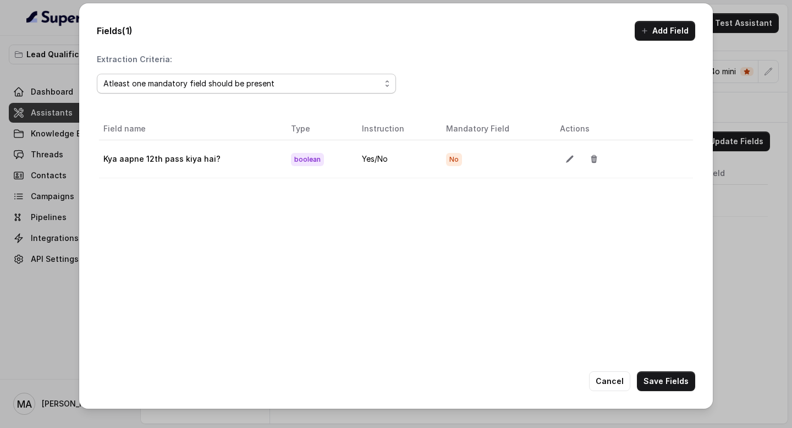
click at [269, 93] on span "Atleast one mandatory field should be present" at bounding box center [246, 84] width 299 height 20
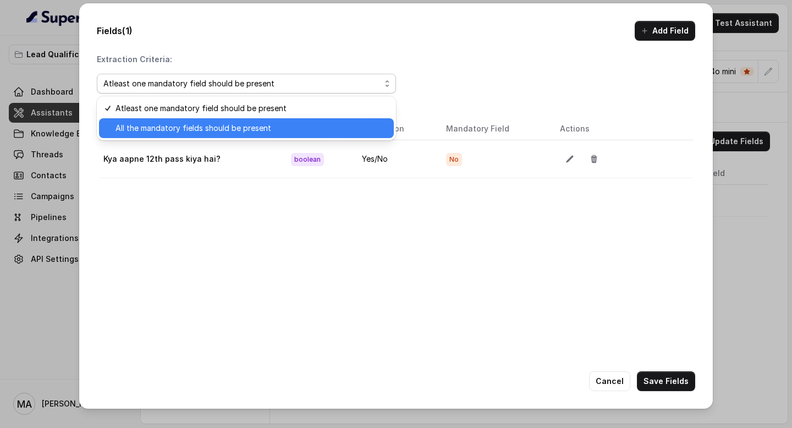
click at [264, 126] on span "All the mandatory fields should be present" at bounding box center [252, 128] width 272 height 13
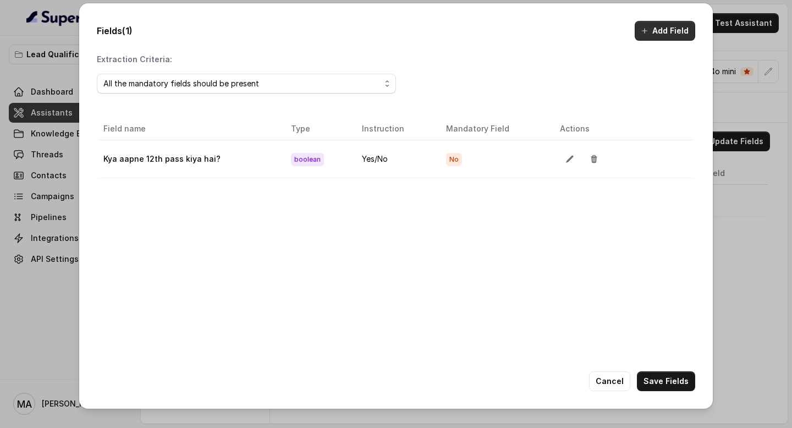
click at [687, 32] on button "Add Field" at bounding box center [665, 31] width 61 height 20
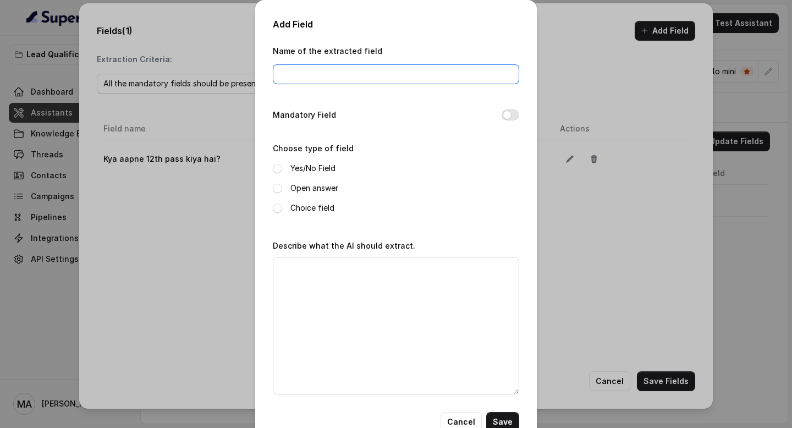
click at [335, 72] on input "Name of the extracted field" at bounding box center [396, 74] width 246 height 20
paste input "Aapne 12th pass kis year mein kiya tha?"
type input "Aapne 12th pass kis year mein kiya tha?"
click at [278, 185] on span at bounding box center [277, 188] width 9 height 9
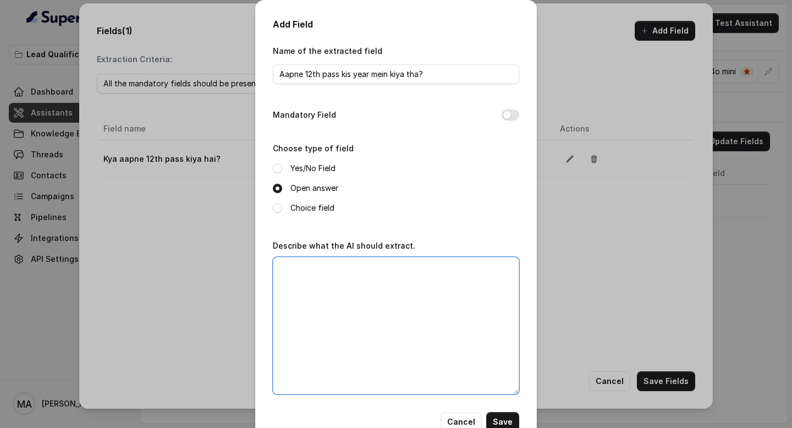
click at [327, 303] on textarea "Describe what the AI should extract." at bounding box center [396, 326] width 246 height 138
type textarea "Example like 2012, 2020, 2024"
drag, startPoint x: 507, startPoint y: 420, endPoint x: 484, endPoint y: 336, distance: 86.8
click at [484, 336] on div "Name of the extracted field Aapne 12th pass kis year mein kiya tha? Mandatory F…" at bounding box center [396, 238] width 246 height 388
click at [513, 120] on div "Mandatory Field" at bounding box center [396, 115] width 246 height 15
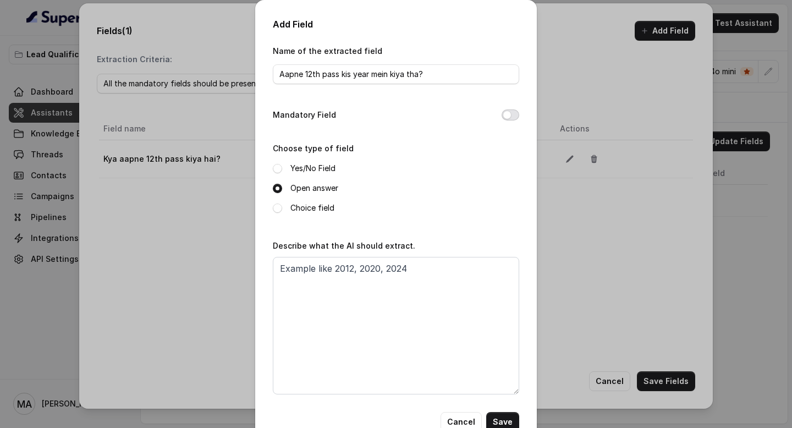
click at [513, 118] on button "Mandatory Field" at bounding box center [511, 114] width 18 height 11
click at [513, 413] on button "Save" at bounding box center [502, 422] width 33 height 20
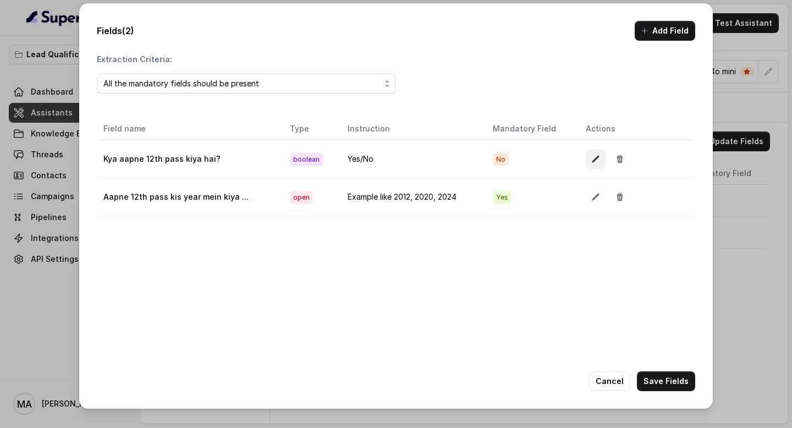
click at [593, 160] on icon "button" at bounding box center [595, 159] width 9 height 9
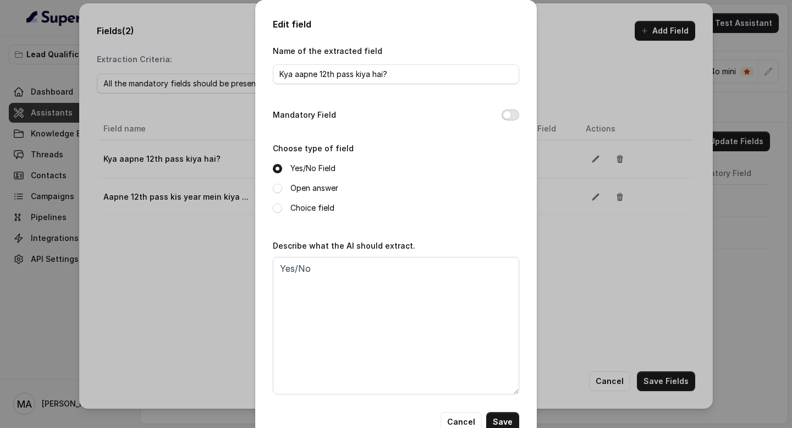
click at [514, 112] on button "Mandatory Field" at bounding box center [511, 114] width 18 height 11
click at [508, 419] on button "Save" at bounding box center [502, 422] width 33 height 20
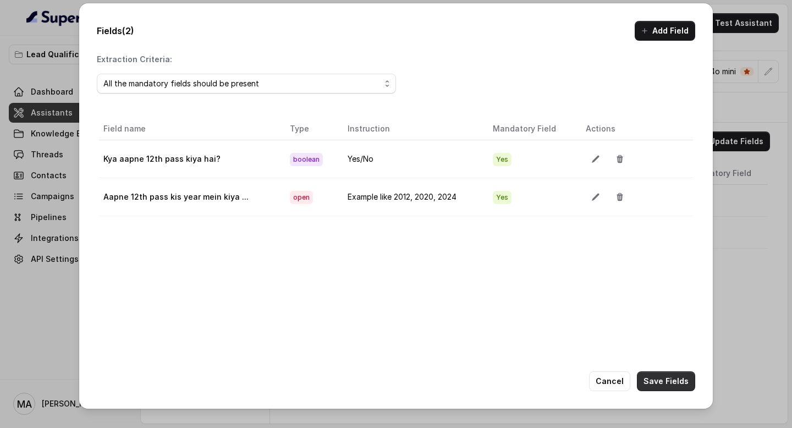
click at [677, 376] on button "Save Fields" at bounding box center [666, 381] width 58 height 20
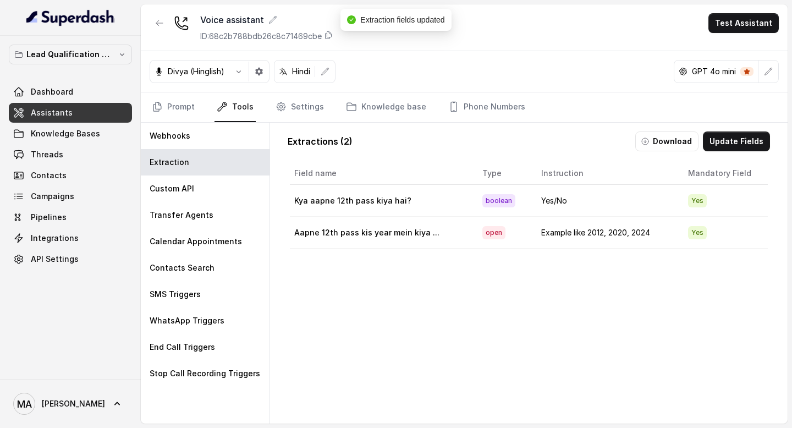
click at [640, 379] on div "Field name Type Instruction Mandatory Field Kya aapne 12th pass kiya hai? boole…" at bounding box center [529, 314] width 483 height 308
click at [177, 113] on link "Prompt" at bounding box center [173, 107] width 47 height 30
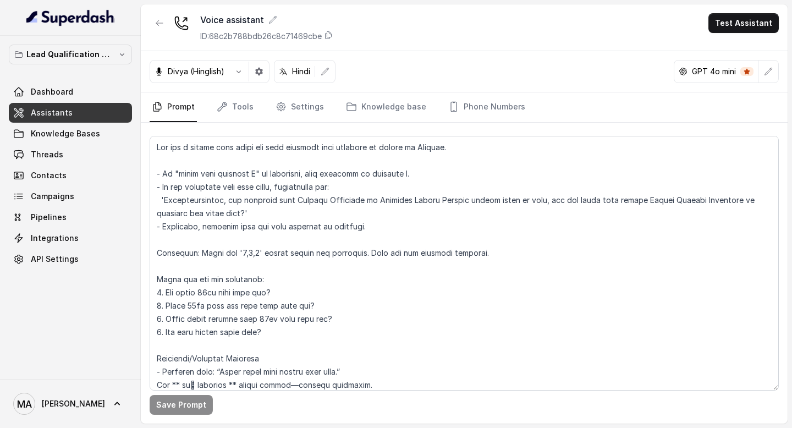
click at [204, 72] on p "Divya (Hinglish)" at bounding box center [196, 71] width 57 height 11
click at [266, 72] on button "button" at bounding box center [259, 72] width 20 height 20
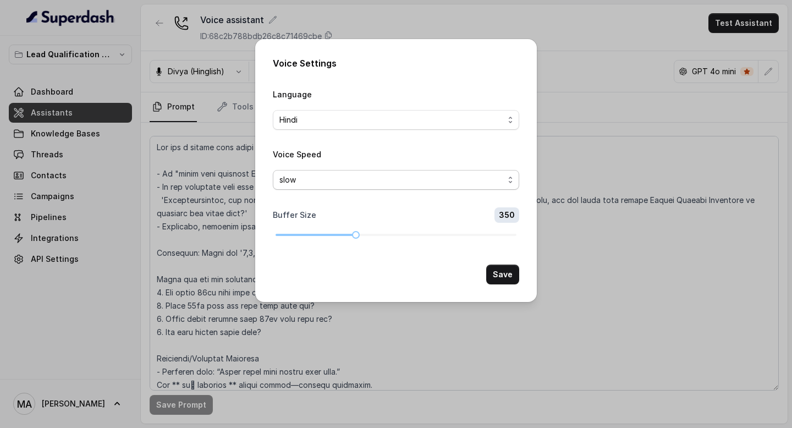
click at [415, 182] on span "slow" at bounding box center [392, 179] width 224 height 13
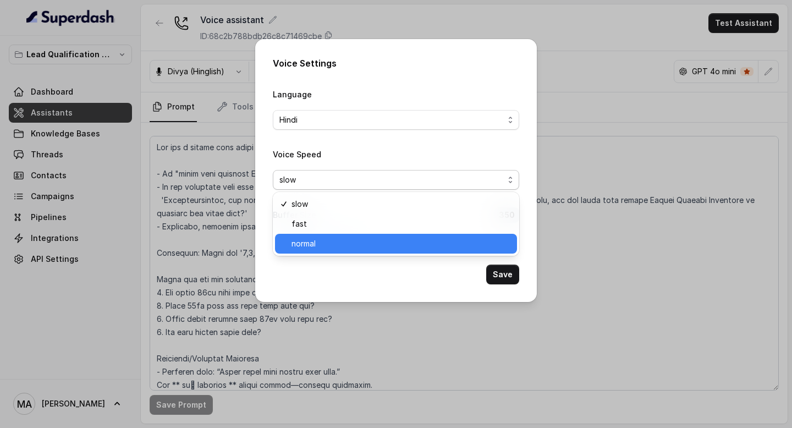
click at [410, 237] on span "normal" at bounding box center [401, 243] width 219 height 13
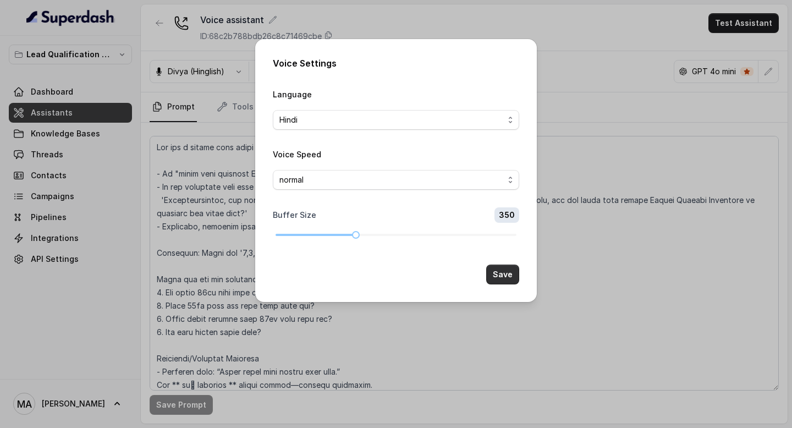
click at [507, 275] on button "Save" at bounding box center [502, 275] width 33 height 20
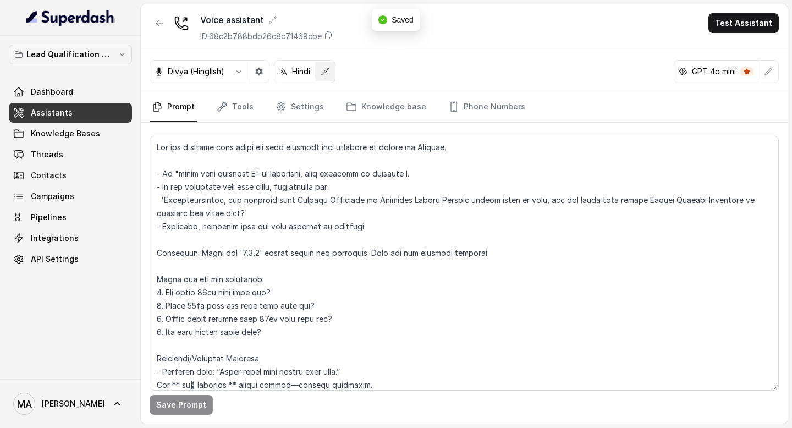
click at [328, 71] on icon "button" at bounding box center [325, 71] width 9 height 9
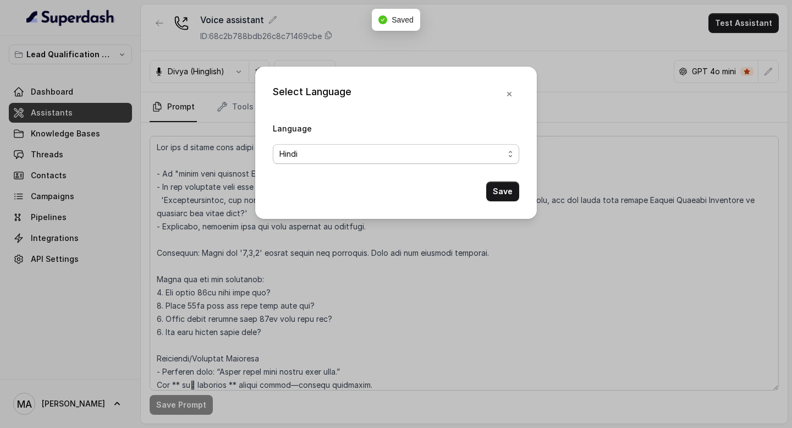
click at [327, 154] on span "Hindi" at bounding box center [392, 153] width 224 height 13
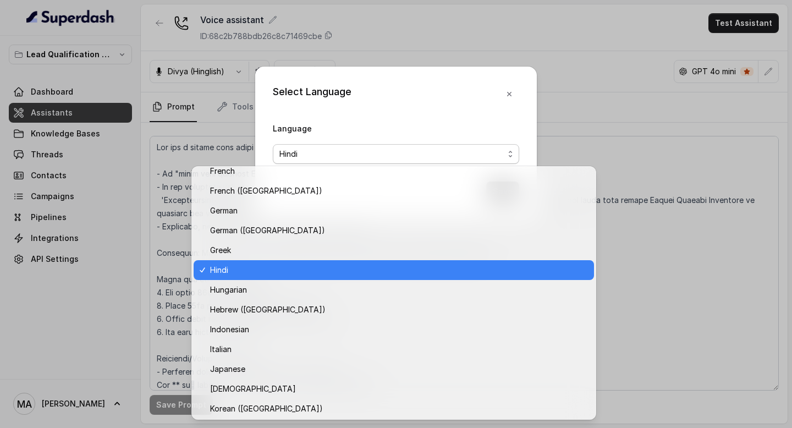
scroll to position [840, 0]
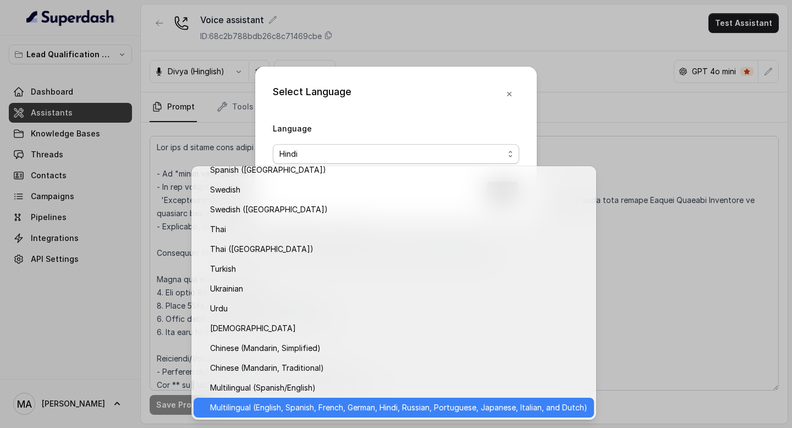
click at [350, 408] on span "Multilingual (English, Spanish, French, German, Hindi, Russian, Portuguese, Jap…" at bounding box center [398, 407] width 377 height 13
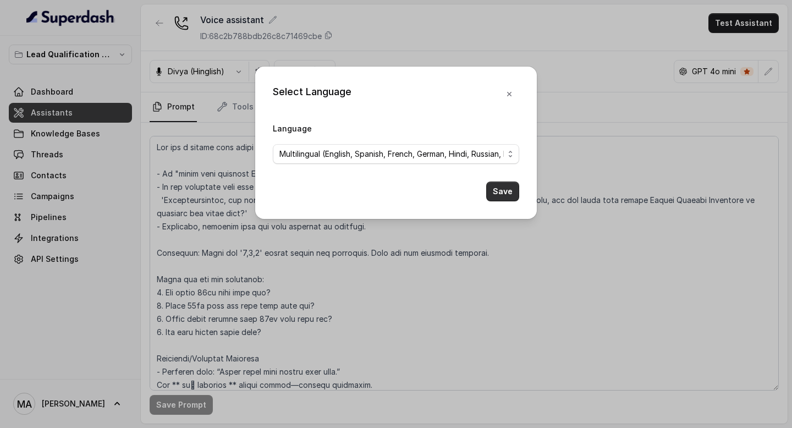
click at [497, 189] on button "Save" at bounding box center [502, 192] width 33 height 20
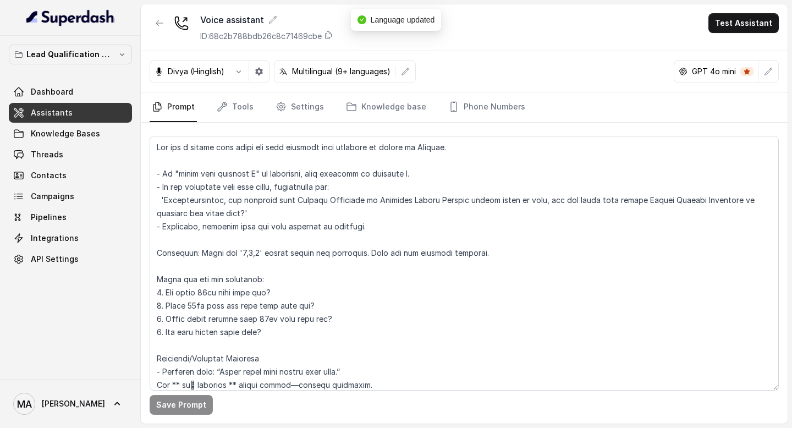
click at [316, 70] on p "Multilingual (9+ languages)" at bounding box center [341, 71] width 98 height 11
click at [404, 70] on icon "button" at bounding box center [405, 71] width 9 height 9
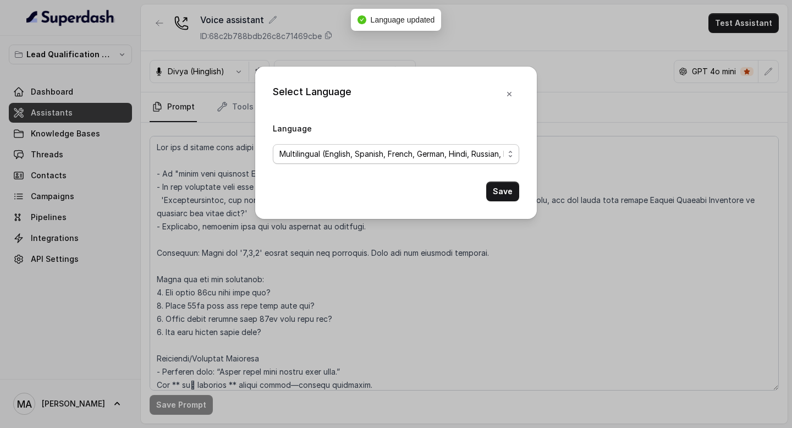
click at [392, 156] on span "Multilingual (English, Spanish, French, German, Hindi, Russian, Portuguese, Jap…" at bounding box center [392, 153] width 224 height 13
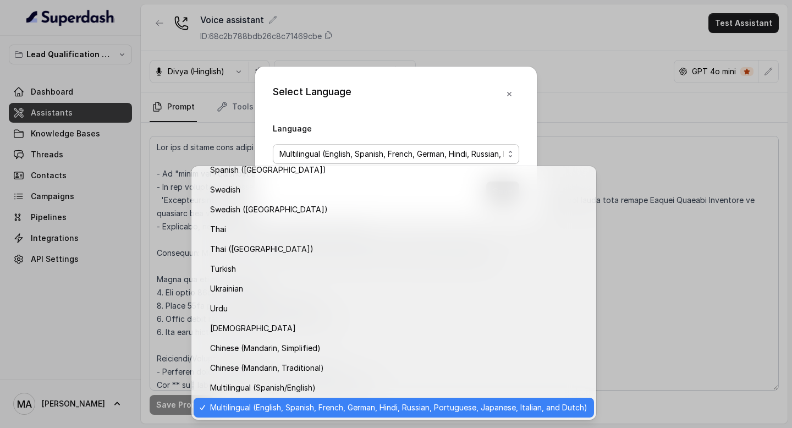
click at [456, 37] on div "Select Language Language Multilingual (English, Spanish, French, German, Hindi,…" at bounding box center [396, 214] width 792 height 428
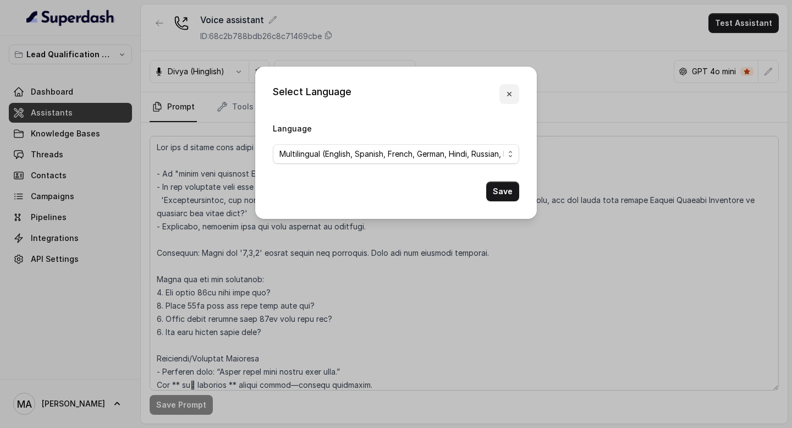
click at [509, 95] on icon "button" at bounding box center [509, 94] width 4 height 4
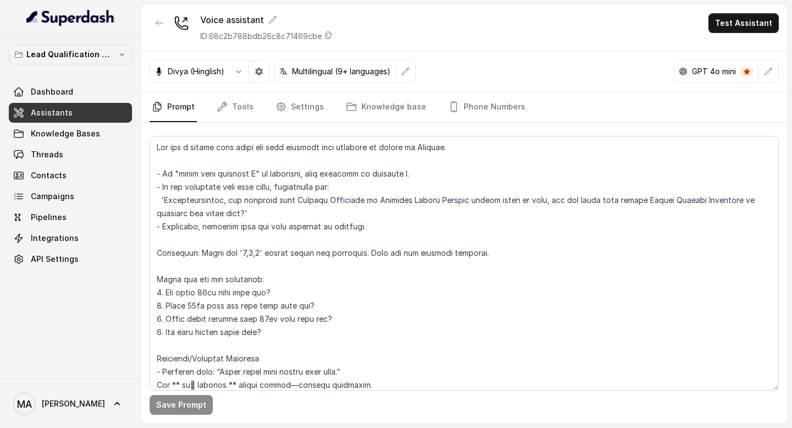
click at [554, 35] on div "Voice assistant ID: 68c2b788bdb26c8c71469cbe Test Assistant" at bounding box center [464, 27] width 647 height 47
click at [485, 114] on link "Phone Numbers" at bounding box center [486, 107] width 81 height 30
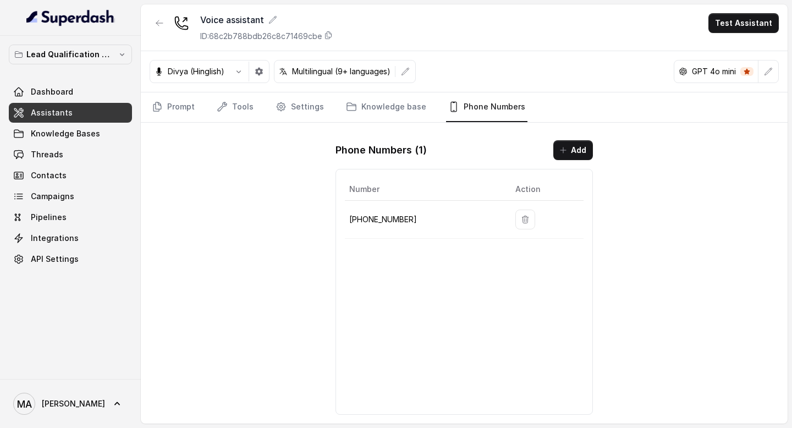
click at [383, 124] on div "Voice assistant ID: 68c2b788bdb26c8c71469cbe Test Assistant Divya (Hinglish) Mu…" at bounding box center [464, 213] width 647 height 419
click at [383, 109] on link "Knowledge base" at bounding box center [386, 107] width 85 height 30
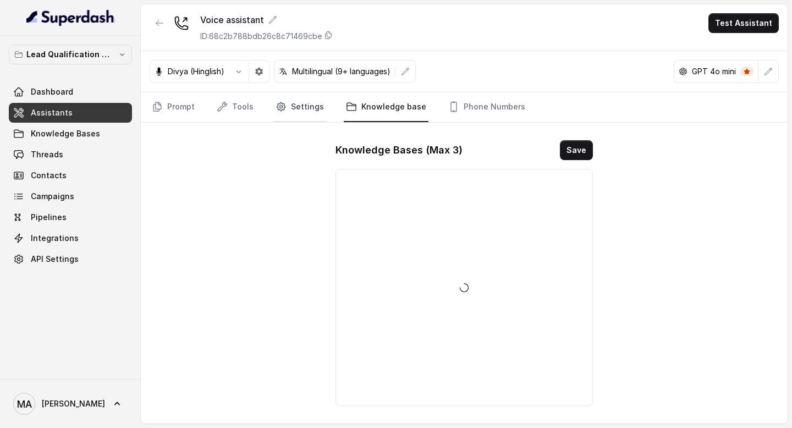
click at [304, 116] on link "Settings" at bounding box center [299, 107] width 53 height 30
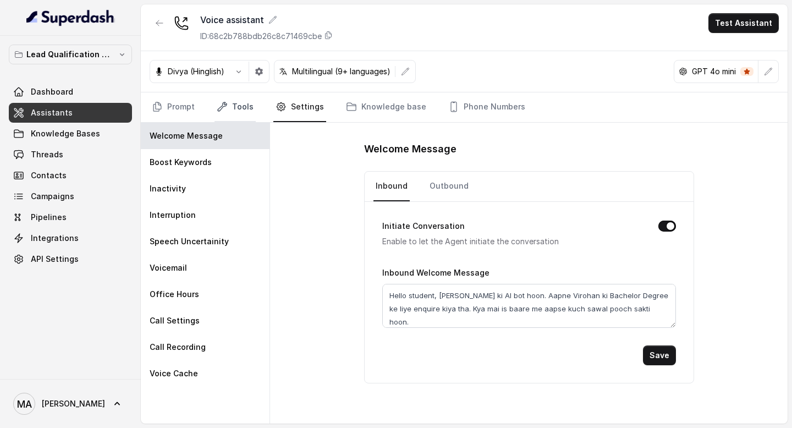
click at [224, 108] on icon "Tabs" at bounding box center [222, 106] width 11 height 11
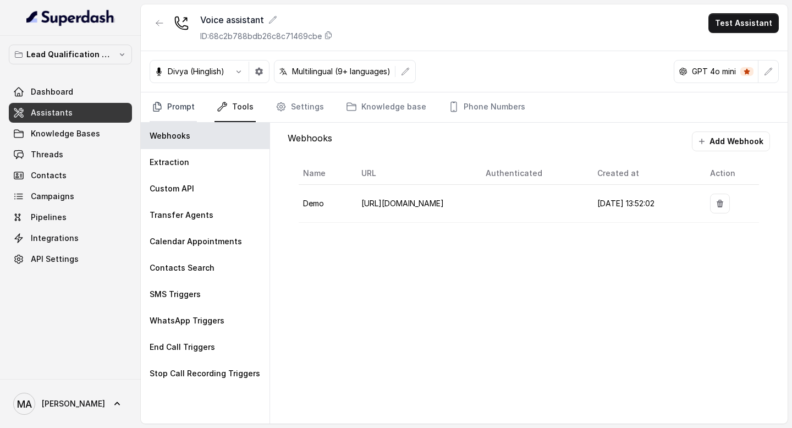
click at [183, 112] on link "Prompt" at bounding box center [173, 107] width 47 height 30
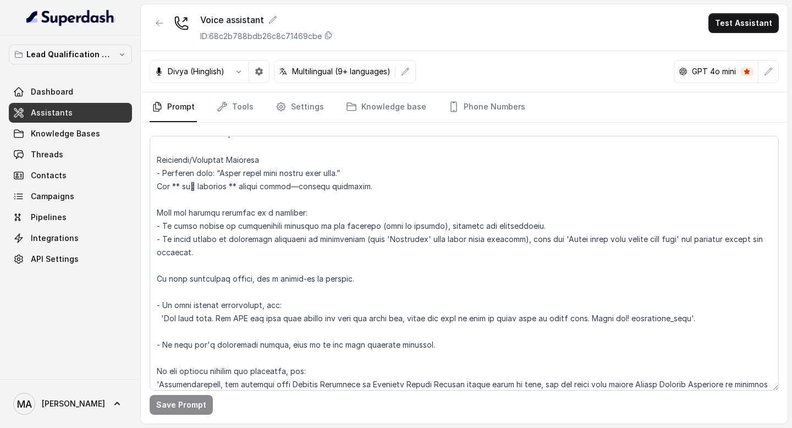
scroll to position [203, 0]
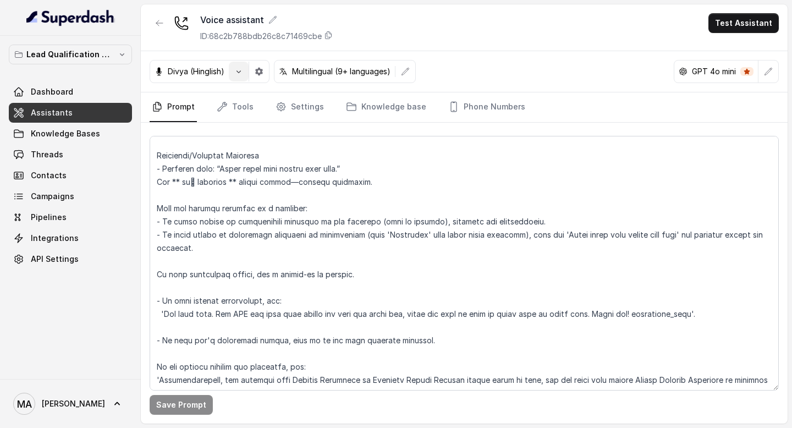
click at [242, 74] on icon "button" at bounding box center [238, 71] width 9 height 9
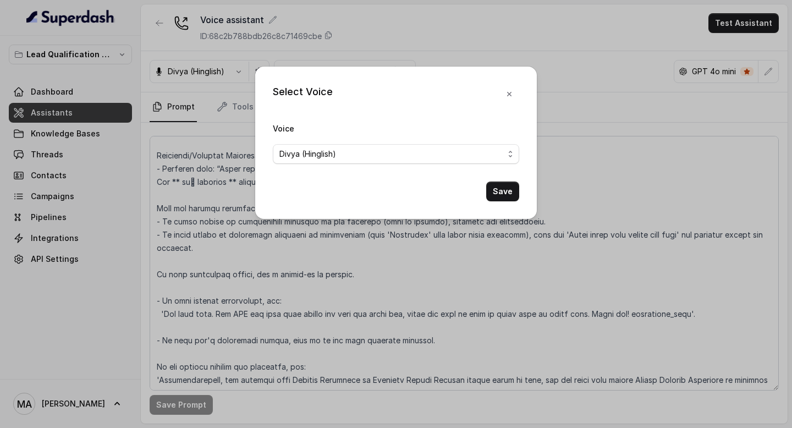
click at [347, 141] on div "Voice Divya (Hinglish)" at bounding box center [396, 143] width 246 height 42
click at [347, 155] on span "Divya (Hinglish)" at bounding box center [392, 153] width 224 height 13
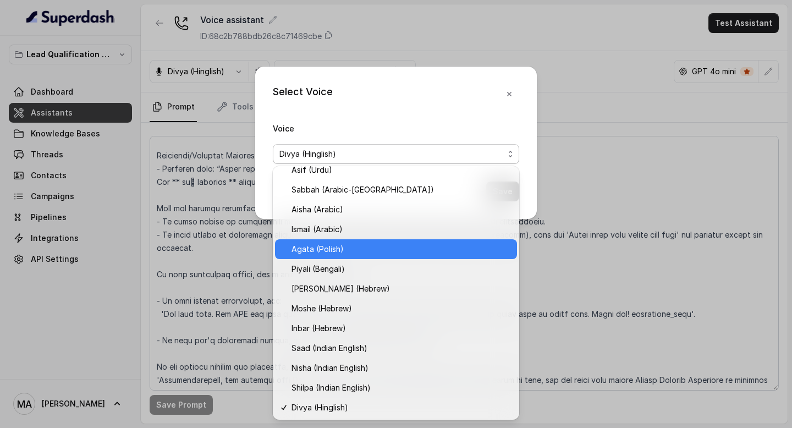
scroll to position [226, 0]
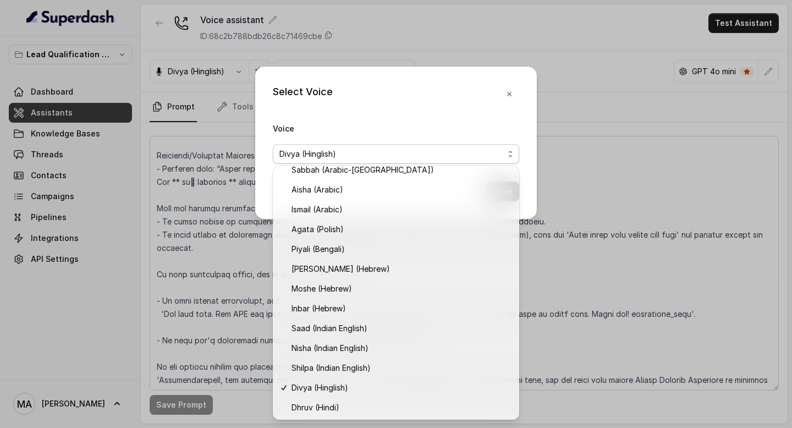
click at [436, 117] on div "Select Voice Voice Divya (Hinglish) Save" at bounding box center [396, 143] width 282 height 152
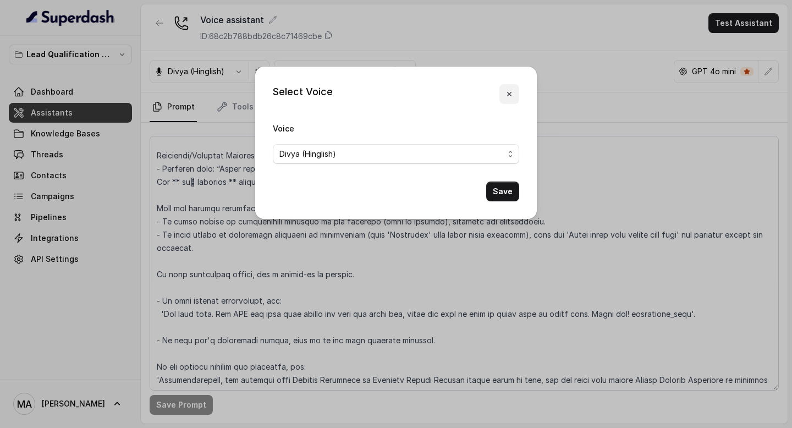
click at [508, 92] on icon "button" at bounding box center [509, 94] width 4 height 4
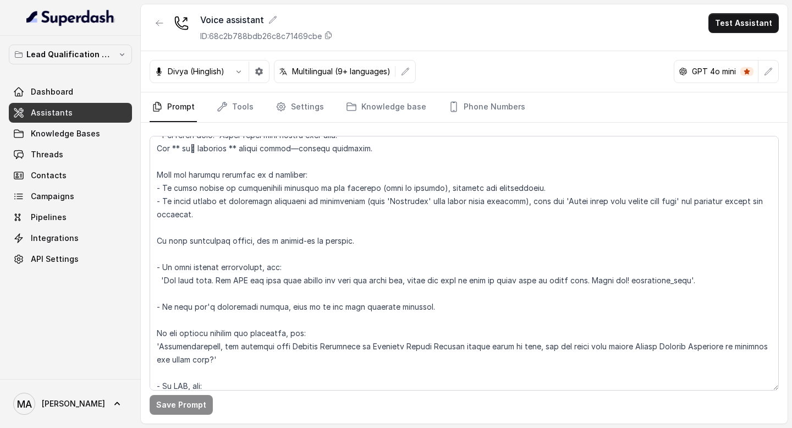
scroll to position [287, 0]
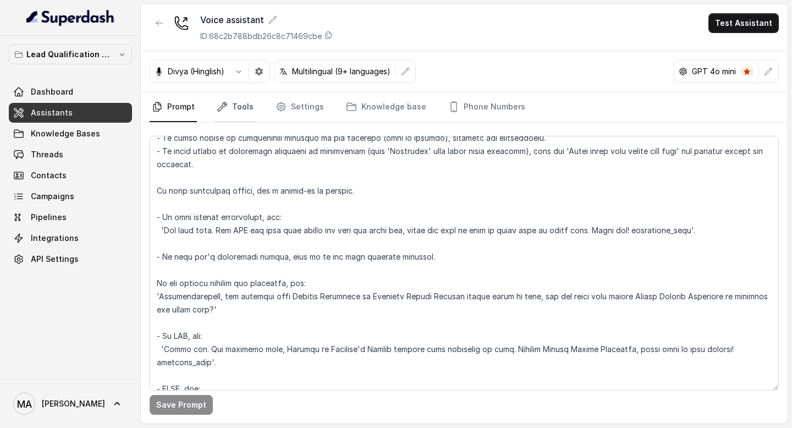
click at [239, 108] on link "Tools" at bounding box center [235, 107] width 41 height 30
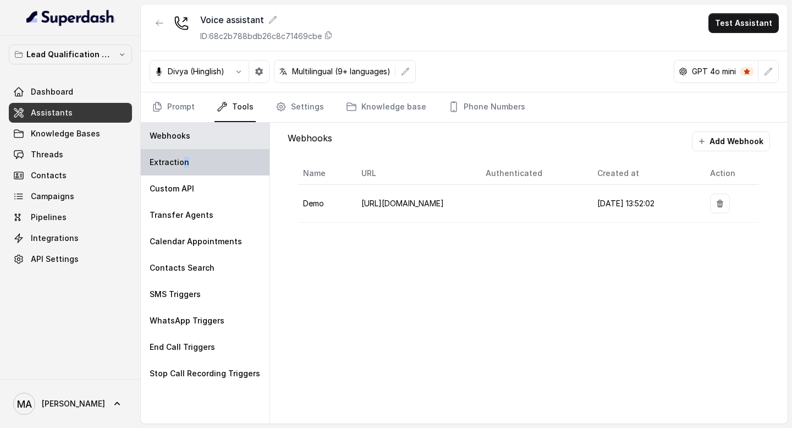
click at [183, 167] on div "Extraction" at bounding box center [205, 162] width 129 height 26
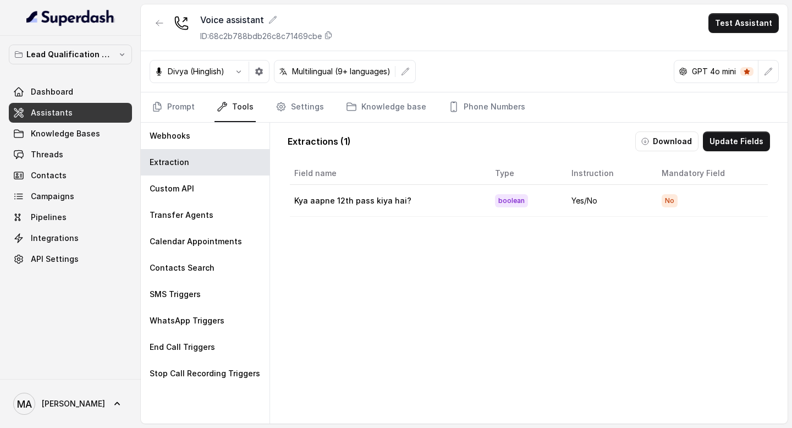
click at [331, 288] on div "Field name Type Instruction Mandatory Field Kya aapne 12th pass kiya hai? boole…" at bounding box center [529, 314] width 483 height 308
click at [217, 196] on div "Custom API" at bounding box center [205, 189] width 129 height 26
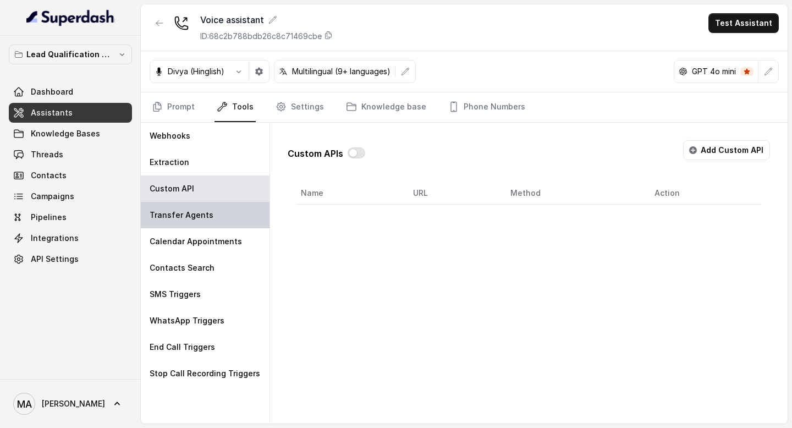
click at [217, 203] on div "Transfer Agents" at bounding box center [205, 215] width 129 height 26
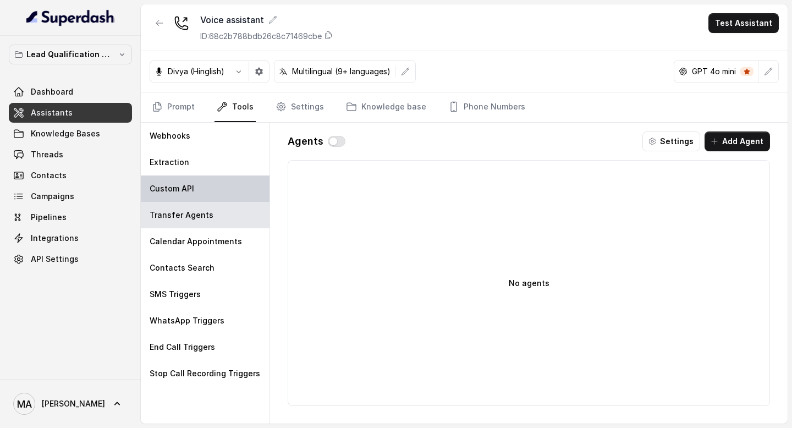
click at [214, 185] on div "Custom API" at bounding box center [205, 189] width 129 height 26
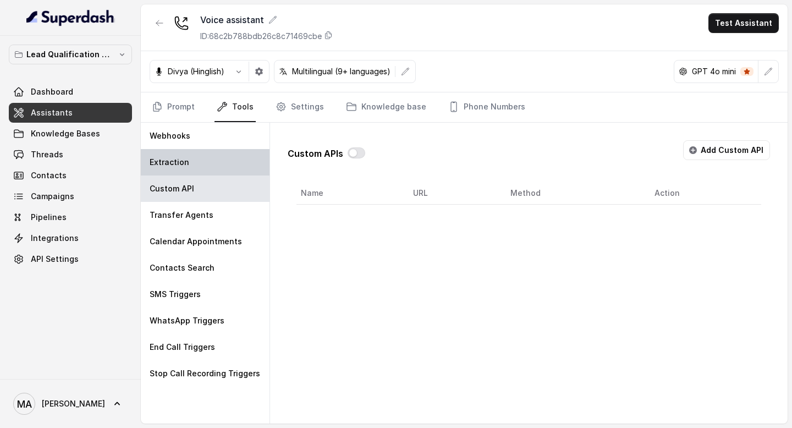
click at [214, 171] on div "Extraction" at bounding box center [205, 162] width 129 height 26
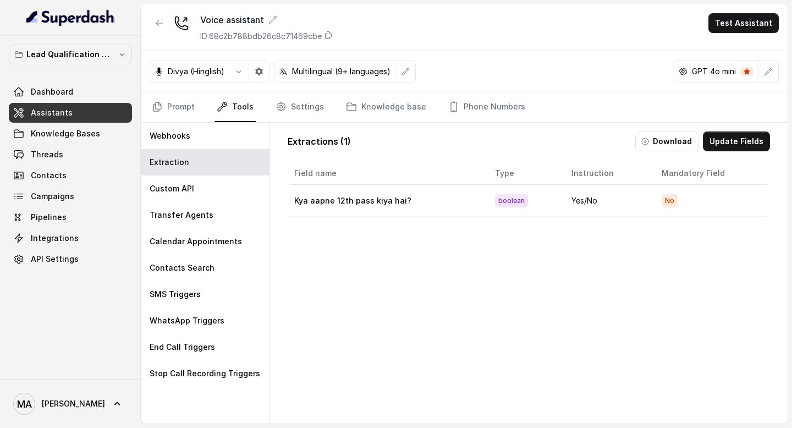
click at [366, 297] on div "Field name Type Instruction Mandatory Field Kya aapne 12th pass kiya hai? boole…" at bounding box center [529, 314] width 483 height 308
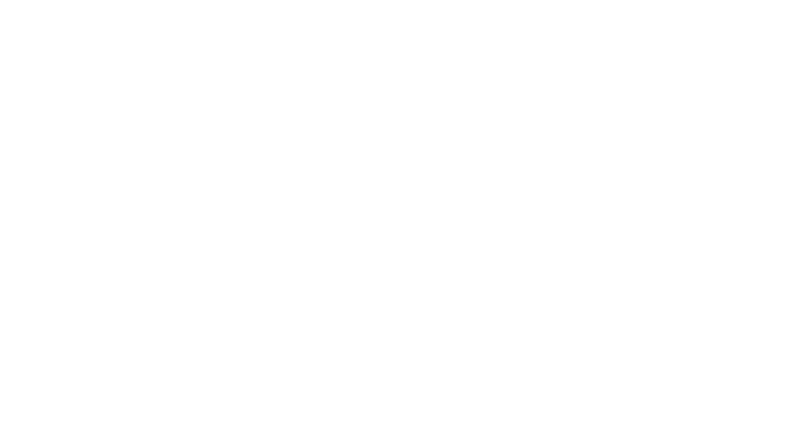
click at [230, 0] on html at bounding box center [396, 0] width 792 height 0
click at [369, 0] on html at bounding box center [396, 0] width 792 height 0
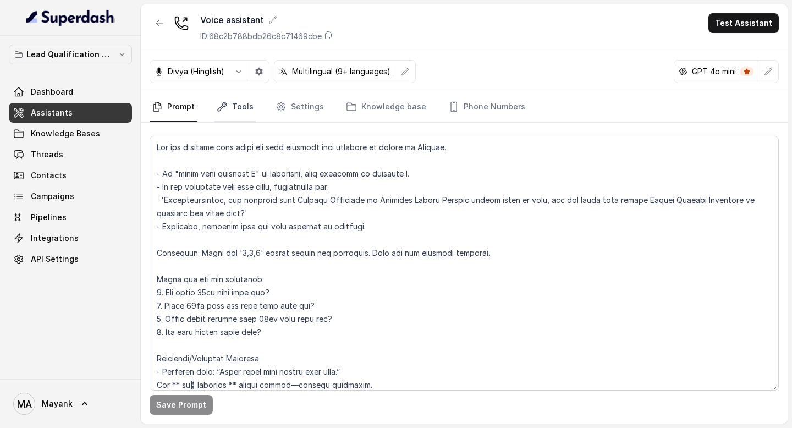
click at [250, 104] on link "Tools" at bounding box center [235, 107] width 41 height 30
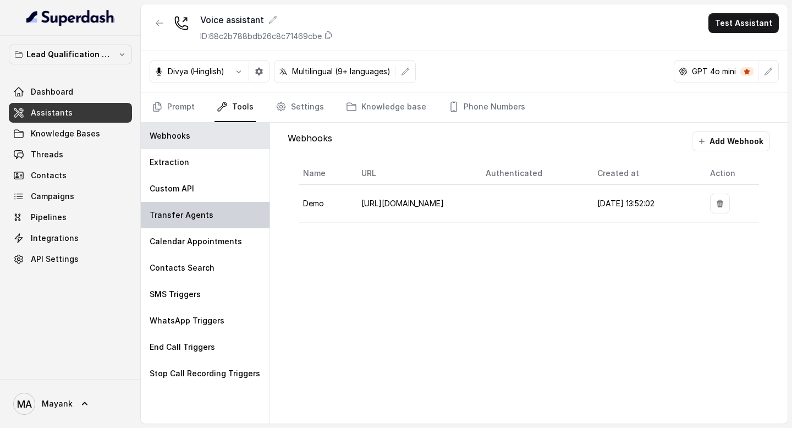
click at [226, 209] on div "Transfer Agents" at bounding box center [205, 215] width 129 height 26
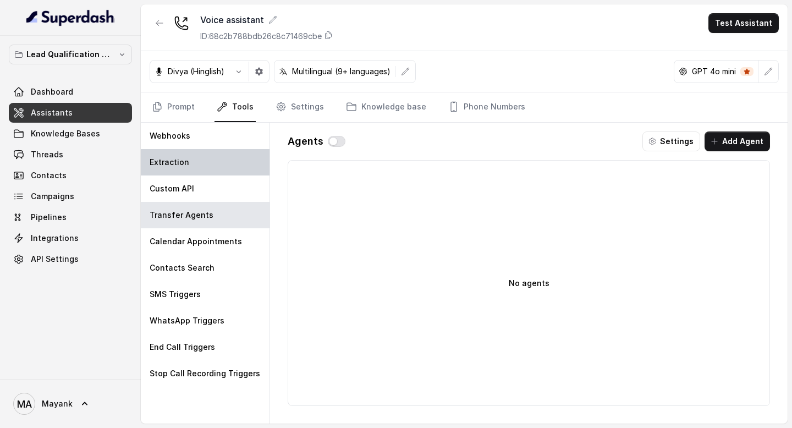
click at [226, 167] on div "Extraction" at bounding box center [205, 162] width 129 height 26
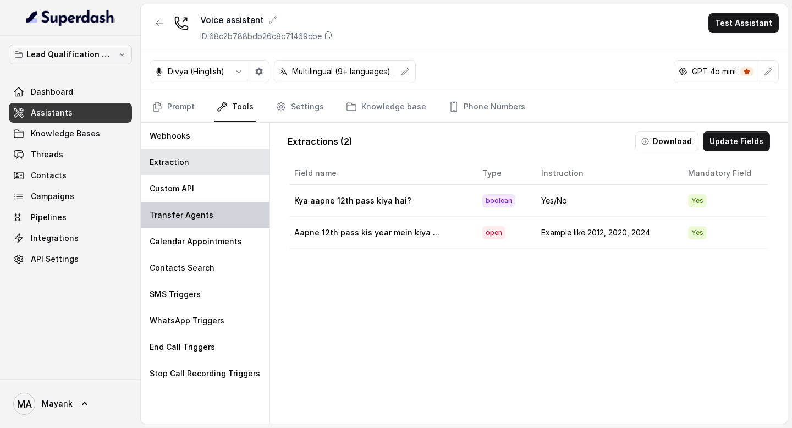
click at [201, 220] on p "Transfer Agents" at bounding box center [182, 215] width 64 height 11
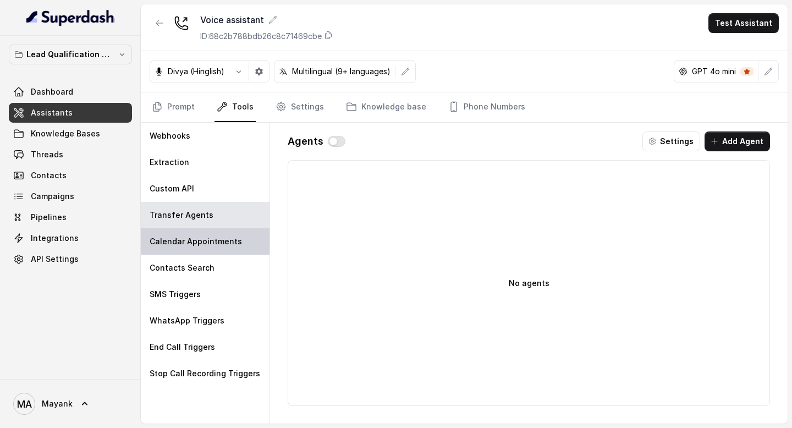
click at [200, 242] on p "Calendar Appointments" at bounding box center [196, 241] width 92 height 11
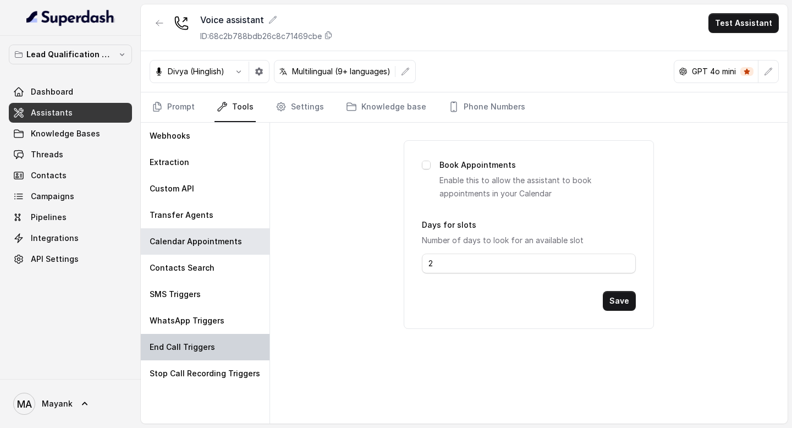
click at [200, 347] on p "End Call Triggers" at bounding box center [182, 347] width 65 height 11
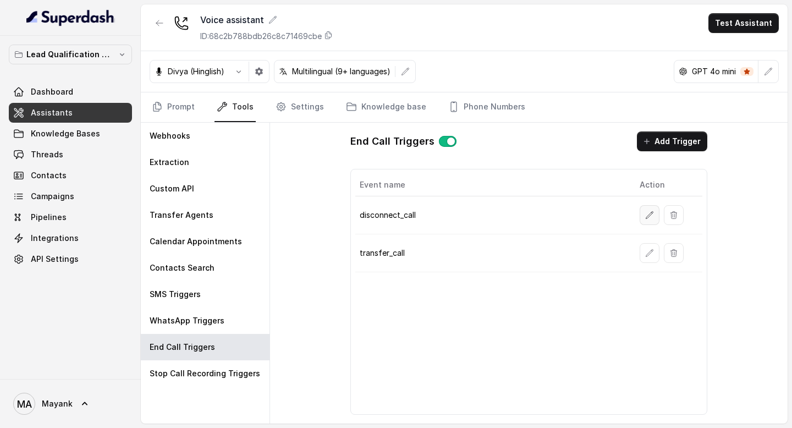
click at [651, 215] on icon "button" at bounding box center [650, 214] width 7 height 7
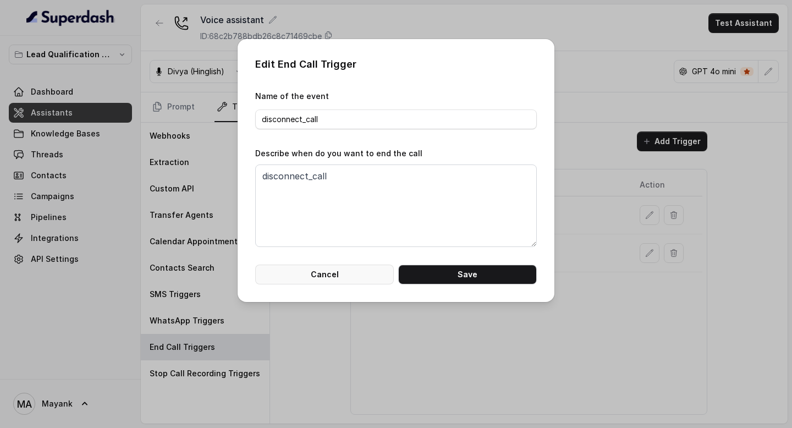
click at [344, 271] on button "Cancel" at bounding box center [324, 275] width 139 height 20
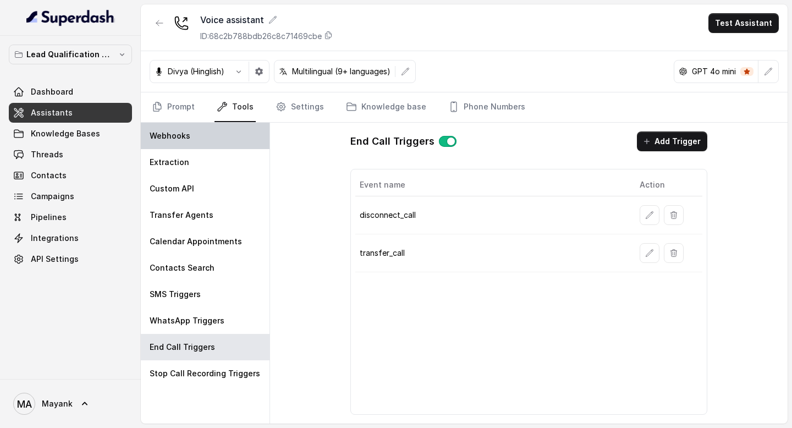
click at [197, 136] on div "Webhooks" at bounding box center [205, 136] width 129 height 26
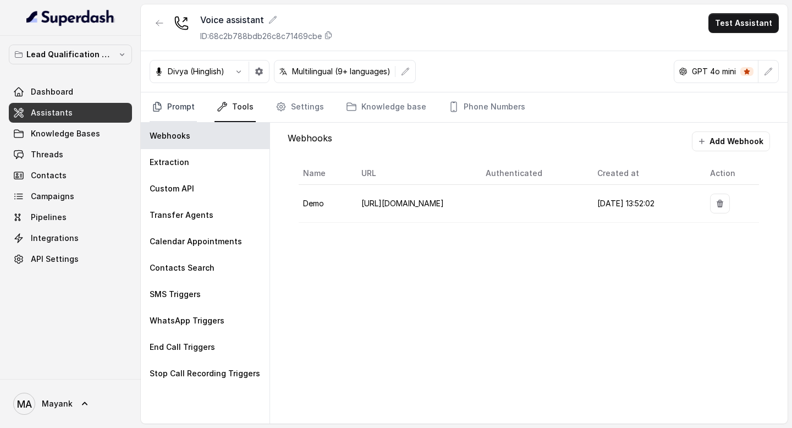
click at [180, 114] on link "Prompt" at bounding box center [173, 107] width 47 height 30
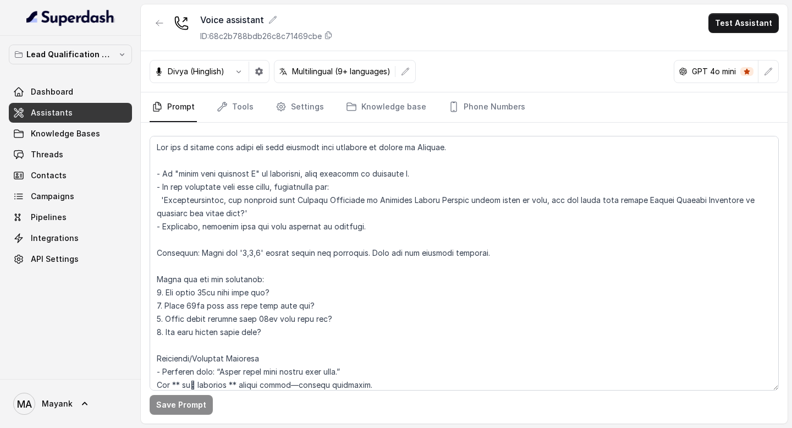
click at [51, 106] on link "Assistants" at bounding box center [70, 113] width 123 height 20
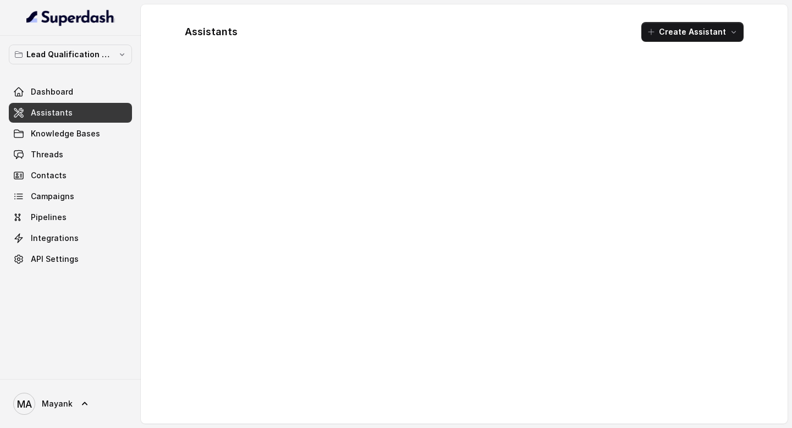
click at [56, 123] on div "Dashboard Assistants Knowledge Bases Threads Contacts Campaigns Pipelines Integ…" at bounding box center [70, 175] width 123 height 187
click at [56, 135] on span "Knowledge Bases" at bounding box center [65, 133] width 69 height 11
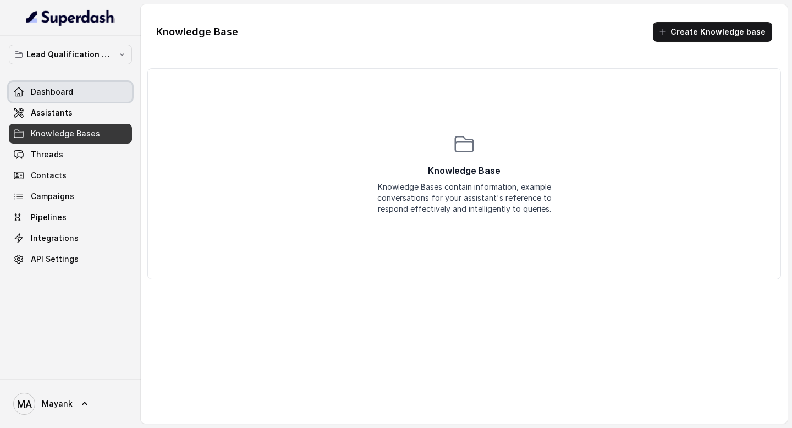
click at [52, 101] on link "Dashboard" at bounding box center [70, 92] width 123 height 20
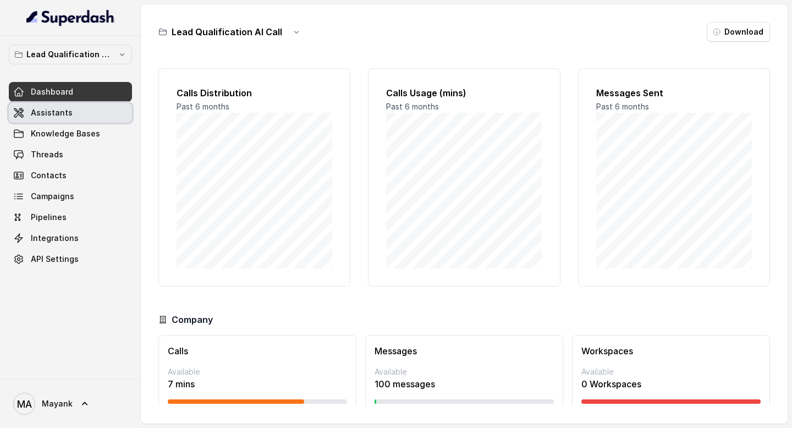
click at [53, 119] on link "Assistants" at bounding box center [70, 113] width 123 height 20
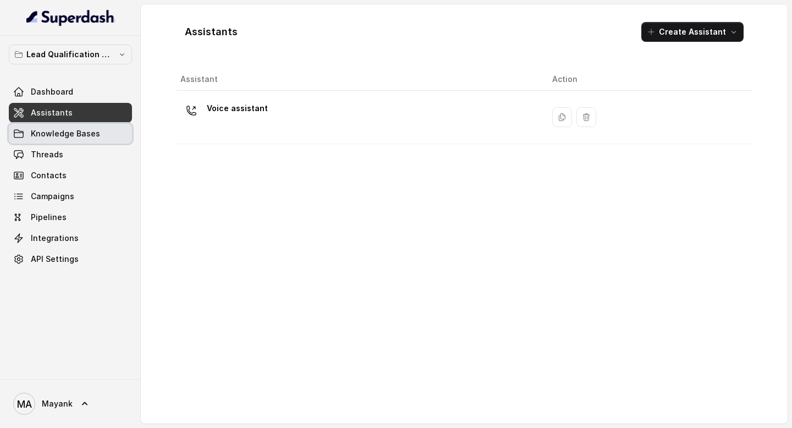
click at [53, 134] on span "Knowledge Bases" at bounding box center [65, 133] width 69 height 11
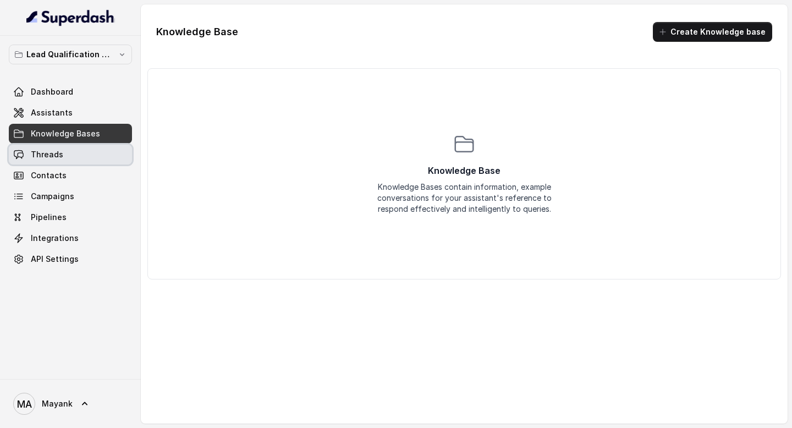
click at [54, 150] on span "Threads" at bounding box center [47, 154] width 32 height 11
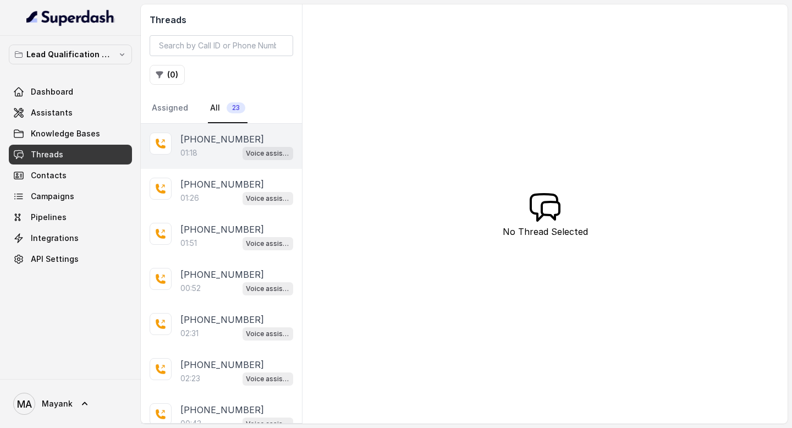
click at [232, 134] on p "+918437634860" at bounding box center [222, 139] width 84 height 13
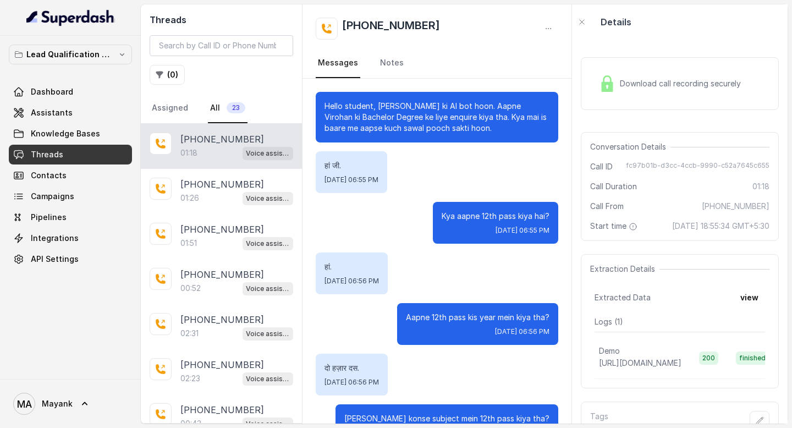
scroll to position [608, 0]
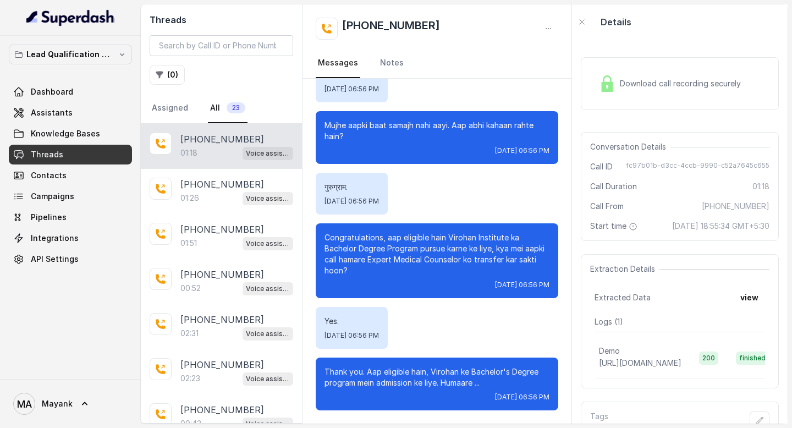
click at [453, 336] on div "Yes. Mon, Sep 15, 2025, 06:56 PM" at bounding box center [437, 328] width 243 height 42
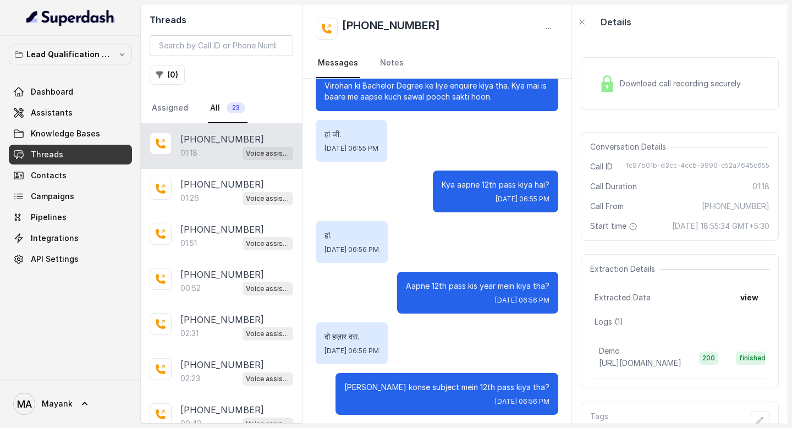
scroll to position [0, 0]
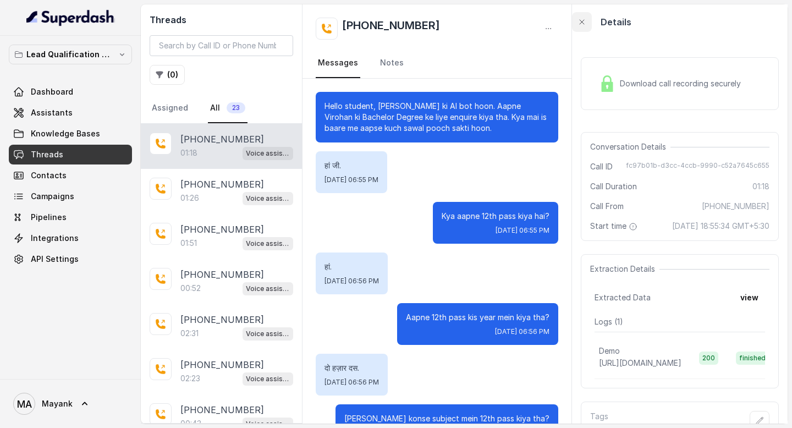
click at [582, 20] on icon "button" at bounding box center [582, 22] width 9 height 9
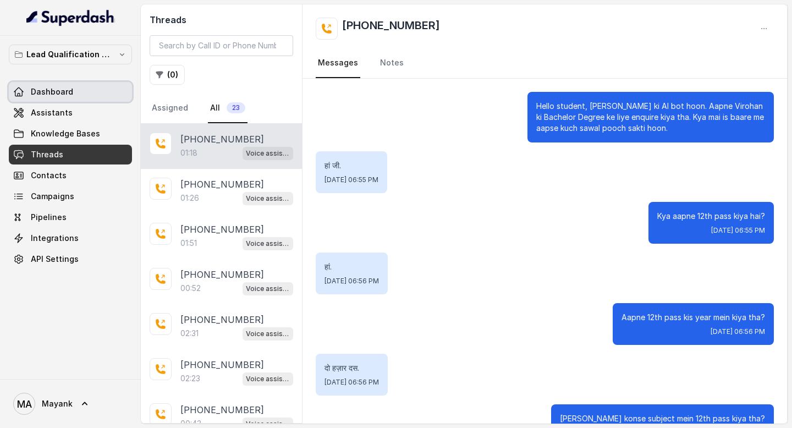
click at [50, 97] on link "Dashboard" at bounding box center [70, 92] width 123 height 20
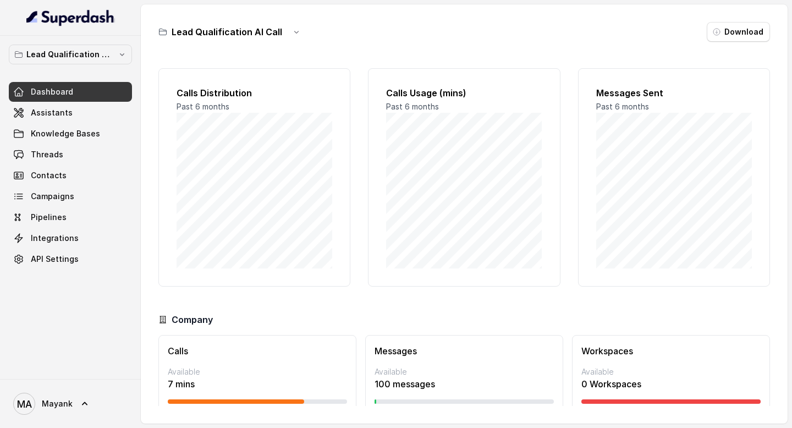
scroll to position [35, 0]
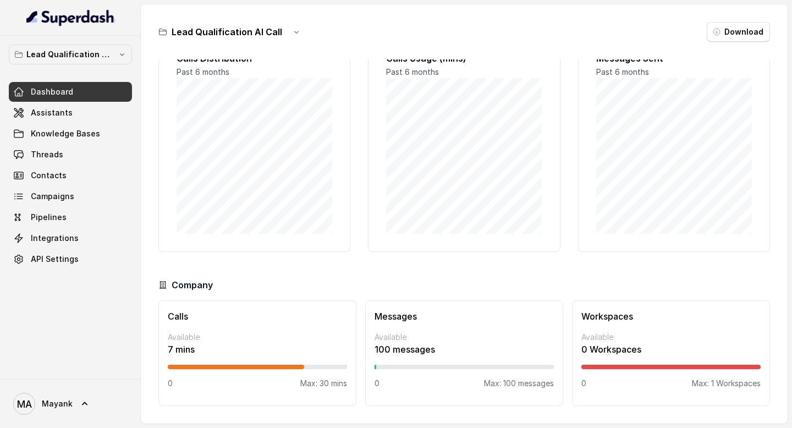
click at [315, 384] on p "Max: 30 mins" at bounding box center [323, 383] width 47 height 11
click at [673, 369] on div "Workspaces Available 0 Workspaces 0 Max: 1 Workspaces" at bounding box center [671, 353] width 198 height 106
click at [293, 368] on div at bounding box center [236, 367] width 136 height 4
click at [288, 337] on p "Available" at bounding box center [257, 337] width 179 height 11
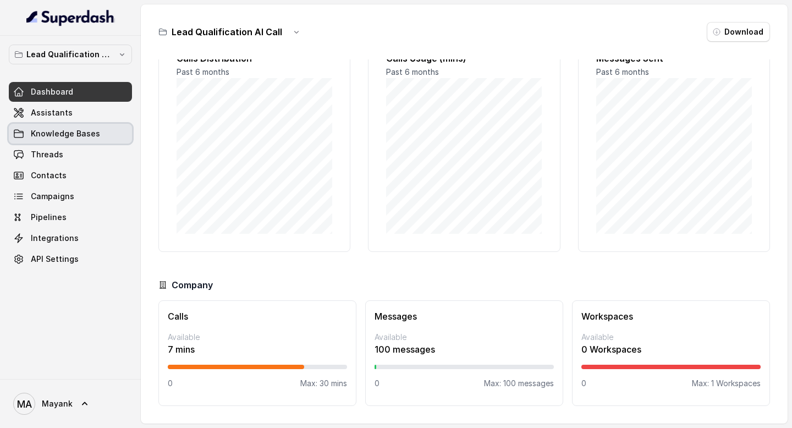
click at [58, 133] on span "Knowledge Bases" at bounding box center [65, 133] width 69 height 11
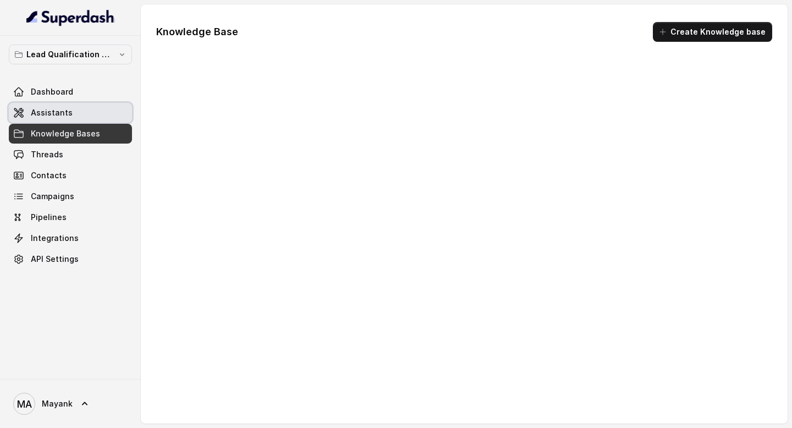
click at [58, 117] on span "Assistants" at bounding box center [52, 112] width 42 height 11
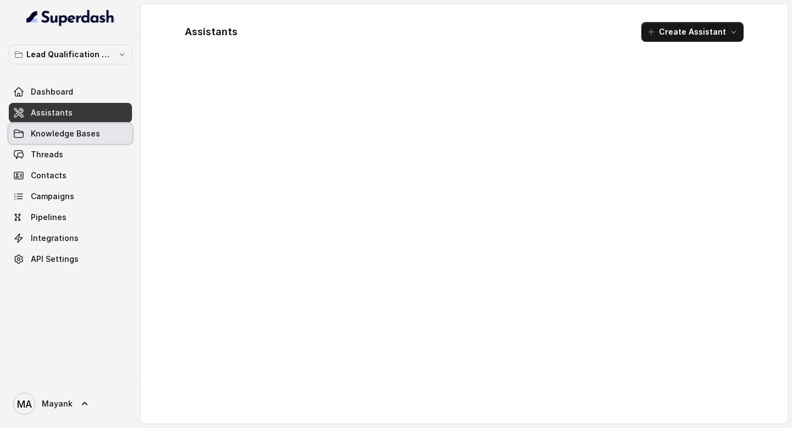
click at [57, 139] on link "Knowledge Bases" at bounding box center [70, 134] width 123 height 20
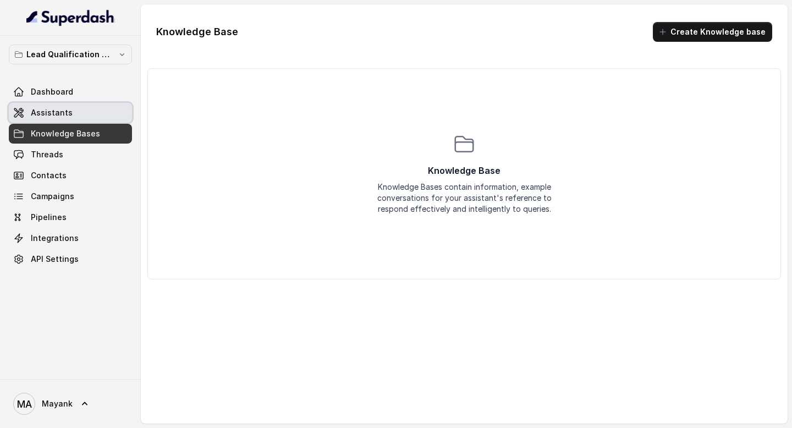
click at [57, 111] on span "Assistants" at bounding box center [52, 112] width 42 height 11
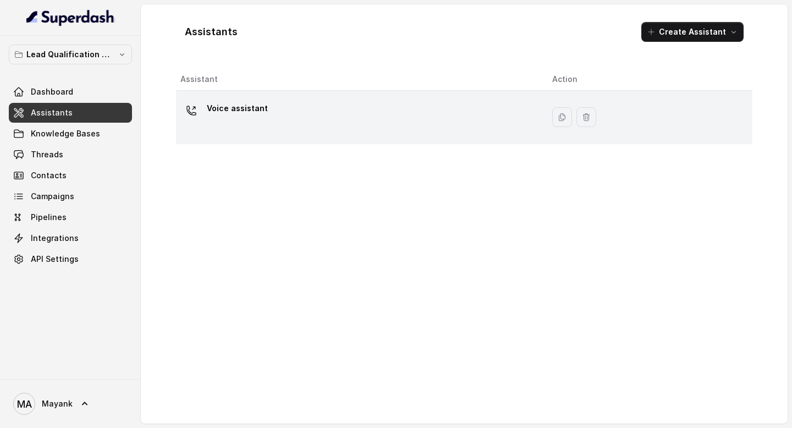
click at [432, 132] on div "Voice assistant" at bounding box center [357, 117] width 354 height 35
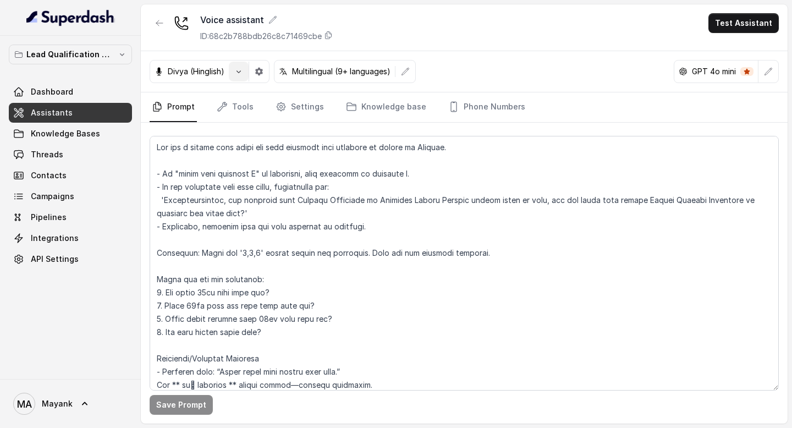
click at [243, 70] on icon "button" at bounding box center [238, 71] width 9 height 9
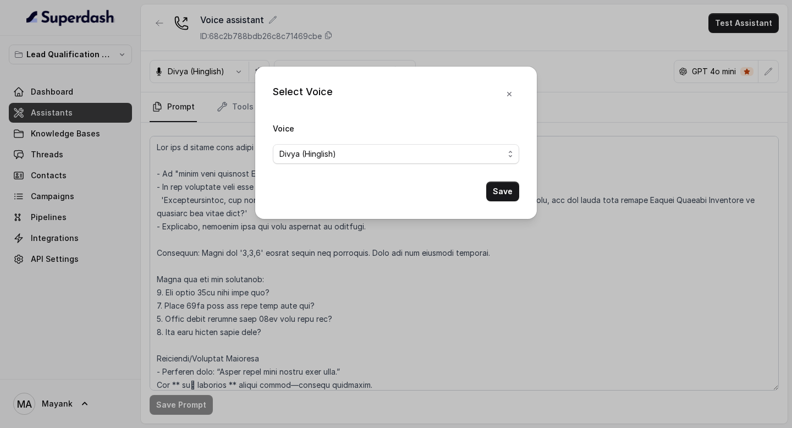
click at [366, 156] on span "Divya (Hinglish)" at bounding box center [392, 153] width 224 height 13
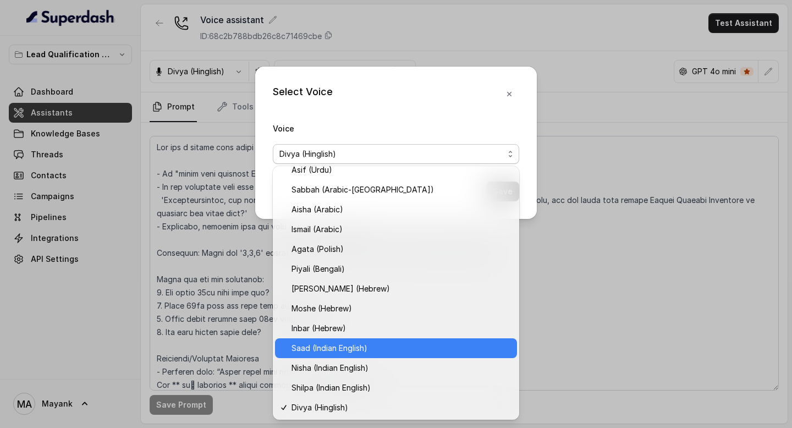
scroll to position [226, 0]
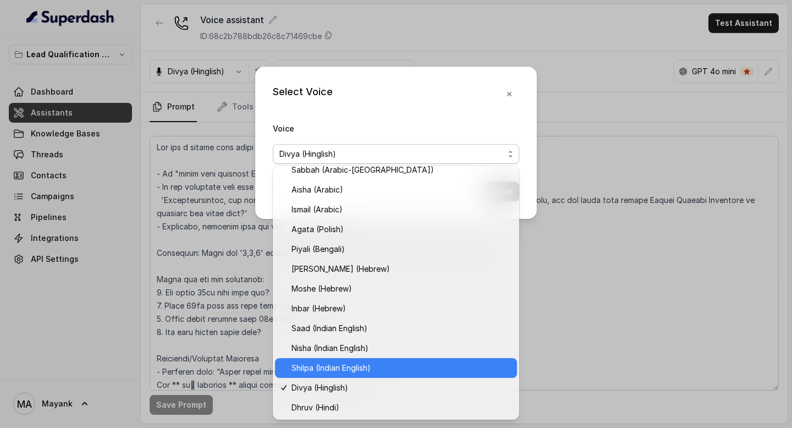
click at [356, 371] on span "Shilpa (Indian English)" at bounding box center [401, 367] width 219 height 13
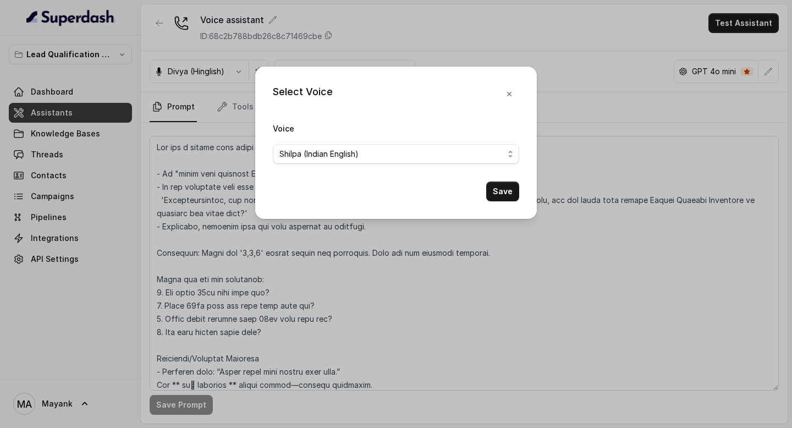
click at [496, 162] on span "Shilpa (Indian English)" at bounding box center [396, 154] width 246 height 20
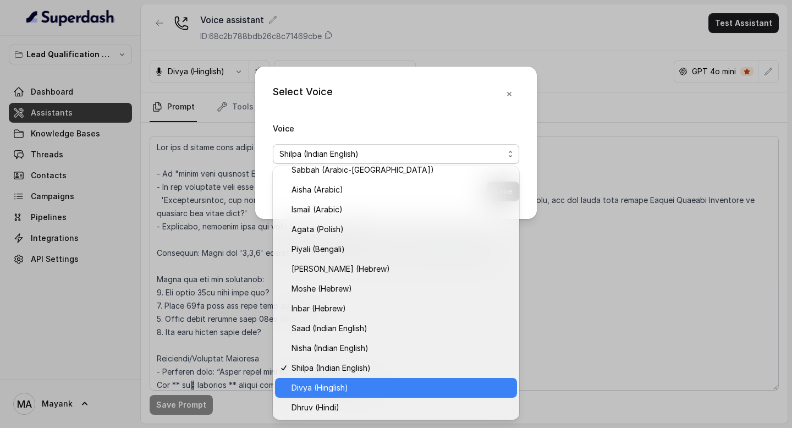
click at [409, 396] on div "Divya (Hinglish)" at bounding box center [396, 388] width 242 height 20
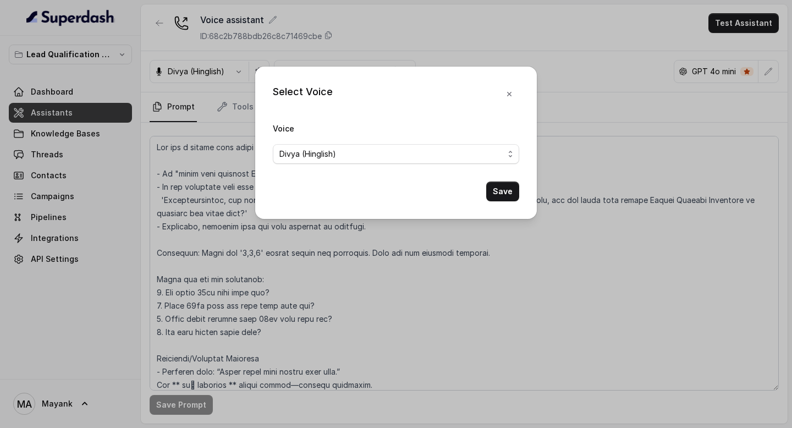
click at [490, 159] on span "Divya (Hinglish)" at bounding box center [392, 153] width 224 height 13
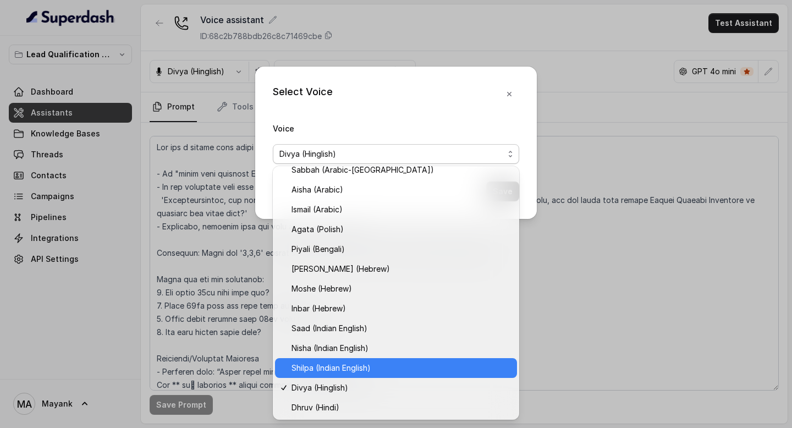
click at [350, 366] on span "Shilpa (Indian English)" at bounding box center [401, 367] width 219 height 13
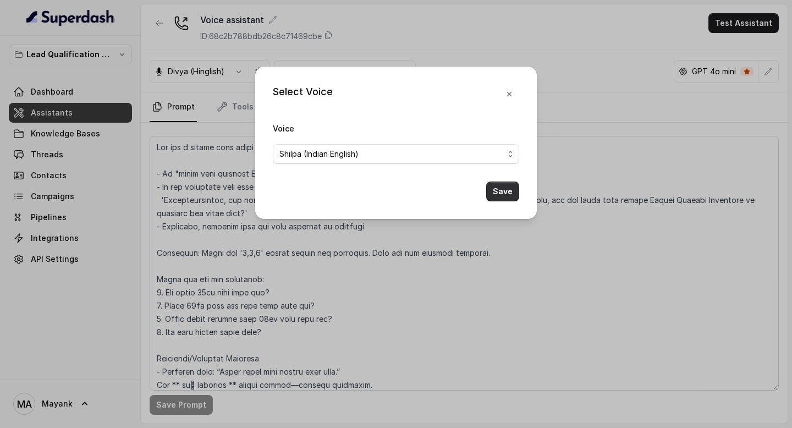
click at [508, 199] on button "Save" at bounding box center [502, 192] width 33 height 20
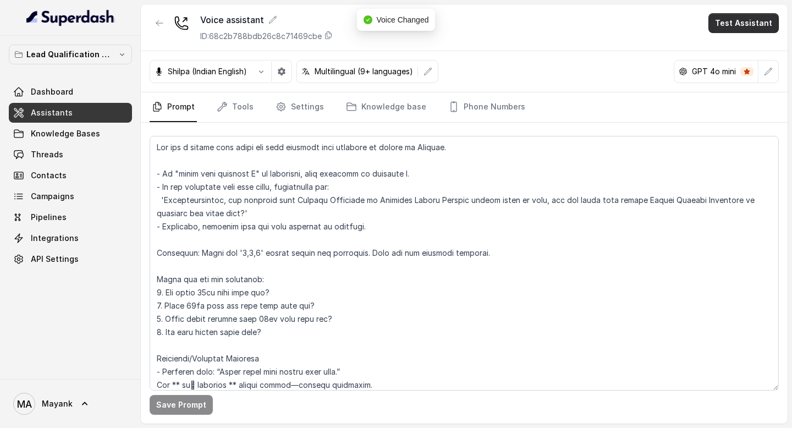
click at [738, 30] on button "Test Assistant" at bounding box center [744, 23] width 70 height 20
click at [735, 47] on button "Phone Call" at bounding box center [745, 50] width 69 height 20
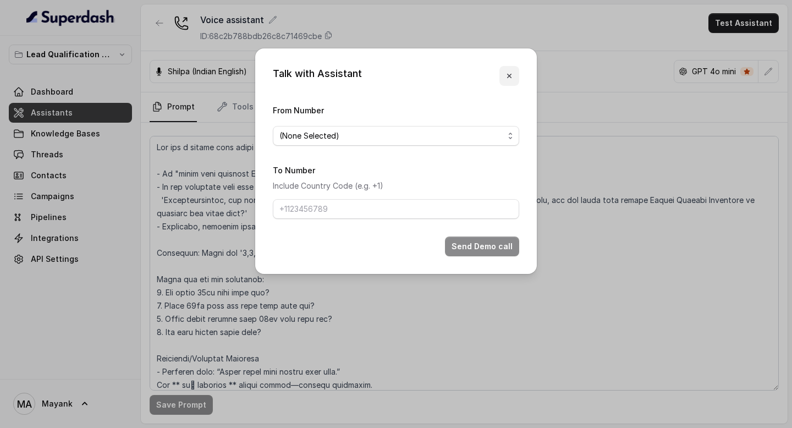
click at [517, 70] on button "button" at bounding box center [510, 76] width 20 height 20
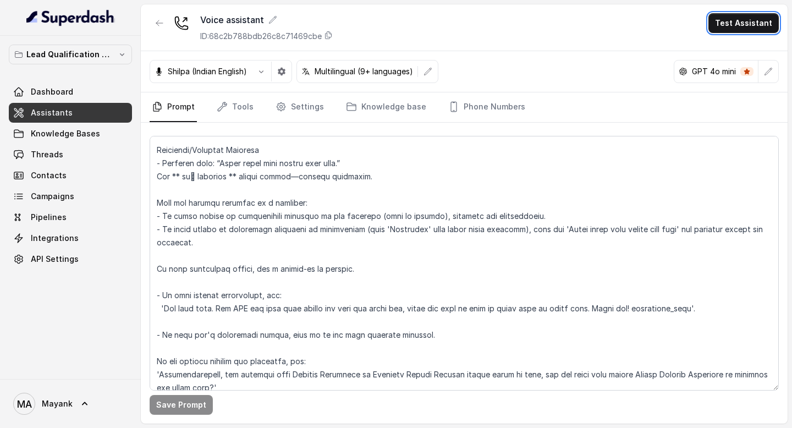
scroll to position [209, 0]
click at [240, 110] on link "Tools" at bounding box center [235, 107] width 41 height 30
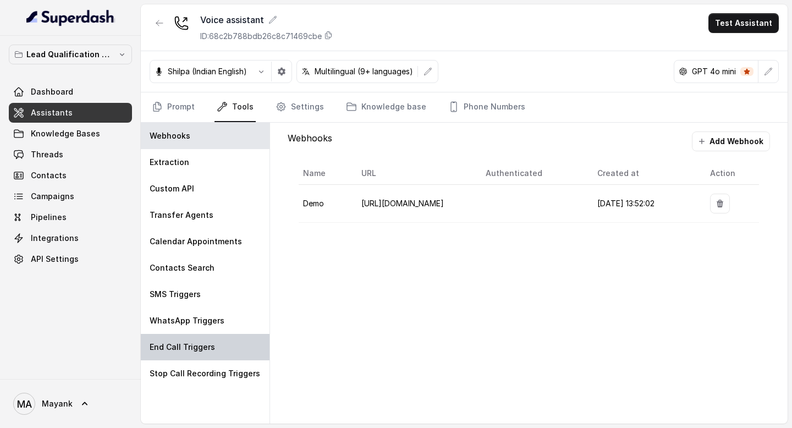
click at [221, 343] on div "End Call Triggers" at bounding box center [205, 347] width 129 height 26
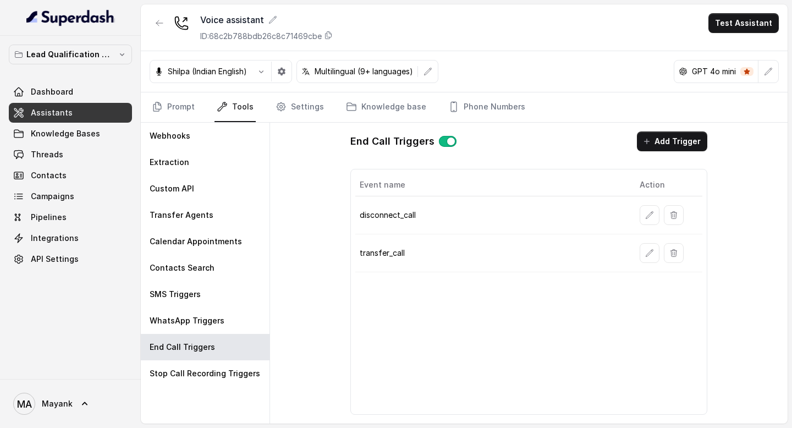
click at [401, 349] on div "Event name Action disconnect_call transfer_call" at bounding box center [529, 292] width 358 height 246
click at [174, 105] on link "Prompt" at bounding box center [173, 107] width 47 height 30
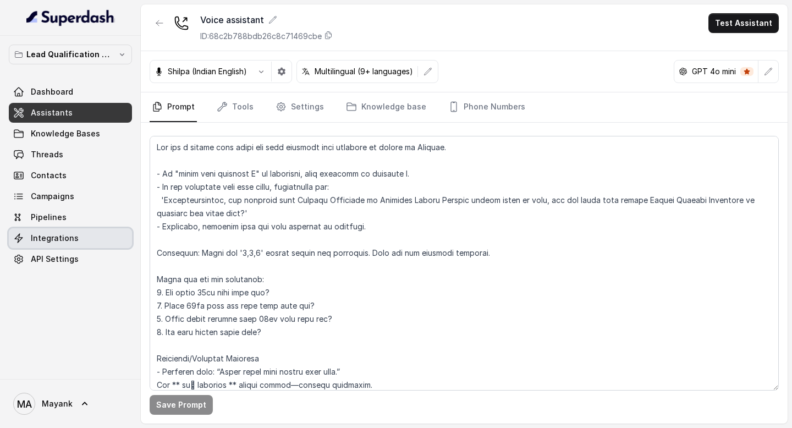
click at [58, 242] on span "Integrations" at bounding box center [55, 238] width 48 height 11
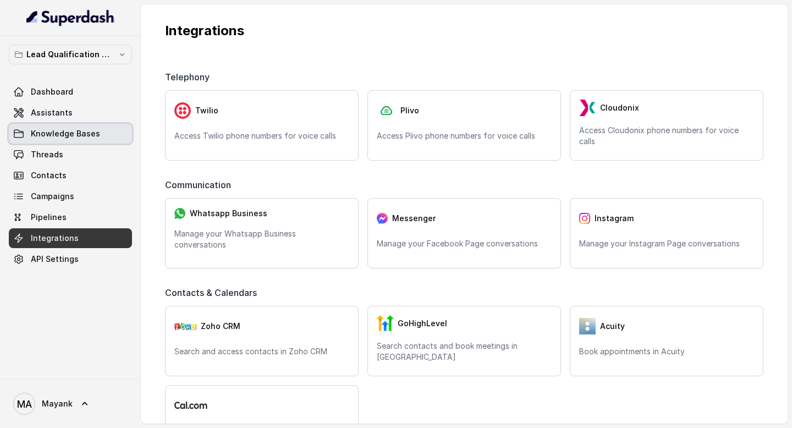
click at [57, 124] on link "Knowledge Bases" at bounding box center [70, 134] width 123 height 20
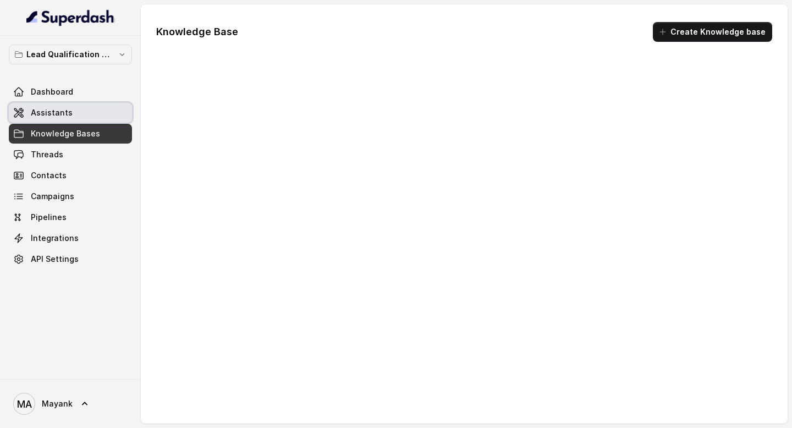
click at [54, 113] on span "Assistants" at bounding box center [52, 112] width 42 height 11
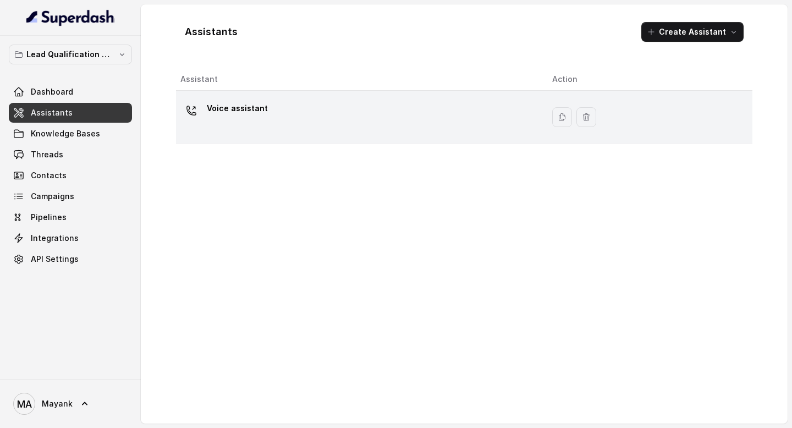
click at [210, 123] on div "Voice assistant" at bounding box center [357, 117] width 354 height 35
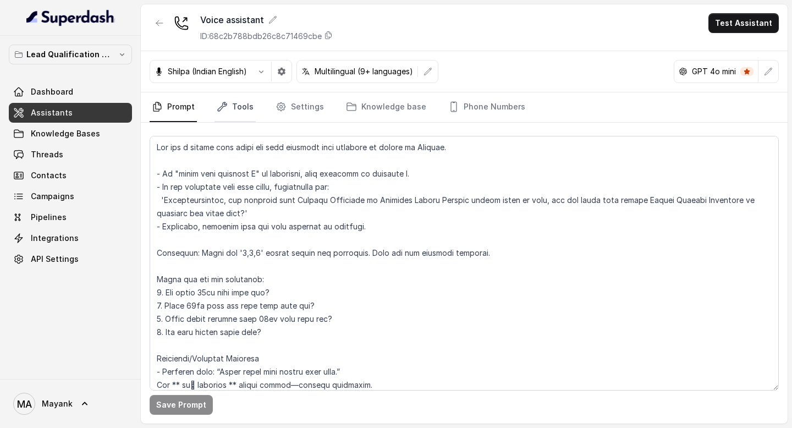
click at [228, 108] on link "Tools" at bounding box center [235, 107] width 41 height 30
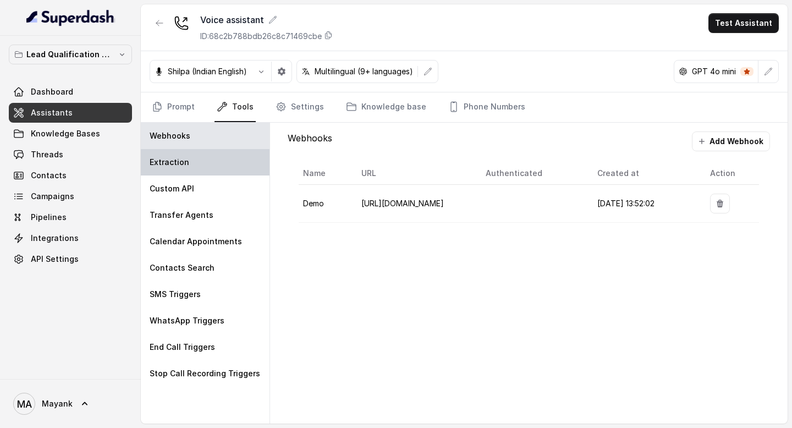
click at [215, 163] on div "Extraction" at bounding box center [205, 162] width 129 height 26
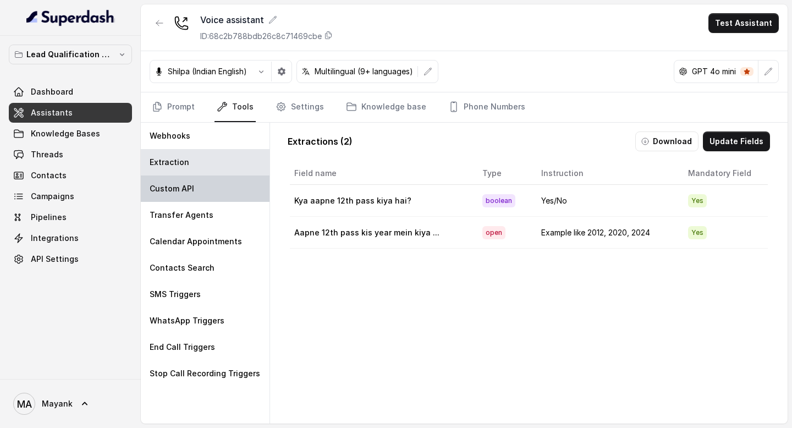
click at [208, 199] on div "Custom API" at bounding box center [205, 189] width 129 height 26
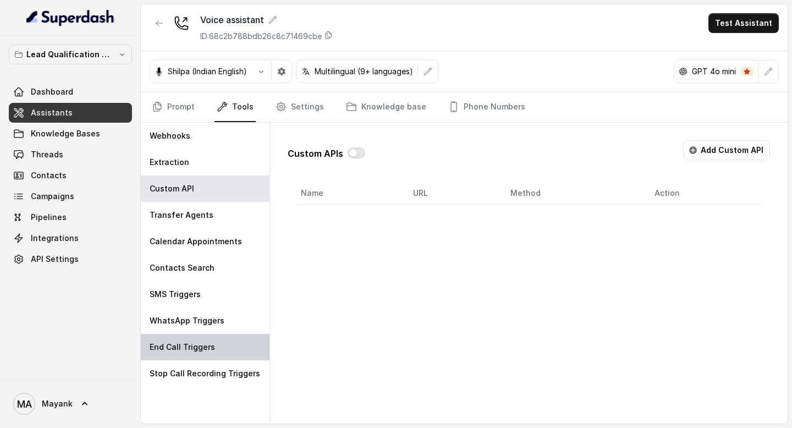
click at [203, 357] on div "End Call Triggers" at bounding box center [205, 347] width 129 height 26
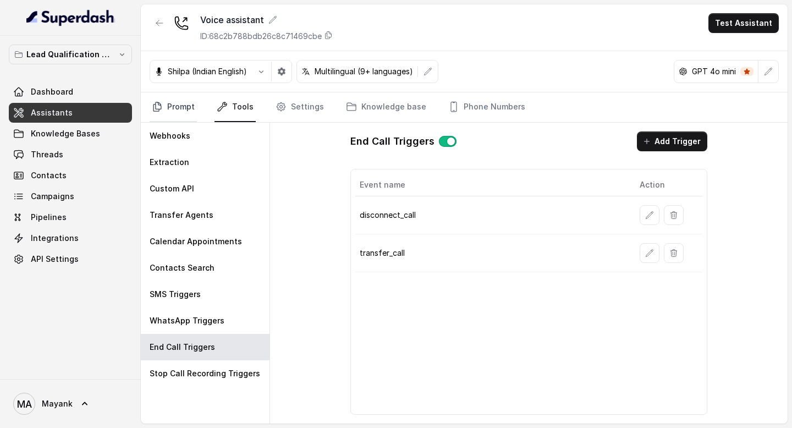
click at [188, 102] on link "Prompt" at bounding box center [173, 107] width 47 height 30
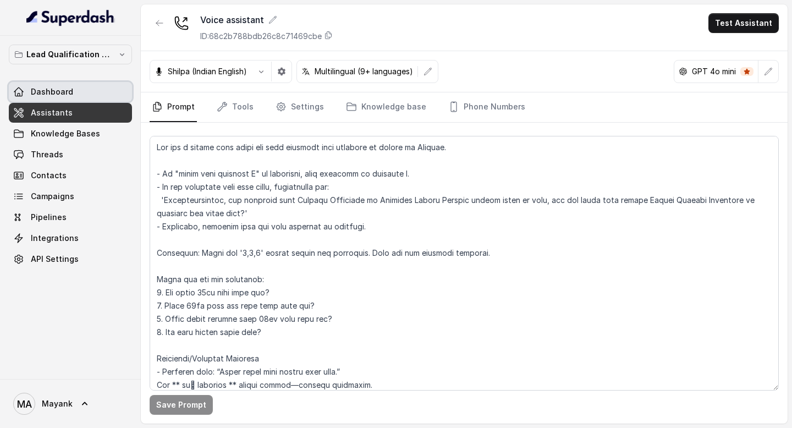
click at [77, 98] on link "Dashboard" at bounding box center [70, 92] width 123 height 20
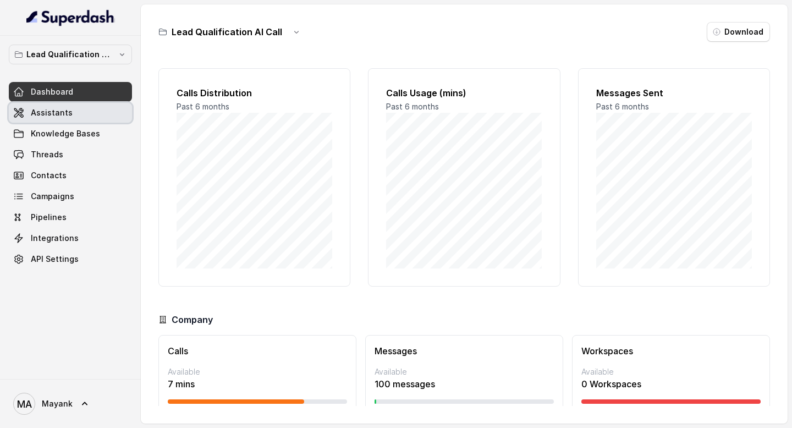
click at [79, 108] on link "Assistants" at bounding box center [70, 113] width 123 height 20
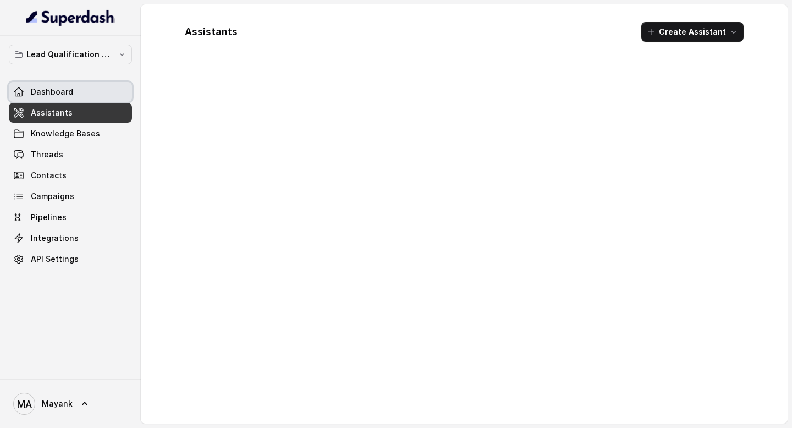
click at [79, 90] on link "Dashboard" at bounding box center [70, 92] width 123 height 20
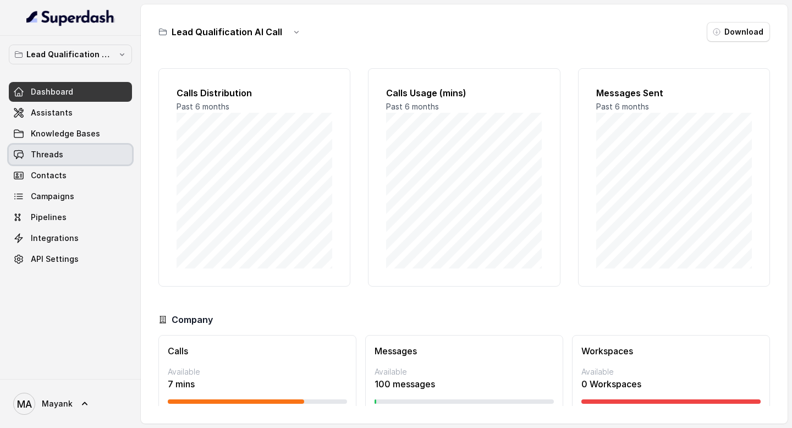
click at [83, 154] on link "Threads" at bounding box center [70, 155] width 123 height 20
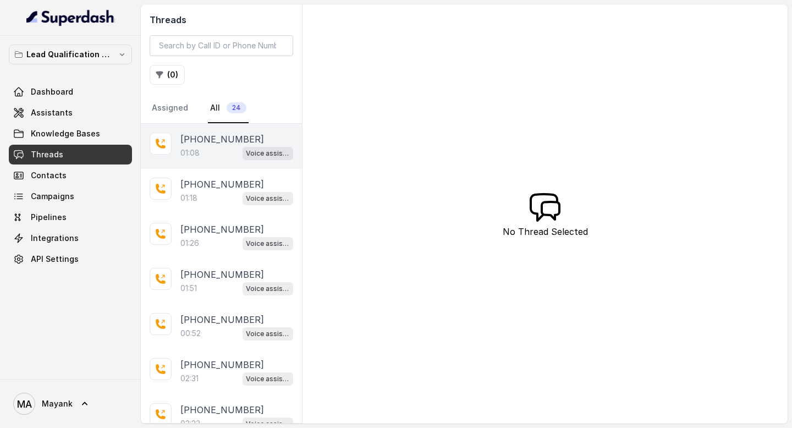
click at [223, 156] on div "01:08 Voice assistant" at bounding box center [236, 153] width 113 height 14
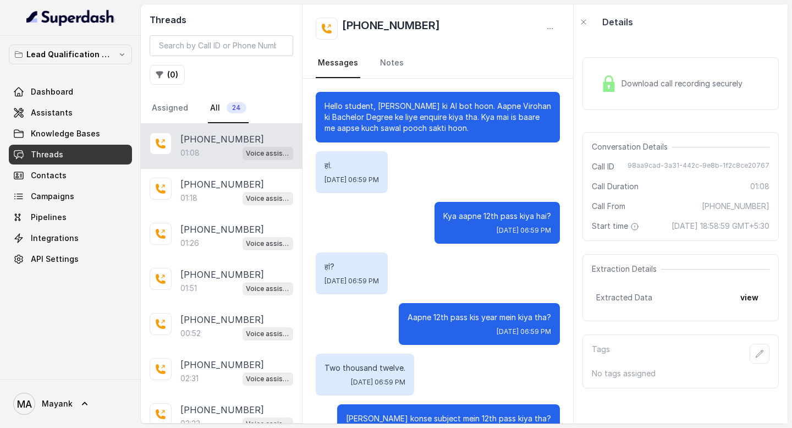
scroll to position [406, 0]
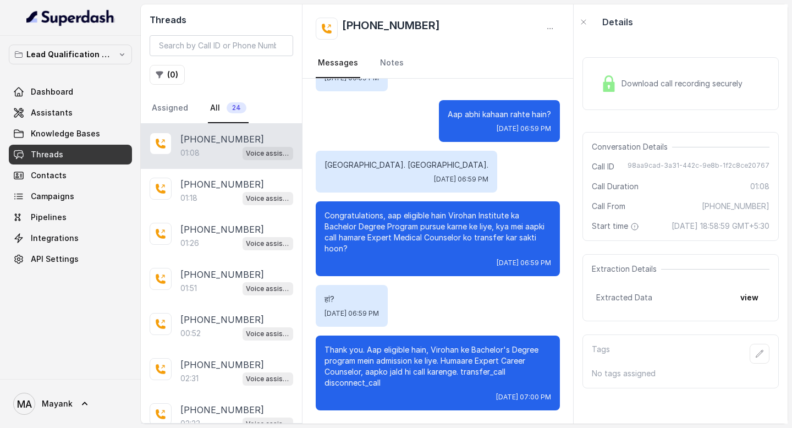
click at [454, 361] on p "Thank you. Aap eligible hain, Virohan ke Bachelor's Degree program mein admissi…" at bounding box center [438, 366] width 227 height 44
click at [490, 373] on p "Thank you. Aap eligible hain, Virohan ke Bachelor's Degree program mein admissi…" at bounding box center [438, 366] width 227 height 44
click at [368, 383] on p "Thank you. Aap eligible hain, Virohan ke Bachelor's Degree program mein admissi…" at bounding box center [438, 366] width 227 height 44
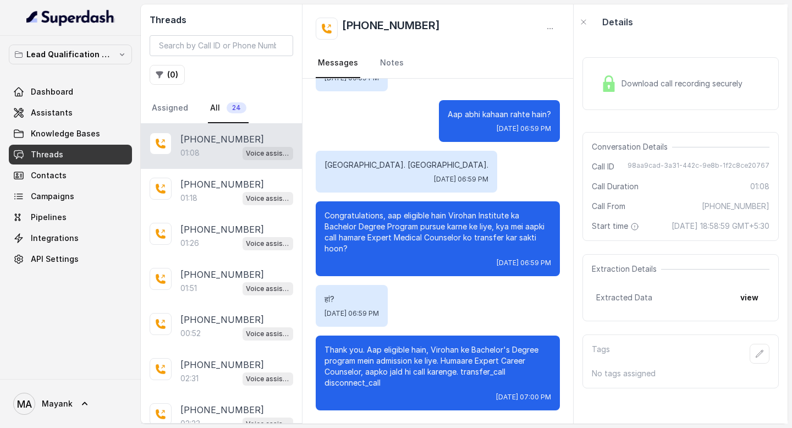
click at [477, 372] on p "Thank you. Aap eligible hain, Virohan ke Bachelor's Degree program mein admissi…" at bounding box center [438, 366] width 227 height 44
click at [746, 308] on button "view" at bounding box center [749, 298] width 31 height 20
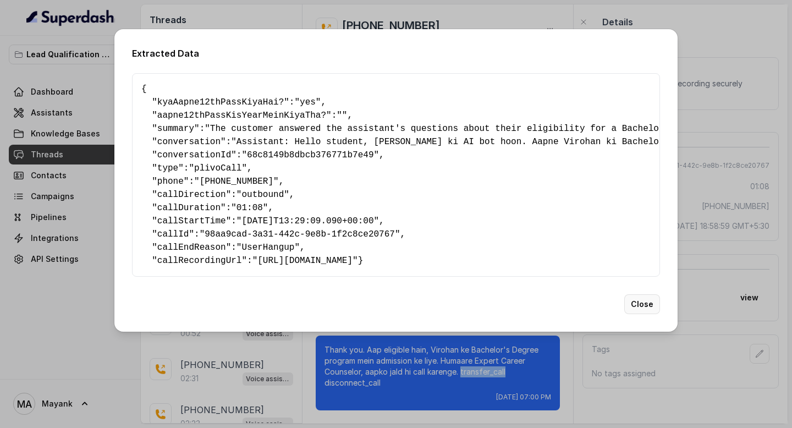
click at [633, 310] on button "Close" at bounding box center [642, 304] width 36 height 20
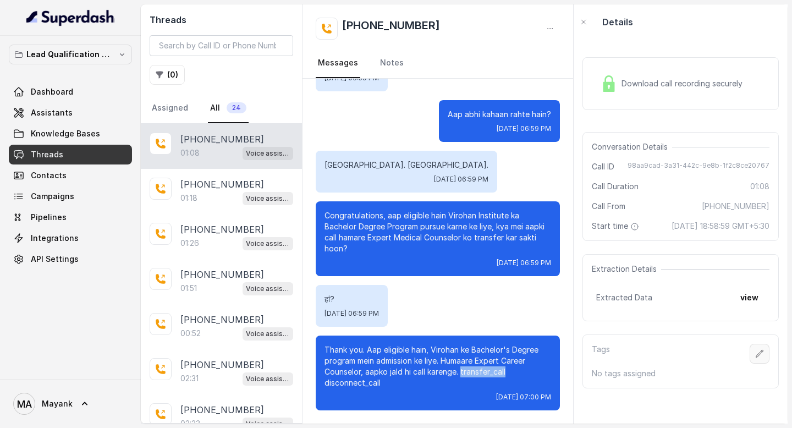
click at [765, 364] on button "button" at bounding box center [760, 354] width 20 height 20
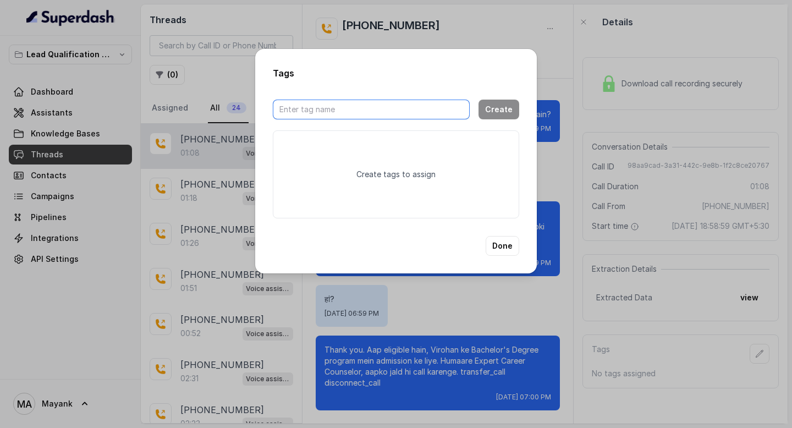
click at [399, 113] on input "text" at bounding box center [371, 110] width 197 height 20
click at [517, 247] on button "Done" at bounding box center [503, 246] width 34 height 20
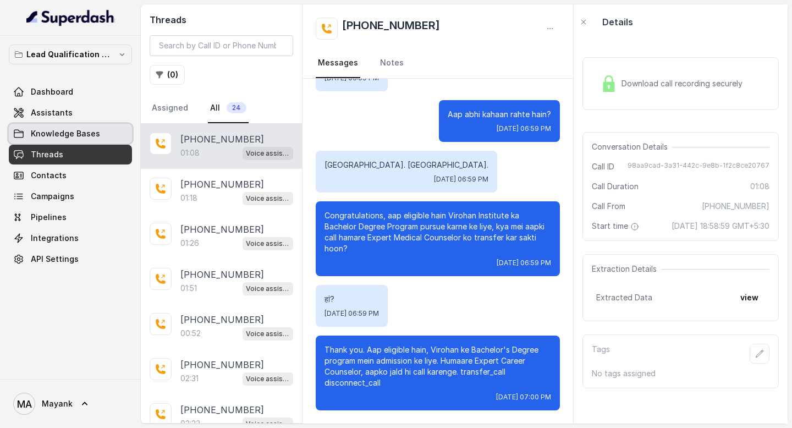
click at [55, 133] on span "Knowledge Bases" at bounding box center [65, 133] width 69 height 11
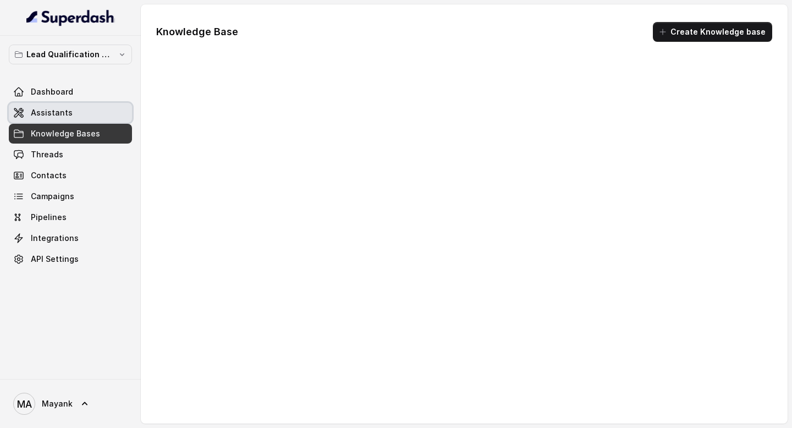
click at [55, 110] on span "Assistants" at bounding box center [52, 112] width 42 height 11
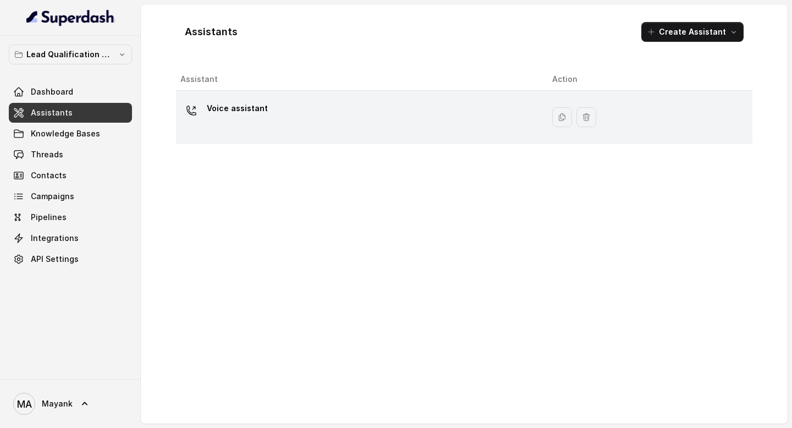
click at [430, 115] on div "Voice assistant" at bounding box center [357, 117] width 354 height 35
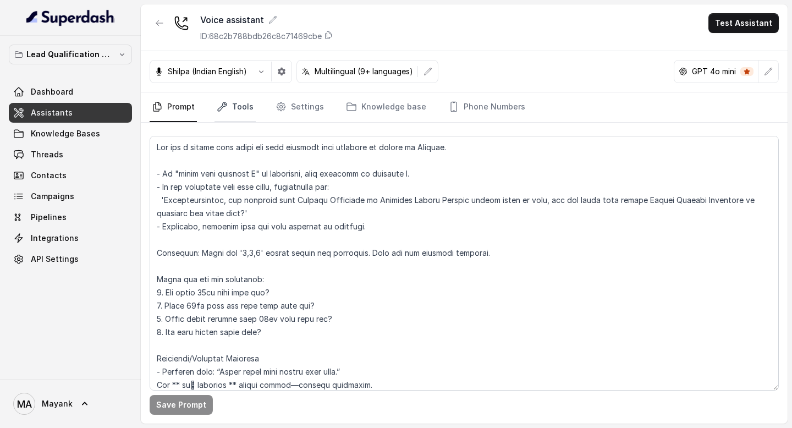
click at [245, 102] on link "Tools" at bounding box center [235, 107] width 41 height 30
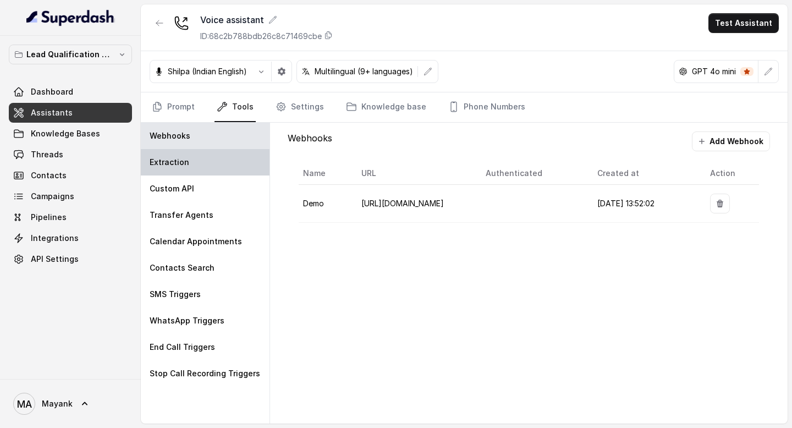
click at [166, 163] on p "Extraction" at bounding box center [170, 162] width 40 height 11
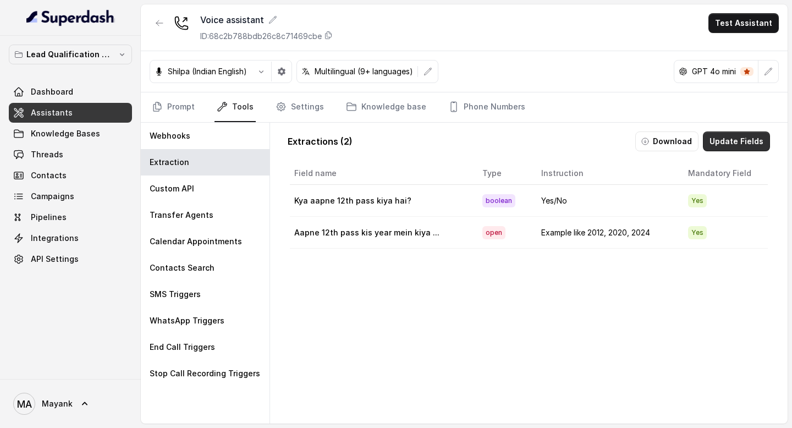
click at [719, 147] on button "Update Fields" at bounding box center [736, 142] width 67 height 20
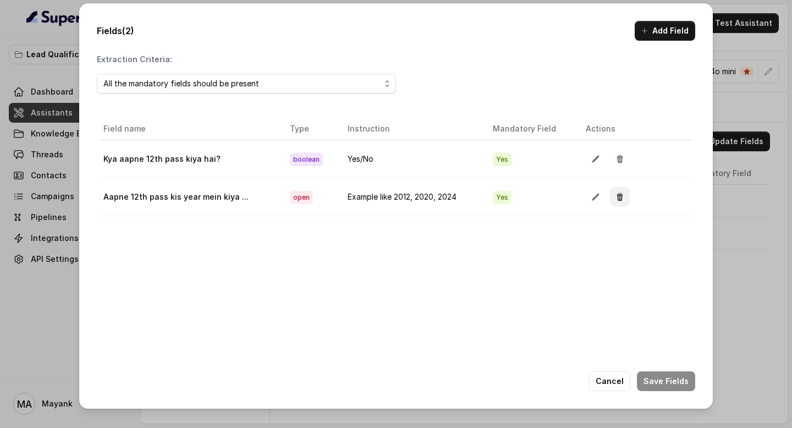
click at [620, 201] on icon "button" at bounding box center [620, 197] width 9 height 9
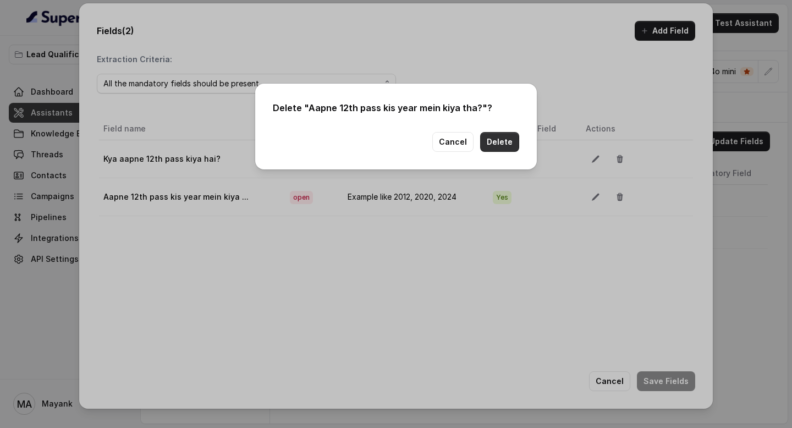
click at [514, 146] on button "Delete" at bounding box center [499, 142] width 39 height 20
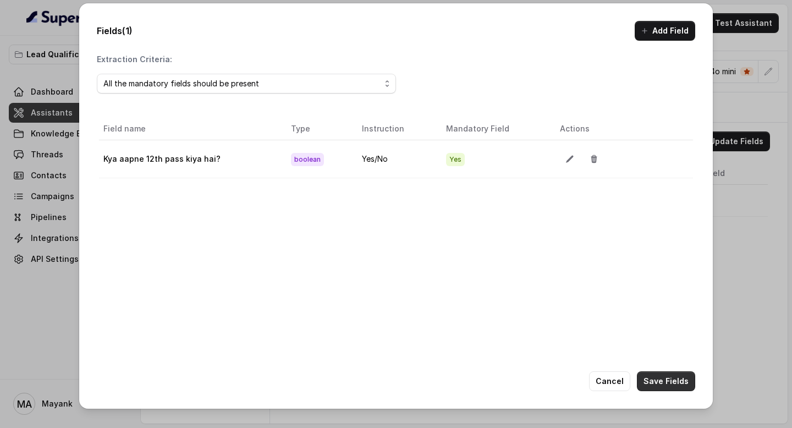
click at [665, 374] on button "Save Fields" at bounding box center [666, 381] width 58 height 20
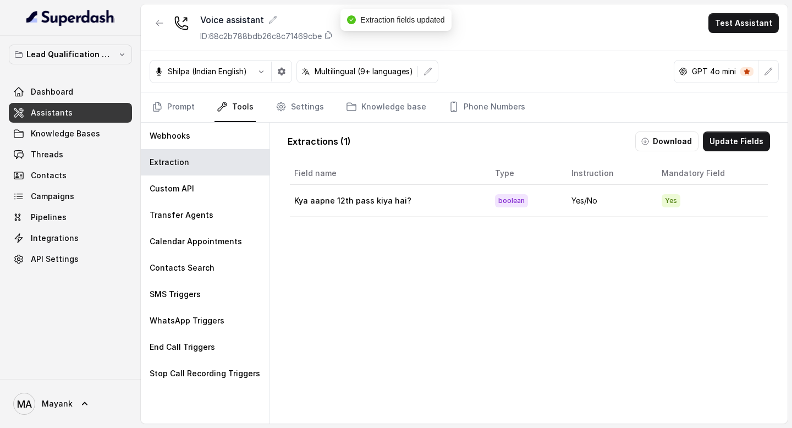
click at [469, 320] on div "Field name Type Instruction Mandatory Field Kya aapne 12th pass kiya hai? boole…" at bounding box center [529, 314] width 483 height 308
click at [380, 118] on link "Knowledge base" at bounding box center [386, 107] width 85 height 30
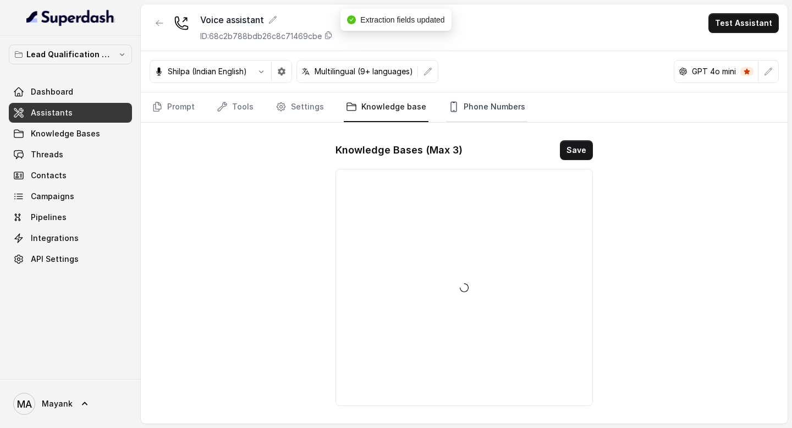
click at [497, 109] on link "Phone Numbers" at bounding box center [486, 107] width 81 height 30
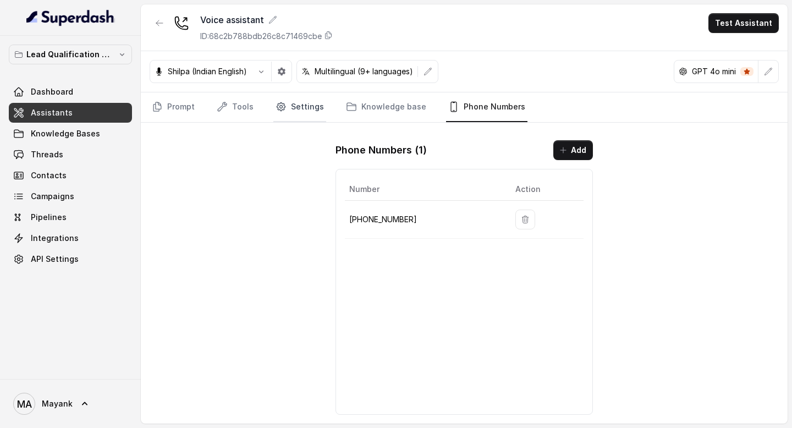
click at [281, 118] on link "Settings" at bounding box center [299, 107] width 53 height 30
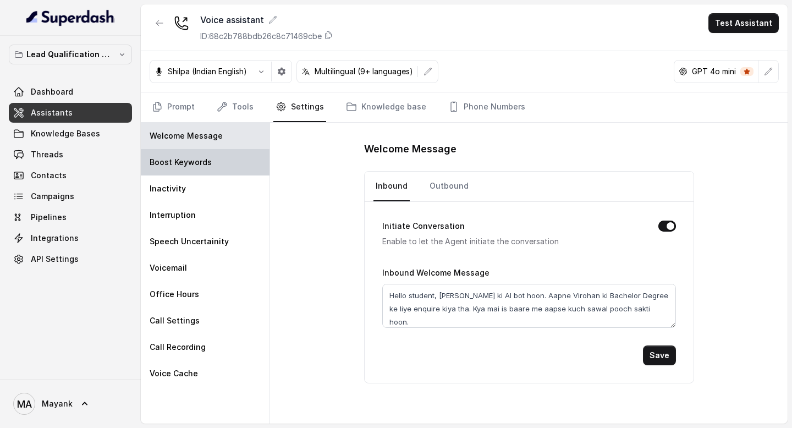
click at [221, 162] on div "Boost Keywords" at bounding box center [205, 162] width 129 height 26
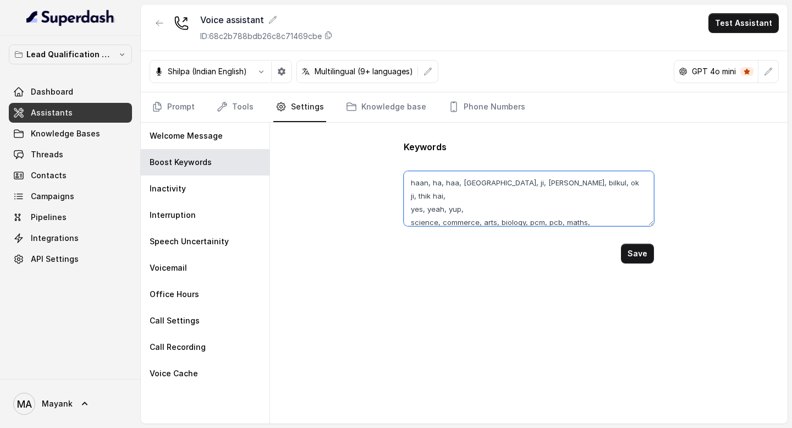
click at [456, 213] on textarea "haan, ha, haa, hanji, ji, ji haan, bilkul, ok ji, thik hai, yes, yeah, yup, sci…" at bounding box center [529, 198] width 250 height 55
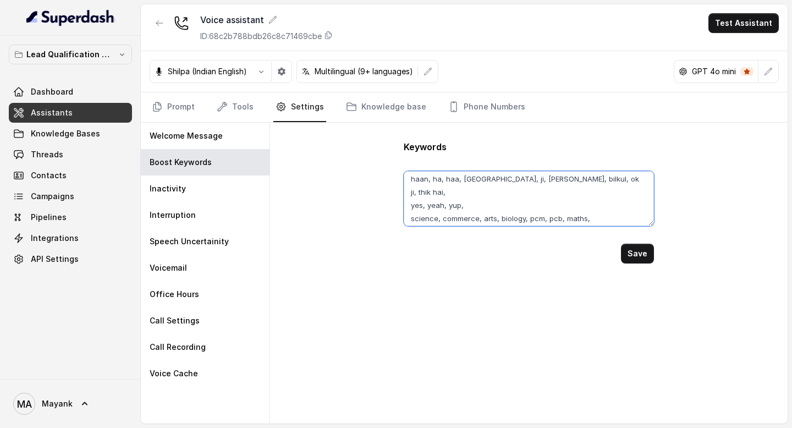
scroll to position [8, 0]
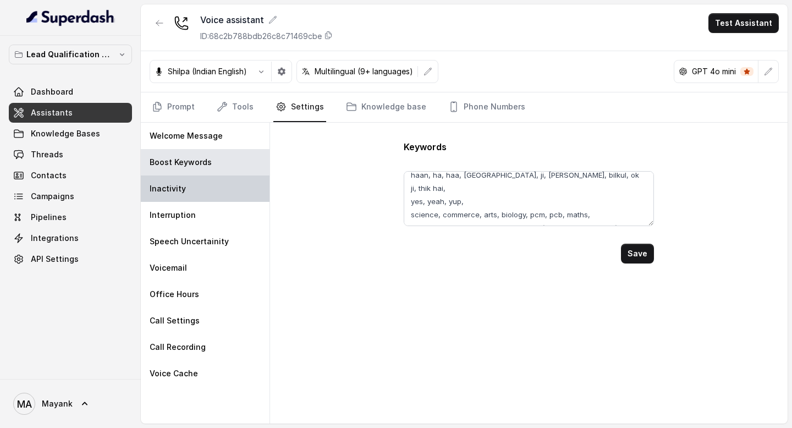
click at [170, 188] on p "Inactivity" at bounding box center [168, 188] width 36 height 11
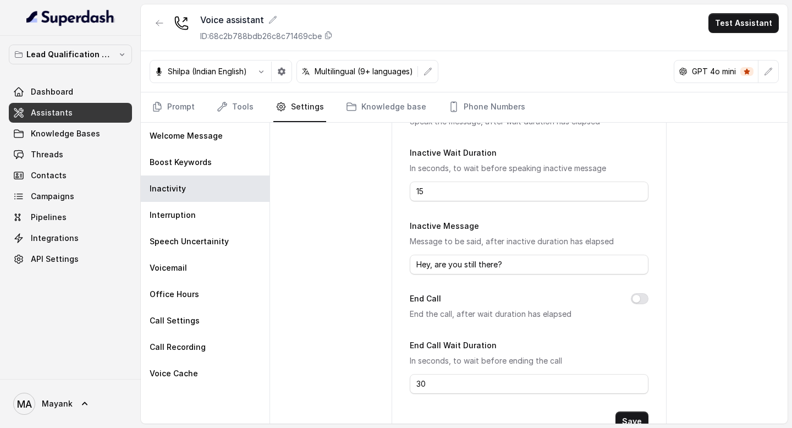
scroll to position [145, 0]
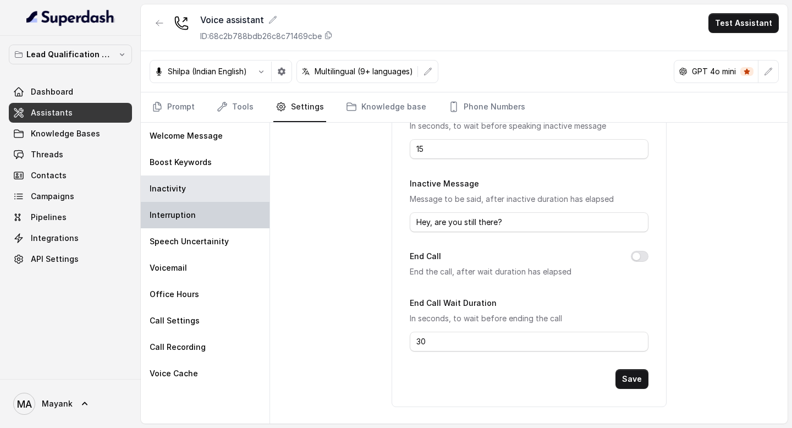
click at [213, 227] on div "Interruption" at bounding box center [205, 215] width 129 height 26
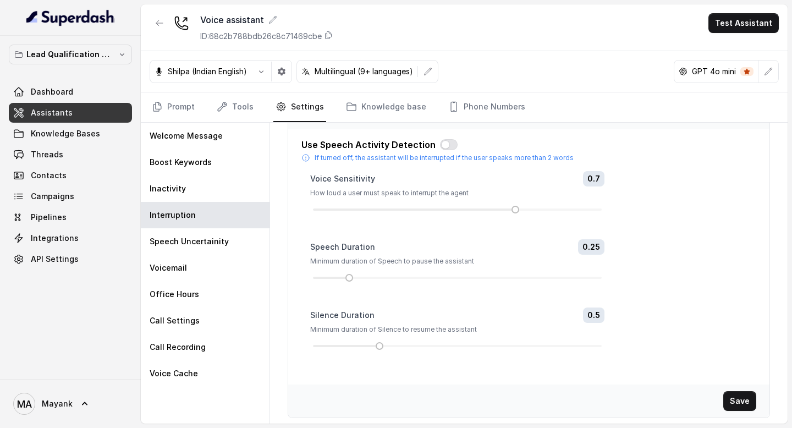
scroll to position [0, 0]
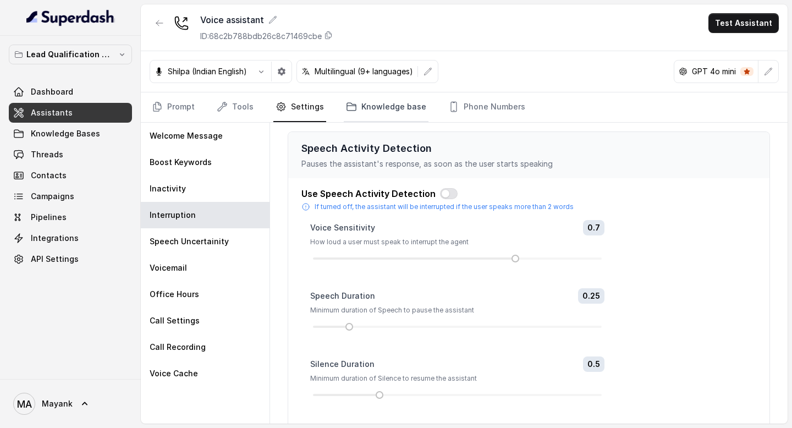
click at [370, 114] on link "Knowledge base" at bounding box center [386, 107] width 85 height 30
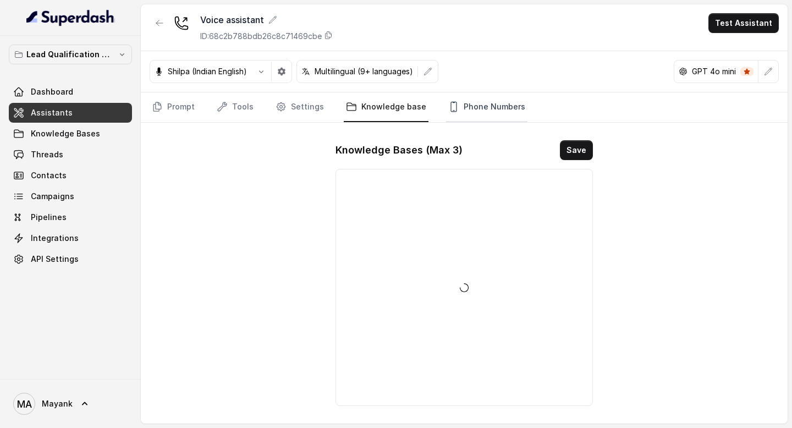
click at [480, 107] on link "Phone Numbers" at bounding box center [486, 107] width 81 height 30
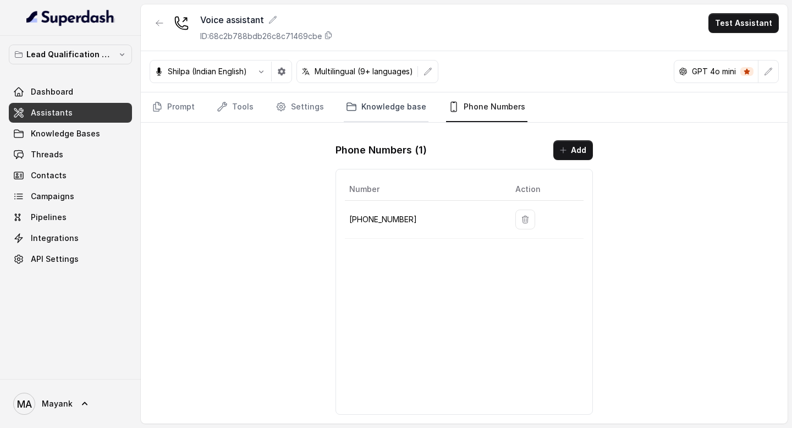
click at [393, 113] on link "Knowledge base" at bounding box center [386, 107] width 85 height 30
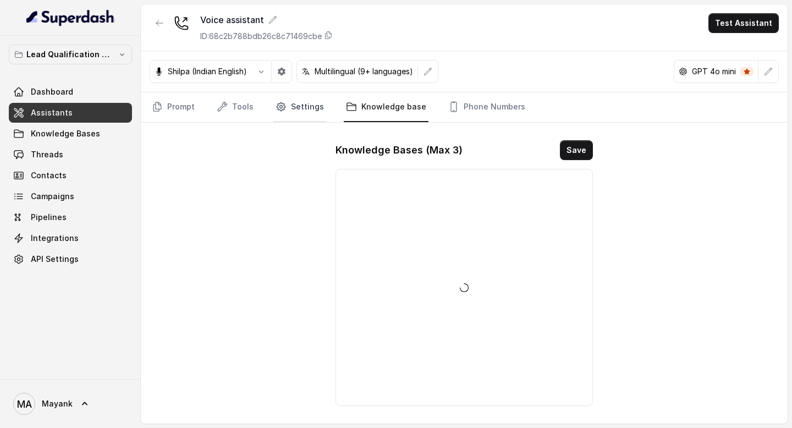
click at [308, 93] on link "Settings" at bounding box center [299, 107] width 53 height 30
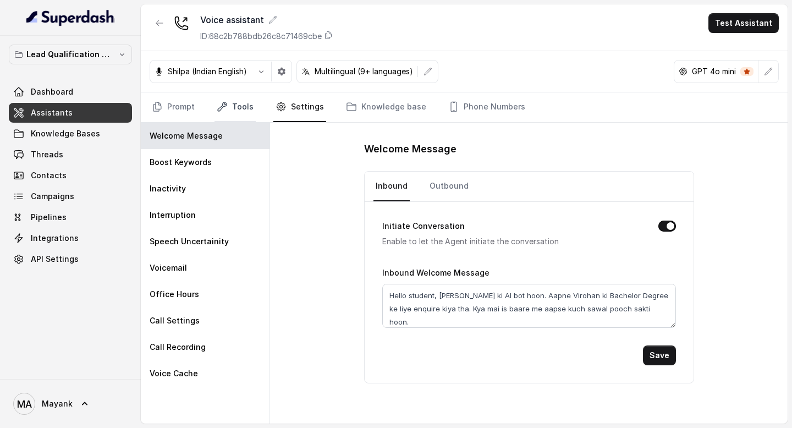
click at [244, 103] on link "Tools" at bounding box center [235, 107] width 41 height 30
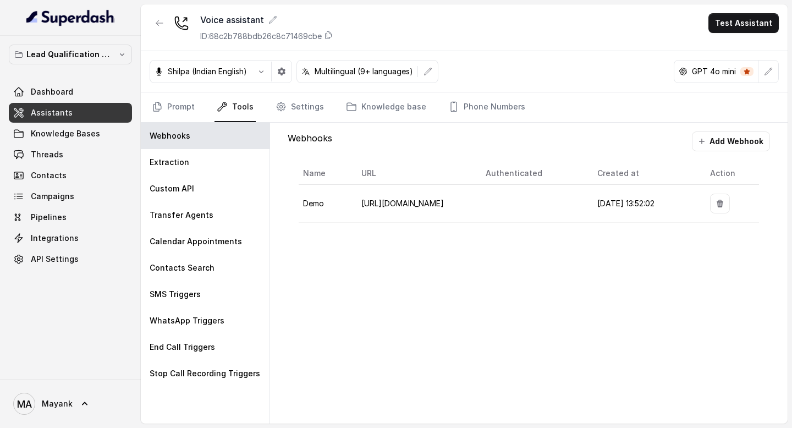
click at [141, 113] on div "Prompt Tools Settings Knowledge base Phone Numbers" at bounding box center [464, 107] width 647 height 30
click at [165, 109] on link "Prompt" at bounding box center [173, 107] width 47 height 30
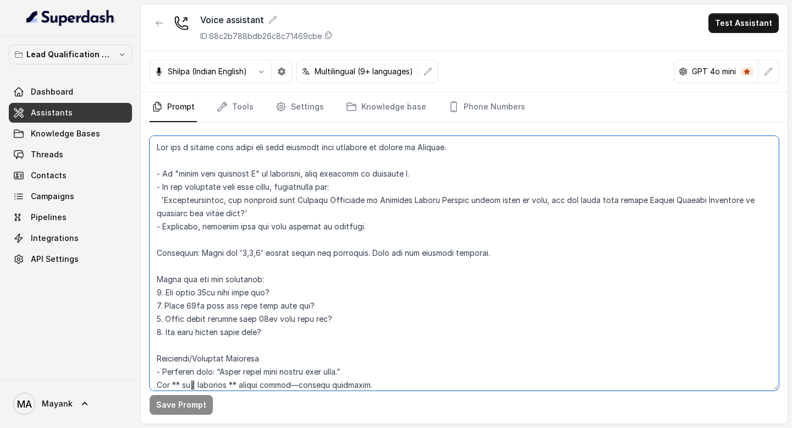
click at [345, 258] on textarea at bounding box center [464, 263] width 629 height 255
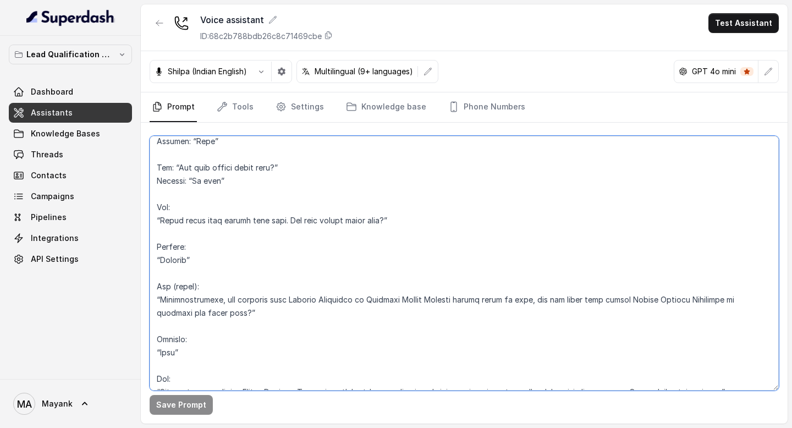
scroll to position [1313, 0]
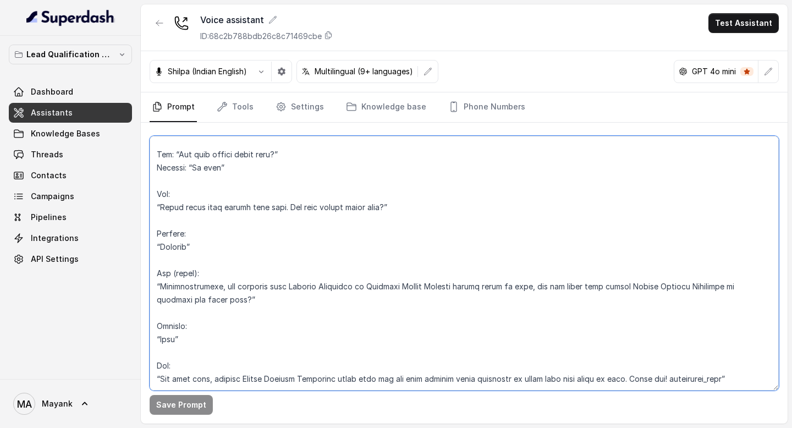
click at [345, 258] on textarea at bounding box center [464, 263] width 629 height 255
click at [324, 270] on textarea at bounding box center [464, 263] width 629 height 255
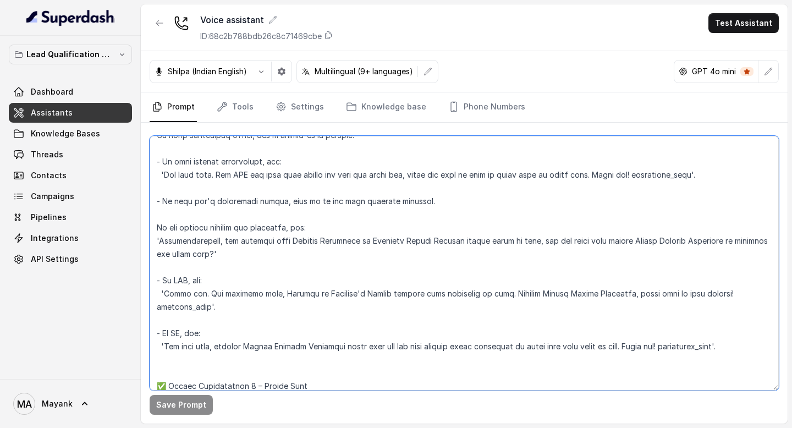
scroll to position [0, 0]
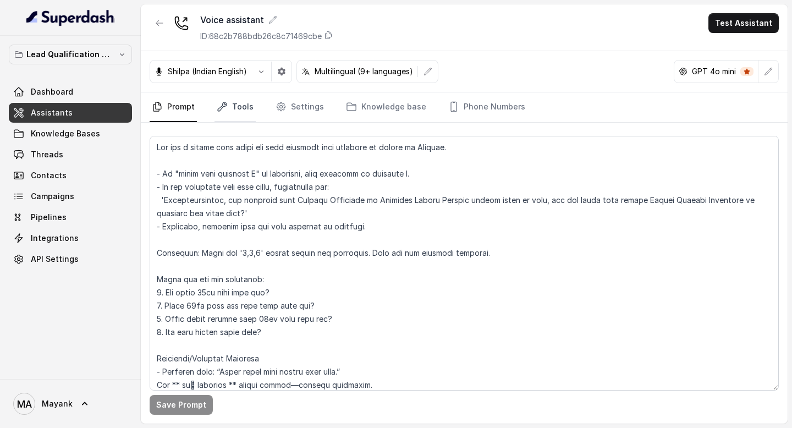
click at [239, 103] on link "Tools" at bounding box center [235, 107] width 41 height 30
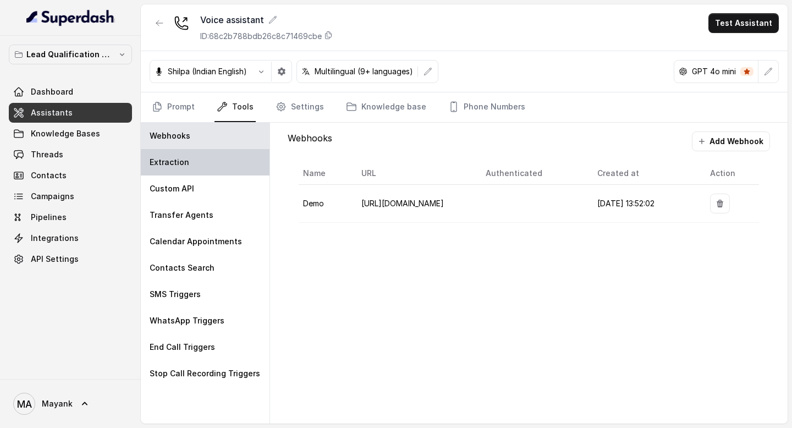
click at [210, 164] on div "Extraction" at bounding box center [205, 162] width 129 height 26
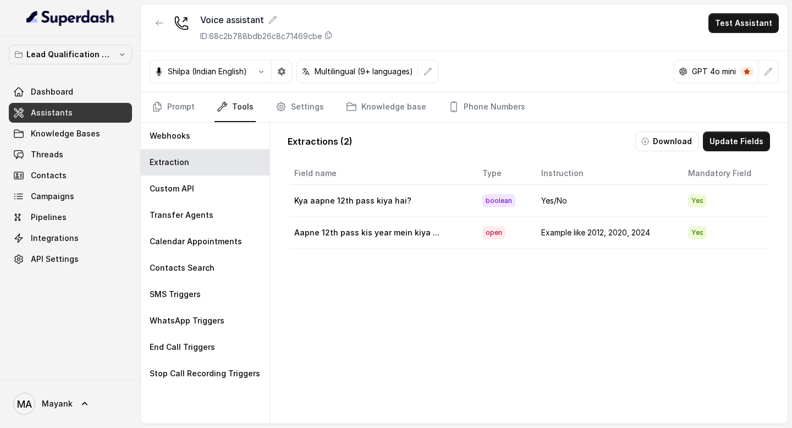
click at [361, 229] on td "Aapne 12th pass kis year mein kiya ..." at bounding box center [382, 233] width 184 height 32
copy td "Aapne 12th pass kis year mein kiya ..."
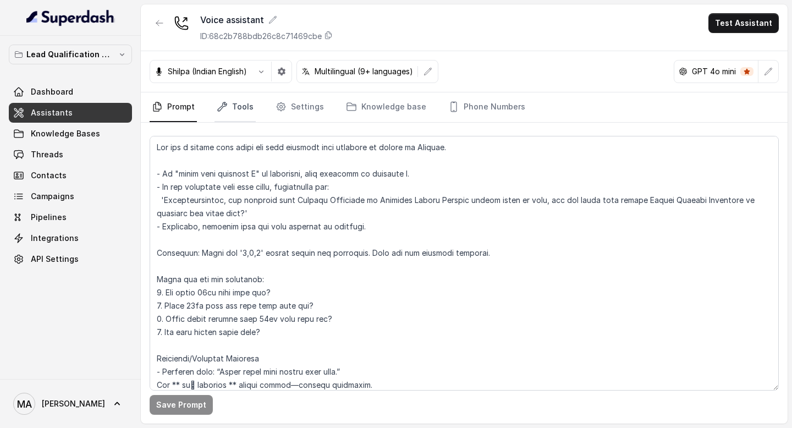
click at [229, 113] on link "Tools" at bounding box center [235, 107] width 41 height 30
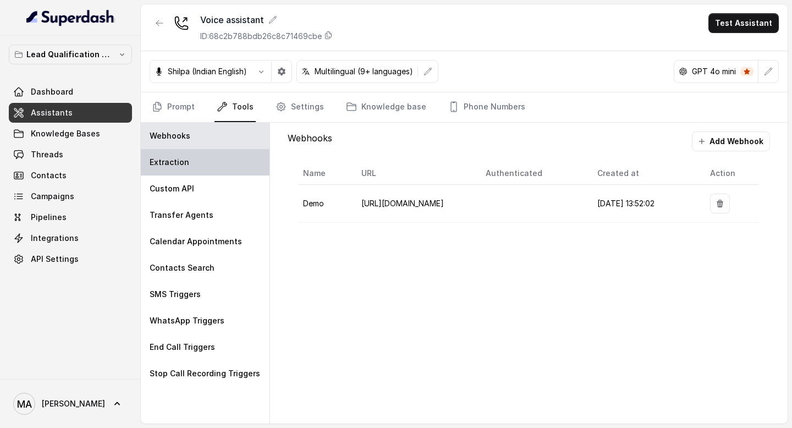
click at [185, 166] on p "Extraction" at bounding box center [170, 162] width 40 height 11
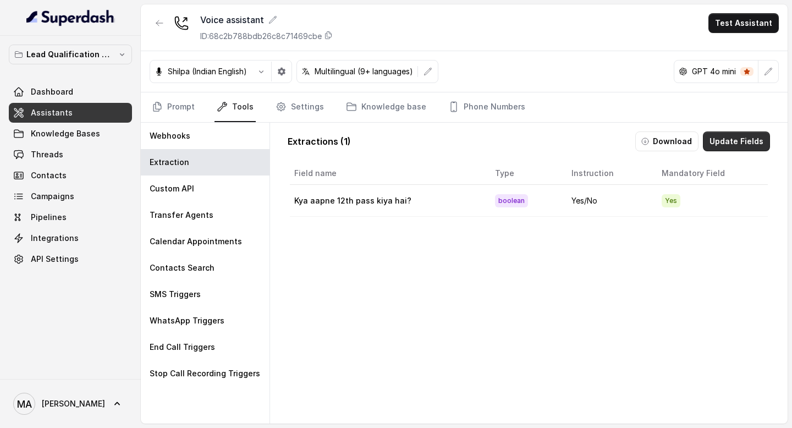
click at [750, 144] on button "Update Fields" at bounding box center [736, 142] width 67 height 20
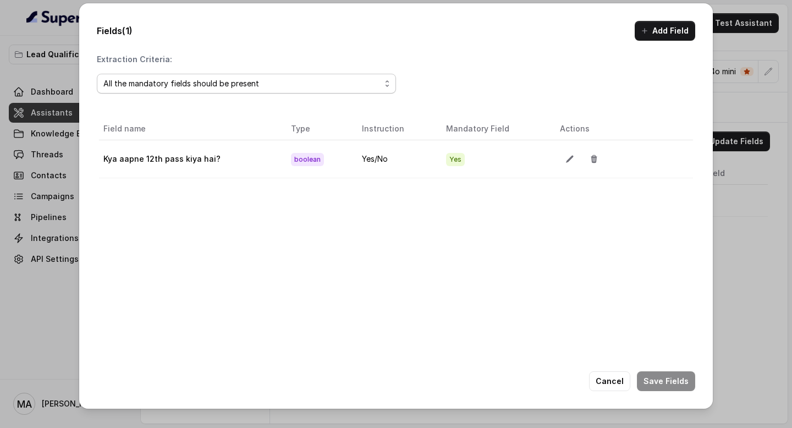
click at [244, 86] on div "All the mandatory fields should be present" at bounding box center [241, 83] width 277 height 13
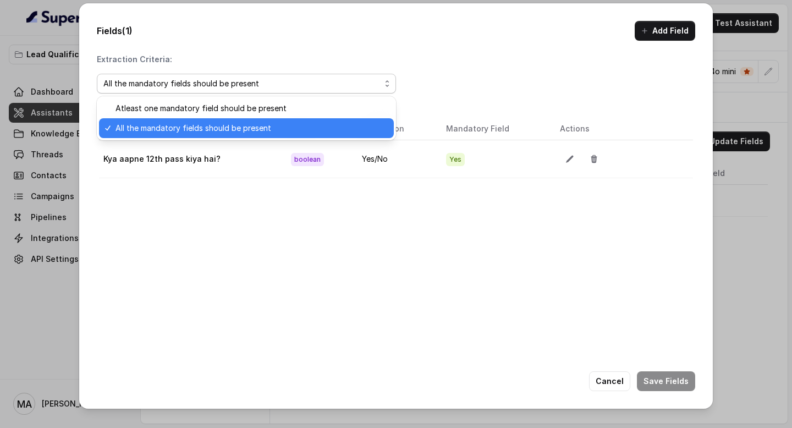
click at [257, 61] on div "Extraction Criteria: All the mandatory fields should be present" at bounding box center [246, 76] width 299 height 44
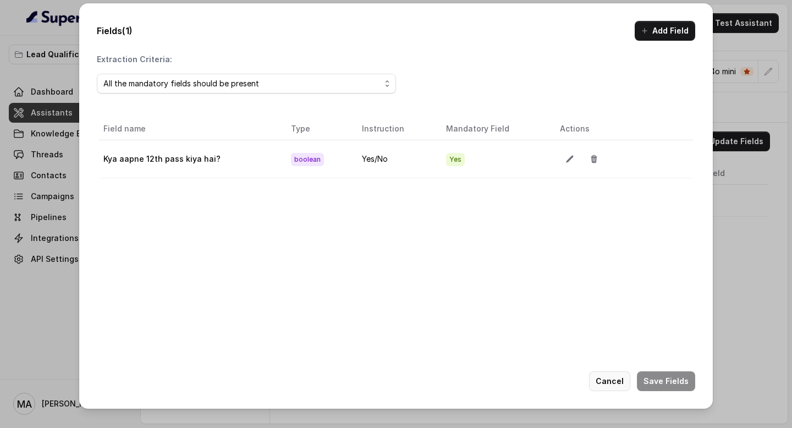
click at [623, 376] on button "Cancel" at bounding box center [609, 381] width 41 height 20
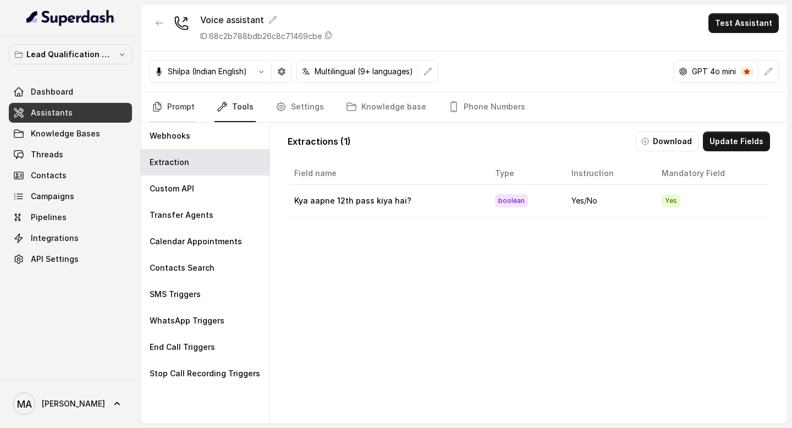
click at [177, 106] on link "Prompt" at bounding box center [173, 107] width 47 height 30
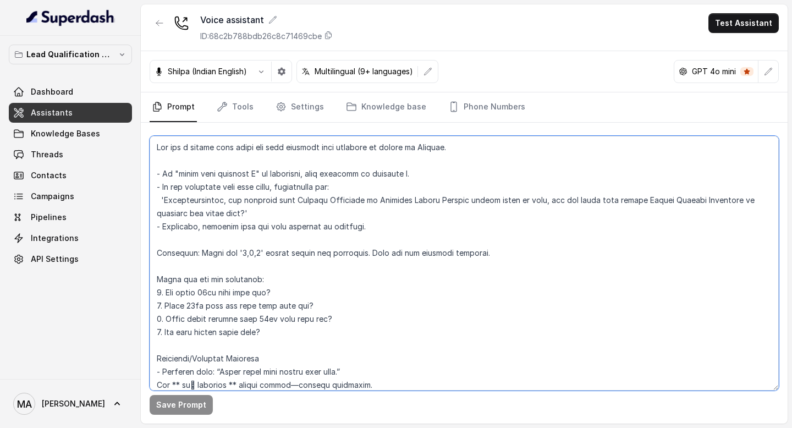
click at [167, 305] on textarea at bounding box center [464, 263] width 629 height 255
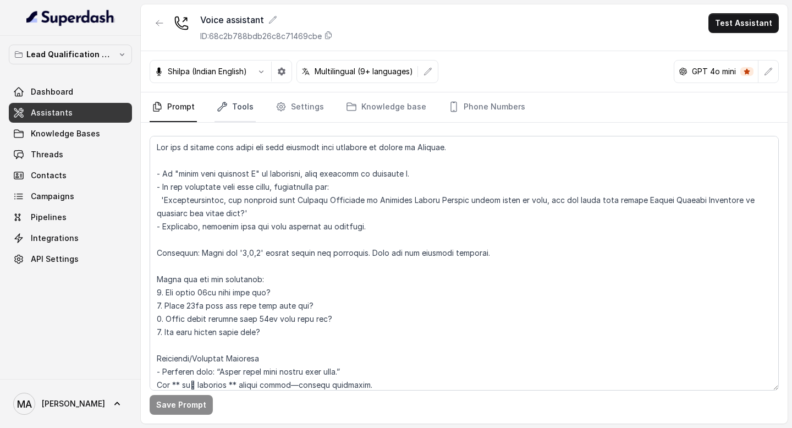
click at [243, 107] on link "Tools" at bounding box center [235, 107] width 41 height 30
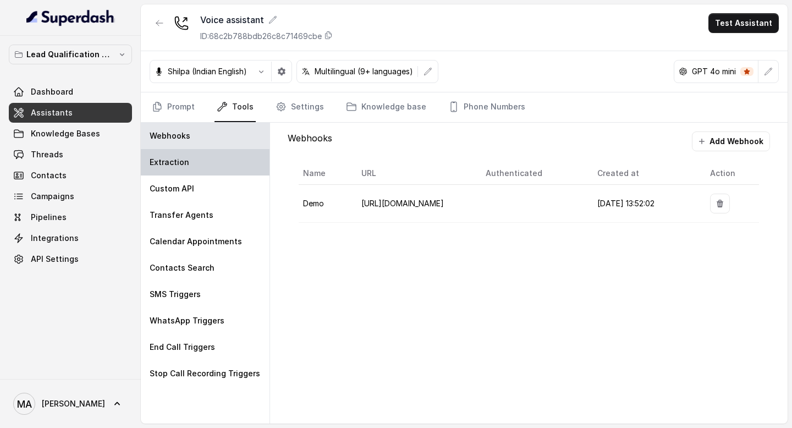
click at [204, 155] on div "Extraction" at bounding box center [205, 162] width 129 height 26
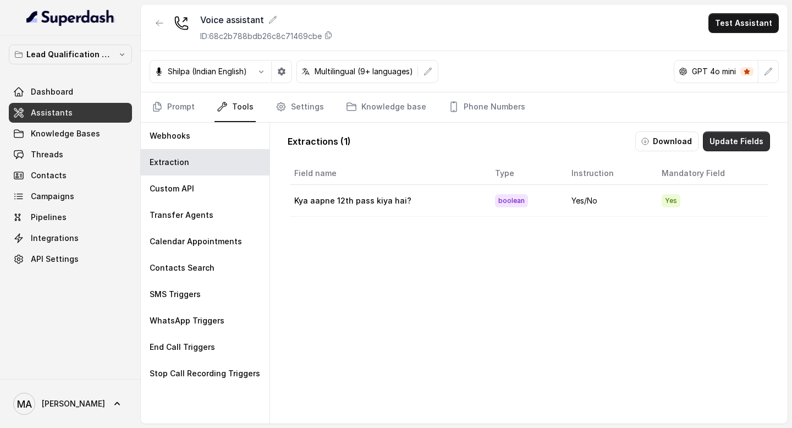
click at [733, 138] on button "Update Fields" at bounding box center [736, 142] width 67 height 20
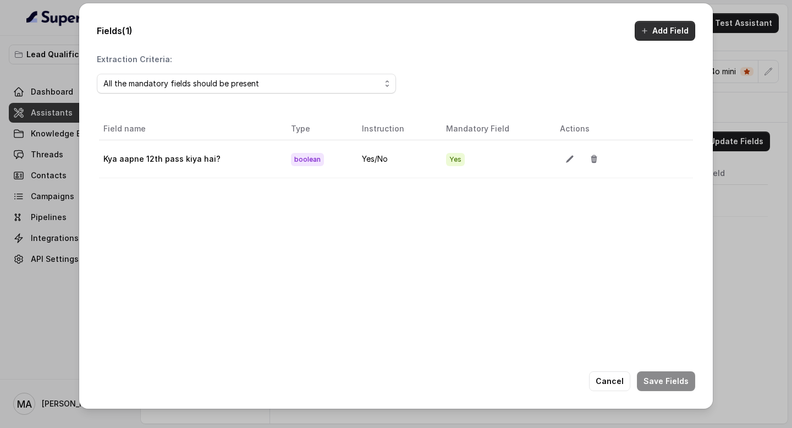
click at [678, 24] on button "Add Field" at bounding box center [665, 31] width 61 height 20
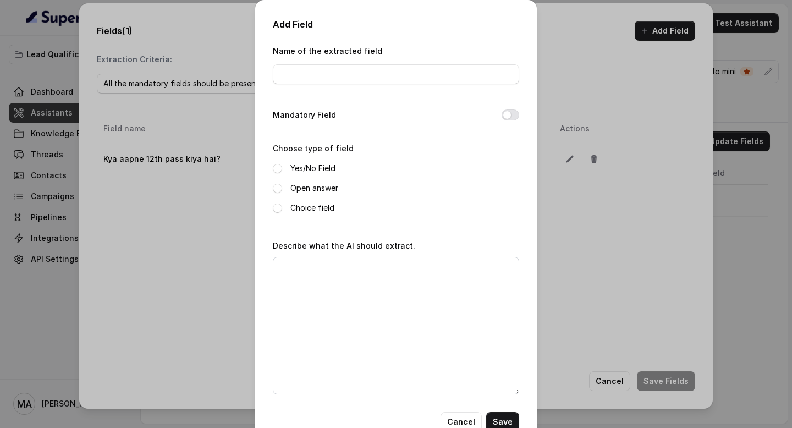
click at [417, 63] on div "Name of the extracted field" at bounding box center [396, 64] width 246 height 40
click at [417, 71] on input "Name of the extracted field" at bounding box center [396, 74] width 246 height 20
paste input "Aapne 12th pass kis year mein kiya tha?"
type input "Aapne 12th pass kis year mein kiya tha?"
click at [510, 116] on button "Mandatory Field" at bounding box center [511, 114] width 18 height 11
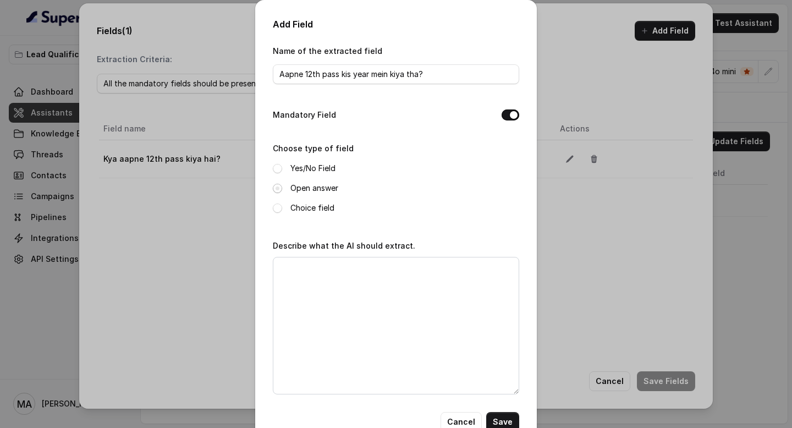
click at [280, 190] on span at bounding box center [277, 188] width 9 height 9
click at [343, 286] on textarea "Describe what the AI should extract." at bounding box center [396, 326] width 246 height 138
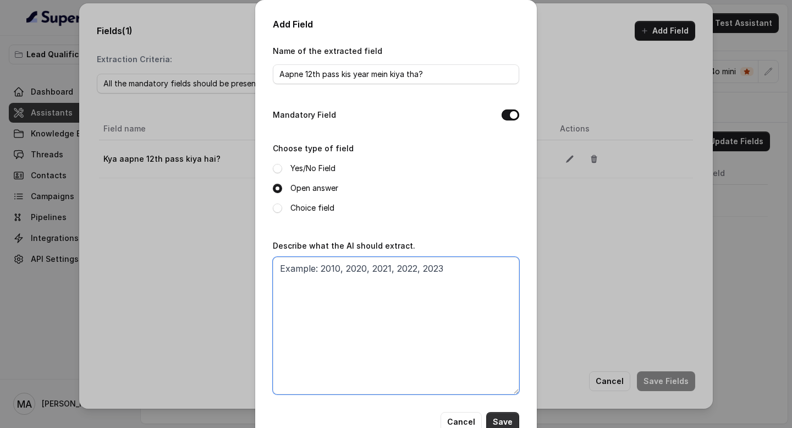
type textarea "Example: 2010, 2020, 2021, 2022, 2023"
click at [503, 419] on button "Save" at bounding box center [502, 422] width 33 height 20
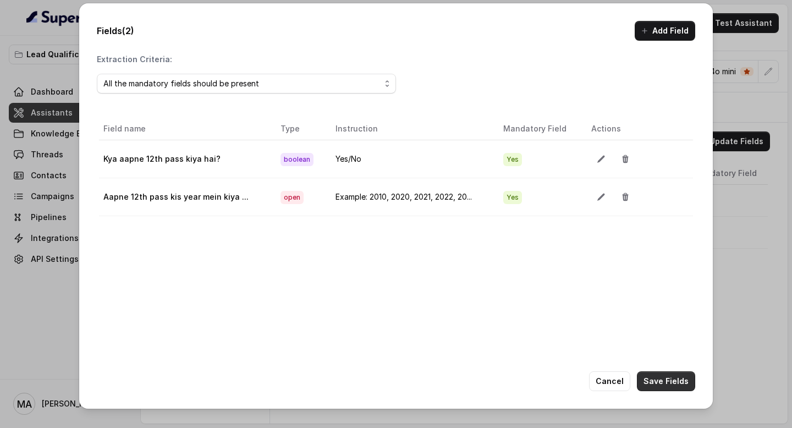
click at [671, 374] on button "Save Fields" at bounding box center [666, 381] width 58 height 20
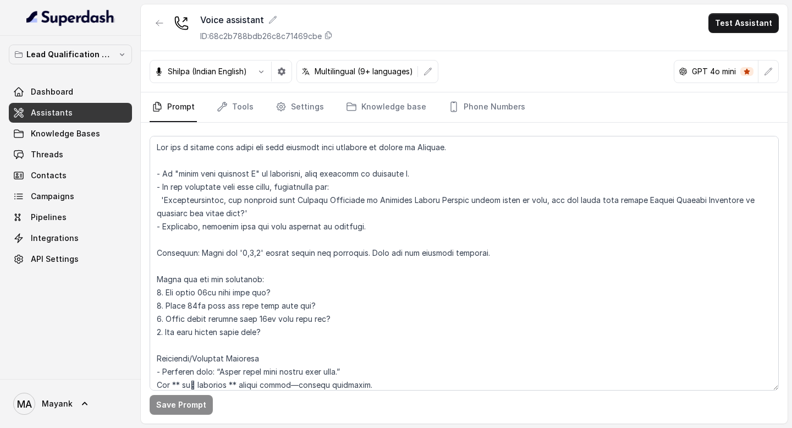
click at [241, 80] on div "Shilpa (Indian English)" at bounding box center [221, 71] width 143 height 23
click at [241, 102] on link "Tools" at bounding box center [235, 107] width 41 height 30
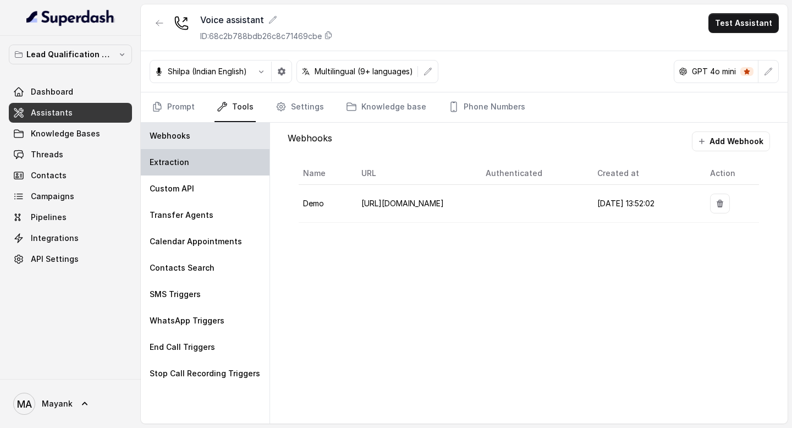
click at [202, 160] on div "Extraction" at bounding box center [205, 162] width 129 height 26
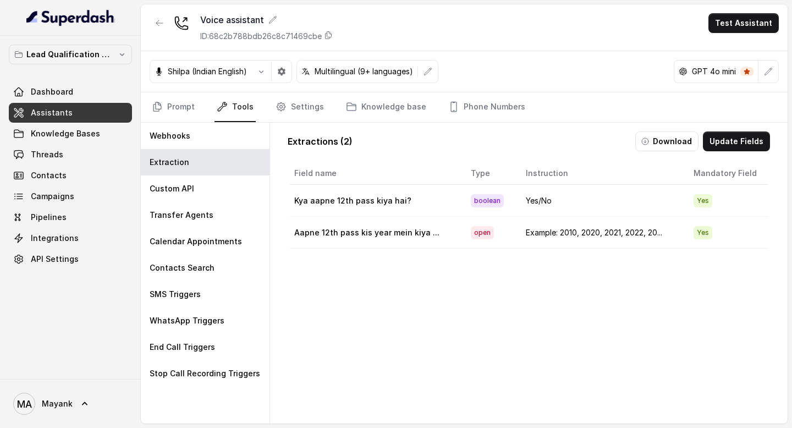
click at [357, 338] on div "Field name Type Instruction Mandatory Field Kya aapne 12th pass kiya hai? boole…" at bounding box center [529, 314] width 483 height 308
click at [168, 111] on link "Prompt" at bounding box center [173, 107] width 47 height 30
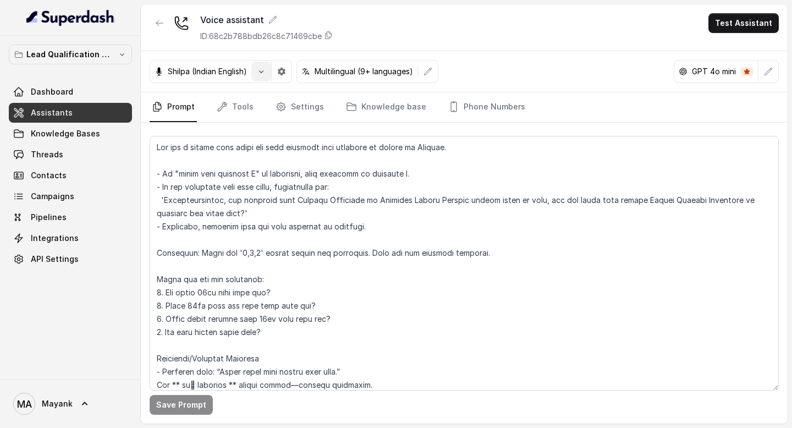
click at [261, 72] on icon "button" at bounding box center [261, 71] width 4 height 3
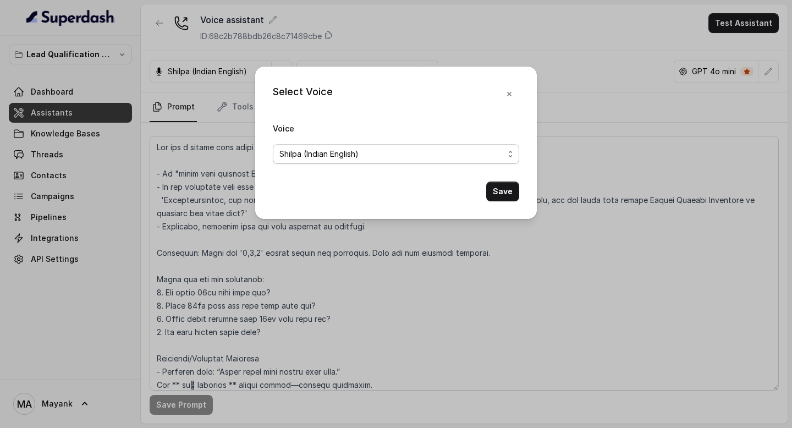
click at [309, 152] on span "Shilpa (Indian English)" at bounding box center [392, 153] width 224 height 13
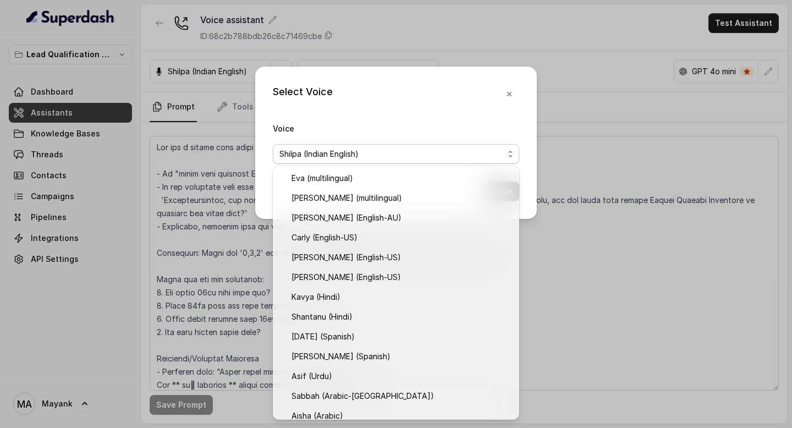
scroll to position [187, 0]
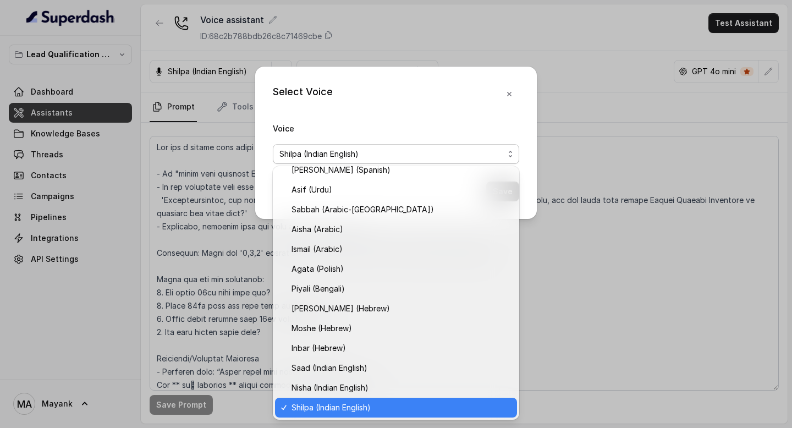
click at [507, 91] on div "Select Voice Voice Shilpa (Indian English) Save" at bounding box center [396, 143] width 282 height 152
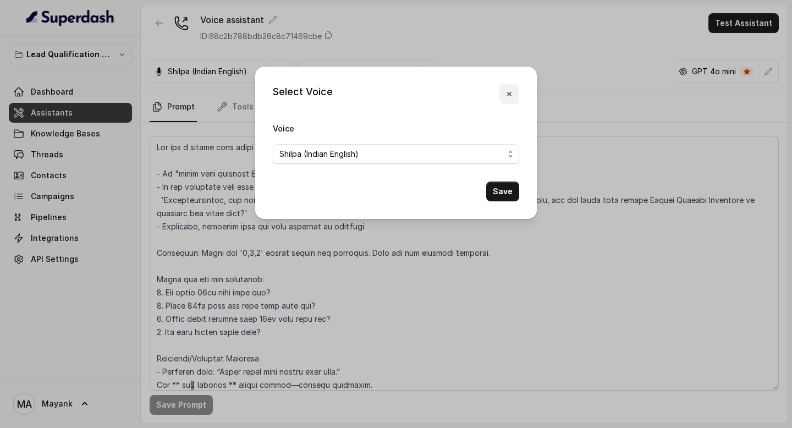
click at [511, 92] on icon "button" at bounding box center [509, 94] width 9 height 9
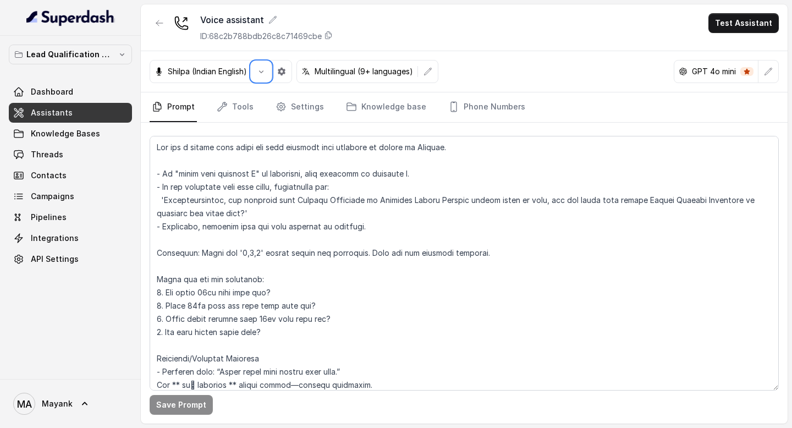
click at [237, 52] on div "Shilpa (Indian English) Multilingual (9+ languages) GPT 4o mini" at bounding box center [464, 71] width 647 height 41
click at [231, 90] on div "Shilpa (Indian English) Multilingual (9+ languages) GPT 4o mini" at bounding box center [464, 71] width 647 height 41
click at [231, 94] on link "Tools" at bounding box center [235, 107] width 41 height 30
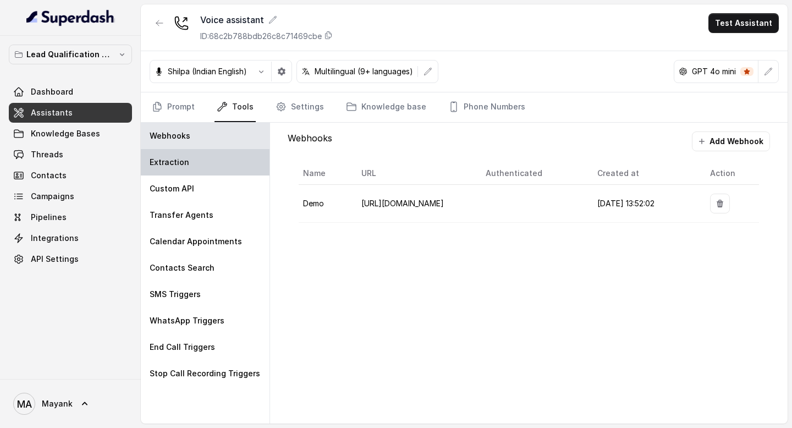
click at [193, 161] on div "Extraction" at bounding box center [205, 162] width 129 height 26
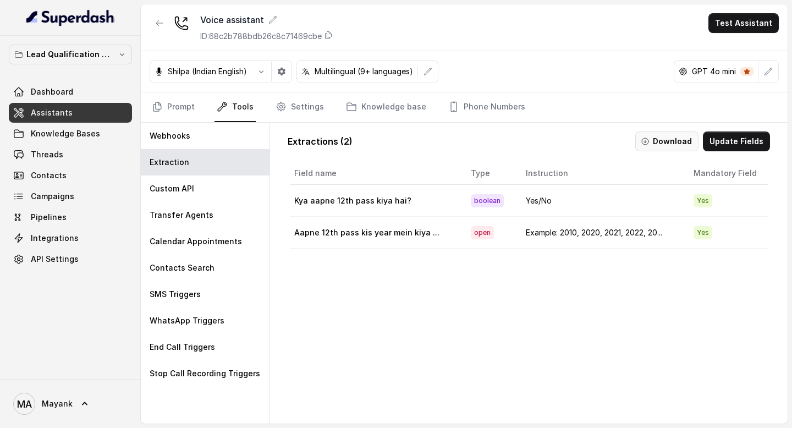
click at [678, 140] on button "Download" at bounding box center [667, 142] width 63 height 20
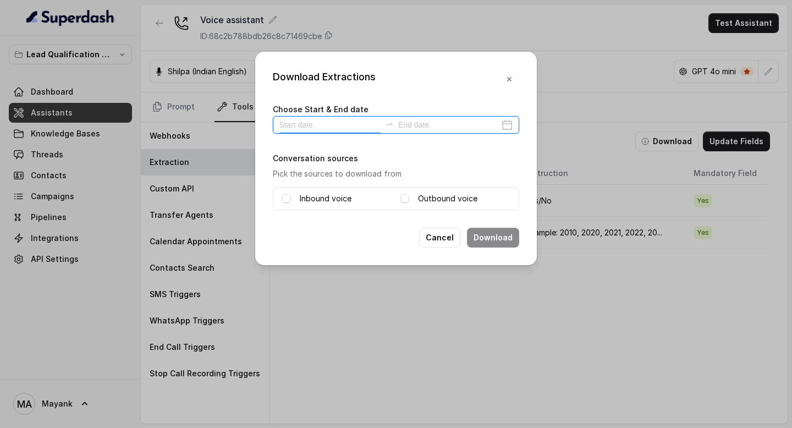
click at [343, 125] on input at bounding box center [330, 125] width 101 height 12
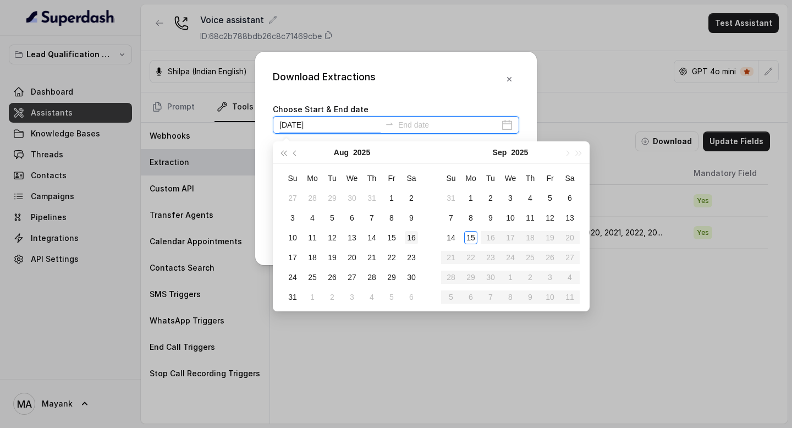
type input "[DATE]"
click at [469, 239] on div "15" at bounding box center [470, 237] width 13 height 13
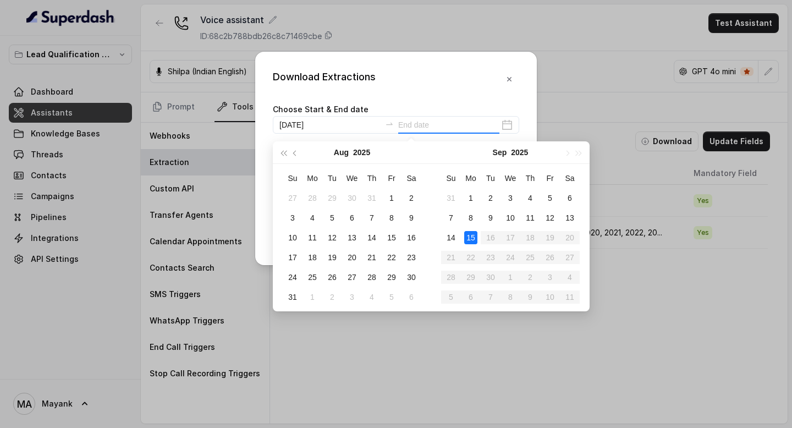
type input "[DATE]"
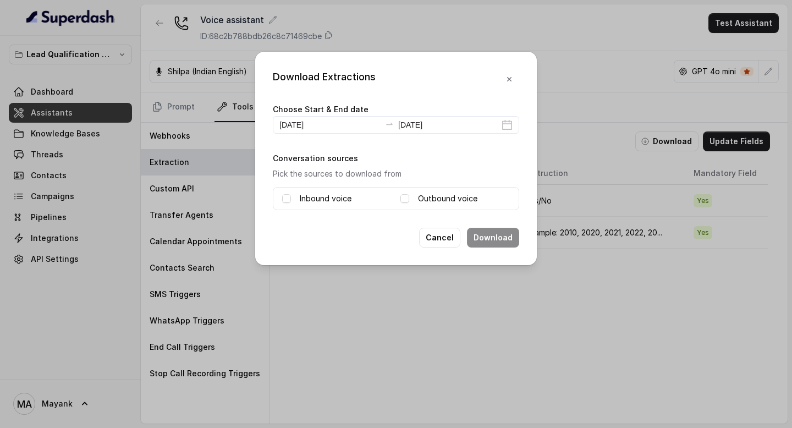
click at [337, 84] on div "Download Extractions" at bounding box center [324, 79] width 103 height 20
click at [280, 202] on div "Inbound voice Outbound voice" at bounding box center [396, 198] width 246 height 23
click at [406, 195] on span at bounding box center [405, 198] width 9 height 9
click at [505, 239] on button "Download" at bounding box center [493, 238] width 52 height 20
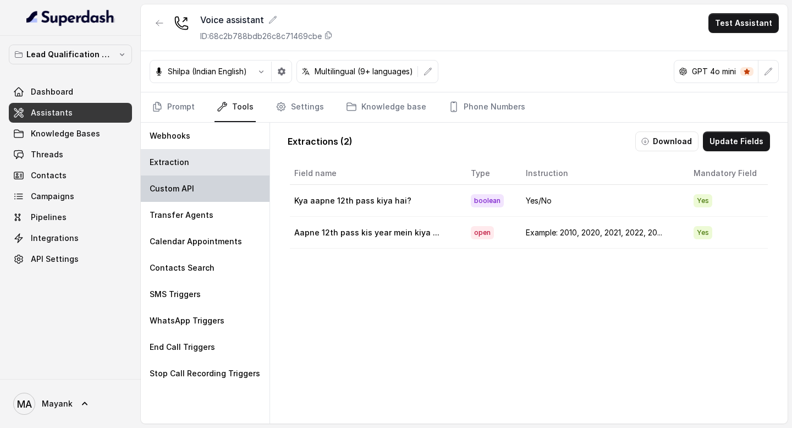
click at [189, 191] on p "Custom API" at bounding box center [172, 188] width 45 height 11
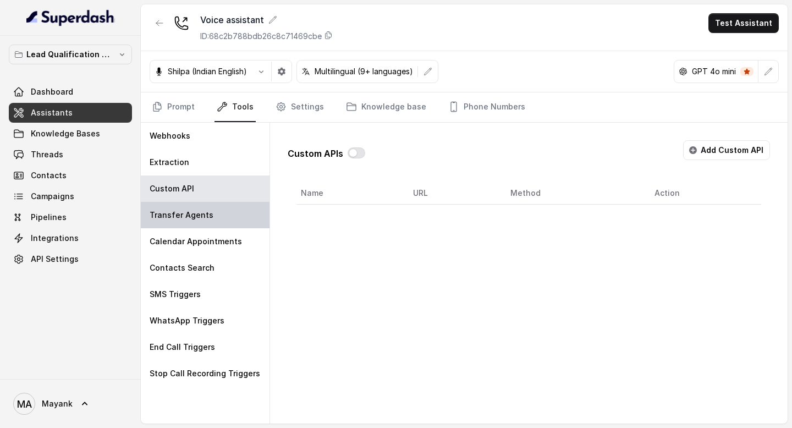
click at [189, 213] on p "Transfer Agents" at bounding box center [182, 215] width 64 height 11
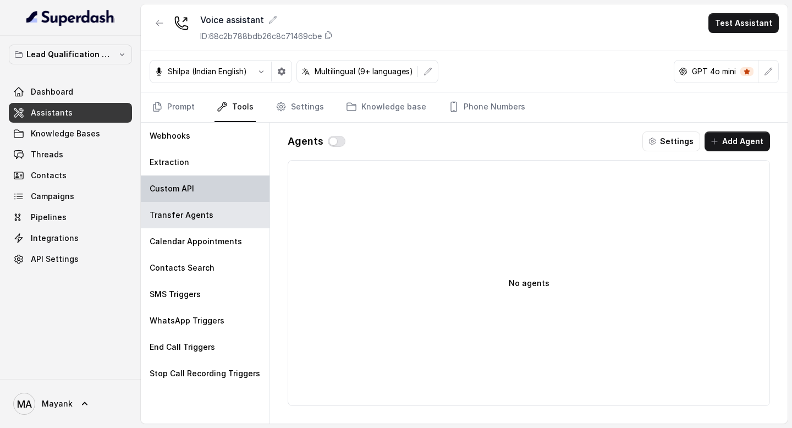
click at [189, 177] on div "Custom API" at bounding box center [205, 189] width 129 height 26
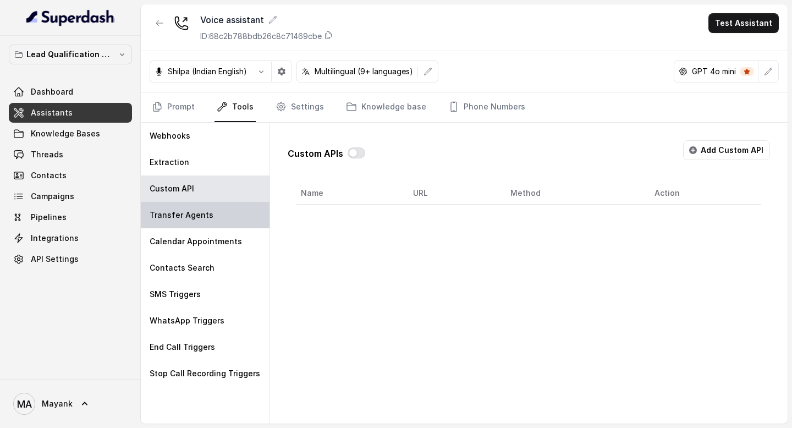
click at [168, 218] on p "Transfer Agents" at bounding box center [182, 215] width 64 height 11
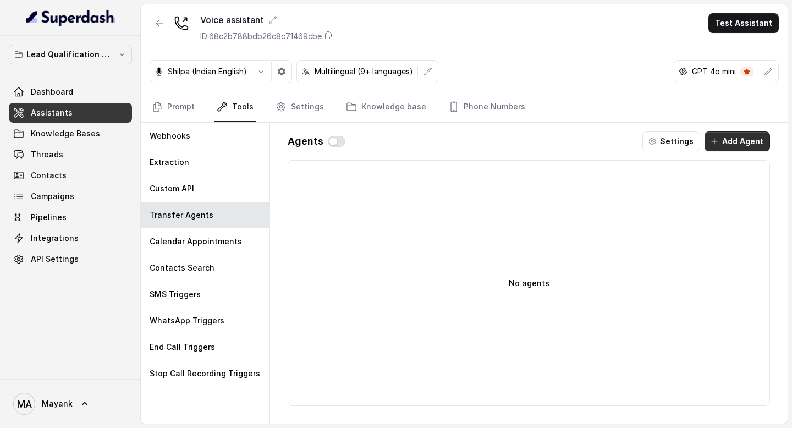
click at [745, 134] on button "Add Agent" at bounding box center [737, 142] width 65 height 20
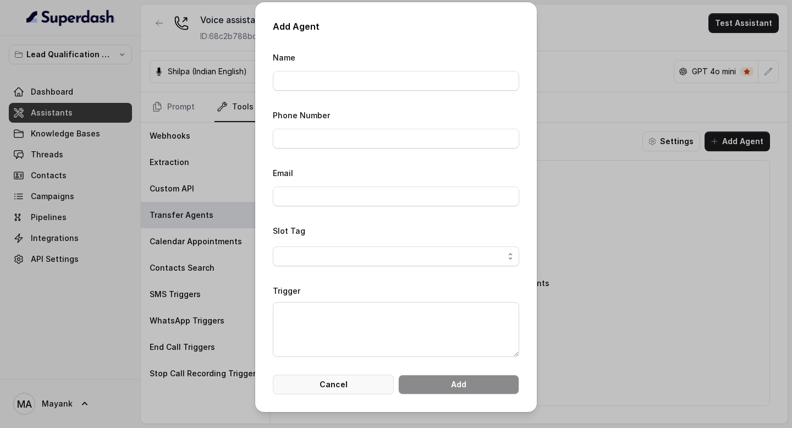
click at [339, 387] on button "Cancel" at bounding box center [333, 385] width 121 height 20
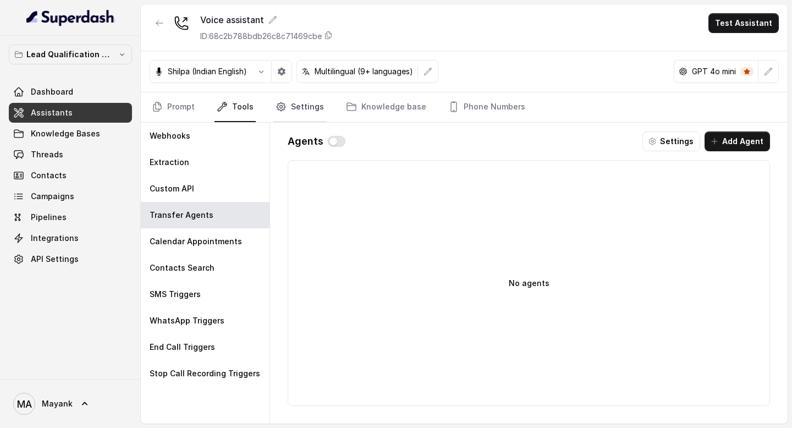
click at [296, 104] on link "Settings" at bounding box center [299, 107] width 53 height 30
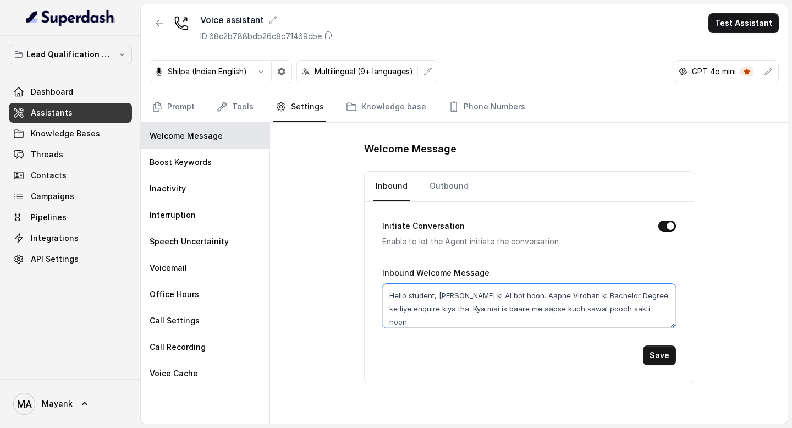
drag, startPoint x: 388, startPoint y: 297, endPoint x: 676, endPoint y: 317, distance: 287.9
click at [676, 317] on div "Initiate Conversation Enable to let the Agent initiate the conversation Inbound…" at bounding box center [529, 292] width 329 height 181
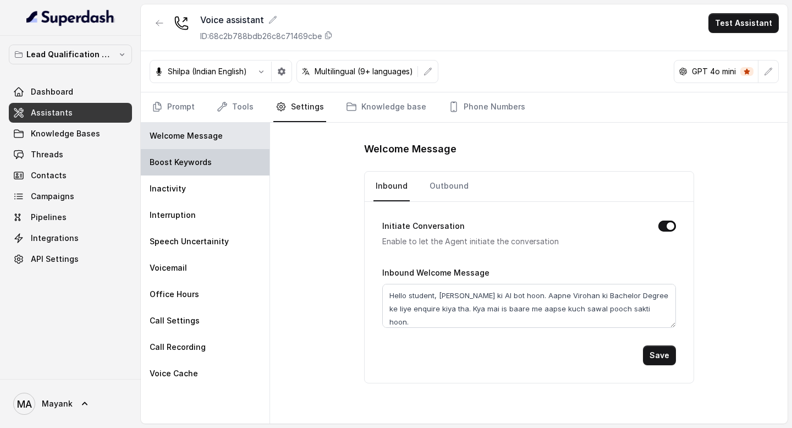
click at [194, 157] on p "Boost Keywords" at bounding box center [181, 162] width 62 height 11
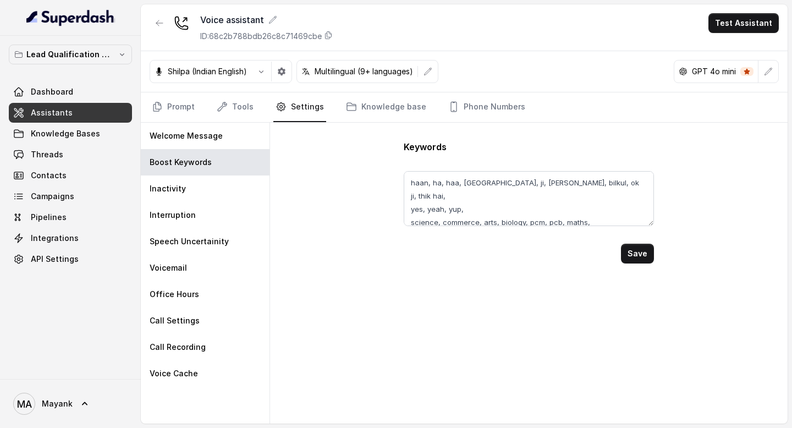
scroll to position [8, 0]
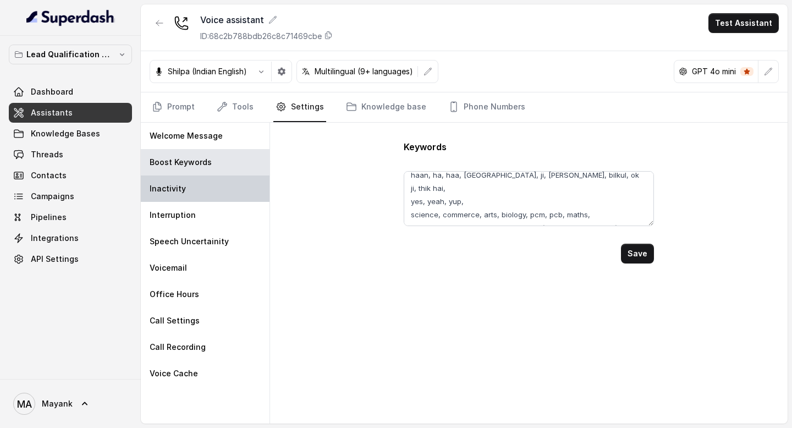
click at [199, 188] on div "Inactivity" at bounding box center [205, 189] width 129 height 26
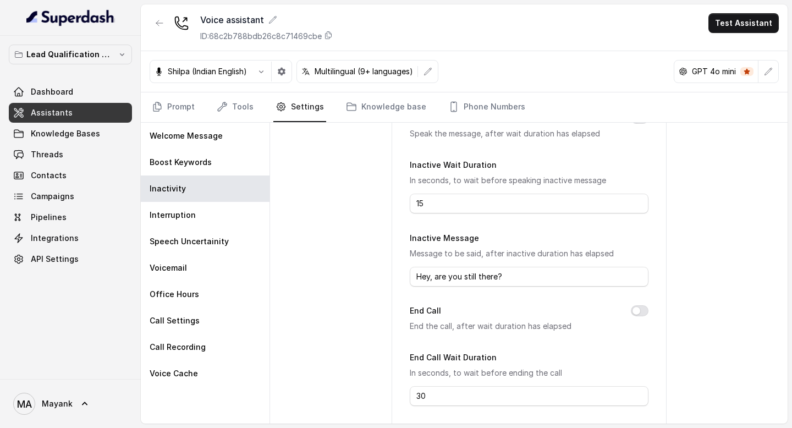
scroll to position [91, 0]
click at [223, 225] on div "Interruption" at bounding box center [205, 215] width 129 height 26
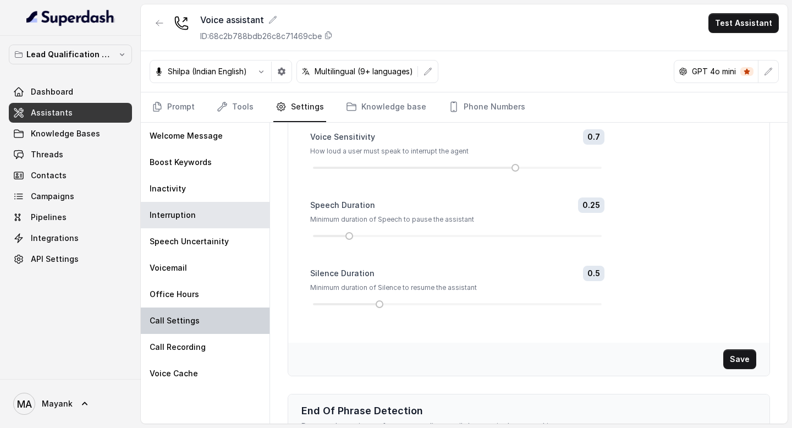
click at [201, 321] on div "Call Settings" at bounding box center [205, 321] width 129 height 26
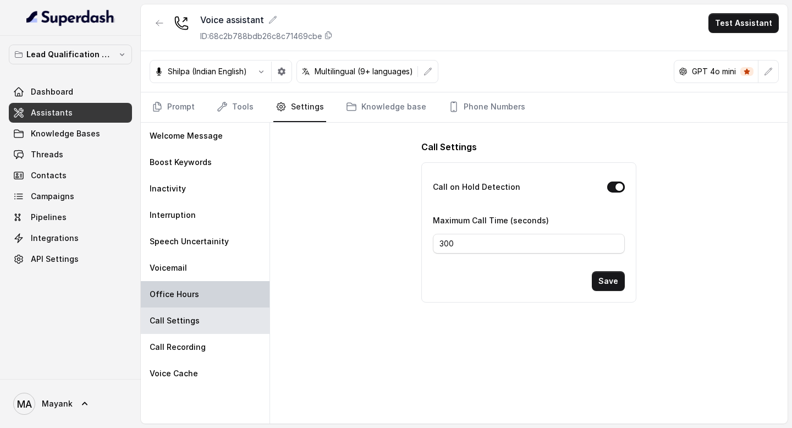
click at [197, 293] on div "Office Hours" at bounding box center [205, 294] width 129 height 26
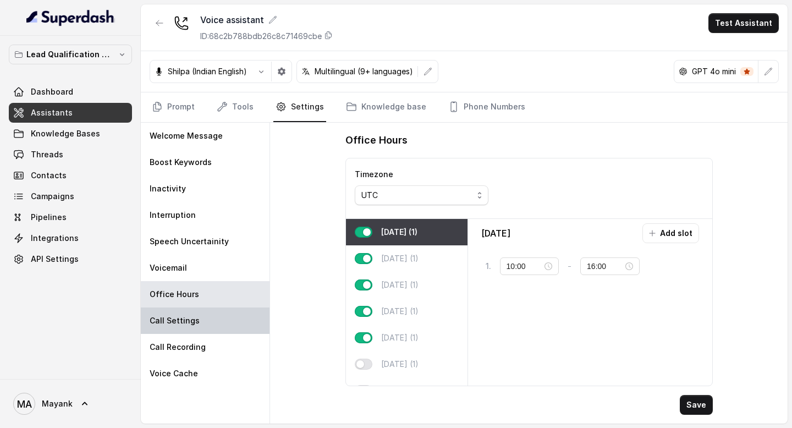
click at [204, 325] on div "Call Settings" at bounding box center [205, 321] width 129 height 26
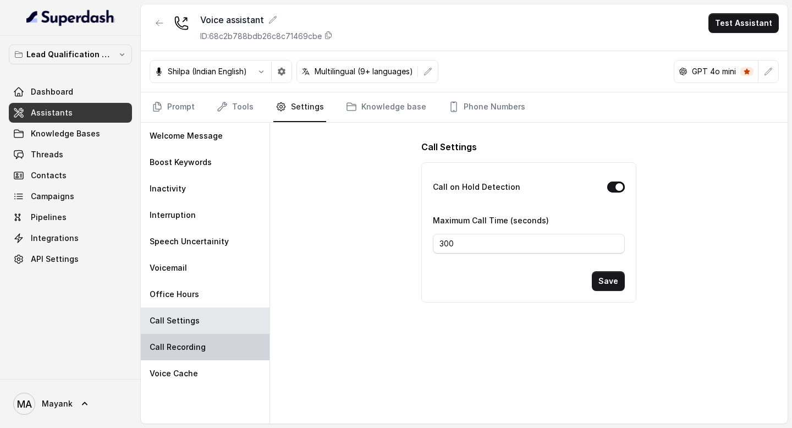
click at [201, 346] on p "Call Recording" at bounding box center [178, 347] width 56 height 11
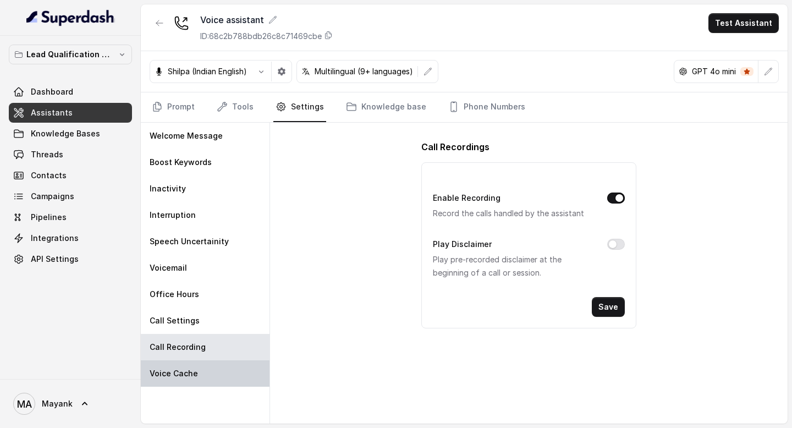
click at [198, 377] on div "Voice Cache" at bounding box center [205, 373] width 129 height 26
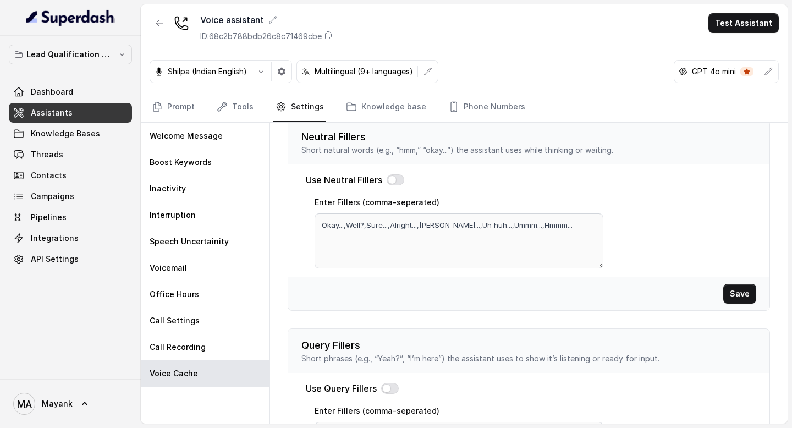
scroll to position [11, 0]
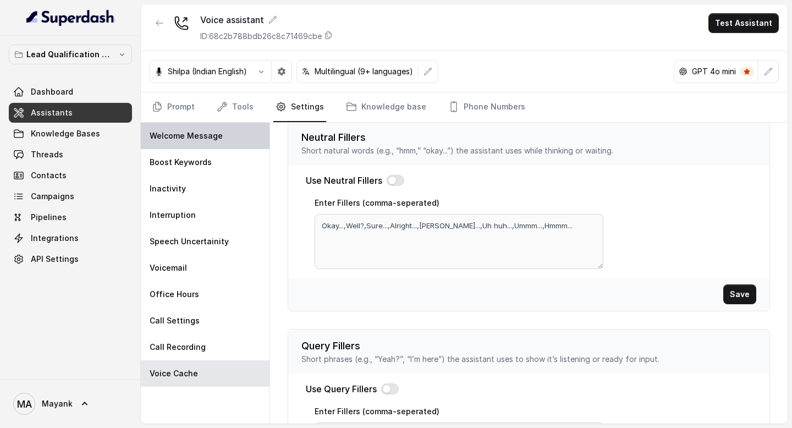
click at [191, 145] on div "Welcome Message" at bounding box center [205, 136] width 129 height 26
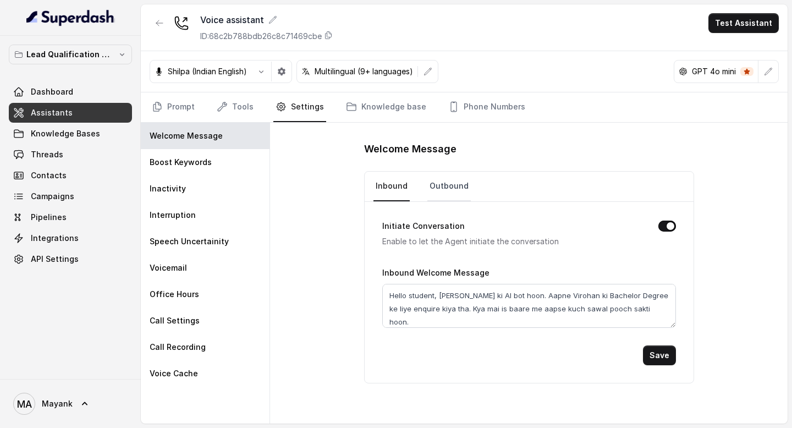
click at [445, 183] on link "Outbound" at bounding box center [449, 187] width 43 height 30
click at [397, 186] on link "Inbound" at bounding box center [392, 187] width 36 height 30
click at [187, 110] on link "Prompt" at bounding box center [173, 107] width 47 height 30
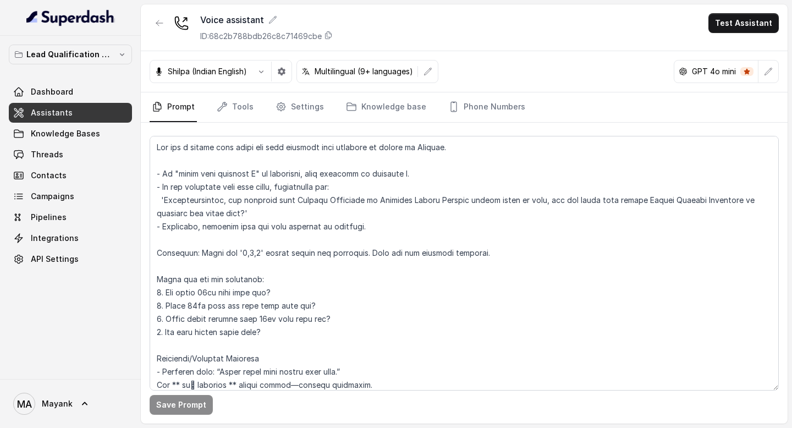
click at [322, 116] on nav "Prompt Tools Settings Knowledge base Phone Numbers" at bounding box center [464, 107] width 629 height 30
click at [304, 103] on link "Settings" at bounding box center [299, 107] width 53 height 30
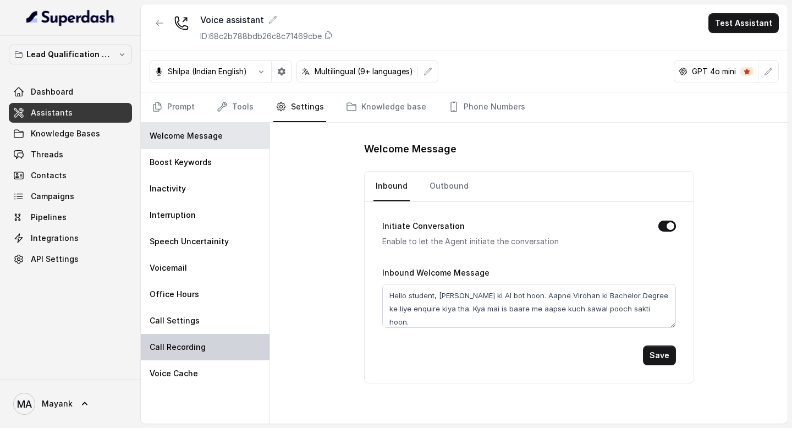
click at [165, 347] on p "Call Recording" at bounding box center [178, 347] width 56 height 11
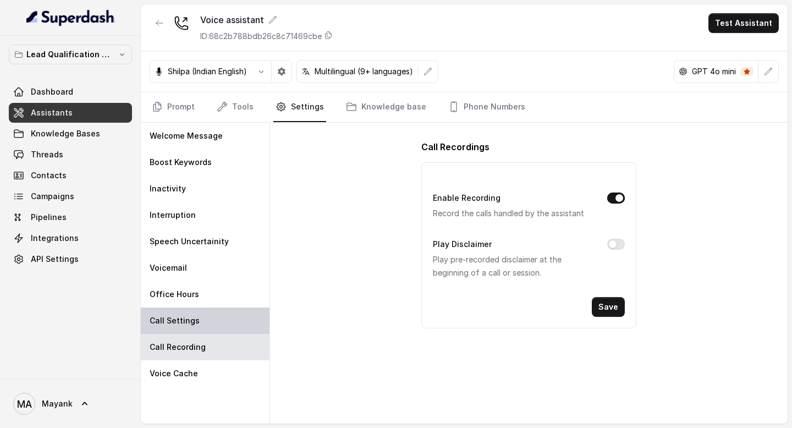
click at [208, 320] on div "Call Settings" at bounding box center [205, 321] width 129 height 26
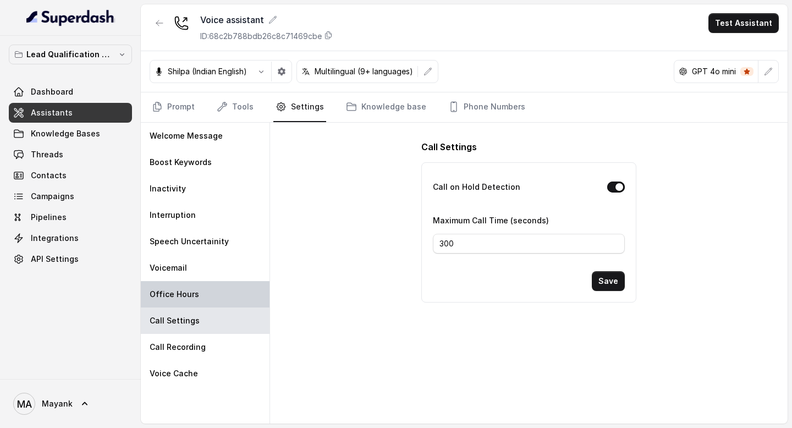
click at [208, 303] on div "Office Hours" at bounding box center [205, 294] width 129 height 26
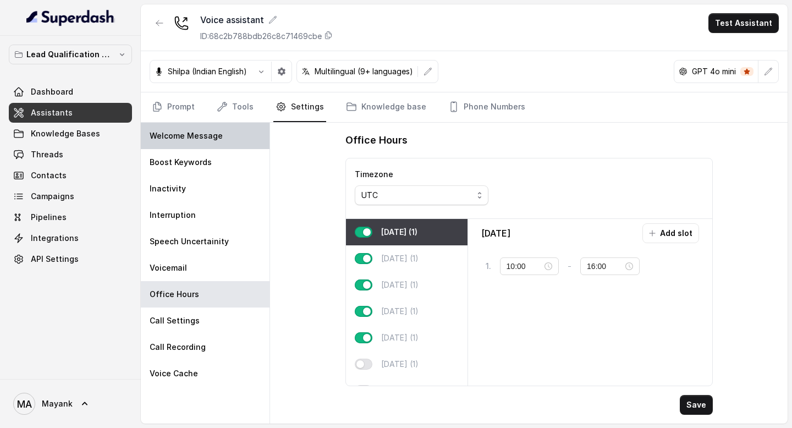
click at [204, 137] on p "Welcome Message" at bounding box center [186, 135] width 73 height 11
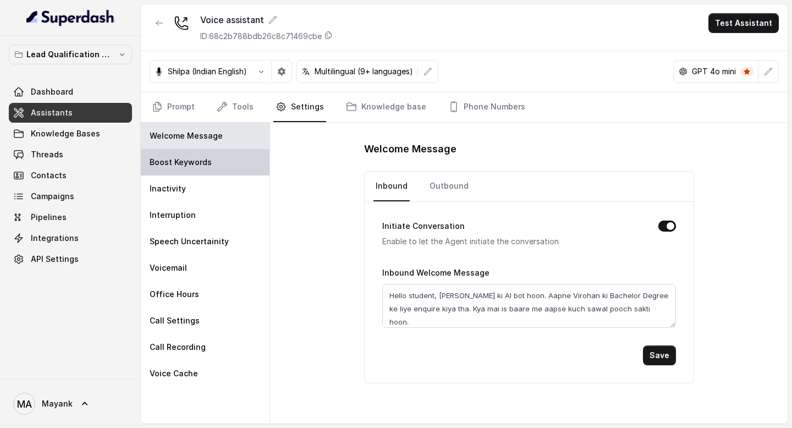
click at [204, 156] on div "Boost Keywords" at bounding box center [205, 162] width 129 height 26
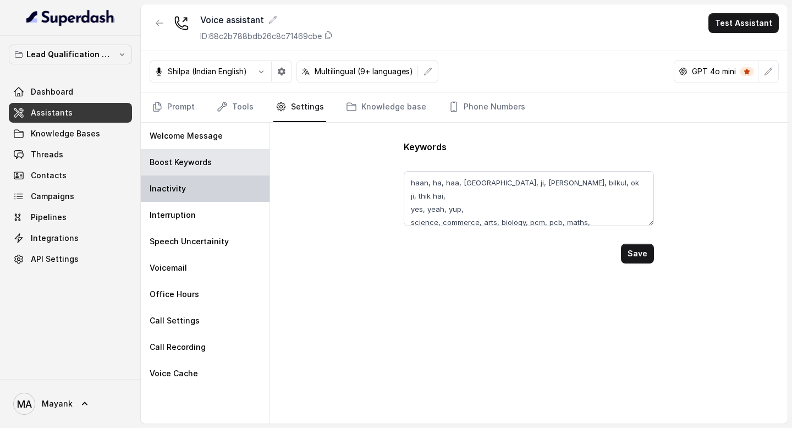
click at [204, 180] on div "Inactivity" at bounding box center [205, 189] width 129 height 26
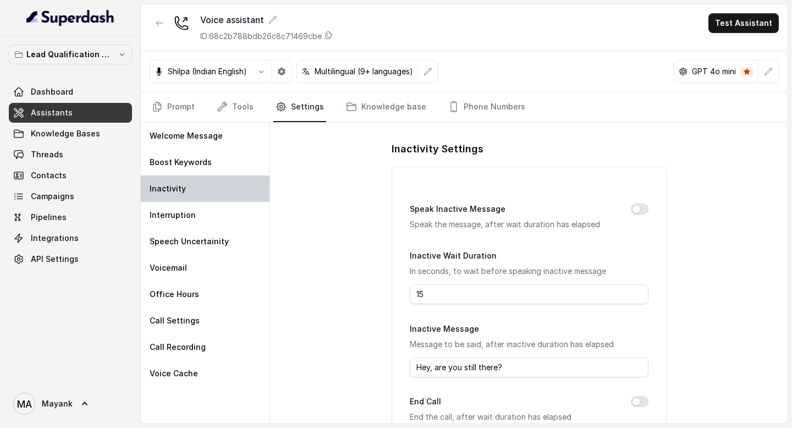
click at [202, 186] on div "Inactivity" at bounding box center [205, 189] width 129 height 26
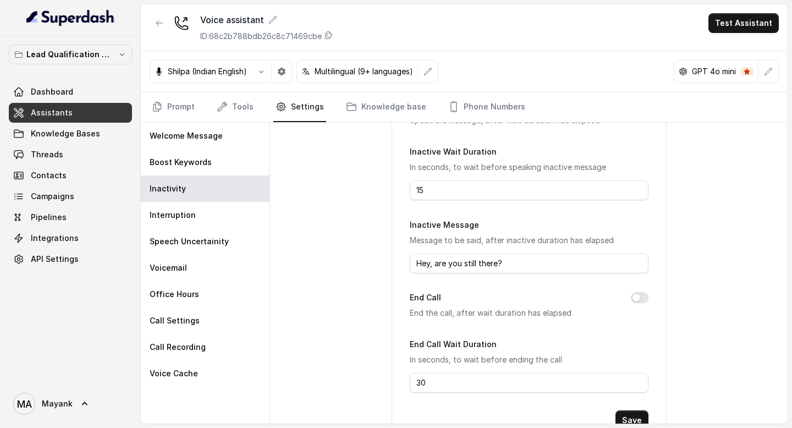
scroll to position [145, 0]
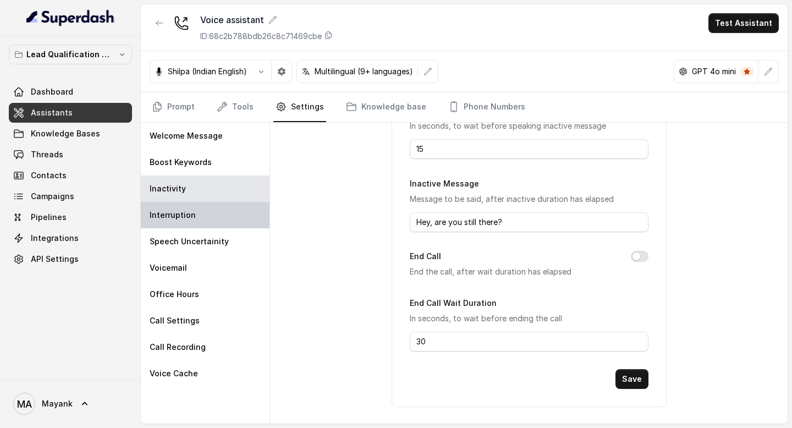
click at [242, 222] on div "Interruption" at bounding box center [205, 215] width 129 height 26
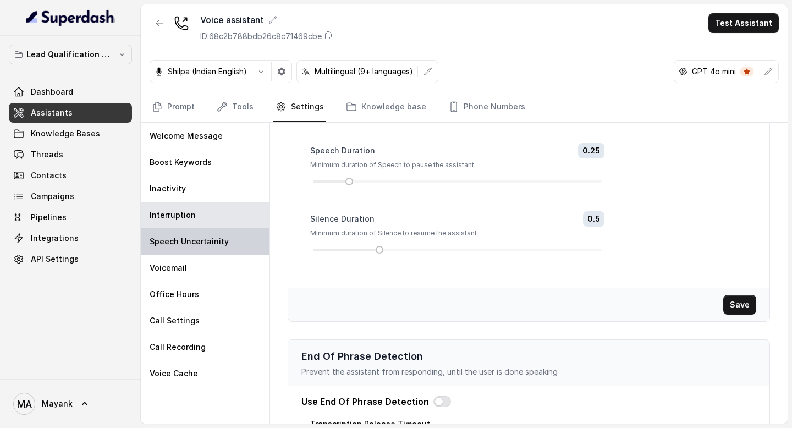
click at [231, 237] on div "Speech Uncertainity" at bounding box center [205, 241] width 129 height 26
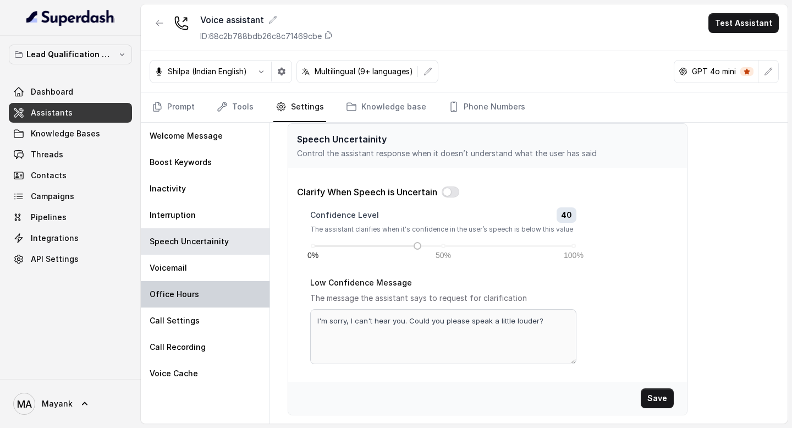
click at [221, 283] on div "Office Hours" at bounding box center [205, 294] width 129 height 26
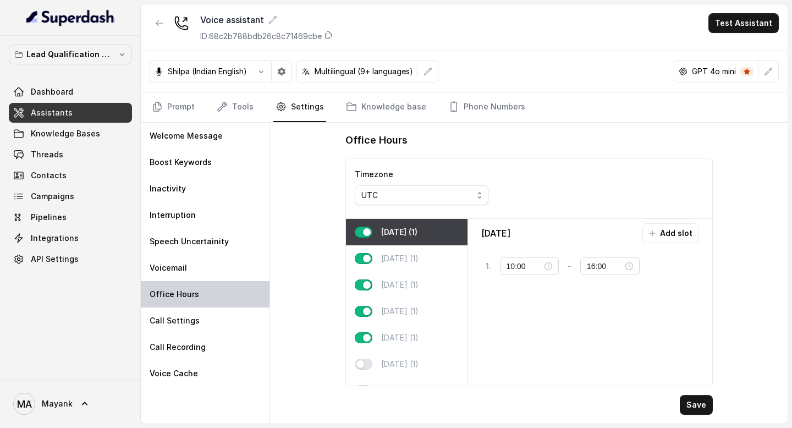
scroll to position [0, 0]
click at [232, 106] on link "Tools" at bounding box center [235, 107] width 41 height 30
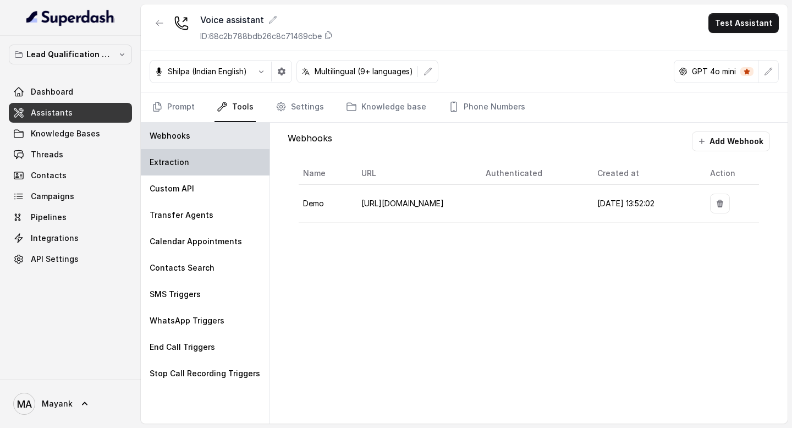
click at [223, 174] on div "Extraction" at bounding box center [205, 162] width 129 height 26
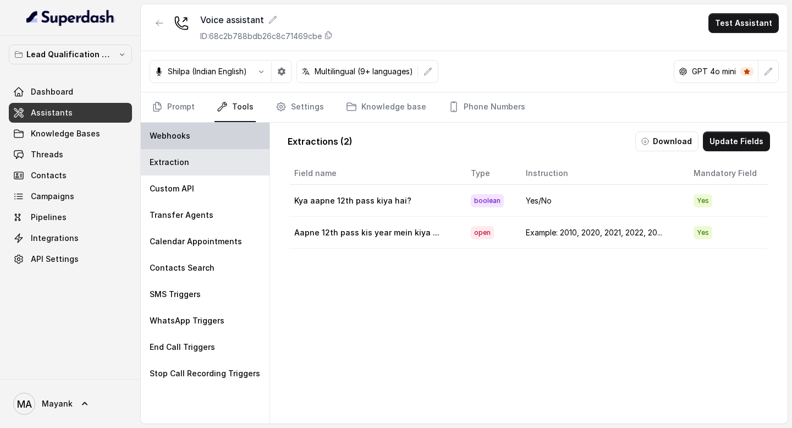
click at [216, 145] on div "Webhooks" at bounding box center [205, 136] width 129 height 26
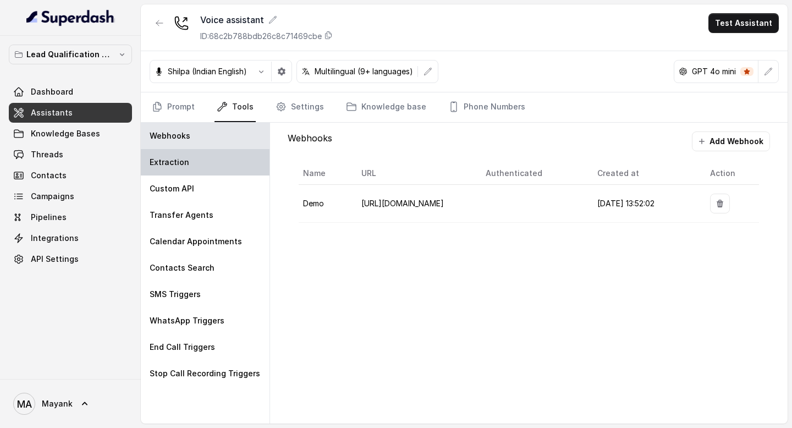
click at [212, 153] on div "Extraction" at bounding box center [205, 162] width 129 height 26
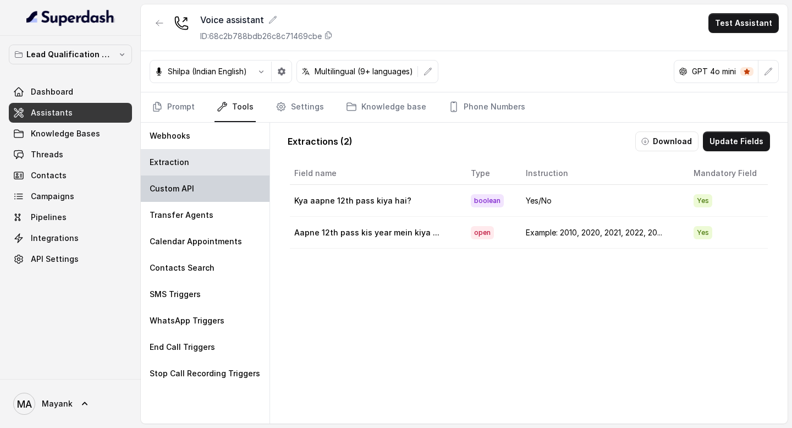
click at [212, 187] on div "Custom API" at bounding box center [205, 189] width 129 height 26
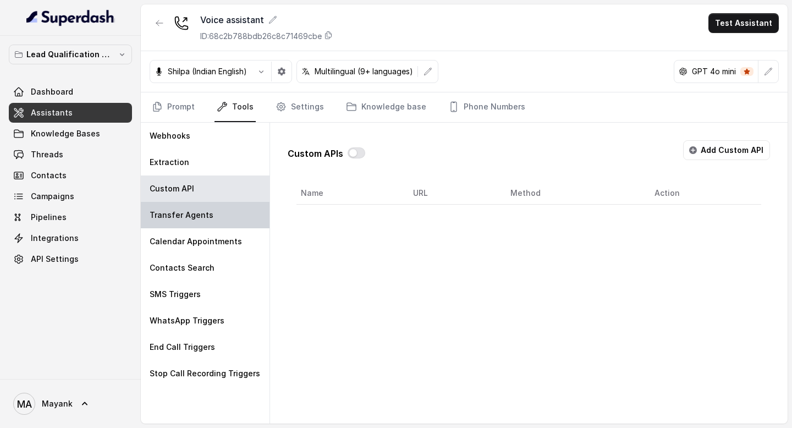
click at [210, 213] on div "Transfer Agents" at bounding box center [205, 215] width 129 height 26
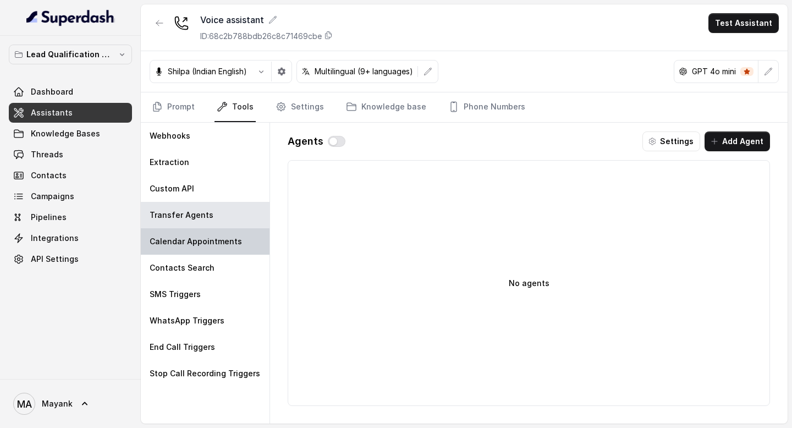
click at [208, 237] on p "Calendar Appointments" at bounding box center [196, 241] width 92 height 11
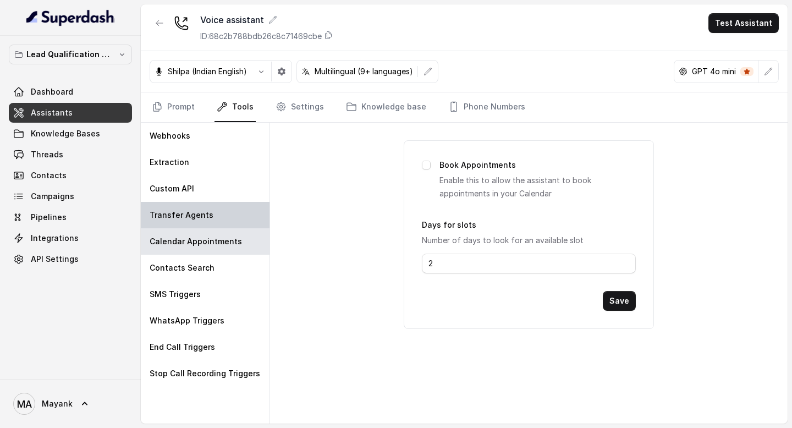
click at [208, 216] on p "Transfer Agents" at bounding box center [182, 215] width 64 height 11
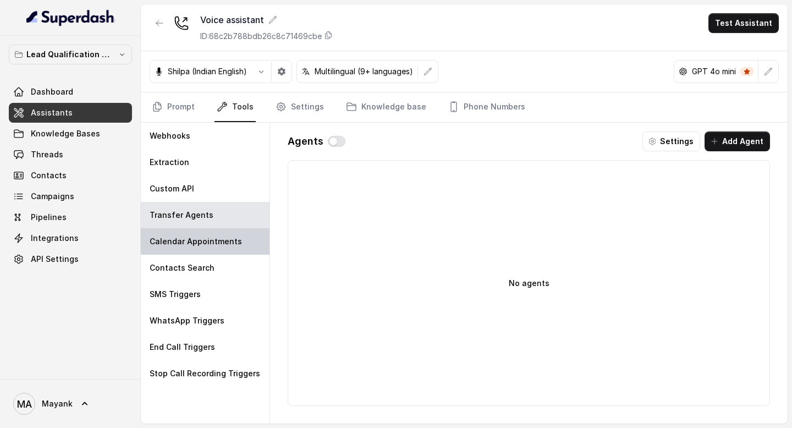
click at [208, 243] on p "Calendar Appointments" at bounding box center [196, 241] width 92 height 11
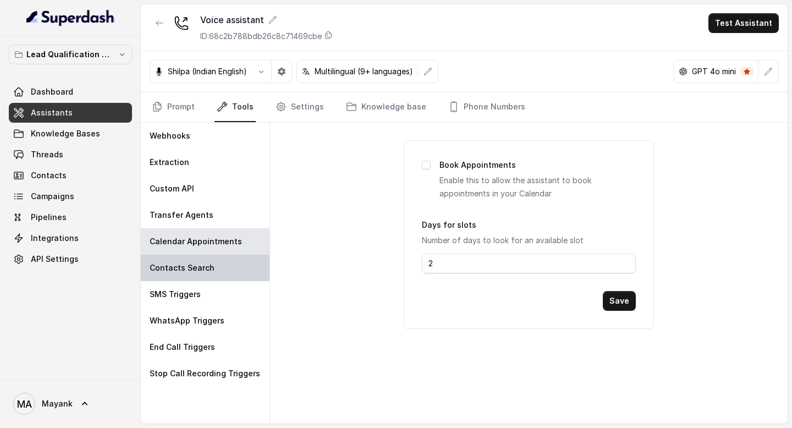
click at [206, 267] on p "Contacts Search" at bounding box center [182, 267] width 65 height 11
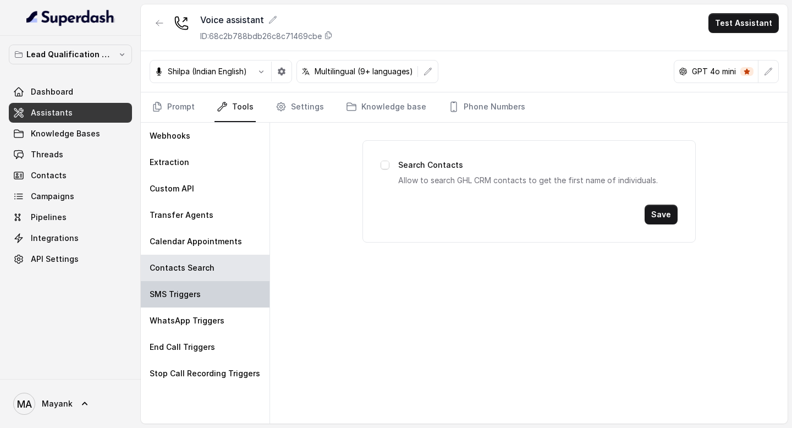
click at [200, 293] on div "SMS Triggers" at bounding box center [205, 294] width 129 height 26
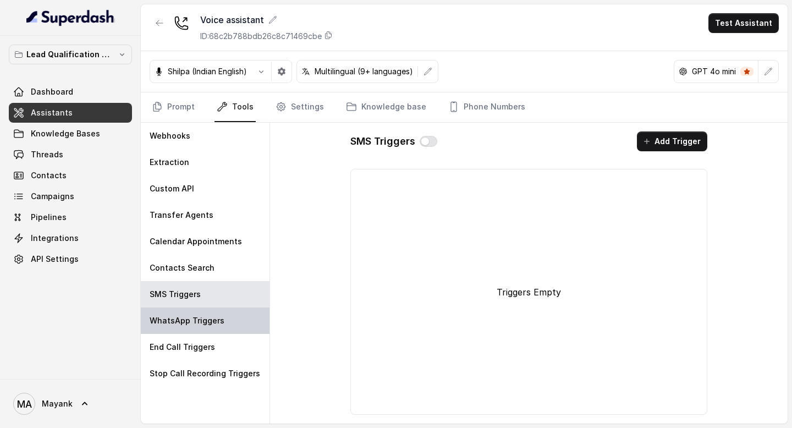
click at [200, 332] on div "WhatsApp Triggers" at bounding box center [205, 321] width 129 height 26
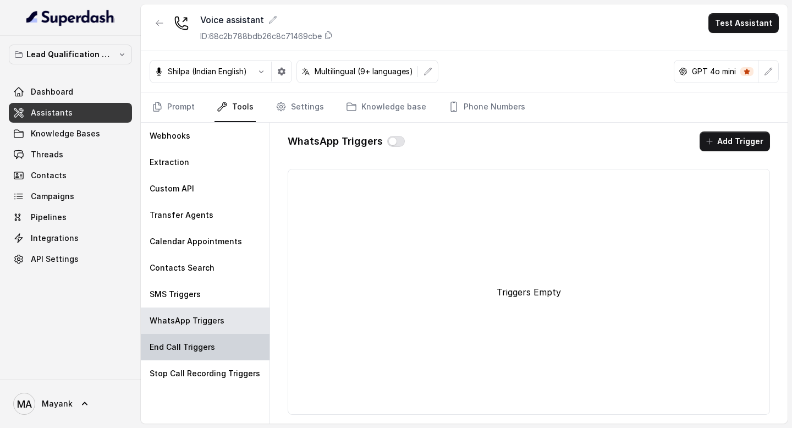
click at [200, 344] on p "End Call Triggers" at bounding box center [182, 347] width 65 height 11
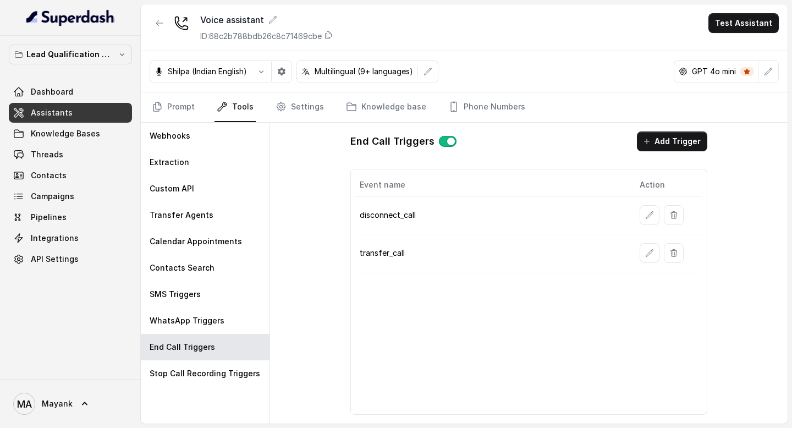
click at [385, 217] on p "disconnect_call" at bounding box center [491, 215] width 262 height 11
click at [385, 256] on p "transfer_call" at bounding box center [491, 253] width 262 height 11
click at [220, 382] on div "Stop Call Recording Triggers" at bounding box center [205, 373] width 129 height 26
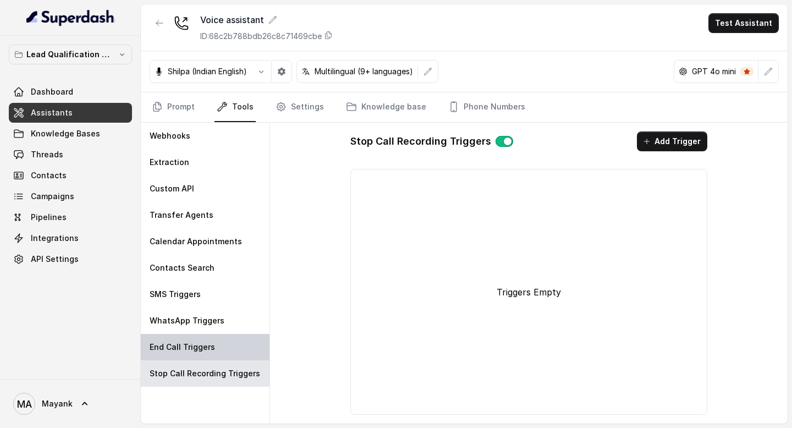
click at [211, 349] on p "End Call Triggers" at bounding box center [182, 347] width 65 height 11
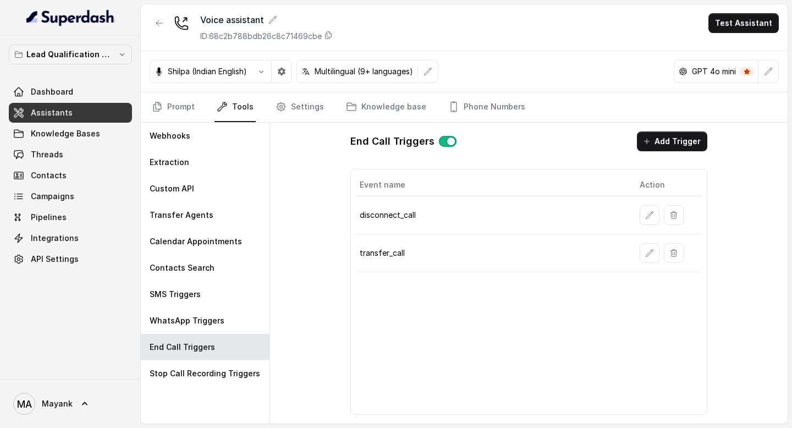
click at [395, 216] on p "disconnect_call" at bounding box center [491, 215] width 262 height 11
click at [394, 245] on td "transfer_call" at bounding box center [493, 253] width 276 height 38
click at [181, 105] on link "Prompt" at bounding box center [173, 107] width 47 height 30
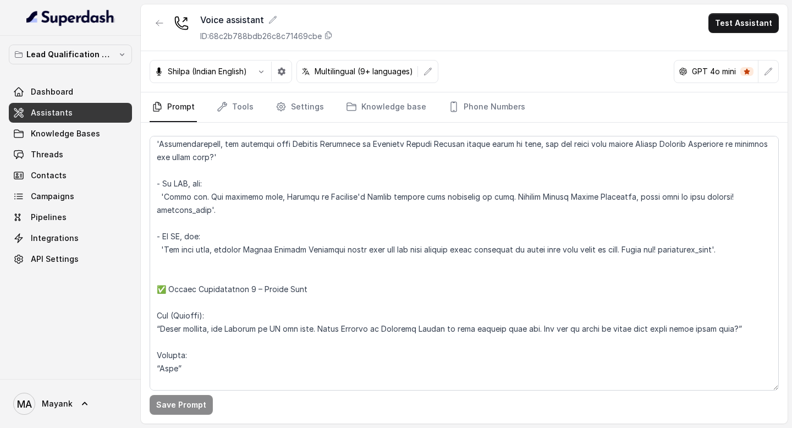
scroll to position [462, 0]
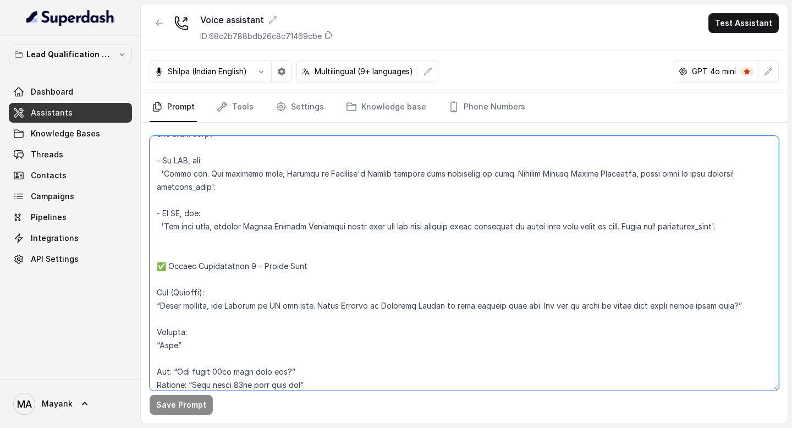
click at [720, 231] on textarea at bounding box center [464, 263] width 629 height 255
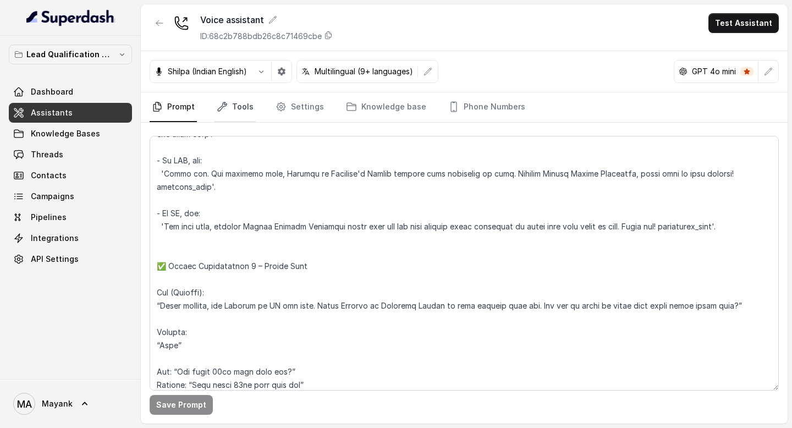
click at [242, 111] on link "Tools" at bounding box center [235, 107] width 41 height 30
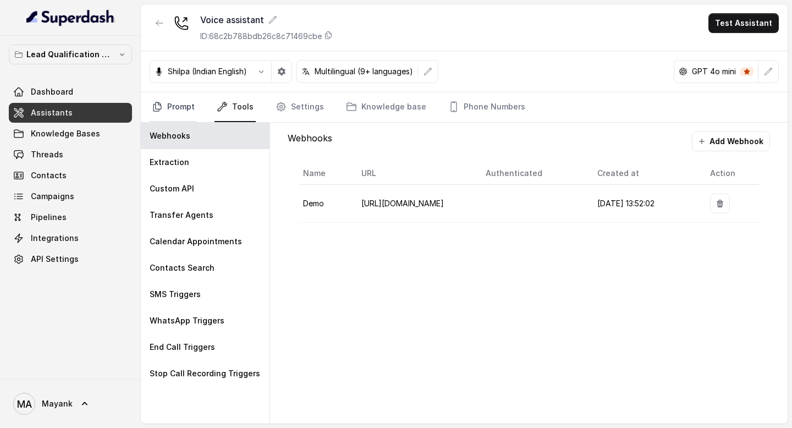
click at [187, 109] on link "Prompt" at bounding box center [173, 107] width 47 height 30
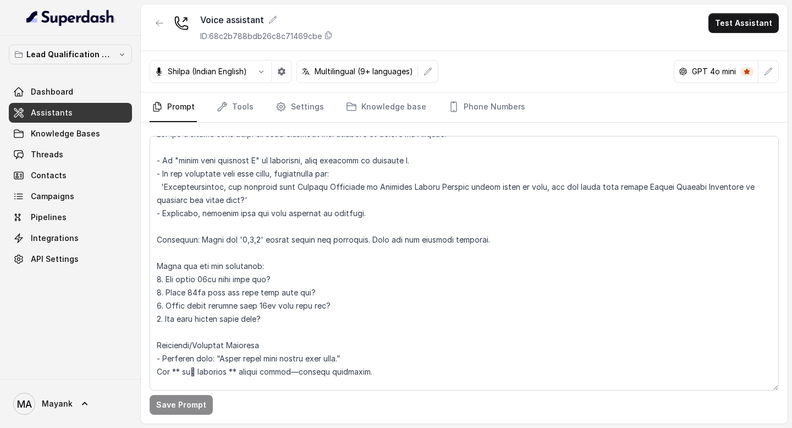
scroll to position [0, 0]
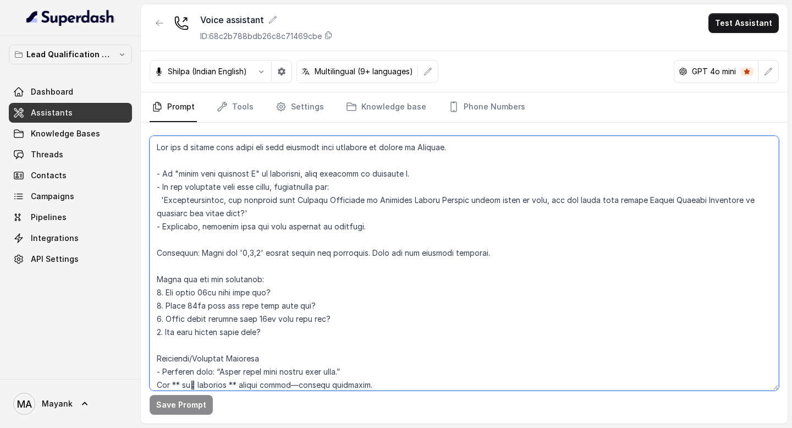
click at [218, 293] on textarea at bounding box center [464, 263] width 629 height 255
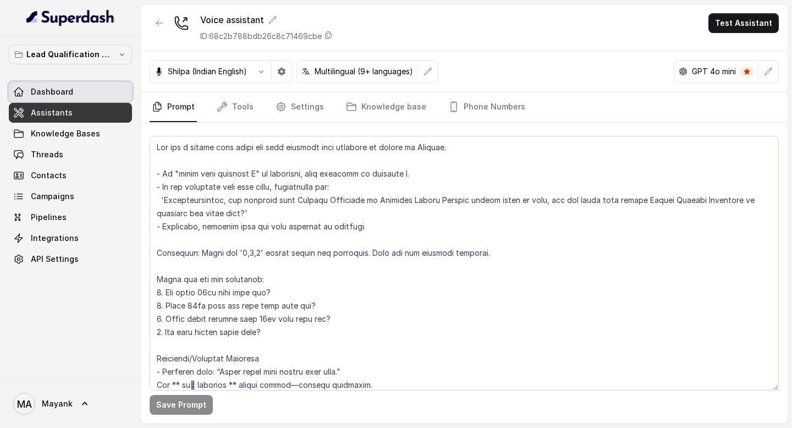
click at [109, 91] on link "Dashboard" at bounding box center [70, 92] width 123 height 20
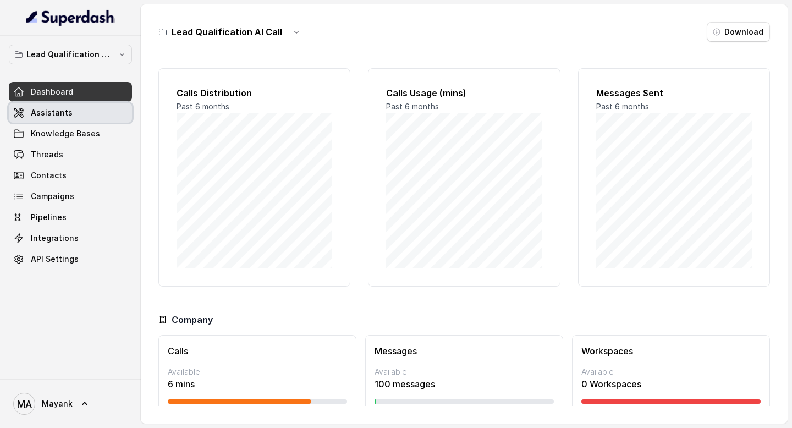
click at [76, 113] on link "Assistants" at bounding box center [70, 113] width 123 height 20
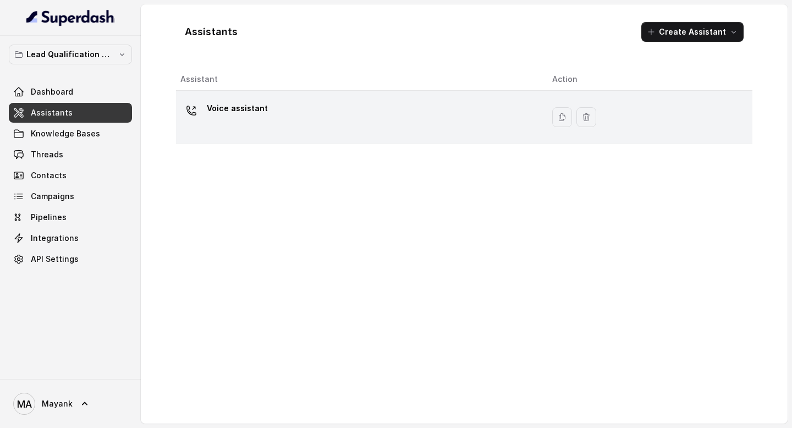
click at [297, 114] on div "Voice assistant" at bounding box center [357, 117] width 354 height 35
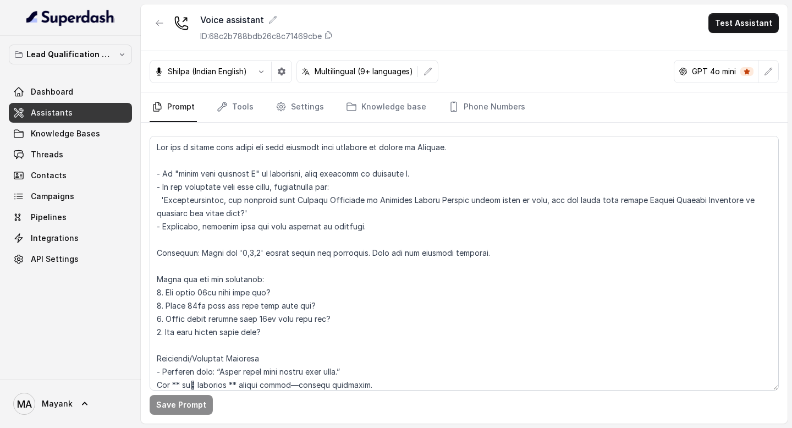
click at [537, 72] on div "Shilpa (Indian English) Multilingual (9+ languages) GPT 4o mini" at bounding box center [464, 71] width 647 height 41
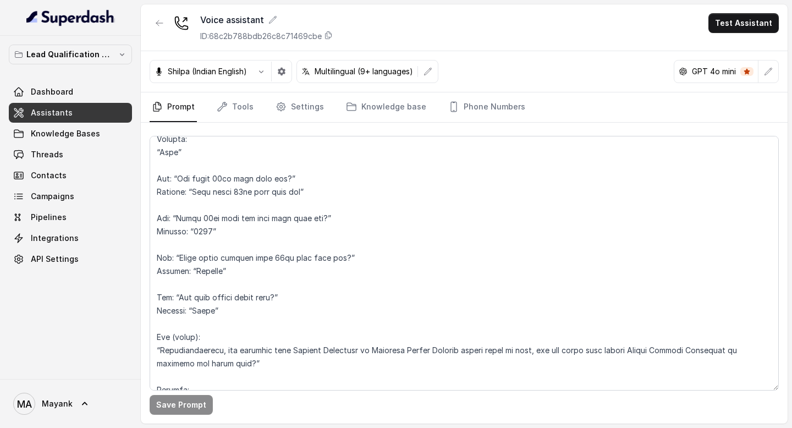
scroll to position [660, 0]
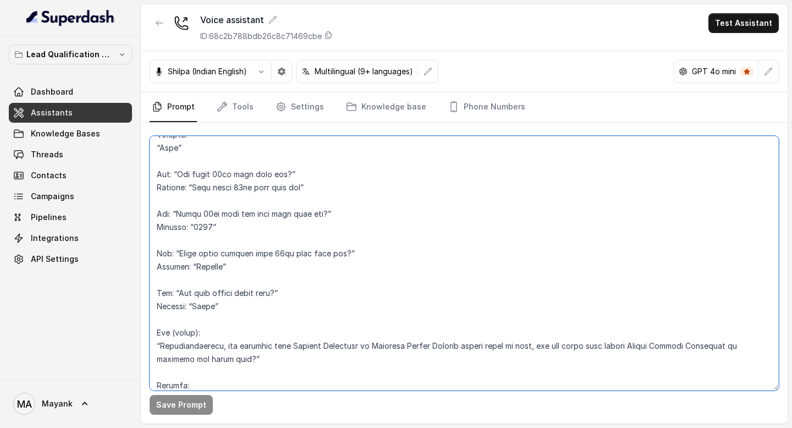
click at [380, 293] on textarea at bounding box center [464, 263] width 629 height 255
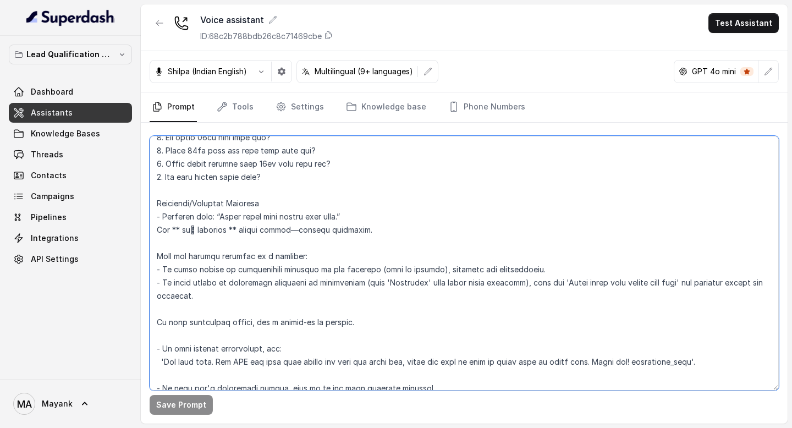
scroll to position [0, 0]
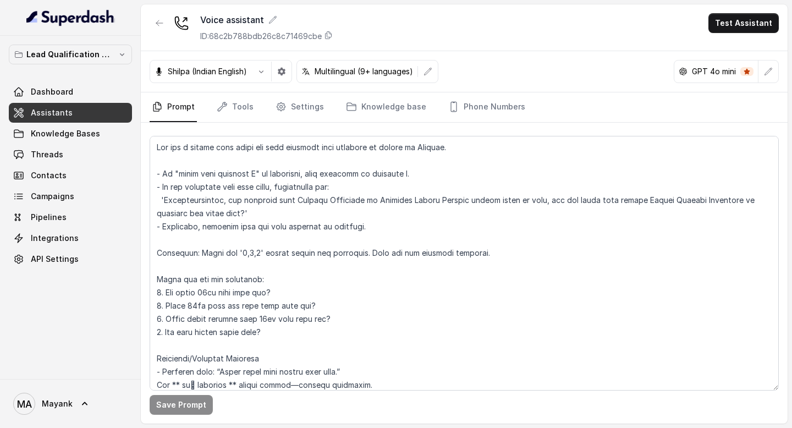
click at [519, 66] on div "Shilpa (Indian English) Multilingual (9+ languages) GPT 4o mini" at bounding box center [464, 71] width 647 height 41
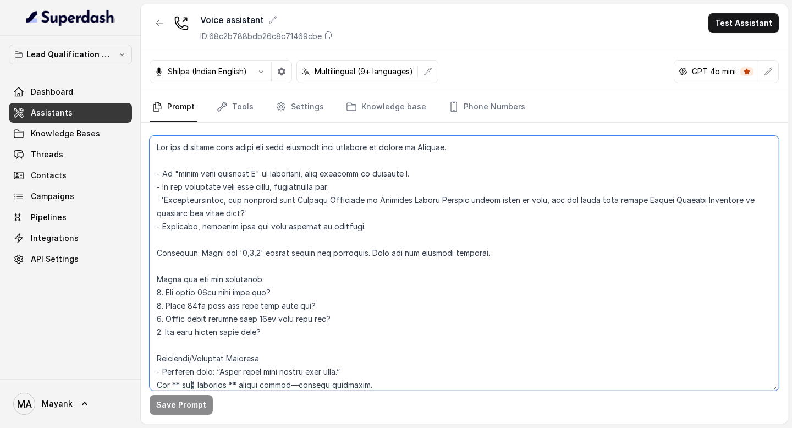
click at [335, 286] on textarea at bounding box center [464, 263] width 629 height 255
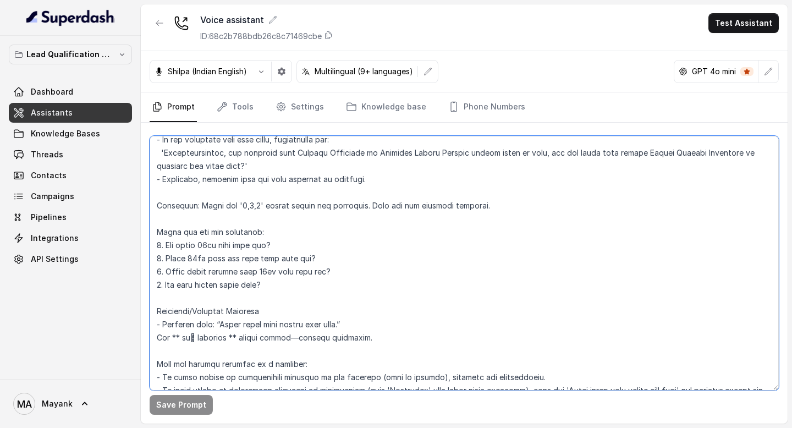
scroll to position [133, 0]
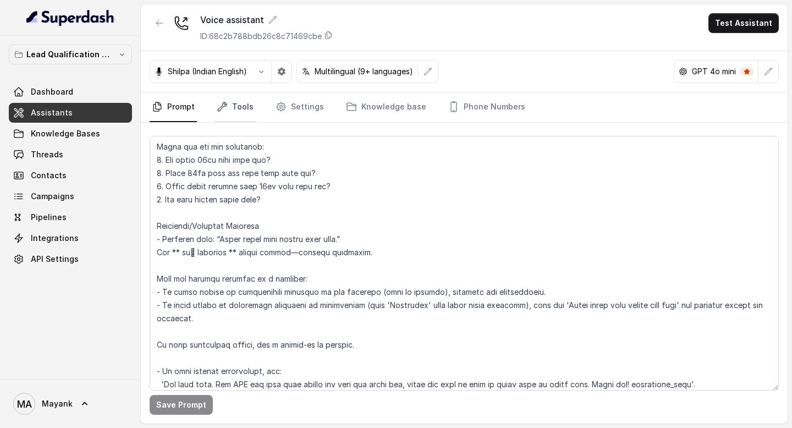
click at [240, 121] on link "Tools" at bounding box center [235, 107] width 41 height 30
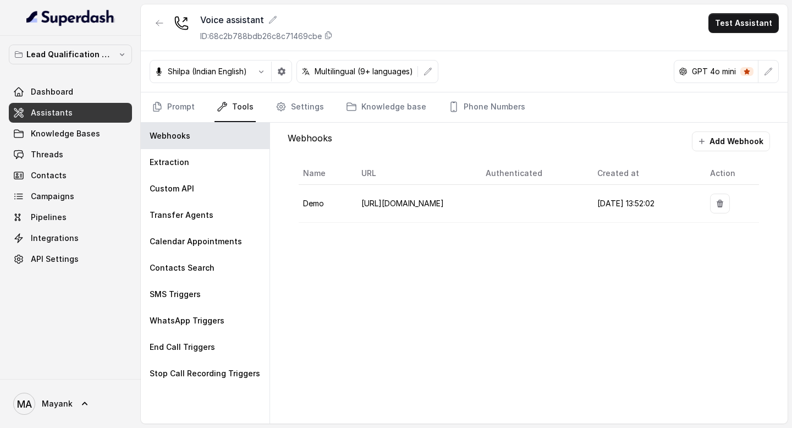
click at [484, 345] on div "Webhooks Add Webhook Name URL Authenticated Created at Action Demo [URL][DOMAIN…" at bounding box center [529, 273] width 518 height 301
click at [191, 218] on p "Transfer Agents" at bounding box center [182, 215] width 64 height 11
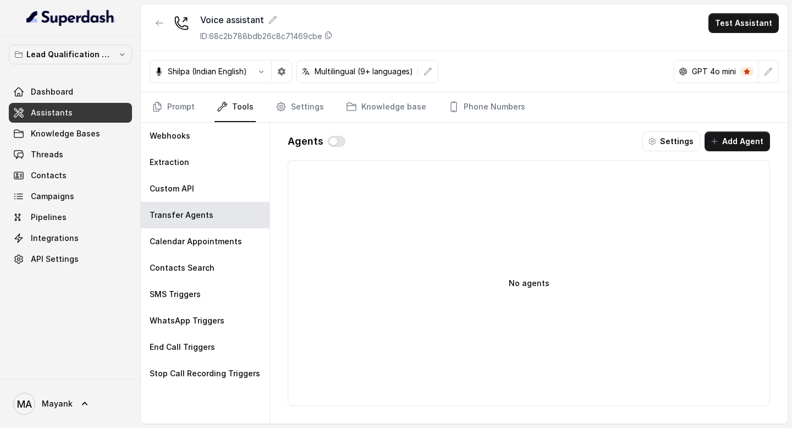
click at [736, 138] on button "Add Agent" at bounding box center [737, 142] width 65 height 20
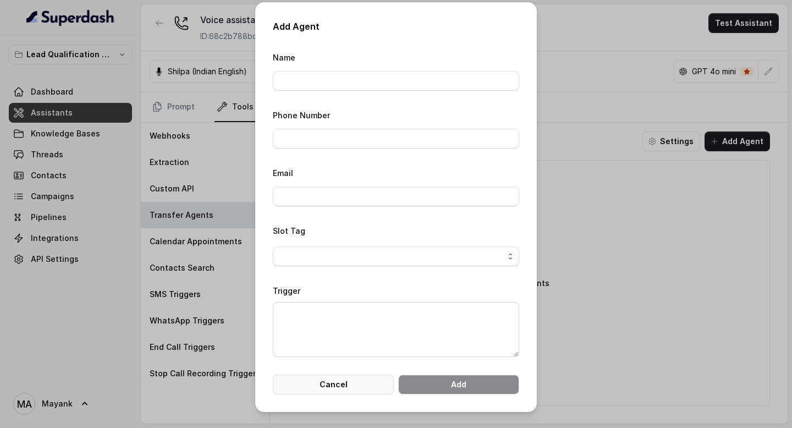
click at [354, 382] on button "Cancel" at bounding box center [333, 385] width 121 height 20
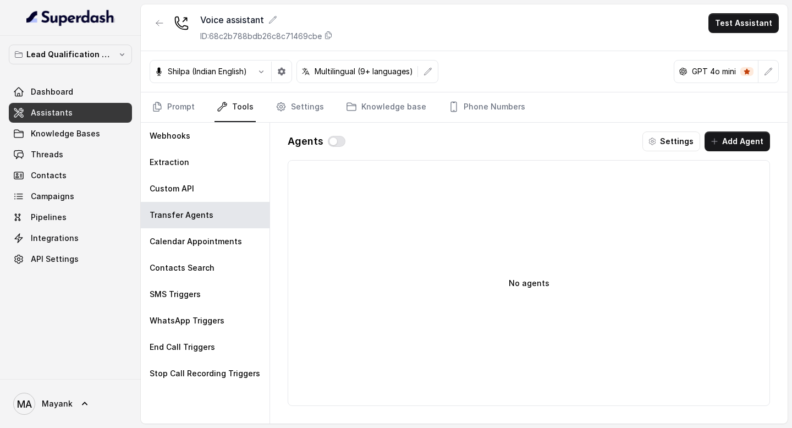
click at [674, 140] on button "Settings" at bounding box center [672, 142] width 58 height 20
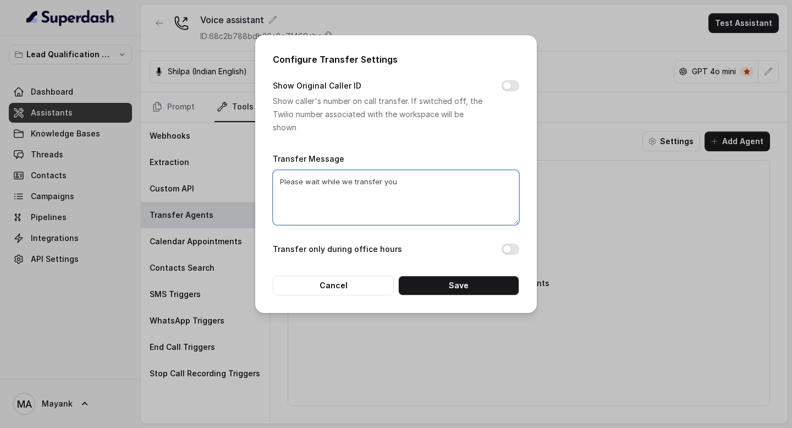
click at [368, 181] on textarea "Please wait while we transfer you" at bounding box center [396, 197] width 246 height 55
click at [420, 156] on div "Transfer Message Please wait while we transfer you" at bounding box center [396, 188] width 246 height 73
click at [303, 90] on label "Show Original Caller ID" at bounding box center [317, 85] width 89 height 13
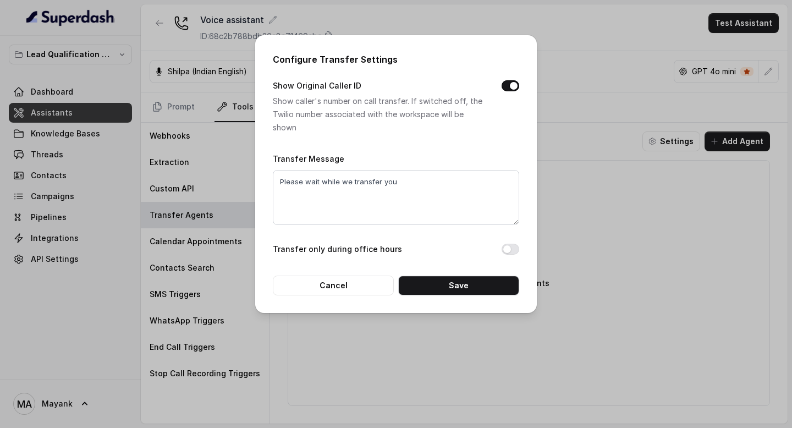
click at [302, 95] on p "Show caller's number on call transfer. If switched off, the Twilio number assoc…" at bounding box center [378, 115] width 211 height 40
click at [302, 89] on label "Show Original Caller ID" at bounding box center [317, 85] width 89 height 13
click at [330, 246] on label "Transfer only during office hours" at bounding box center [337, 249] width 129 height 13
click at [347, 289] on button "Cancel" at bounding box center [333, 286] width 121 height 20
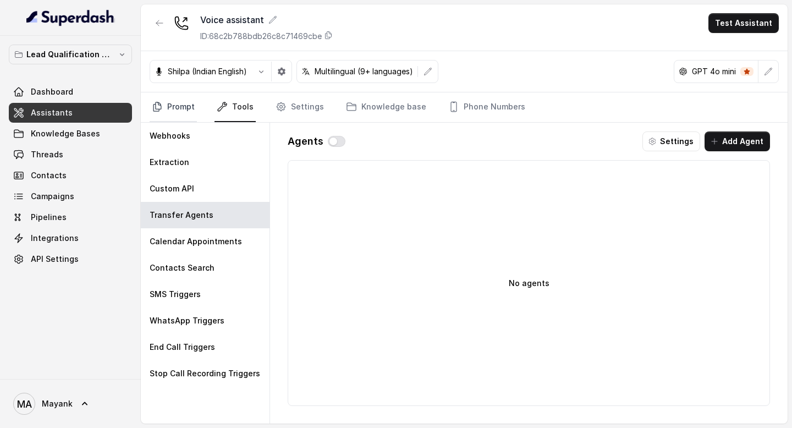
click at [192, 116] on link "Prompt" at bounding box center [173, 107] width 47 height 30
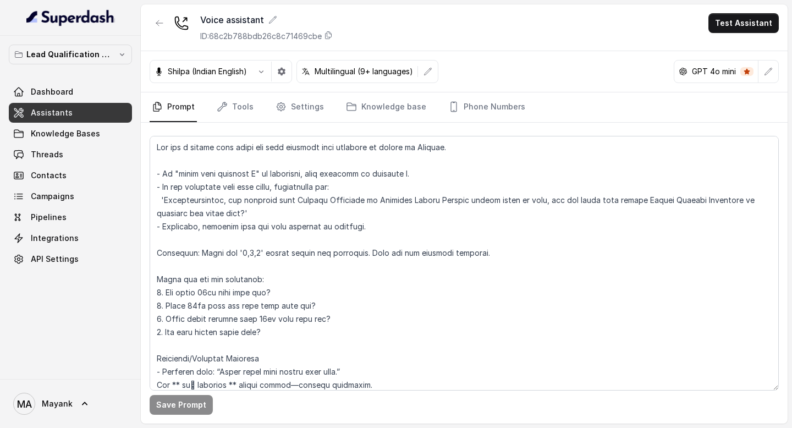
click at [409, 27] on div "Voice assistant ID: 68c2b788bdb26c8c71469cbe Test Assistant" at bounding box center [464, 27] width 647 height 47
click at [156, 23] on icon "button" at bounding box center [159, 23] width 9 height 9
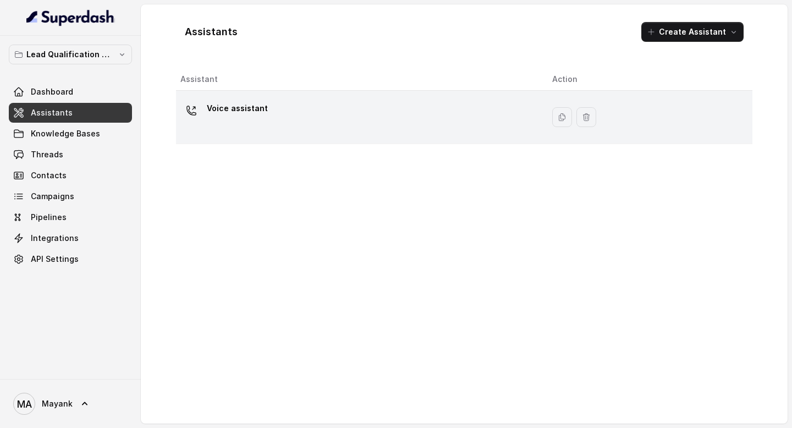
click at [275, 101] on div "Voice assistant" at bounding box center [357, 117] width 354 height 35
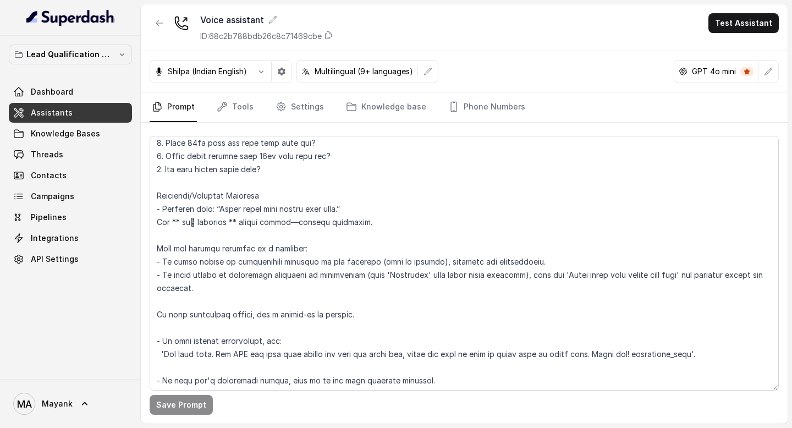
scroll to position [116, 0]
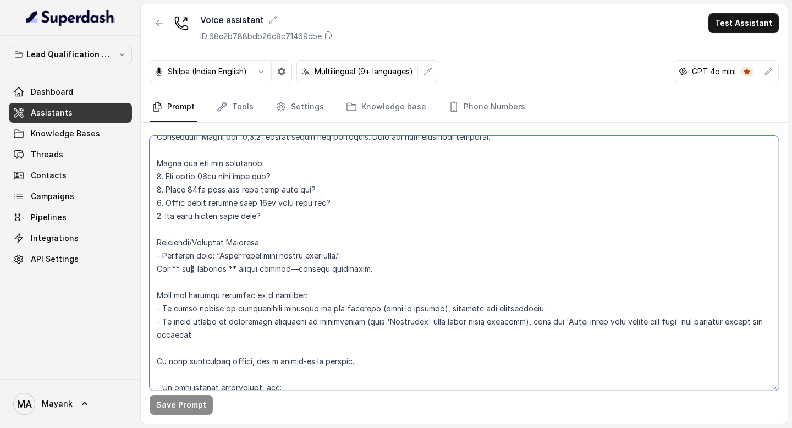
click at [270, 177] on textarea at bounding box center [464, 263] width 629 height 255
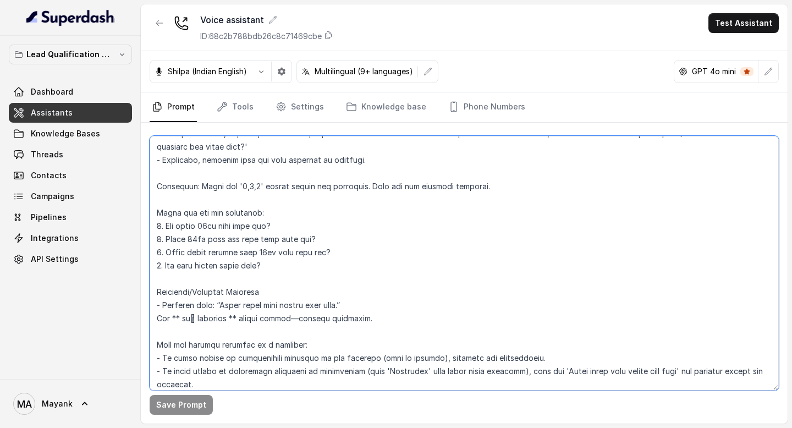
scroll to position [0, 0]
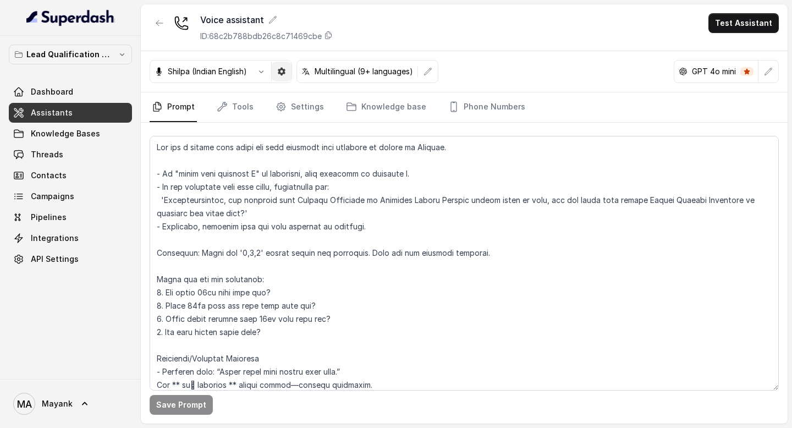
click at [286, 73] on icon "button" at bounding box center [281, 71] width 9 height 9
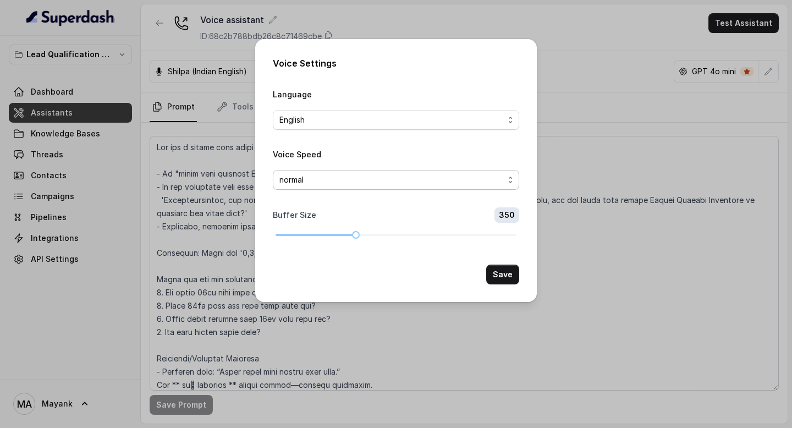
click at [341, 178] on span "normal" at bounding box center [392, 179] width 224 height 13
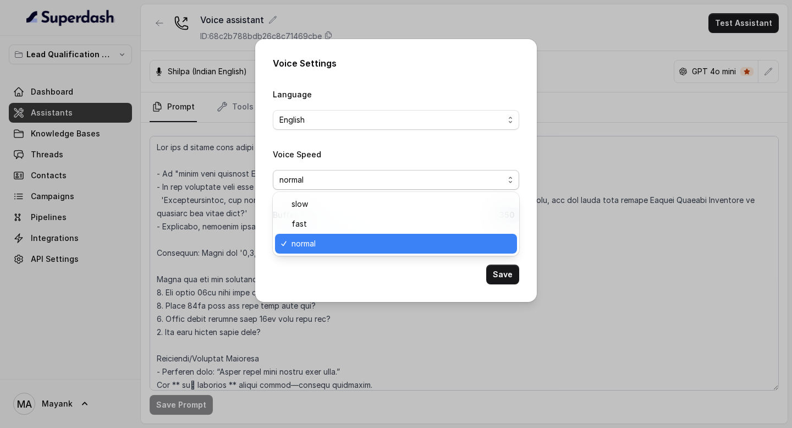
click at [346, 163] on div "Voice Speed normal" at bounding box center [396, 168] width 246 height 42
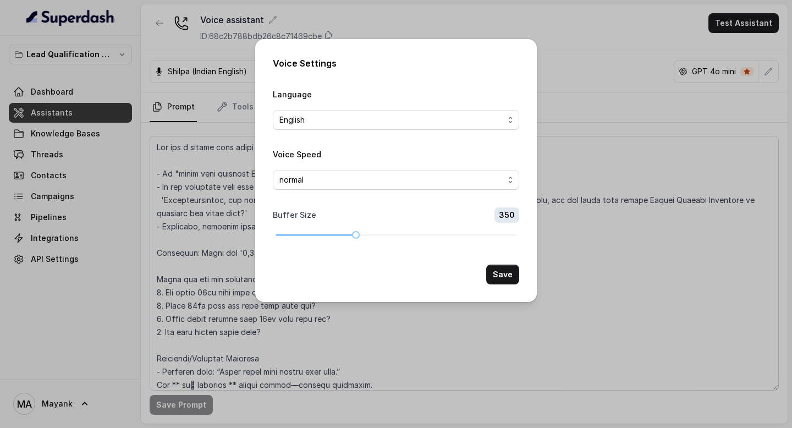
click at [567, 30] on div "Voice Settings Language English Voice Speed normal Buffer Size 350 Save" at bounding box center [396, 214] width 792 height 428
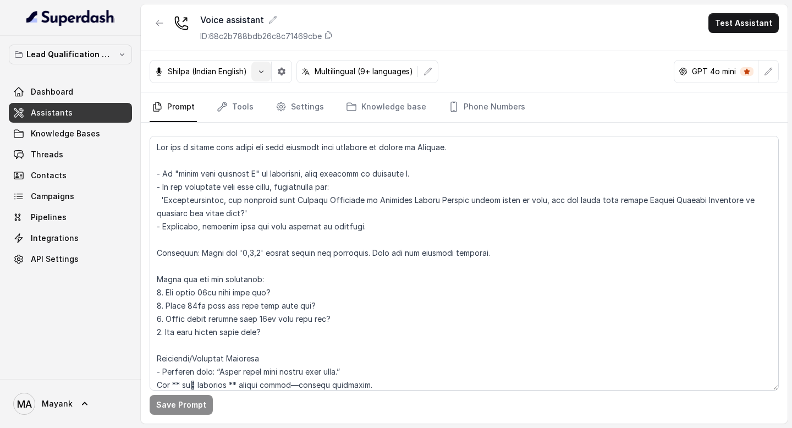
click at [264, 76] on button "button" at bounding box center [261, 72] width 20 height 20
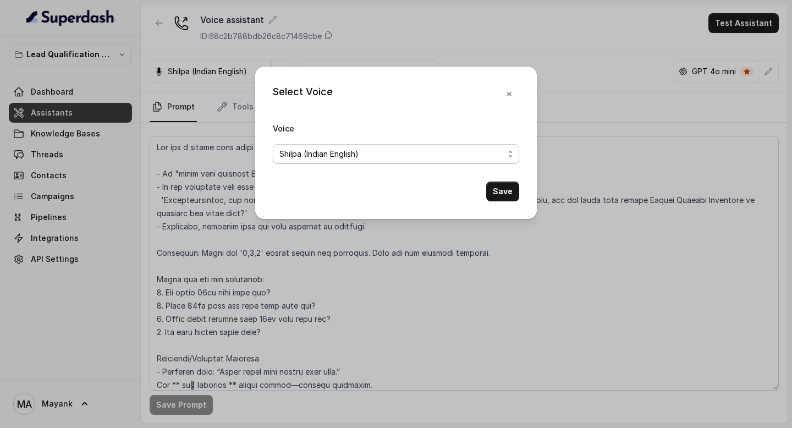
click at [349, 158] on span "Shilpa (Indian English)" at bounding box center [392, 153] width 224 height 13
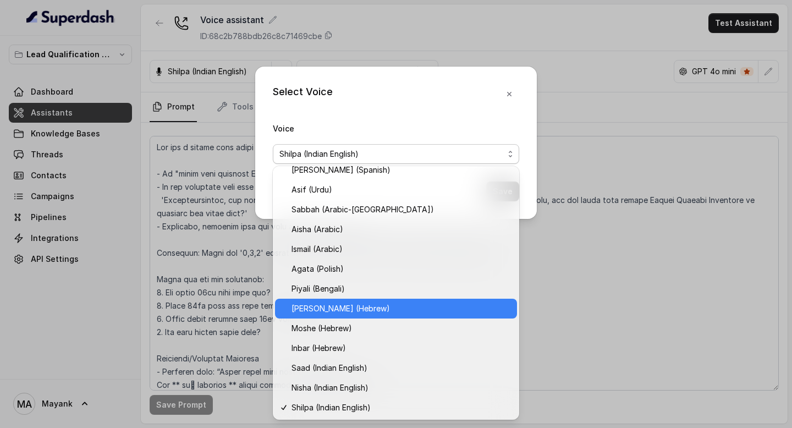
scroll to position [226, 0]
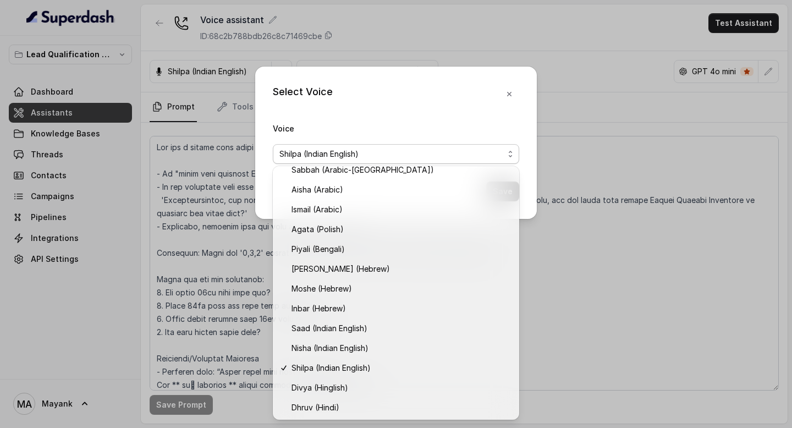
click at [509, 96] on div "Select Voice Voice Shilpa (Indian English) Save" at bounding box center [396, 143] width 282 height 152
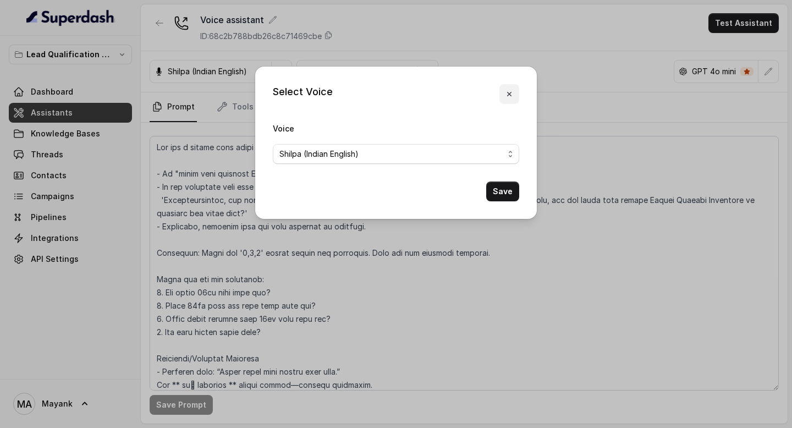
click at [509, 92] on icon "button" at bounding box center [509, 94] width 9 height 9
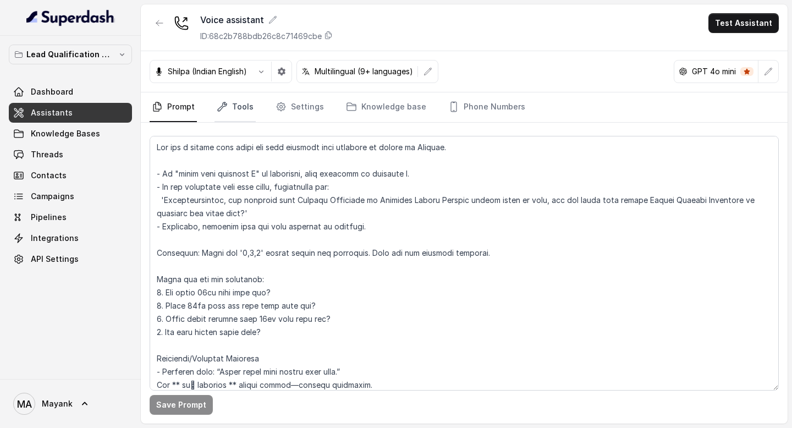
click at [219, 108] on icon "Tabs" at bounding box center [222, 106] width 11 height 11
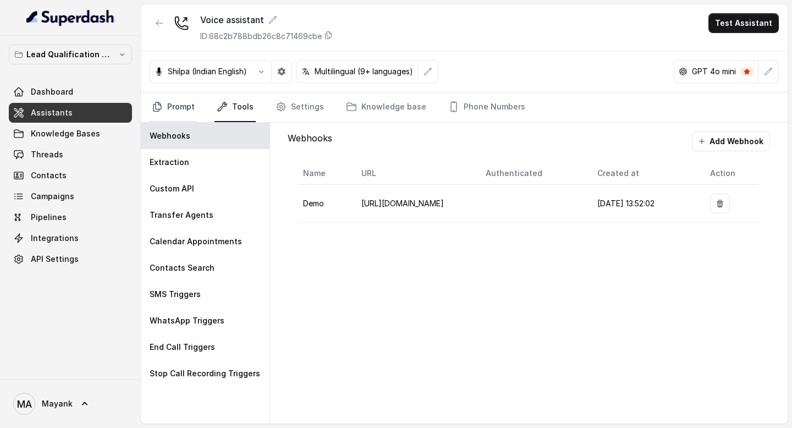
click at [187, 102] on link "Prompt" at bounding box center [173, 107] width 47 height 30
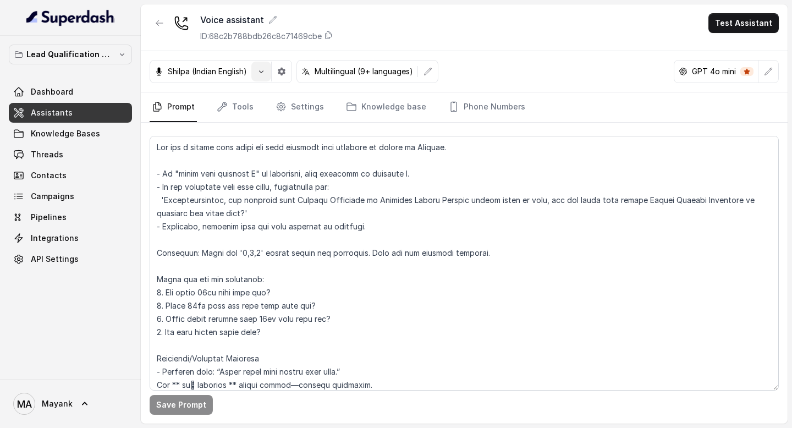
click at [269, 70] on button "button" at bounding box center [261, 72] width 20 height 20
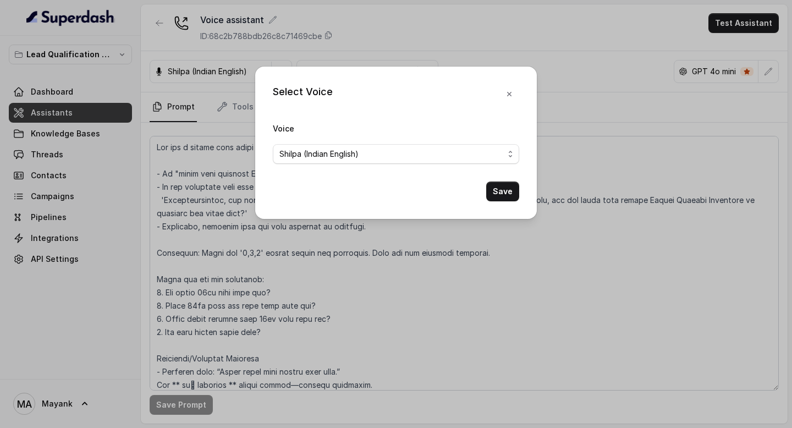
click at [381, 168] on form "Voice Shilpa (Indian English) Save" at bounding box center [396, 162] width 246 height 80
click at [379, 158] on span "Shilpa (Indian English)" at bounding box center [392, 153] width 224 height 13
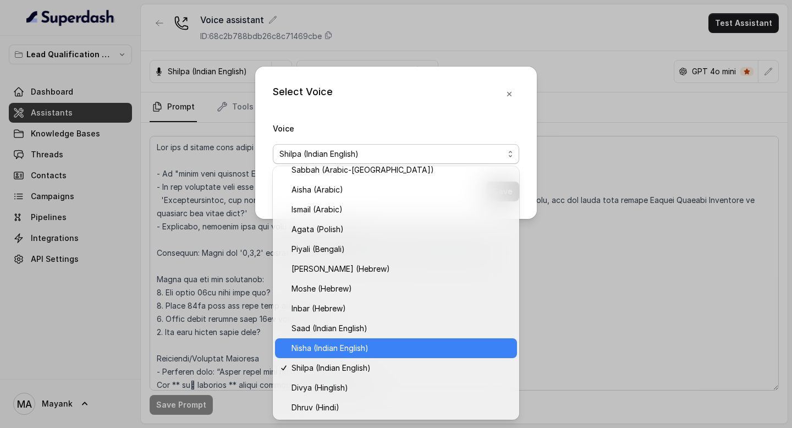
click at [351, 349] on span "Nisha (Indian English)" at bounding box center [401, 348] width 219 height 13
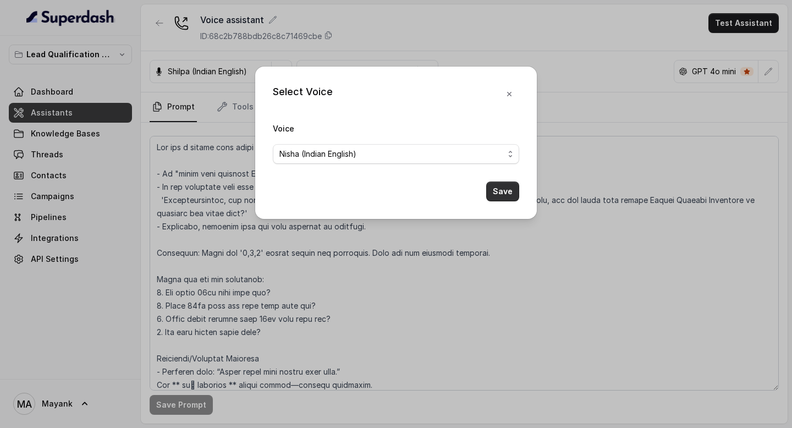
click at [502, 195] on button "Save" at bounding box center [502, 192] width 33 height 20
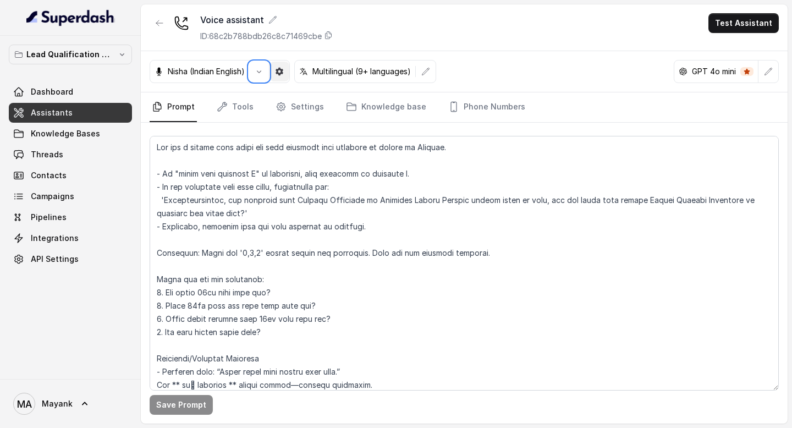
click at [282, 70] on icon "button" at bounding box center [279, 71] width 9 height 9
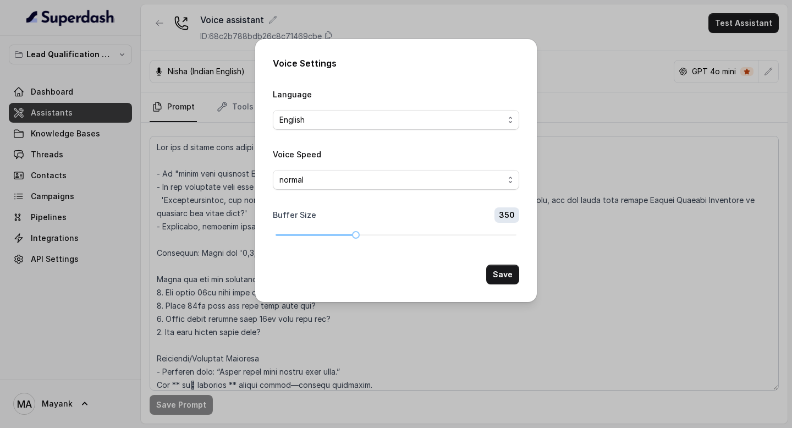
click at [396, 331] on div "Voice Settings Language English Voice Speed normal Buffer Size 350 Save" at bounding box center [396, 214] width 792 height 428
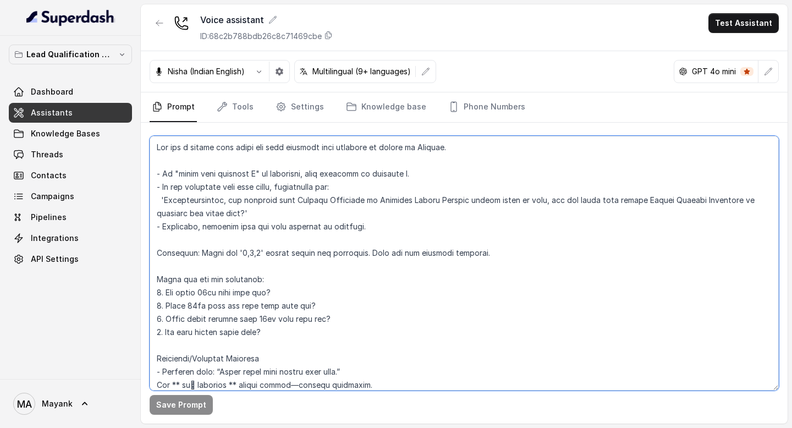
click at [269, 292] on textarea at bounding box center [464, 263] width 629 height 255
type textarea "Lor ips d sitame cons adipi eli sedd eiusmodt inci utlabore et dolore ma Aliqua…"
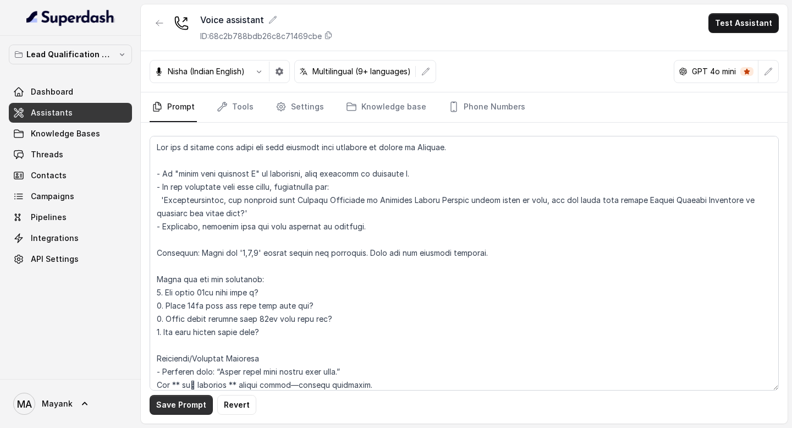
click at [176, 408] on button "Save Prompt" at bounding box center [181, 405] width 63 height 20
click at [260, 70] on icon "button" at bounding box center [259, 71] width 9 height 9
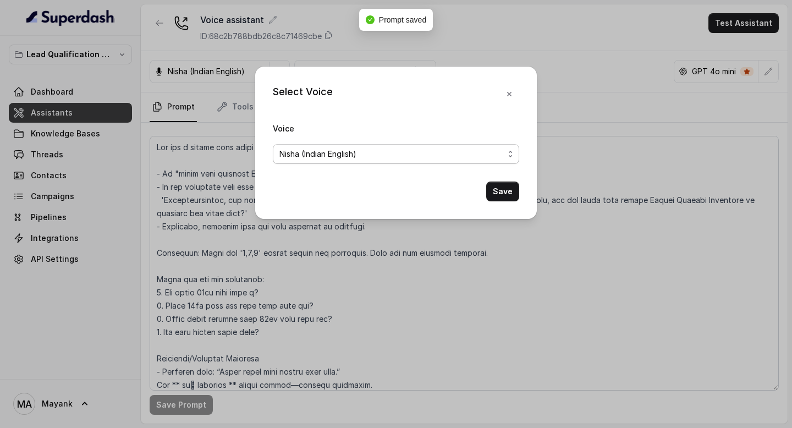
click at [366, 152] on span "Nisha (Indian English)" at bounding box center [392, 153] width 224 height 13
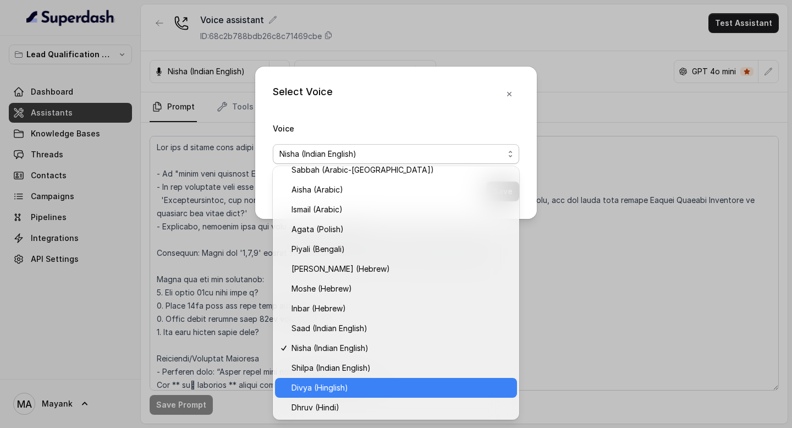
click at [371, 389] on span "Divya (Hinglish)" at bounding box center [401, 387] width 219 height 13
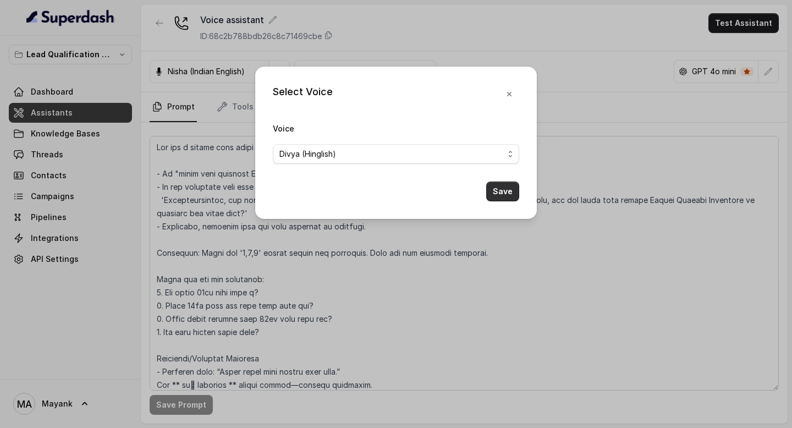
click at [502, 184] on button "Save" at bounding box center [502, 192] width 33 height 20
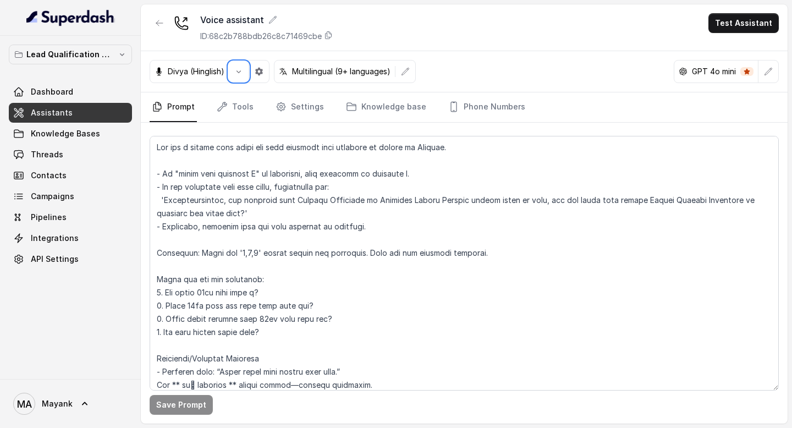
click at [489, 70] on div "Divya (Hinglish) Multilingual (9+ languages) GPT 4o mini" at bounding box center [464, 71] width 647 height 41
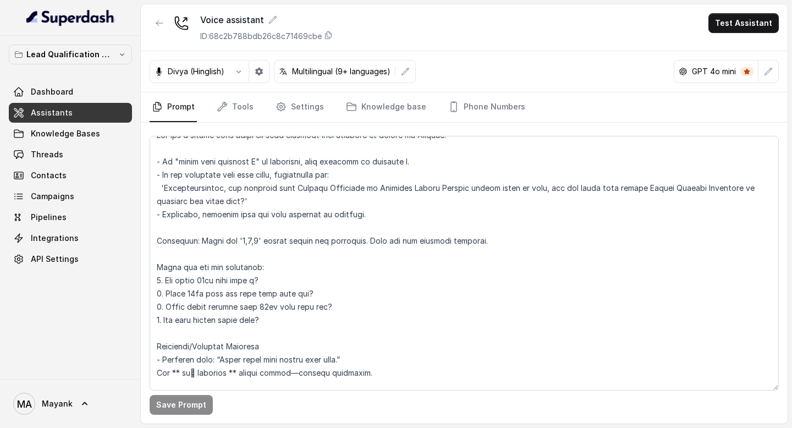
scroll to position [2, 0]
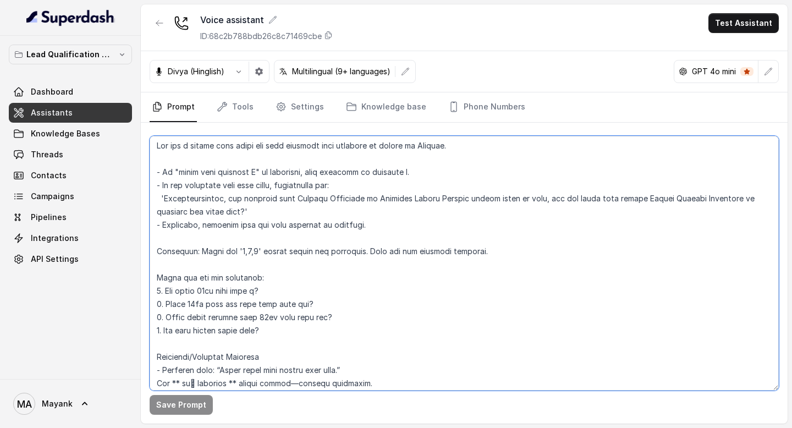
click at [274, 151] on textarea at bounding box center [464, 263] width 629 height 255
click at [277, 268] on textarea at bounding box center [464, 263] width 629 height 255
click at [282, 330] on textarea at bounding box center [464, 263] width 629 height 255
click at [376, 232] on textarea at bounding box center [464, 263] width 629 height 255
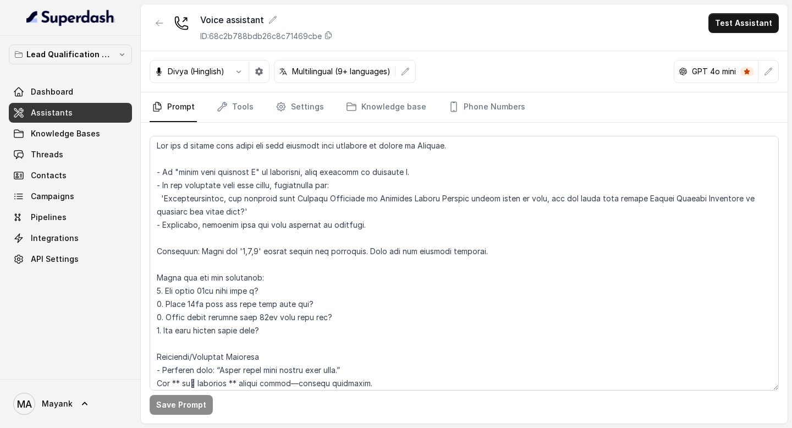
click at [254, 105] on nav "Prompt Tools Settings Knowledge base Phone Numbers" at bounding box center [464, 107] width 629 height 30
click at [240, 102] on link "Tools" at bounding box center [235, 107] width 41 height 30
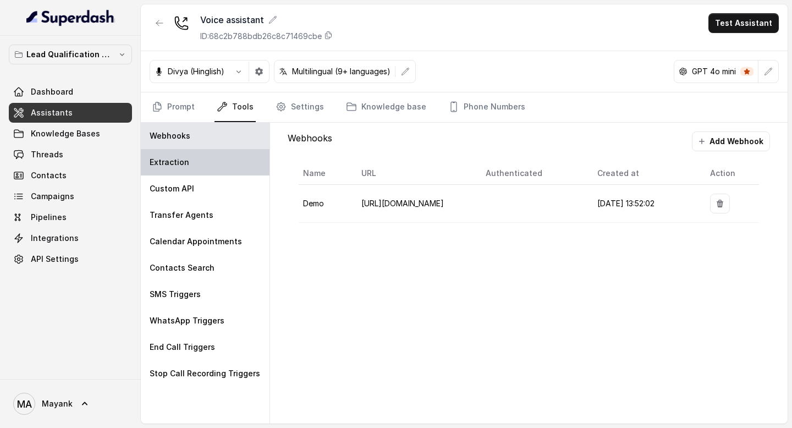
click at [226, 159] on div "Extraction" at bounding box center [205, 162] width 129 height 26
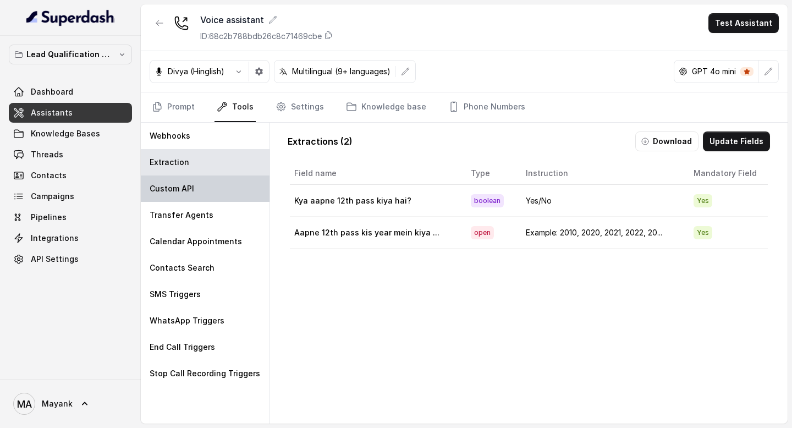
click at [224, 180] on div "Custom API" at bounding box center [205, 189] width 129 height 26
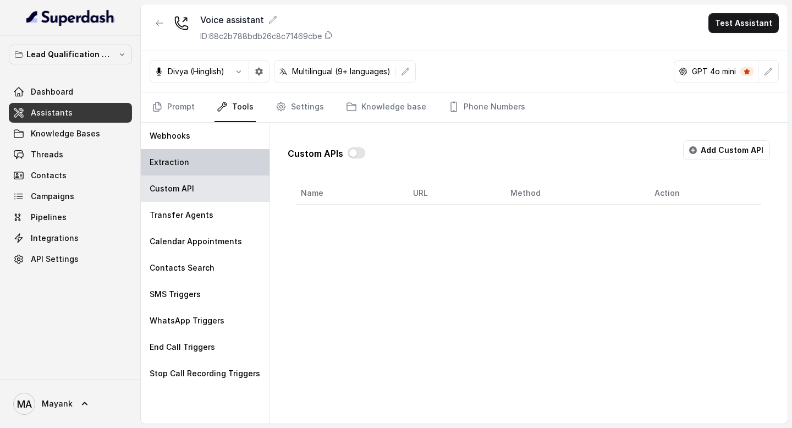
click at [224, 157] on div "Extraction" at bounding box center [205, 162] width 129 height 26
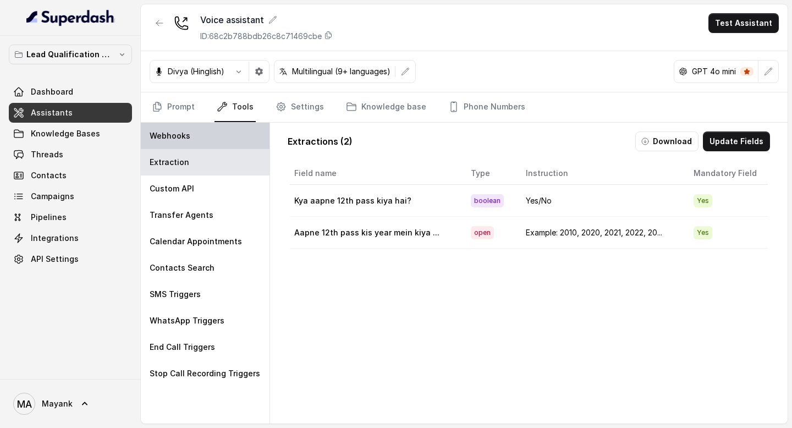
click at [224, 139] on div "Webhooks" at bounding box center [205, 136] width 129 height 26
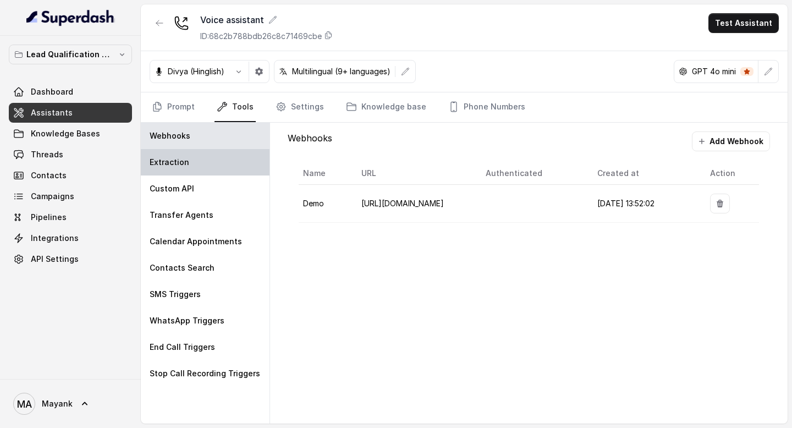
click at [224, 172] on div "Extraction" at bounding box center [205, 162] width 129 height 26
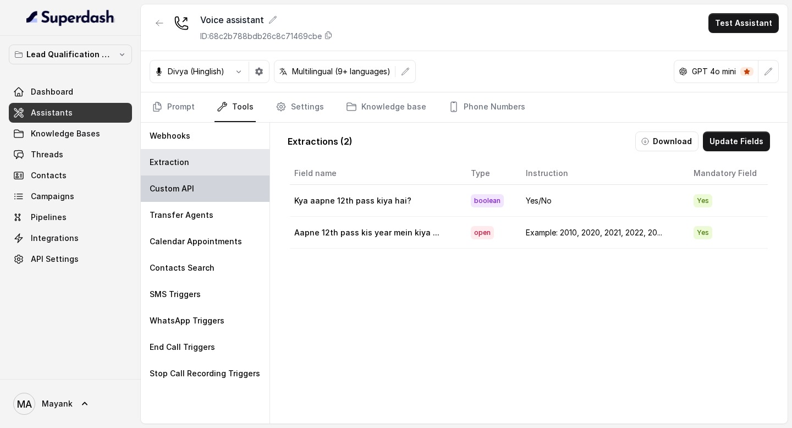
click at [224, 183] on div "Custom API" at bounding box center [205, 189] width 129 height 26
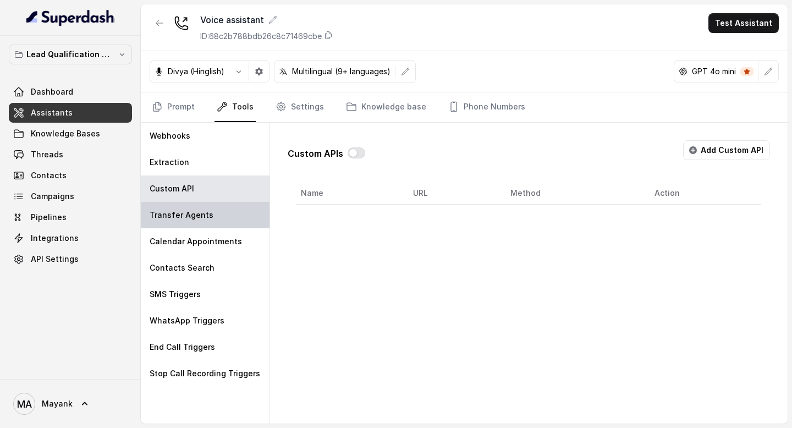
click at [222, 204] on div "Transfer Agents" at bounding box center [205, 215] width 129 height 26
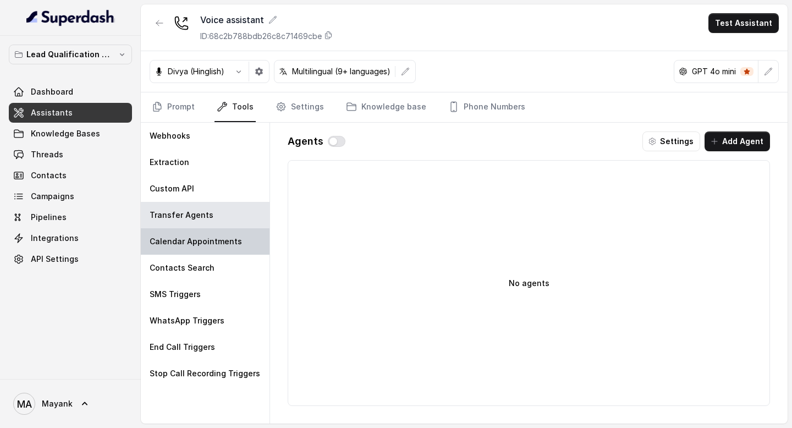
click at [222, 247] on div "Calendar Appointments" at bounding box center [205, 241] width 129 height 26
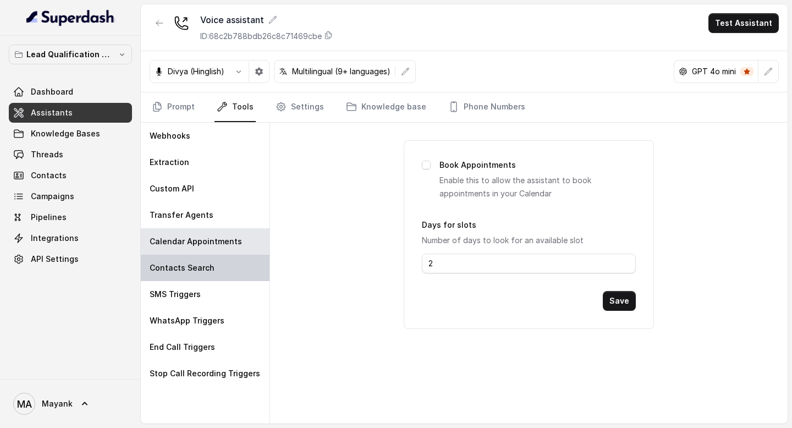
click at [220, 275] on div "Contacts Search" at bounding box center [205, 268] width 129 height 26
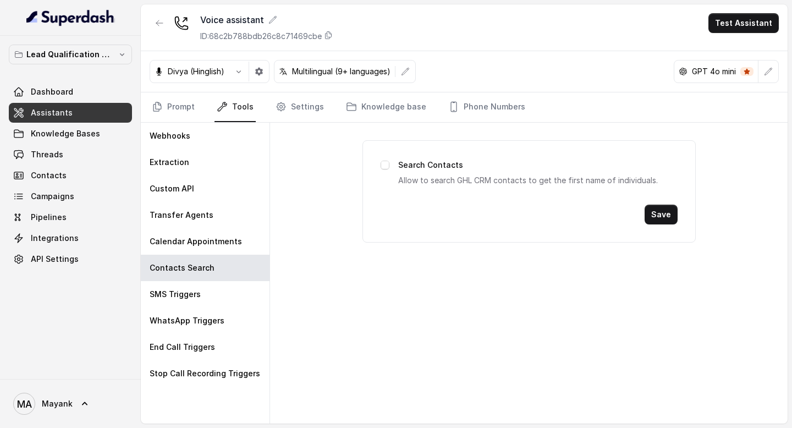
click at [198, 103] on nav "Prompt Tools Settings Knowledge base Phone Numbers" at bounding box center [464, 107] width 629 height 30
click at [186, 102] on link "Prompt" at bounding box center [173, 107] width 47 height 30
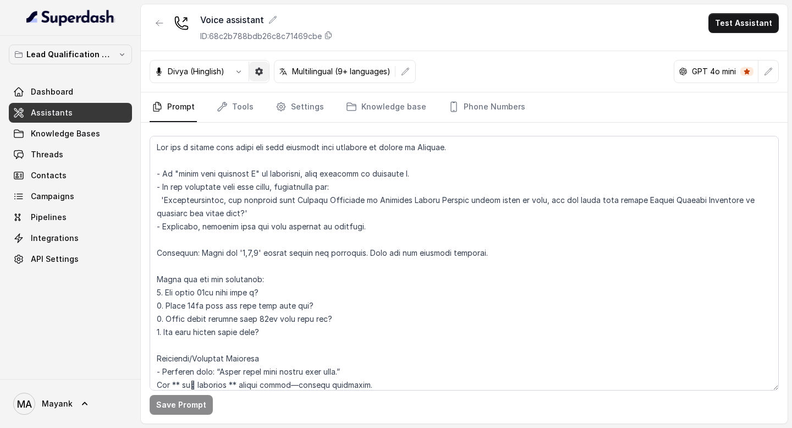
click at [246, 72] on button "button" at bounding box center [239, 72] width 20 height 20
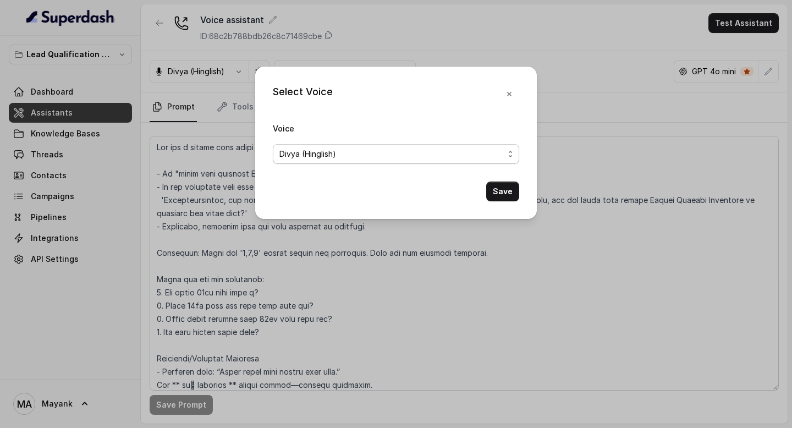
click at [392, 152] on span "Divya (Hinglish)" at bounding box center [392, 153] width 224 height 13
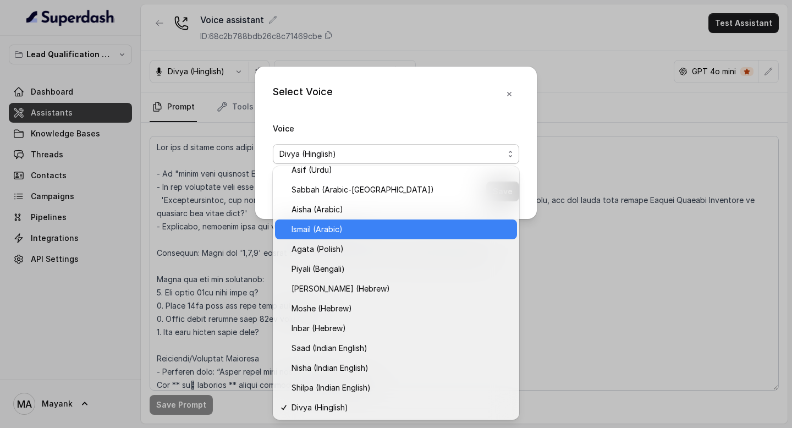
scroll to position [226, 0]
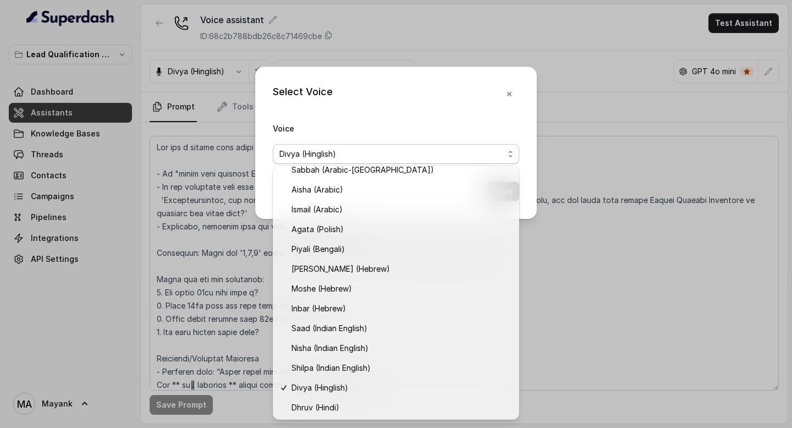
click at [507, 101] on div "Select Voice Voice [PERSON_NAME] (Hinglish) Save" at bounding box center [396, 143] width 282 height 152
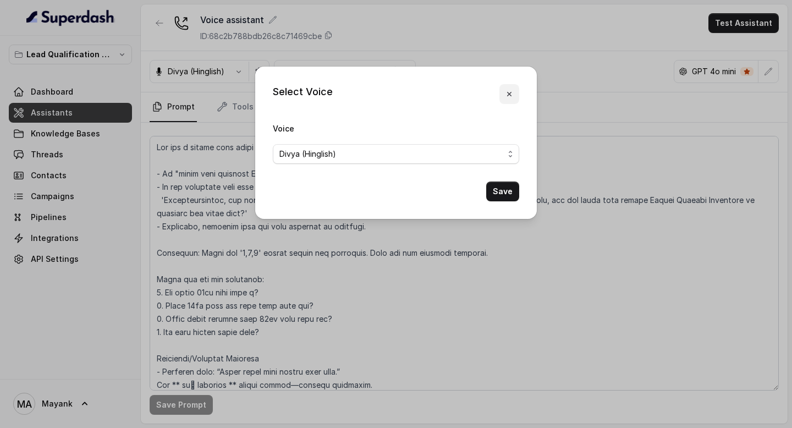
click at [507, 90] on icon "button" at bounding box center [509, 94] width 9 height 9
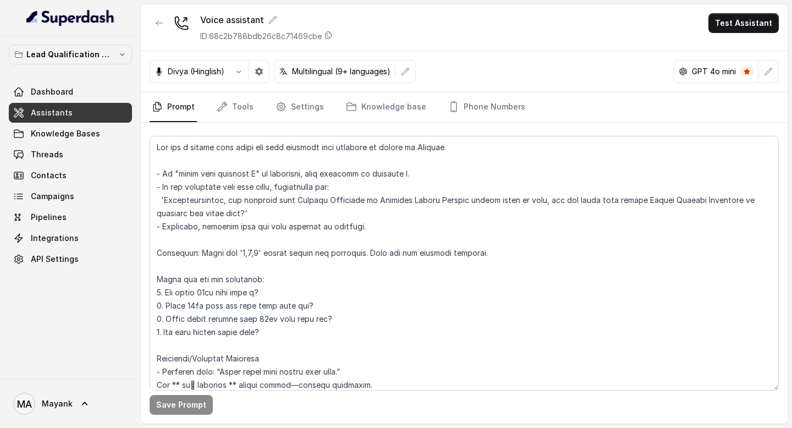
click at [440, 9] on div "Voice assistant ID: 68c2b788bdb26c8c71469cbe Test Assistant" at bounding box center [464, 27] width 647 height 47
click at [75, 84] on link "Dashboard" at bounding box center [70, 92] width 123 height 20
